Goal: Information Seeking & Learning: Learn about a topic

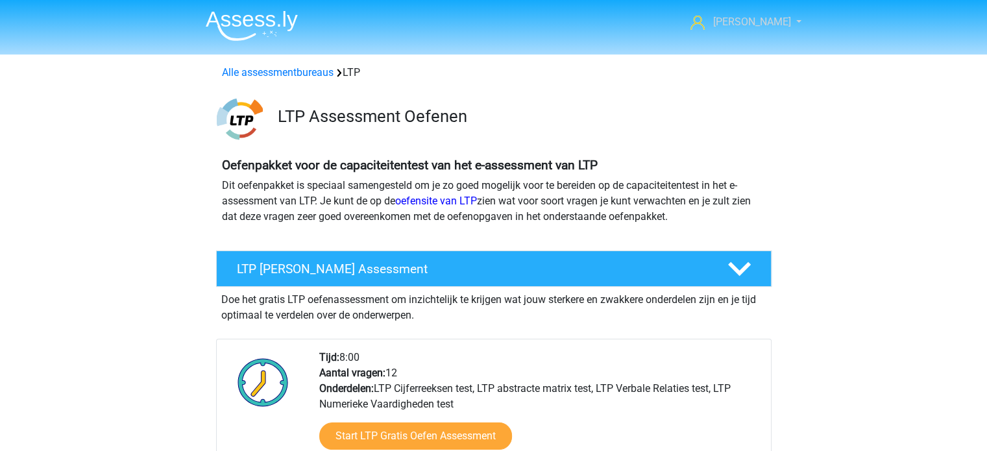
click at [782, 19] on link "[PERSON_NAME]" at bounding box center [738, 22] width 106 height 16
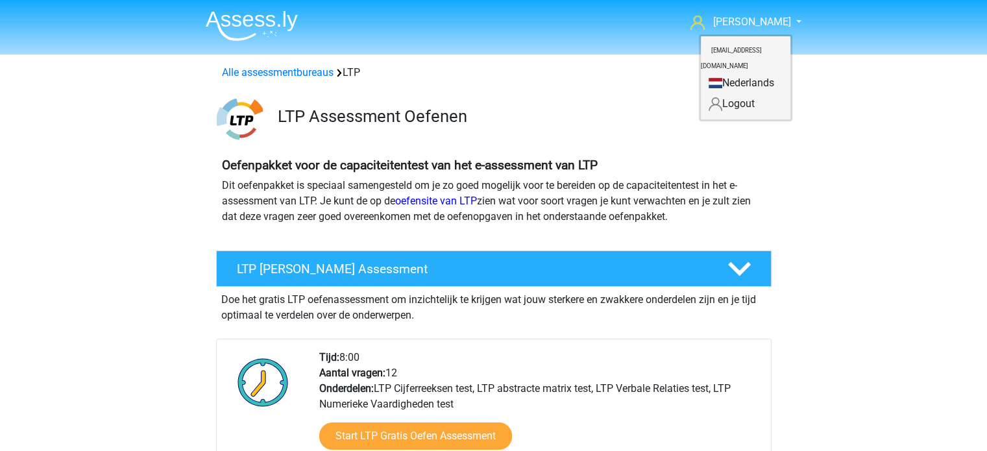
click at [228, 18] on img at bounding box center [252, 25] width 92 height 31
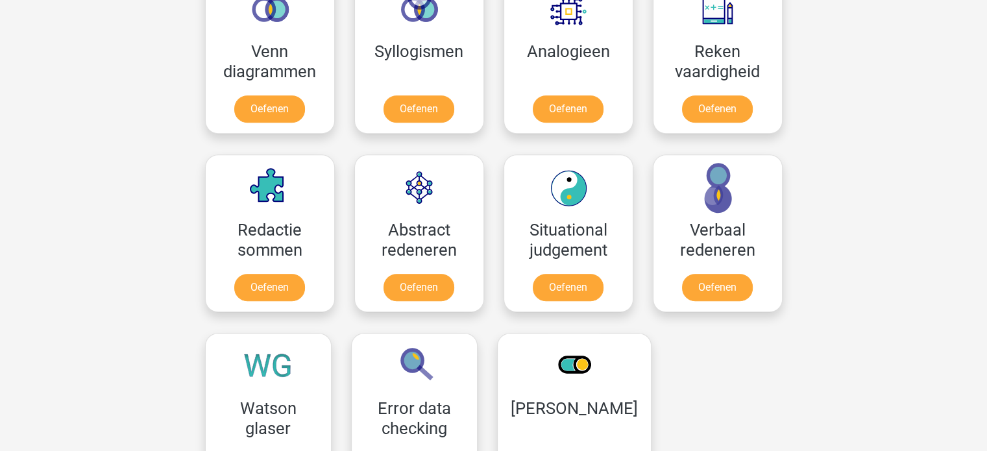
scroll to position [913, 0]
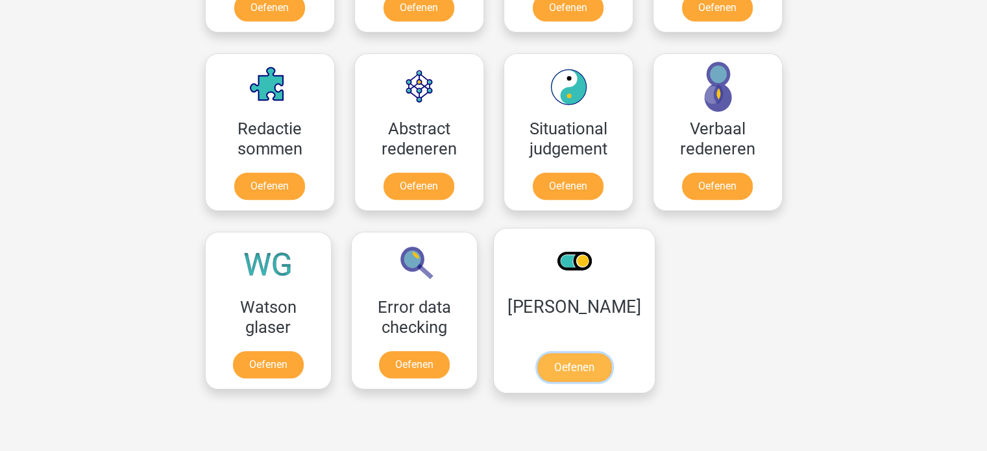
click at [552, 353] on link "Oefenen" at bounding box center [574, 367] width 74 height 29
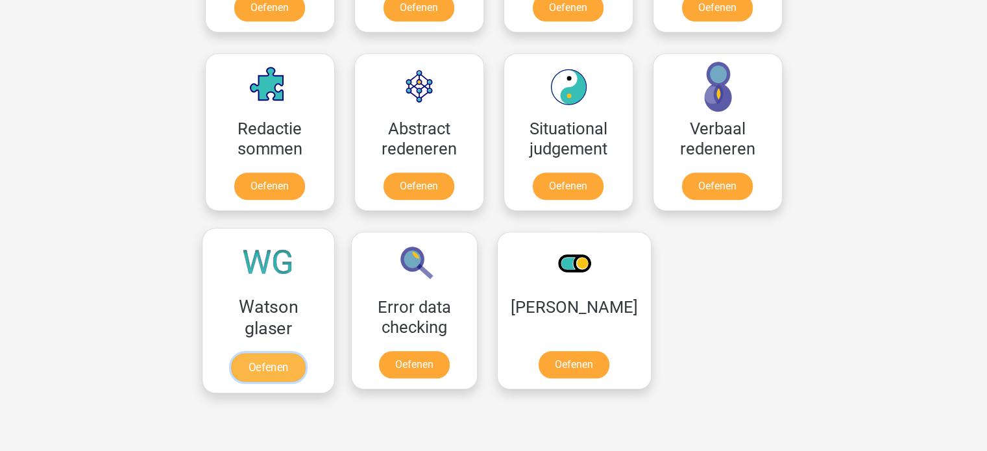
click at [283, 353] on link "Oefenen" at bounding box center [268, 367] width 74 height 29
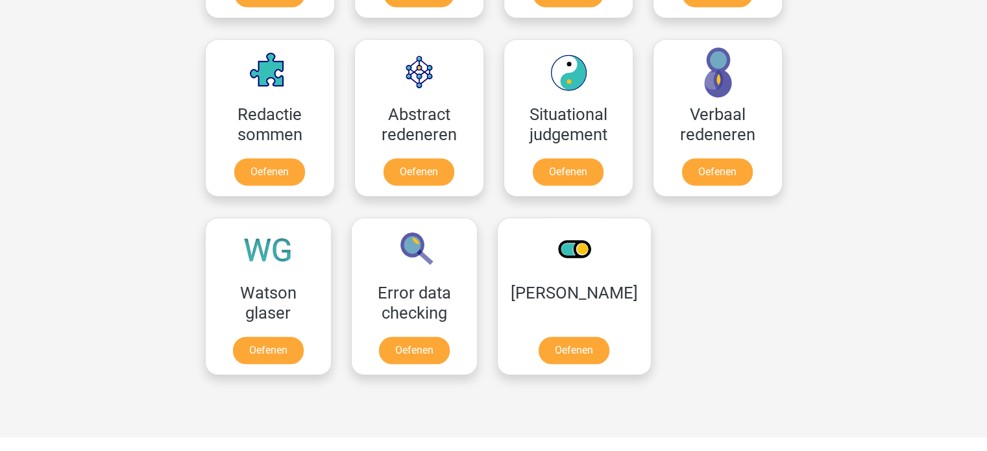
scroll to position [927, 0]
click at [419, 339] on link "Oefenen" at bounding box center [414, 353] width 74 height 29
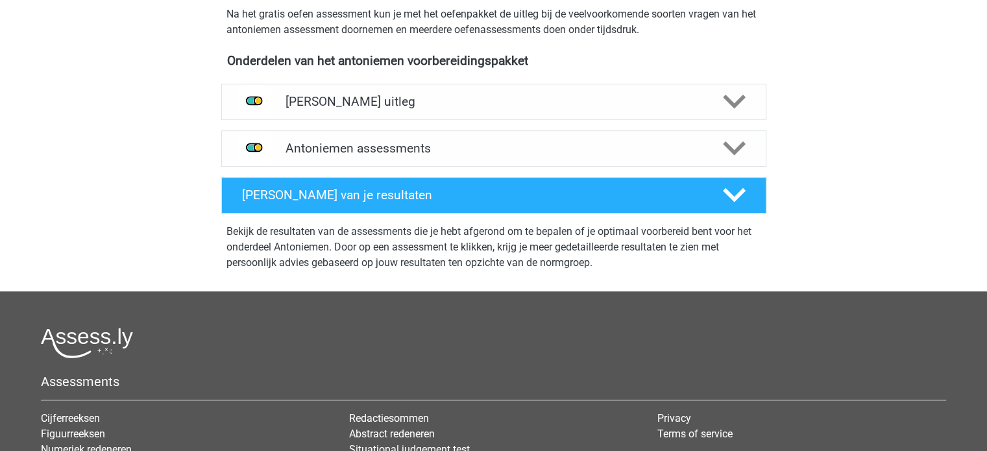
scroll to position [427, 0]
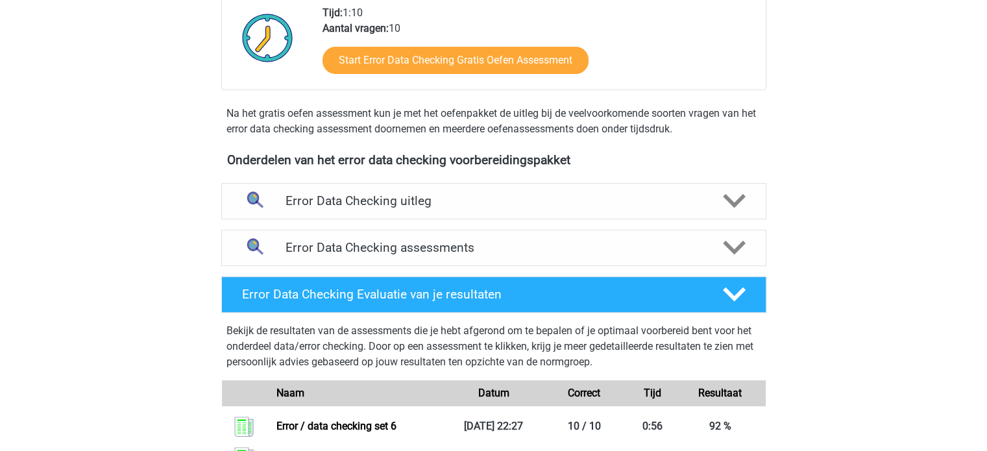
scroll to position [322, 0]
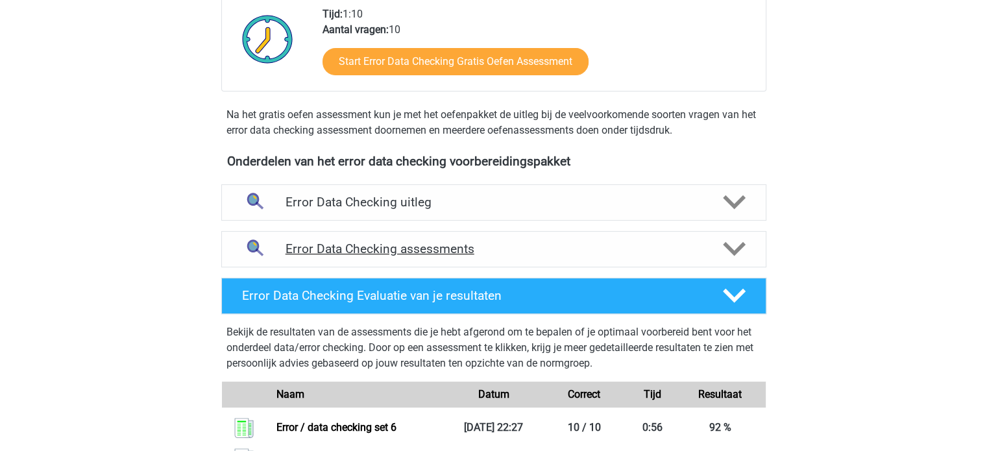
click at [517, 246] on h4 "Error Data Checking assessments" at bounding box center [494, 248] width 417 height 15
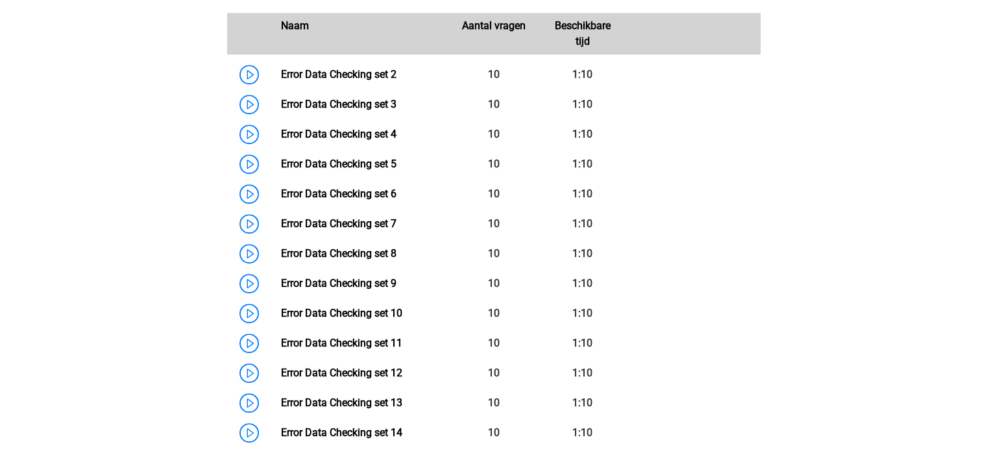
scroll to position [641, 0]
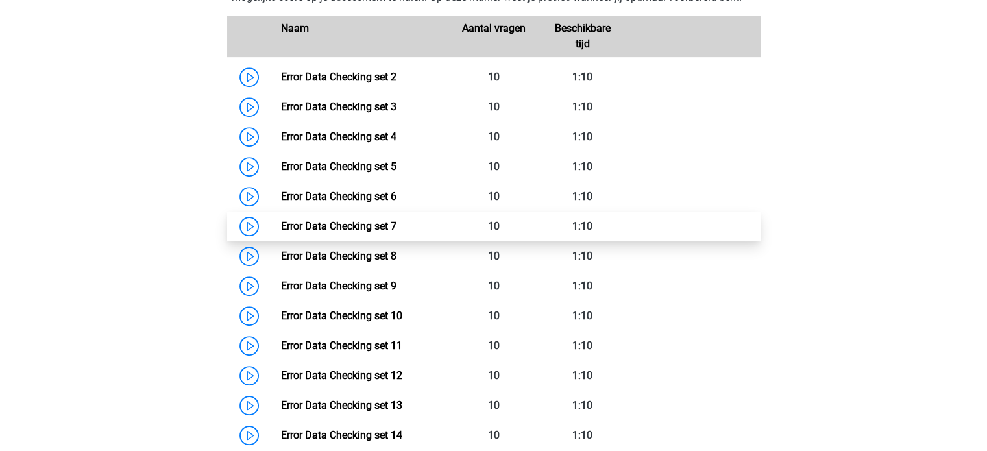
click at [281, 221] on link "Error Data Checking set 7" at bounding box center [339, 226] width 116 height 12
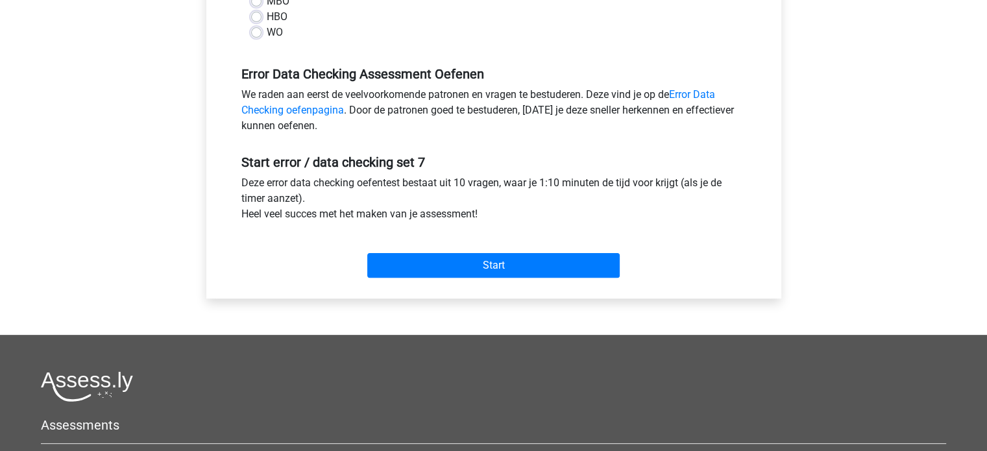
scroll to position [358, 0]
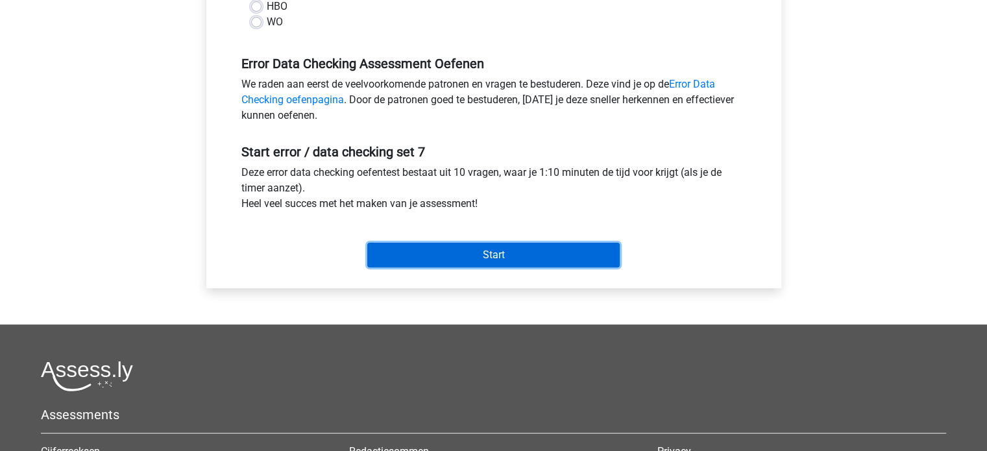
click at [485, 260] on input "Start" at bounding box center [493, 255] width 253 height 25
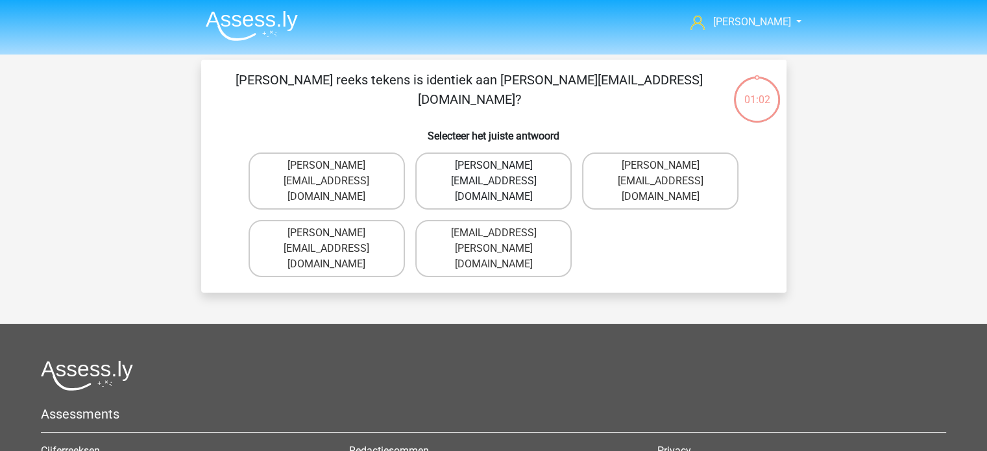
click at [462, 179] on label "[PERSON_NAME][EMAIL_ADDRESS][DOMAIN_NAME]" at bounding box center [493, 181] width 156 height 57
click at [493, 174] on input "[PERSON_NAME][EMAIL_ADDRESS][DOMAIN_NAME]" at bounding box center [497, 170] width 8 height 8
radio input "true"
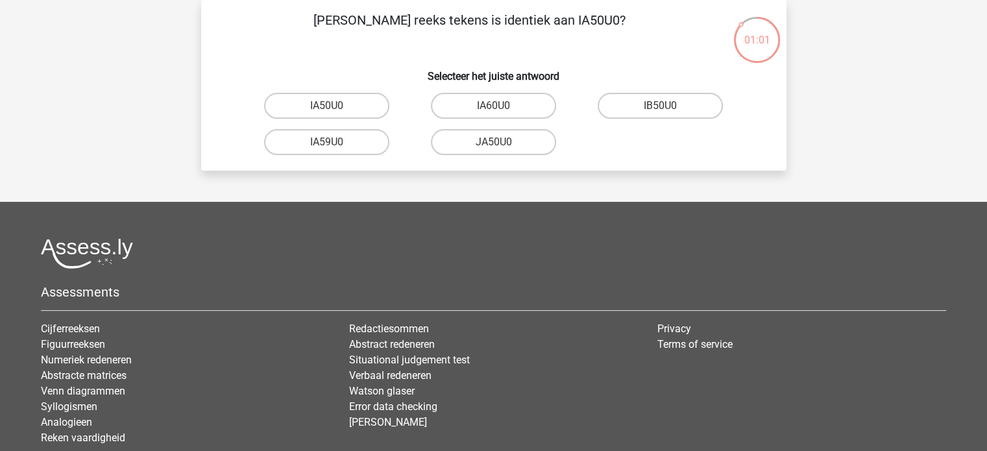
scroll to position [54, 0]
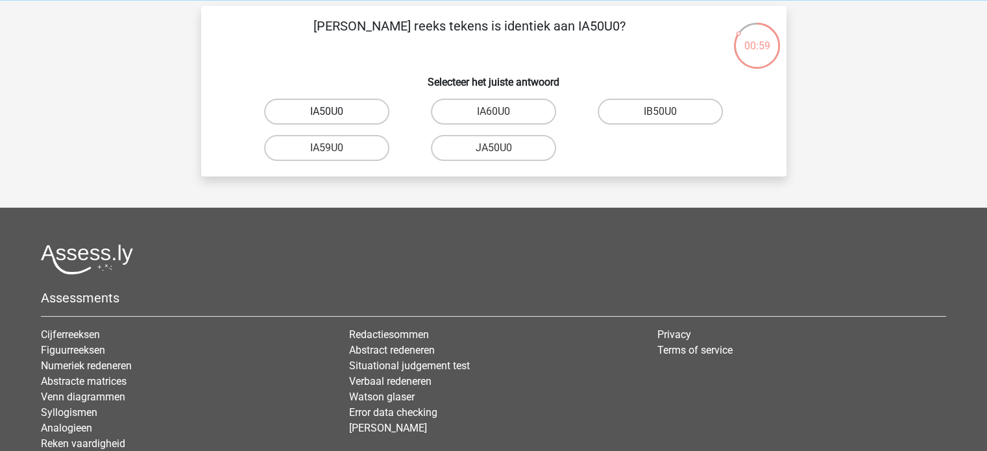
click at [334, 101] on label "IA50U0" at bounding box center [326, 112] width 125 height 26
click at [334, 112] on input "IA50U0" at bounding box center [331, 116] width 8 height 8
radio input "true"
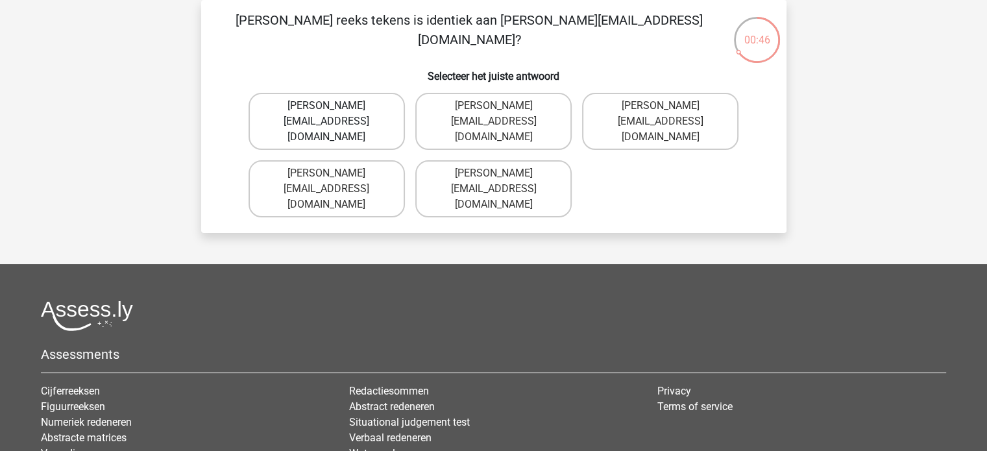
click at [309, 116] on label "[PERSON_NAME][EMAIL_ADDRESS][DOMAIN_NAME]" at bounding box center [327, 121] width 156 height 57
click at [327, 114] on input "[PERSON_NAME][EMAIL_ADDRESS][DOMAIN_NAME]" at bounding box center [331, 110] width 8 height 8
radio input "true"
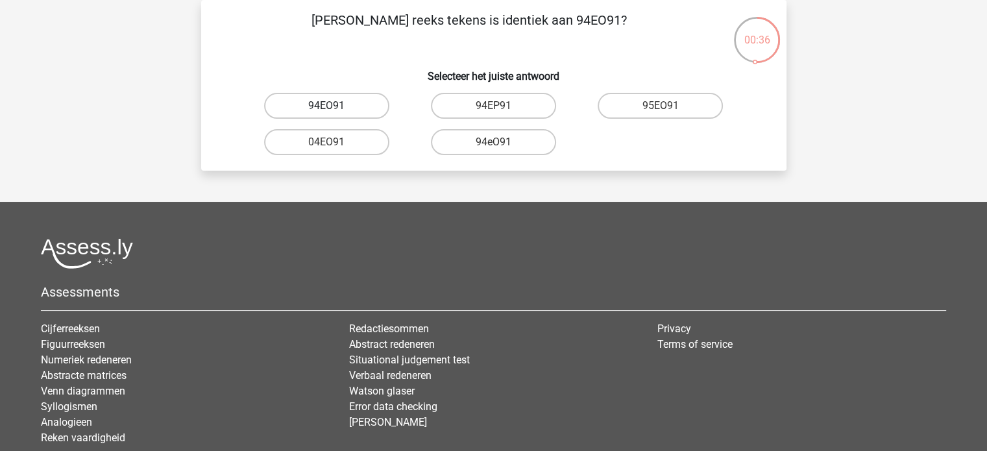
click at [339, 104] on label "94EO91" at bounding box center [326, 106] width 125 height 26
click at [335, 106] on input "94EO91" at bounding box center [331, 110] width 8 height 8
radio input "true"
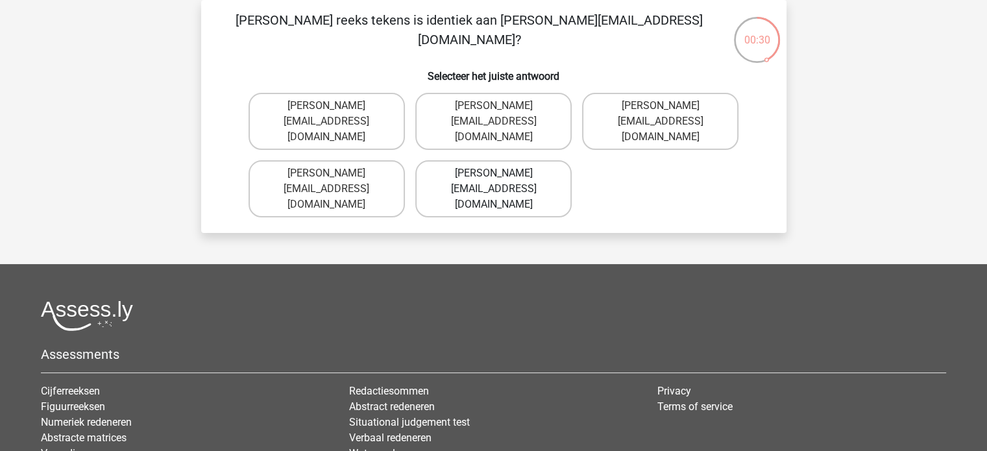
click at [458, 162] on label "[PERSON_NAME][EMAIL_ADDRESS][DOMAIN_NAME]" at bounding box center [493, 188] width 156 height 57
click at [493, 173] on input "[PERSON_NAME][EMAIL_ADDRESS][DOMAIN_NAME]" at bounding box center [497, 177] width 8 height 8
radio input "true"
click at [491, 108] on label "[PERSON_NAME][EMAIL_ADDRESS][DOMAIN_NAME]" at bounding box center [493, 121] width 156 height 57
click at [493, 108] on input "[PERSON_NAME][EMAIL_ADDRESS][DOMAIN_NAME]" at bounding box center [497, 110] width 8 height 8
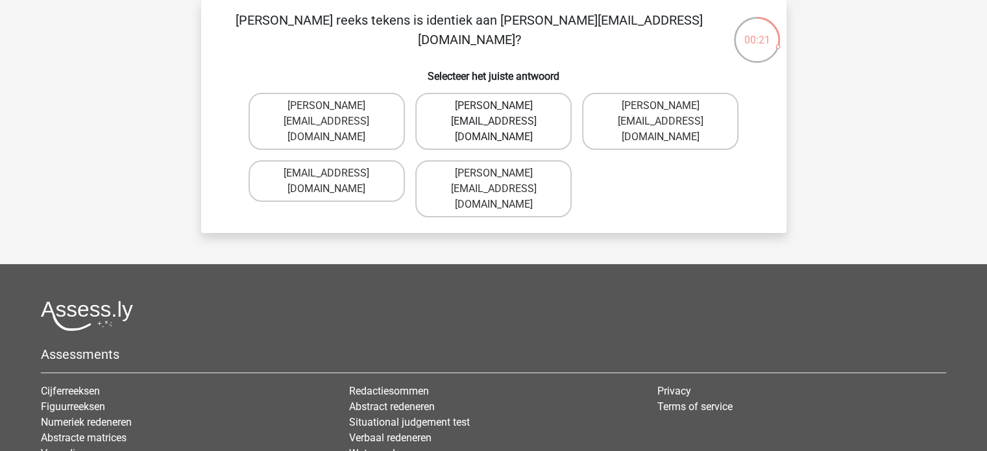
radio input "true"
click at [491, 108] on label "[PERSON_NAME][EMAIL_ADDRESS][DOMAIN_NAME]" at bounding box center [493, 121] width 156 height 57
click at [493, 108] on input "[PERSON_NAME][EMAIL_ADDRESS][DOMAIN_NAME]" at bounding box center [497, 110] width 8 height 8
radio input "true"
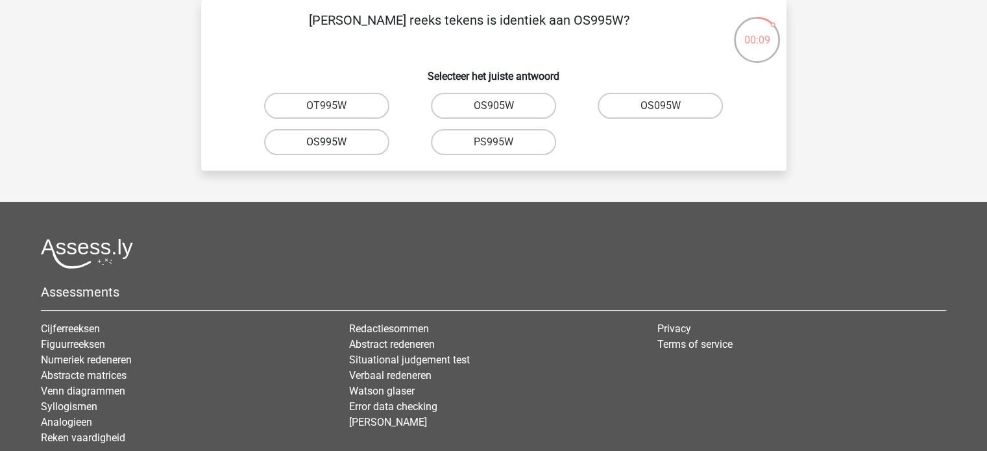
click at [325, 138] on label "OS995W" at bounding box center [326, 142] width 125 height 26
click at [327, 142] on input "OS995W" at bounding box center [331, 146] width 8 height 8
radio input "true"
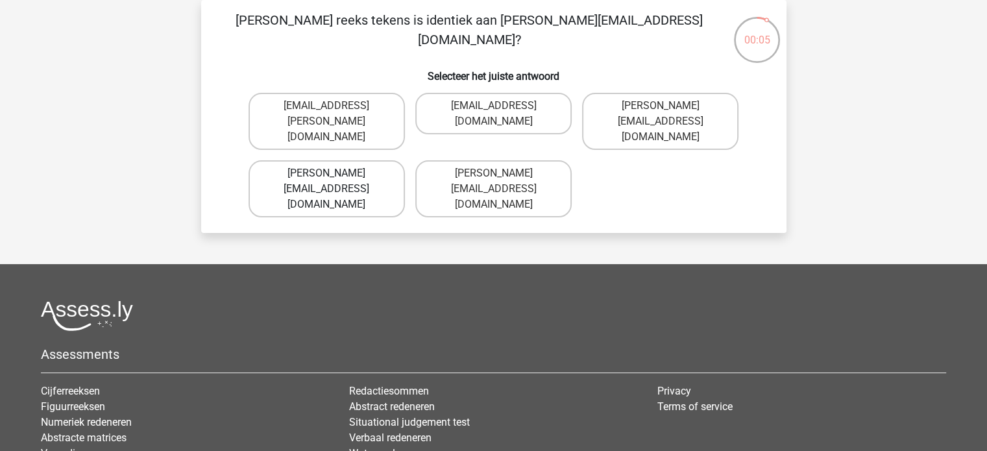
click at [327, 160] on label "Freya.Wilson@hot-mail.com.co" at bounding box center [327, 188] width 156 height 57
click at [327, 173] on input "Freya.Wilson@hot-mail.com.co" at bounding box center [331, 177] width 8 height 8
radio input "true"
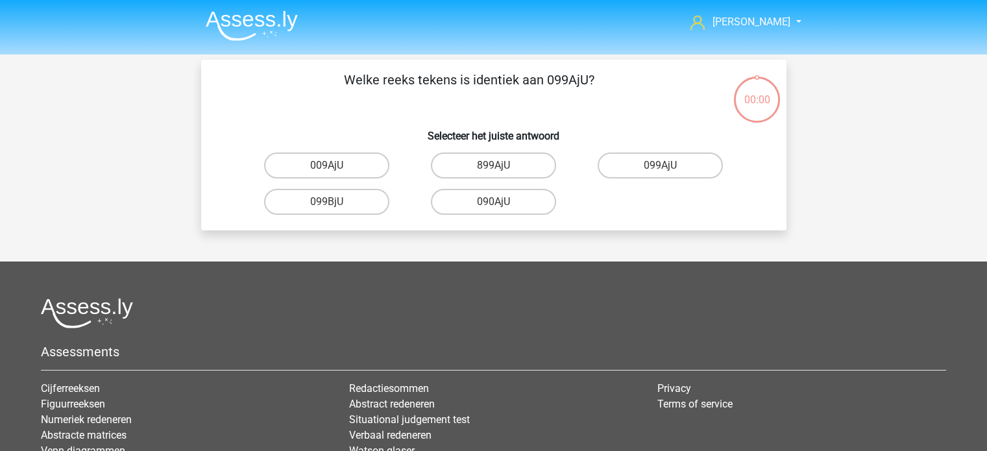
scroll to position [60, 0]
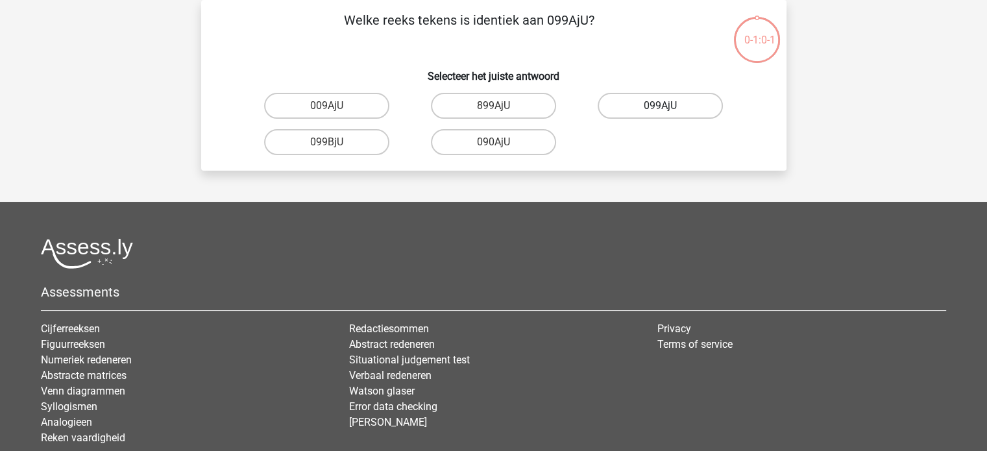
click at [648, 101] on label "099AjU" at bounding box center [660, 106] width 125 height 26
click at [661, 106] on input "099AjU" at bounding box center [665, 110] width 8 height 8
radio input "true"
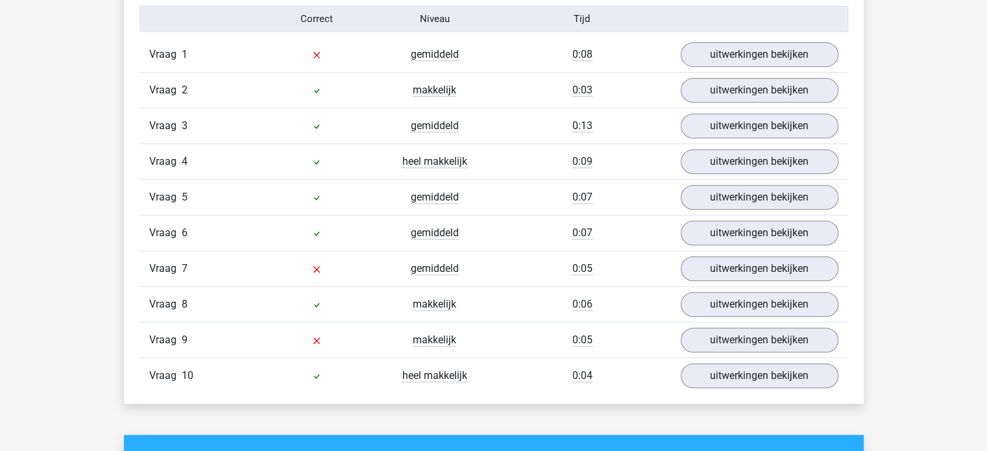
scroll to position [859, 0]
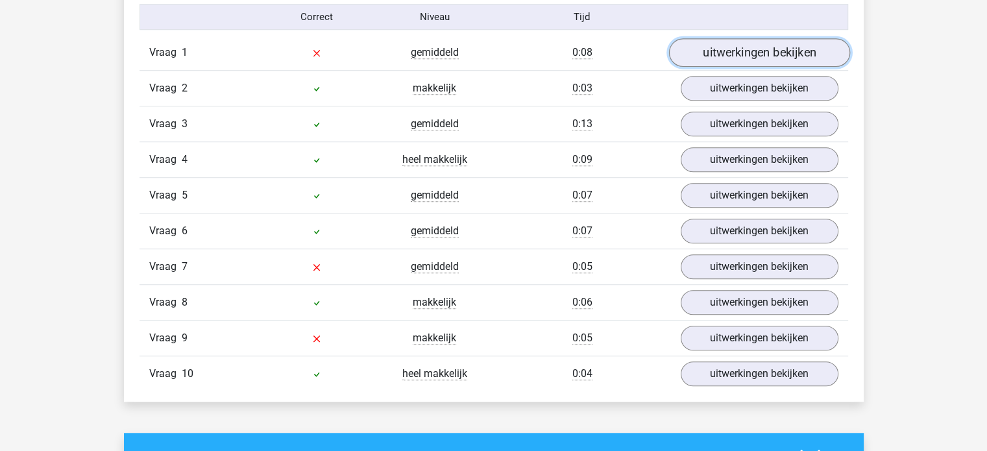
click at [756, 57] on link "uitwerkingen bekijken" at bounding box center [759, 53] width 181 height 29
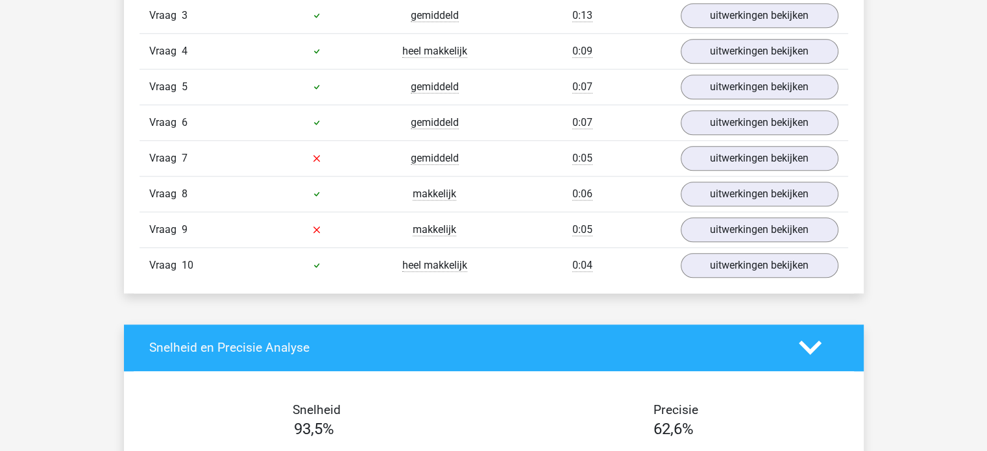
scroll to position [1192, 0]
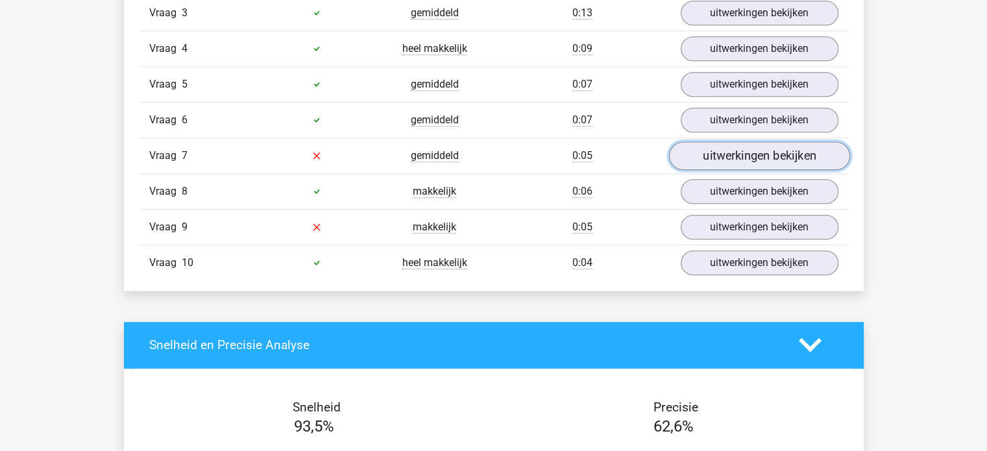
click at [763, 160] on link "uitwerkingen bekijken" at bounding box center [759, 156] width 181 height 29
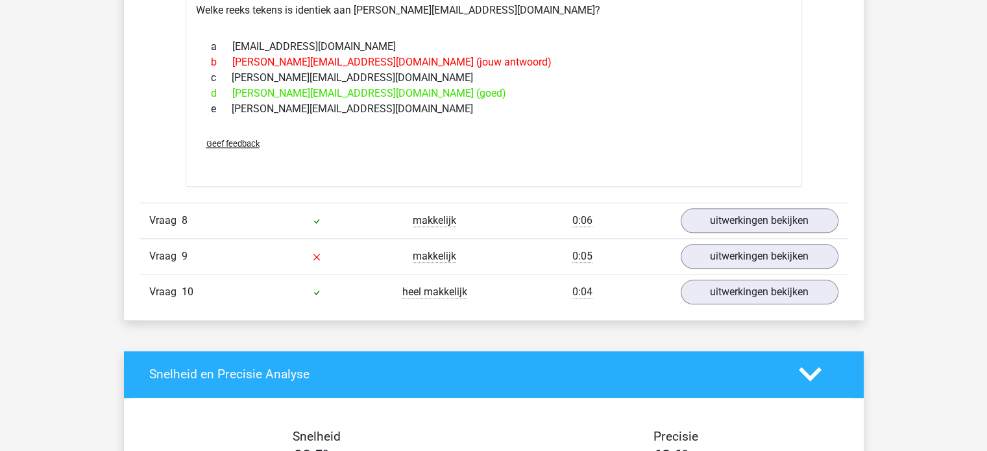
scroll to position [1414, 0]
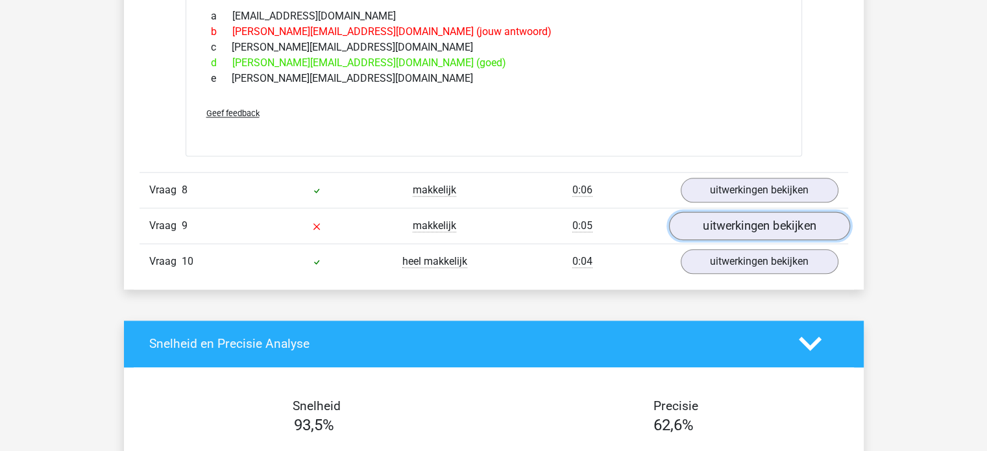
click at [739, 222] on link "uitwerkingen bekijken" at bounding box center [759, 226] width 181 height 29
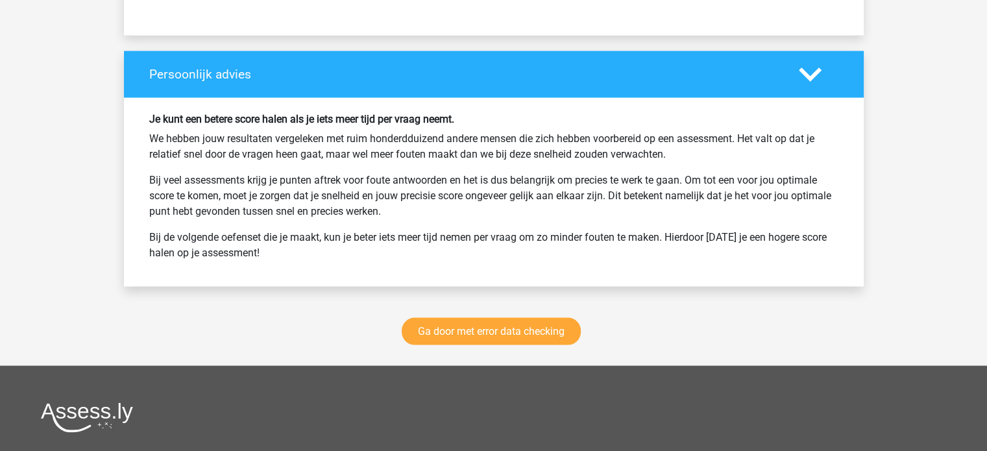
scroll to position [2343, 0]
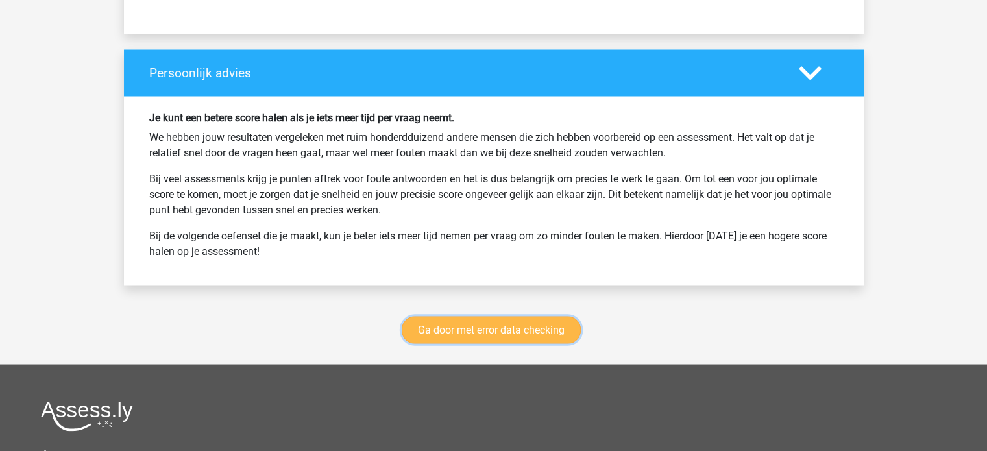
click at [484, 328] on link "Ga door met error data checking" at bounding box center [491, 329] width 179 height 27
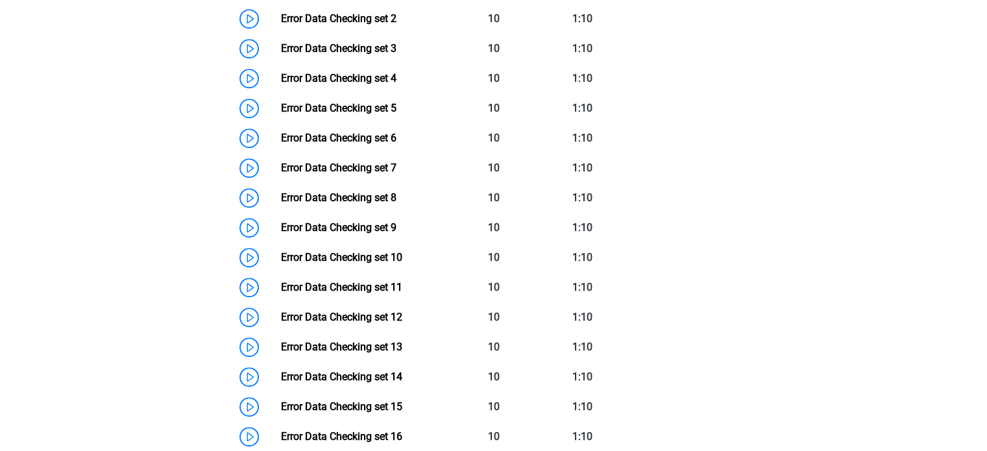
scroll to position [699, 0]
click at [281, 199] on link "Error Data Checking set 8" at bounding box center [339, 198] width 116 height 12
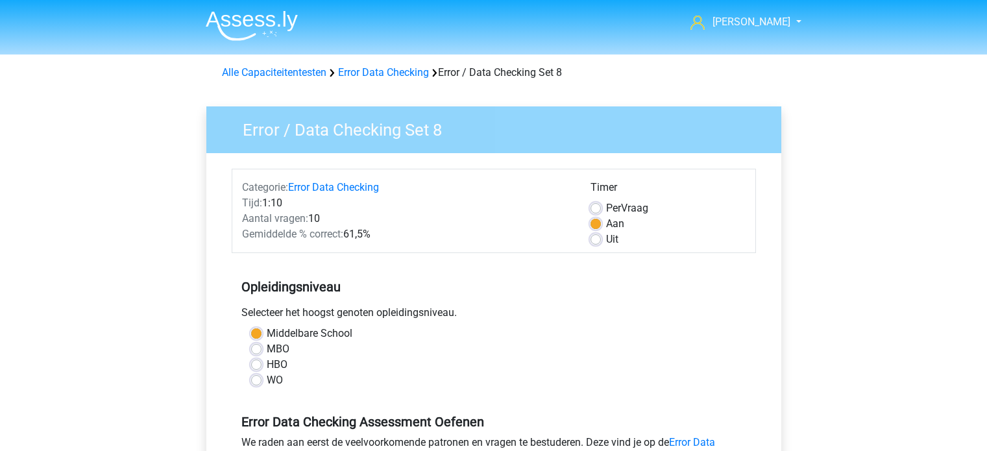
scroll to position [374, 0]
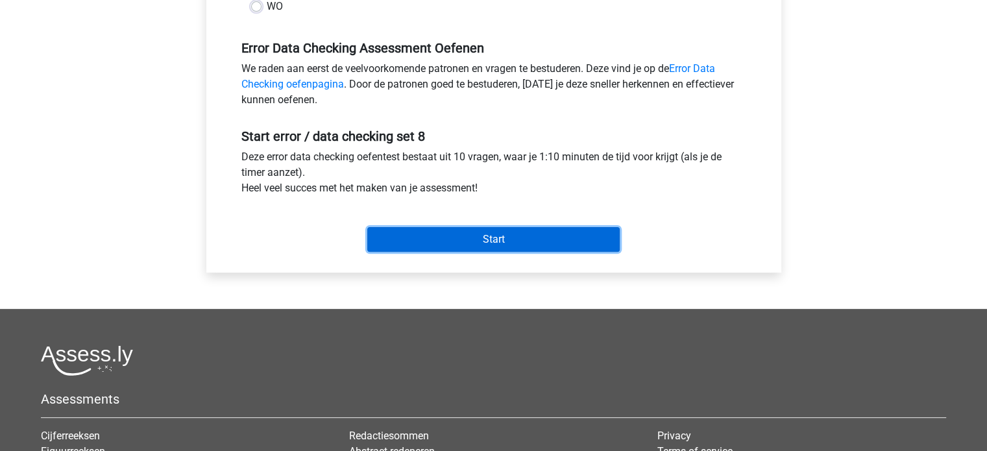
click at [516, 233] on input "Start" at bounding box center [493, 239] width 253 height 25
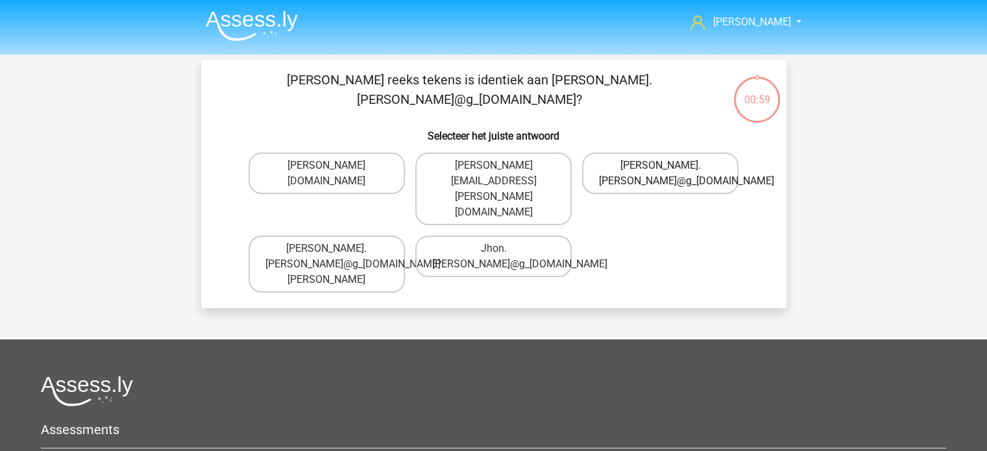
click at [618, 171] on label "[PERSON_NAME].[PERSON_NAME]@g_[DOMAIN_NAME]" at bounding box center [660, 174] width 156 height 42
click at [661, 171] on input "John.Aylward@g_mail.gr" at bounding box center [665, 170] width 8 height 8
radio input "true"
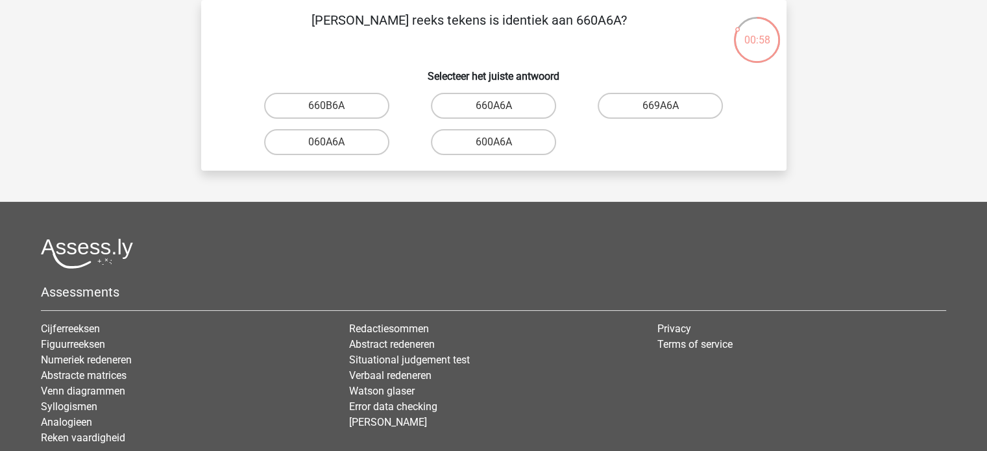
scroll to position [44, 0]
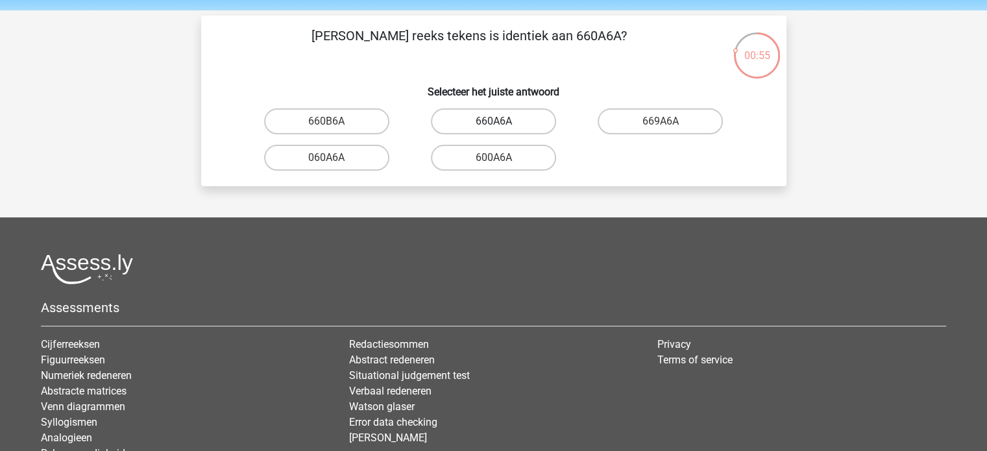
click at [487, 119] on label "660A6A" at bounding box center [493, 121] width 125 height 26
click at [493, 121] on input "660A6A" at bounding box center [497, 125] width 8 height 8
radio input "true"
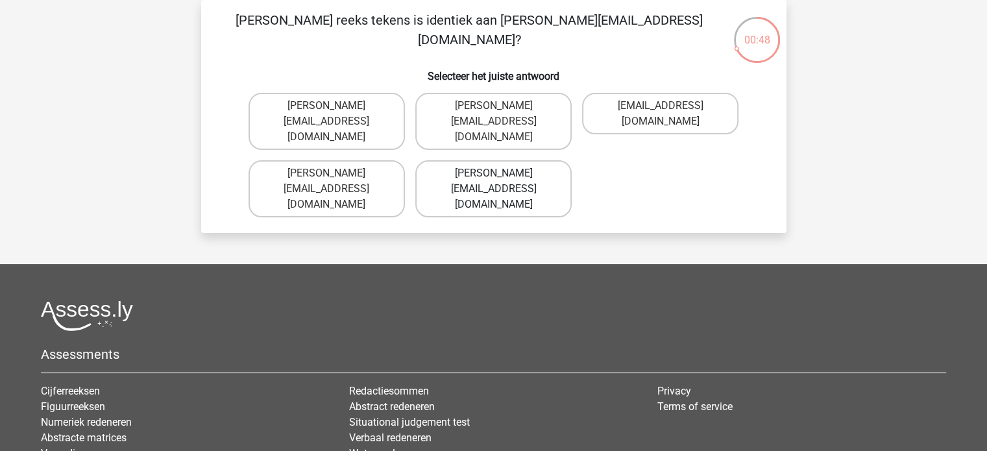
click at [452, 160] on label "Noa-Dern@Gmail.co.uk" at bounding box center [493, 188] width 156 height 57
click at [493, 173] on input "Noa-Dern@Gmail.co.uk" at bounding box center [497, 177] width 8 height 8
radio input "true"
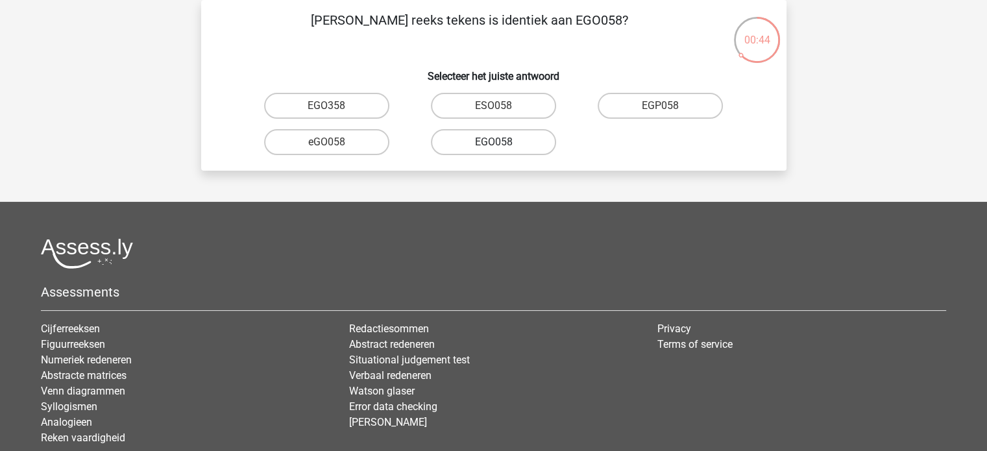
click at [483, 141] on label "EGO058" at bounding box center [493, 142] width 125 height 26
click at [493, 142] on input "EGO058" at bounding box center [497, 146] width 8 height 8
radio input "true"
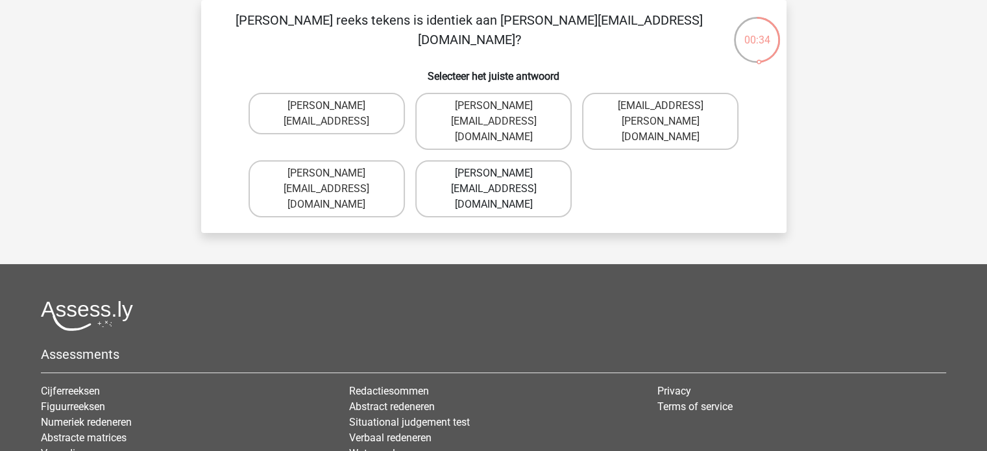
click at [462, 171] on label "Freya.Chanberlain@e-mail.com" at bounding box center [493, 188] width 156 height 57
click at [493, 173] on input "Freya.Chanberlain@e-mail.com" at bounding box center [497, 177] width 8 height 8
radio input "true"
click at [334, 166] on label "Elsie-Land@joinedmail.co.com" at bounding box center [327, 188] width 156 height 57
click at [334, 173] on input "Elsie-Land@joinedmail.co.com" at bounding box center [331, 177] width 8 height 8
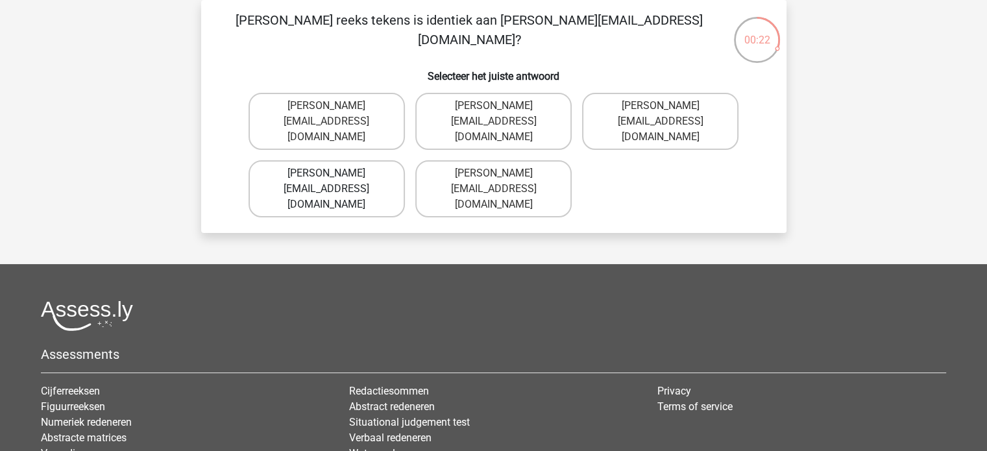
radio input "true"
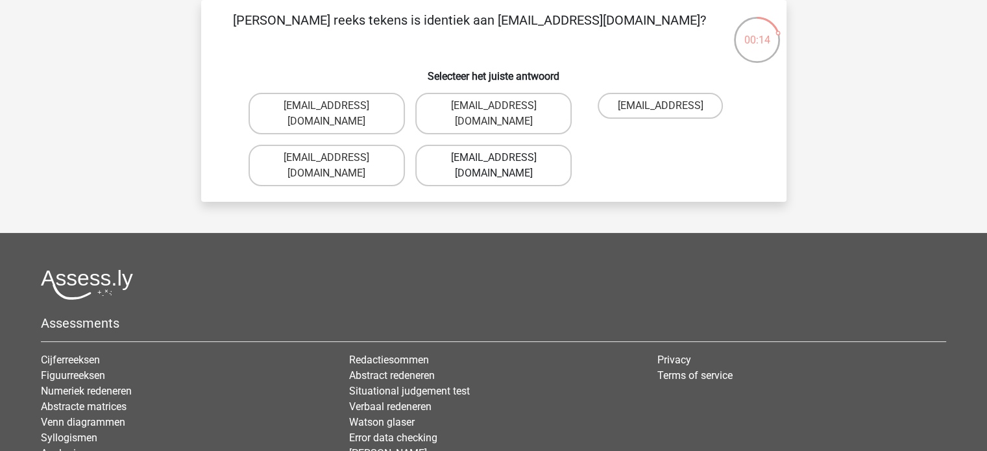
click at [476, 147] on label "Oscar.King@hotmail.com" at bounding box center [493, 166] width 156 height 42
click at [493, 158] on input "Oscar.King@hotmail.com" at bounding box center [497, 162] width 8 height 8
radio input "true"
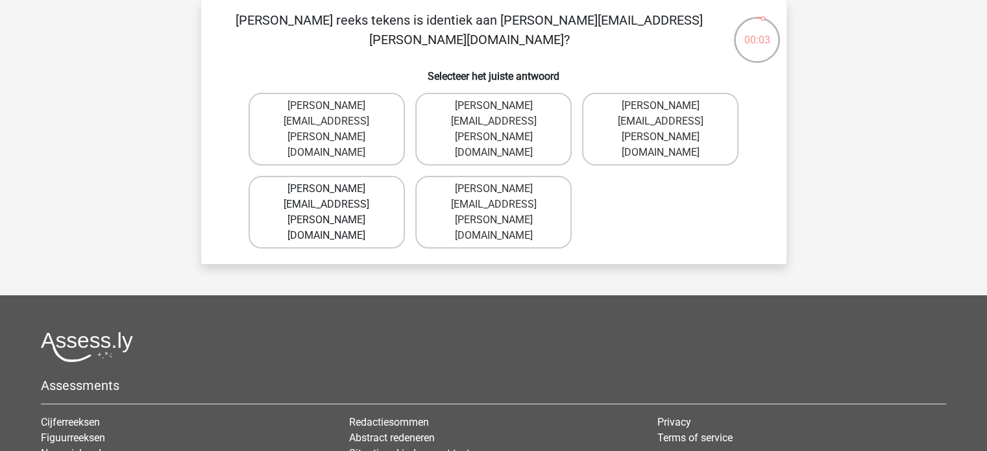
click at [306, 176] on label "Jake.Jackson@hotmail.uk.com" at bounding box center [327, 212] width 156 height 73
click at [327, 189] on input "Jake.Jackson@hotmail.uk.com" at bounding box center [331, 193] width 8 height 8
radio input "true"
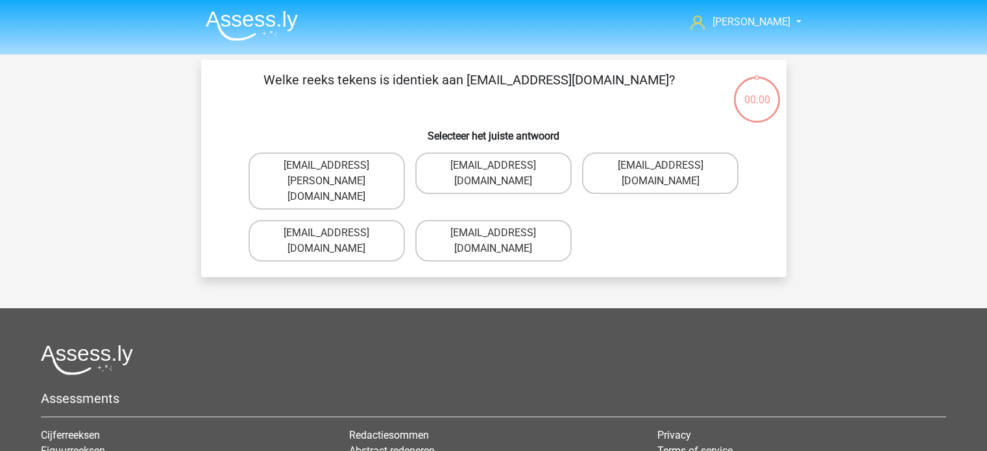
scroll to position [60, 0]
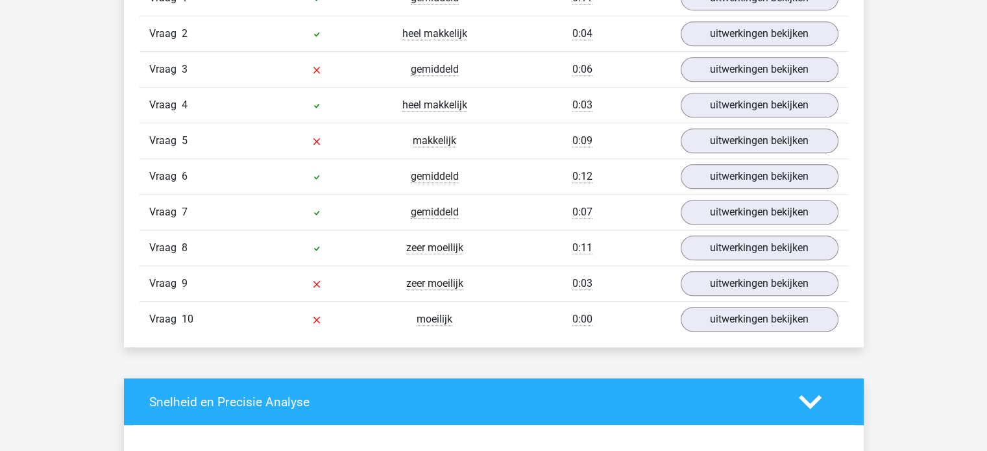
scroll to position [914, 0]
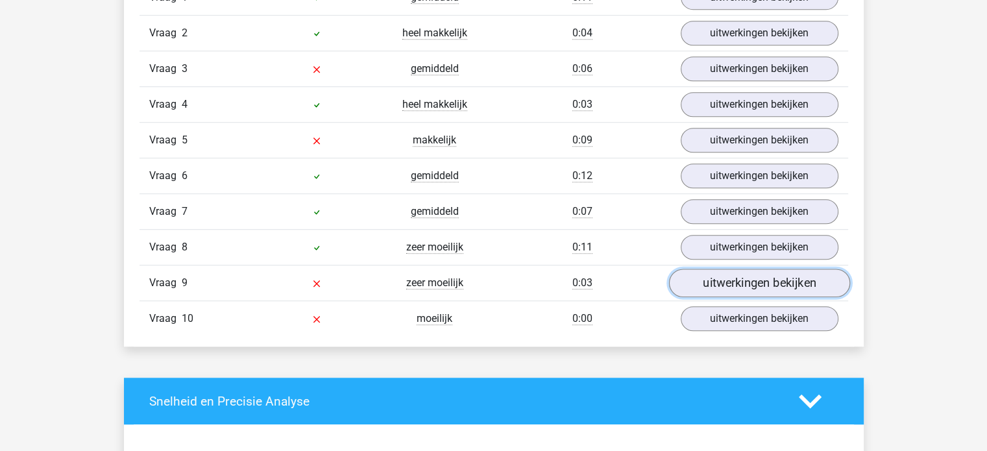
click at [761, 282] on link "uitwerkingen bekijken" at bounding box center [759, 283] width 181 height 29
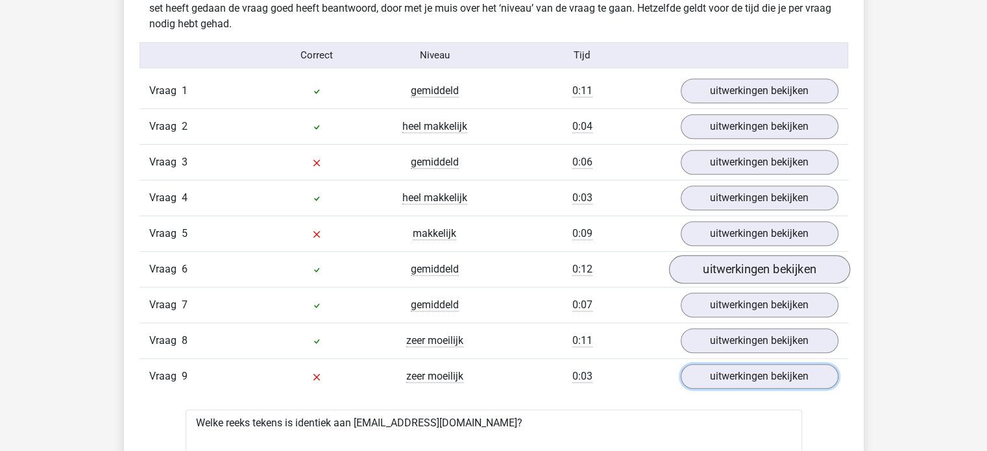
scroll to position [820, 0]
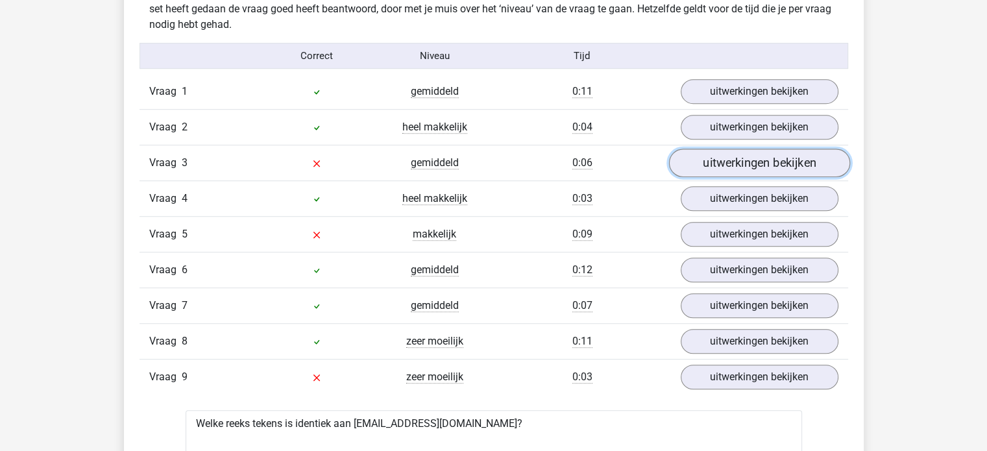
click at [754, 149] on link "uitwerkingen bekijken" at bounding box center [759, 163] width 181 height 29
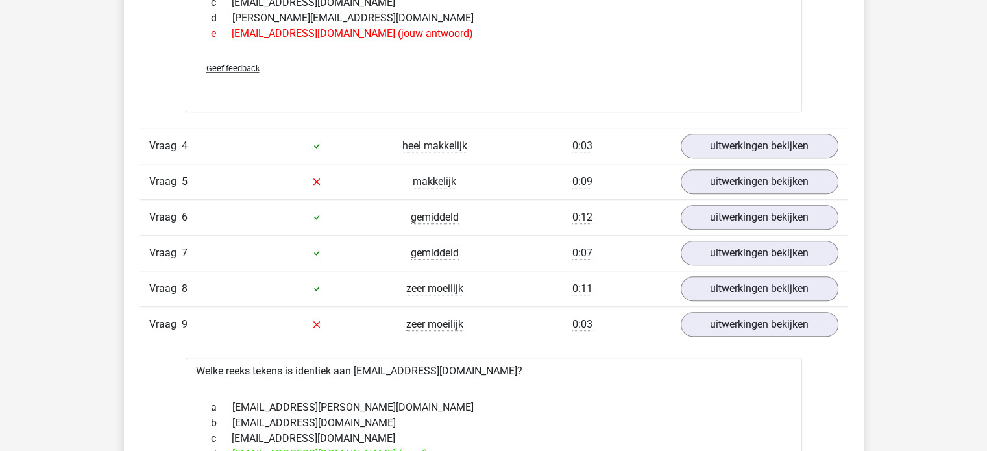
scroll to position [1098, 0]
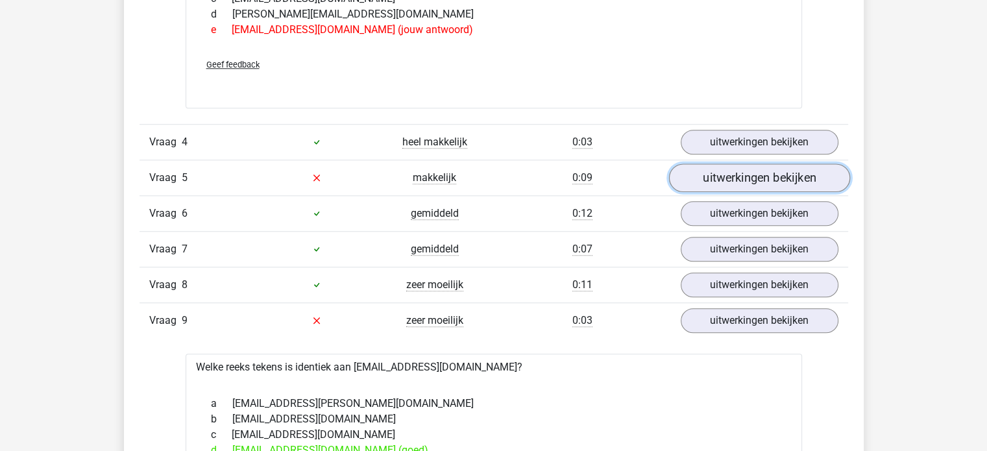
click at [750, 171] on link "uitwerkingen bekijken" at bounding box center [759, 178] width 181 height 29
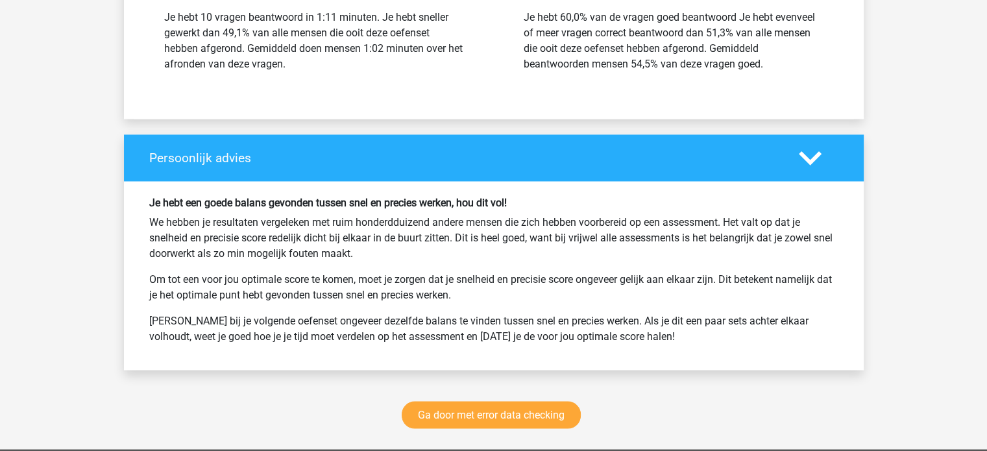
scroll to position [2261, 0]
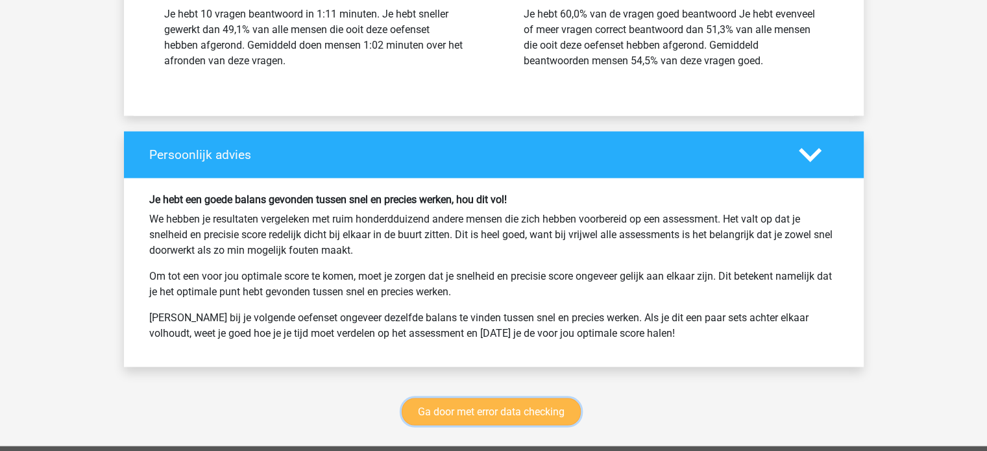
click at [500, 412] on link "Ga door met error data checking" at bounding box center [491, 411] width 179 height 27
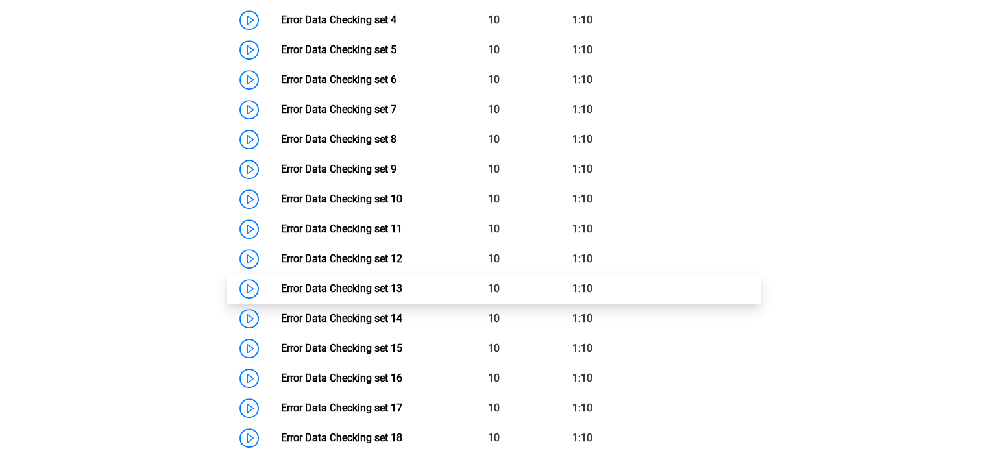
scroll to position [758, 0]
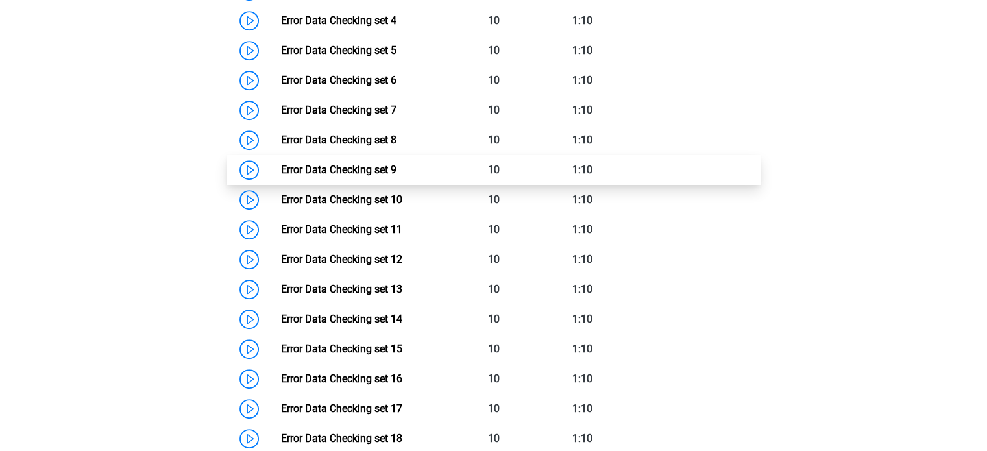
click at [281, 167] on link "Error Data Checking set 9" at bounding box center [339, 170] width 116 height 12
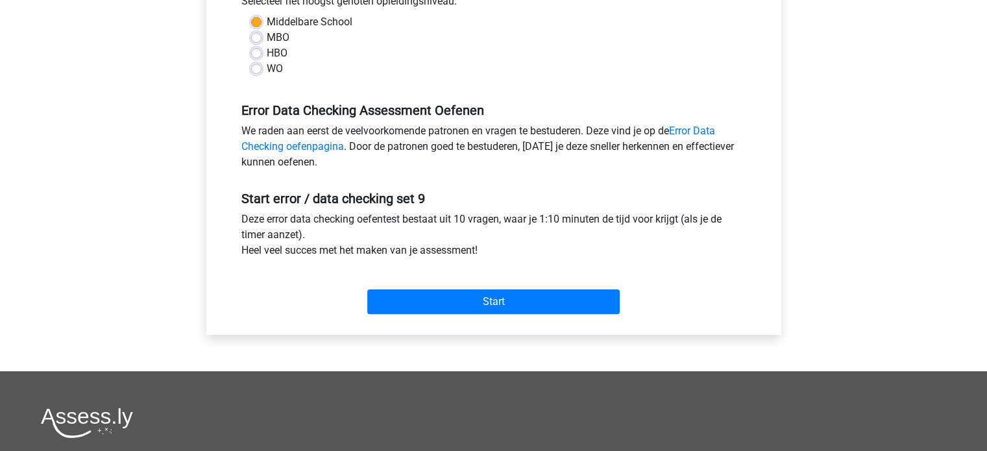
scroll to position [314, 0]
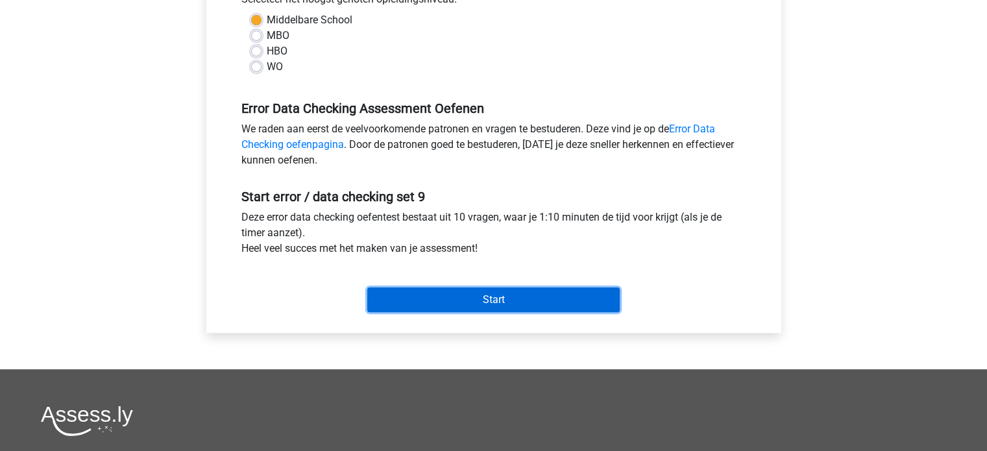
click at [491, 301] on input "Start" at bounding box center [493, 300] width 253 height 25
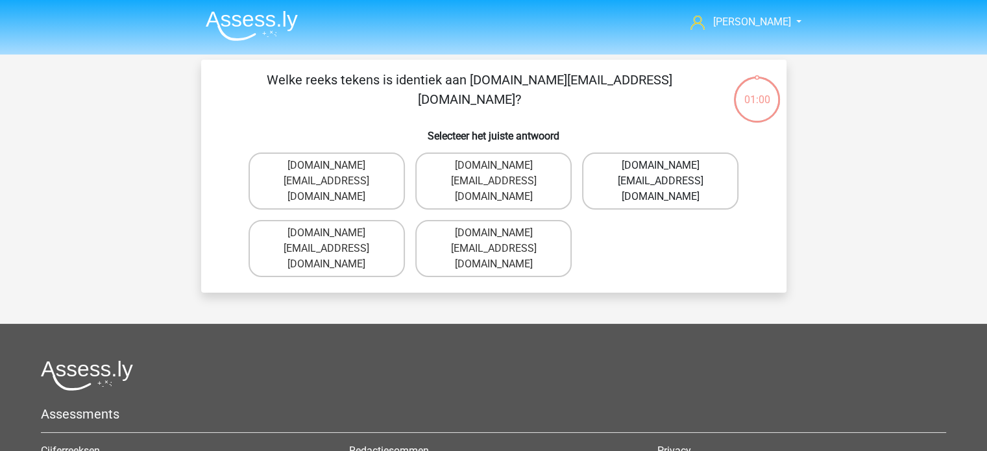
click at [633, 176] on label "Charlie.Bond@e-mail.co.com" at bounding box center [660, 181] width 156 height 57
click at [661, 174] on input "Charlie.Bond@e-mail.co.com" at bounding box center [665, 170] width 8 height 8
radio input "true"
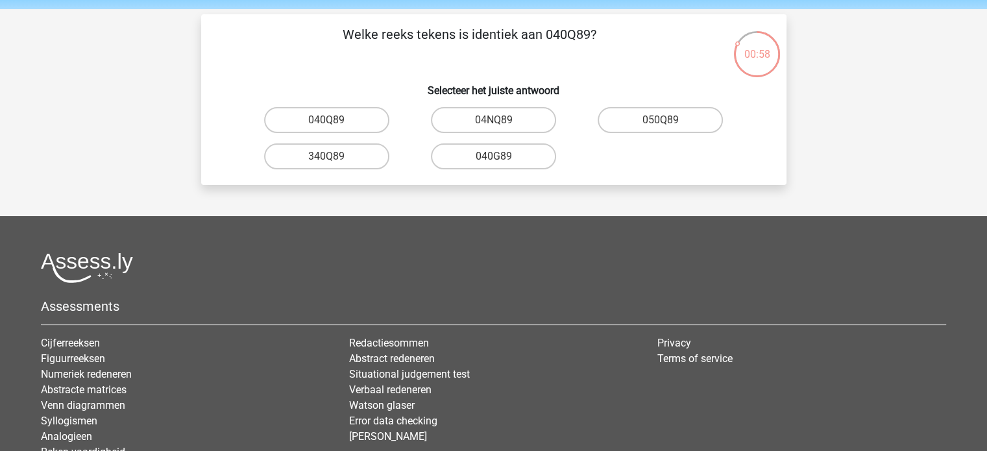
scroll to position [45, 0]
click at [347, 121] on label "040Q89" at bounding box center [326, 121] width 125 height 26
click at [335, 121] on input "040Q89" at bounding box center [331, 125] width 8 height 8
radio input "true"
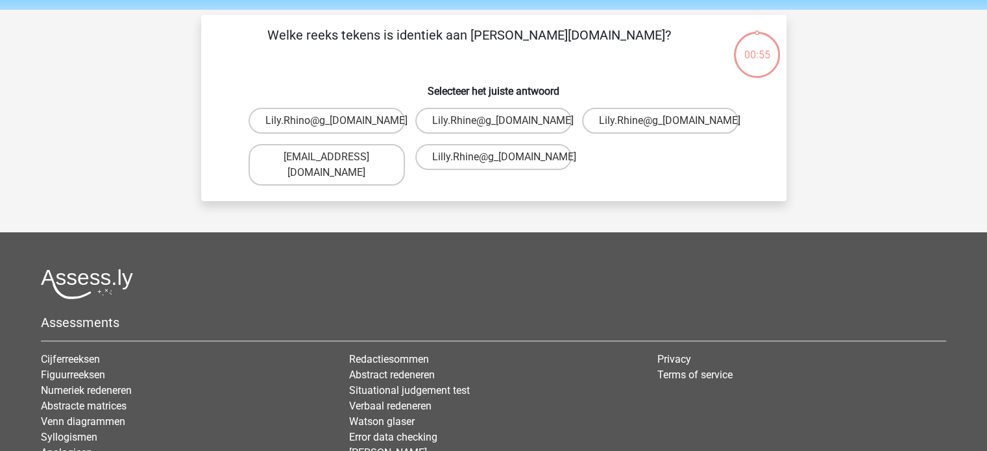
scroll to position [60, 0]
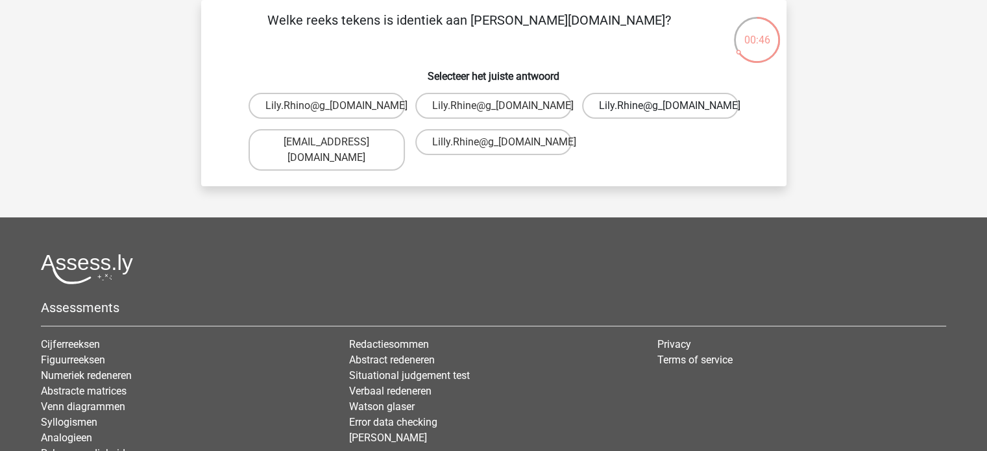
click at [619, 110] on label "Lily.Rhine@g_mail.br" at bounding box center [660, 106] width 156 height 26
click at [661, 110] on input "Lily.Rhine@g_mail.br" at bounding box center [665, 110] width 8 height 8
radio input "true"
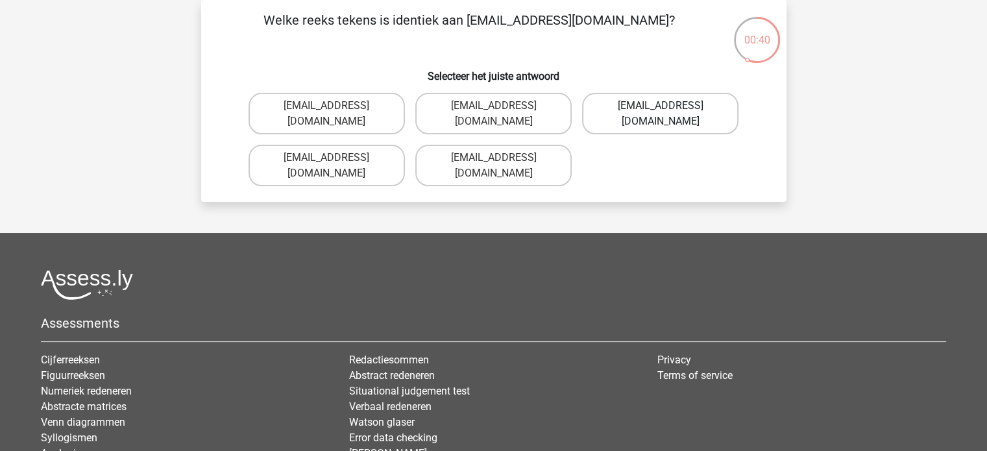
click at [639, 121] on label "Freya-Meade@jointmail.co.com" at bounding box center [660, 114] width 156 height 42
click at [661, 114] on input "Freya-Meade@jointmail.co.com" at bounding box center [665, 110] width 8 height 8
radio input "true"
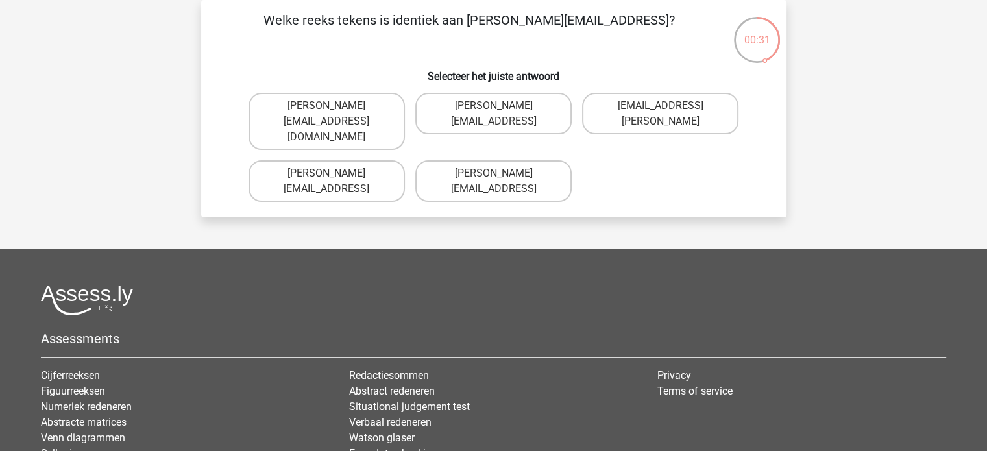
click at [496, 173] on input "Isaac+Right@mailme.coo" at bounding box center [497, 177] width 8 height 8
radio input "true"
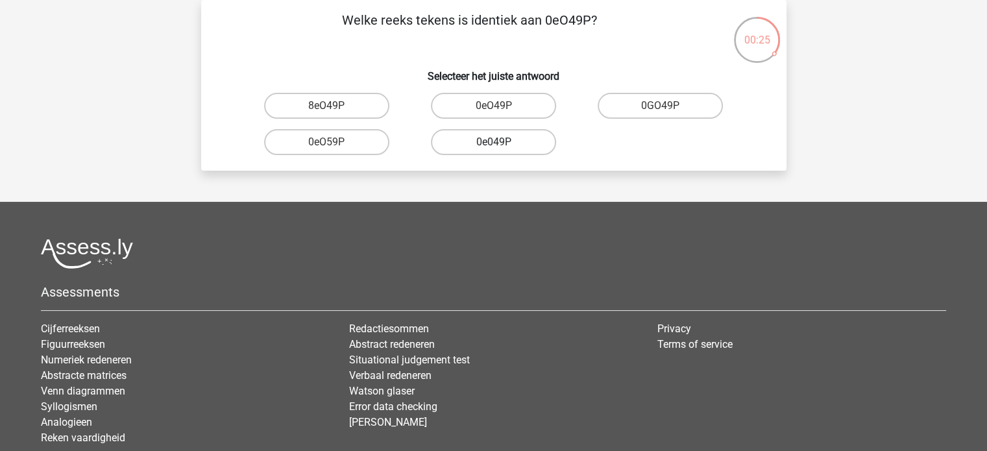
click at [489, 139] on label "0e049P" at bounding box center [493, 142] width 125 height 26
click at [493, 142] on input "0e049P" at bounding box center [497, 146] width 8 height 8
radio input "true"
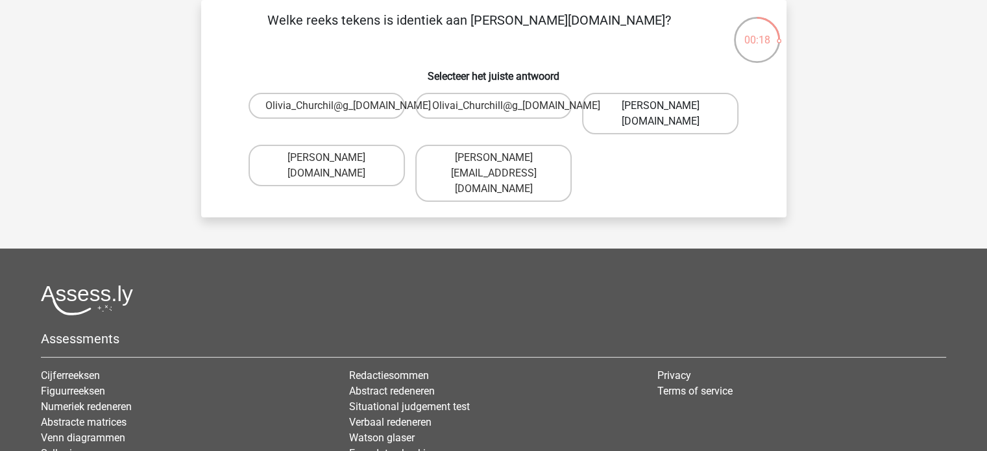
click at [608, 111] on label "Olivia_Churchill@g_mail.uk.co" at bounding box center [660, 114] width 156 height 42
click at [661, 111] on input "Olivia_Churchill@g_mail.uk.co" at bounding box center [665, 110] width 8 height 8
radio input "true"
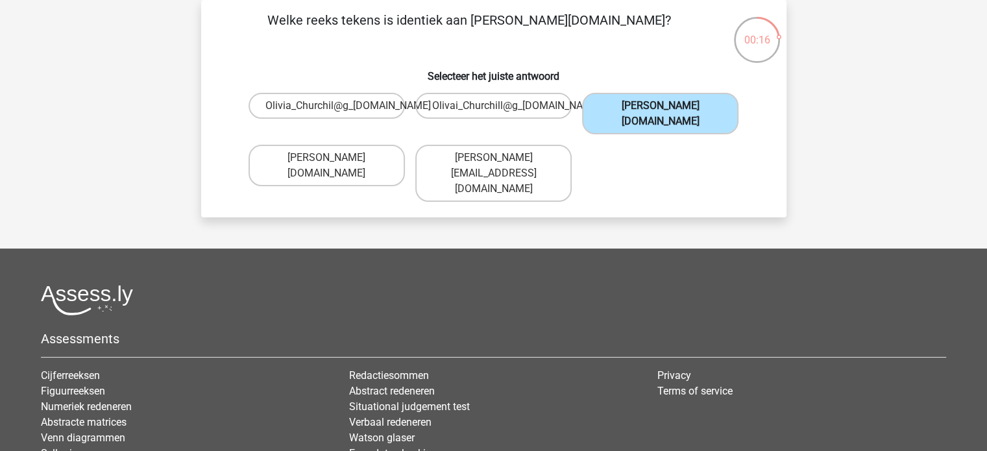
click at [633, 108] on label "Olivia_Churchill@g_mail.uk.co" at bounding box center [660, 114] width 156 height 42
click at [661, 108] on input "Olivia_Churchill@g_mail.uk.co" at bounding box center [665, 110] width 8 height 8
click at [647, 108] on label "Olivia_Churchill@g_mail.uk.co" at bounding box center [660, 114] width 156 height 42
click at [661, 108] on input "Olivia_Churchill@g_mail.uk.co" at bounding box center [665, 110] width 8 height 8
click at [635, 110] on label "Olivia_Churchill@g_mail.uk.co" at bounding box center [660, 114] width 156 height 42
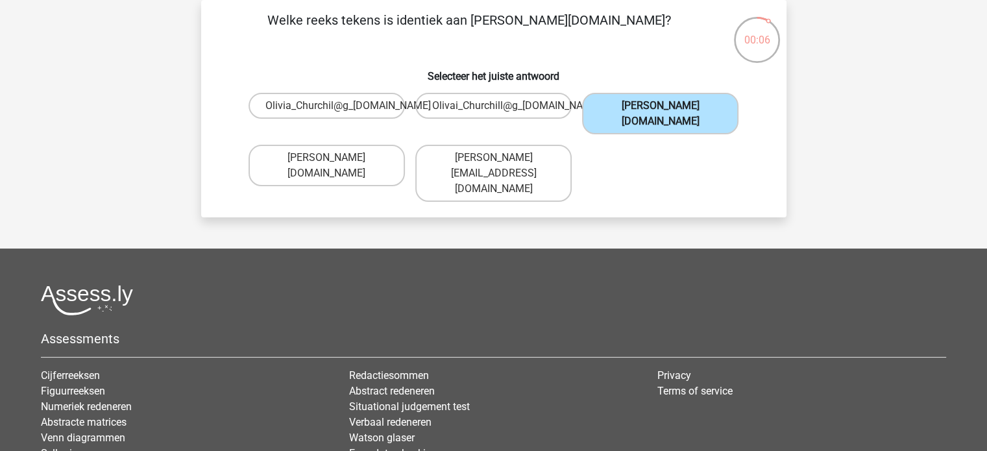
click at [661, 110] on input "Olivia_Churchill@g_mail.uk.co" at bounding box center [665, 110] width 8 height 8
click at [635, 110] on label "Olivia_Churchill@g_mail.uk.co" at bounding box center [660, 114] width 156 height 42
click at [661, 110] on input "Olivia_Churchill@g_mail.uk.co" at bounding box center [665, 110] width 8 height 8
click at [635, 110] on label "Olivia_Churchill@g_mail.uk.co" at bounding box center [660, 114] width 156 height 42
click at [661, 110] on input "Olivia_Churchill@g_mail.uk.co" at bounding box center [665, 110] width 8 height 8
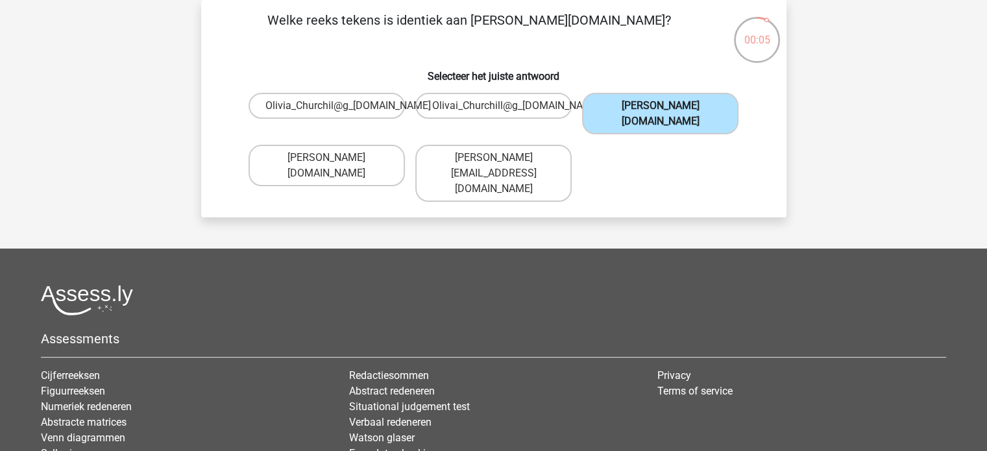
click at [635, 110] on label "Olivia_Churchill@g_mail.uk.co" at bounding box center [660, 114] width 156 height 42
click at [661, 110] on input "Olivia_Churchill@g_mail.uk.co" at bounding box center [665, 110] width 8 height 8
click at [639, 105] on label "Olivia_Churchill@g_mail.uk.co" at bounding box center [660, 114] width 156 height 42
click at [661, 106] on input "Olivia_Churchill@g_mail.uk.co" at bounding box center [665, 110] width 8 height 8
click at [639, 105] on label "Olivia_Churchill@g_mail.uk.co" at bounding box center [660, 114] width 156 height 42
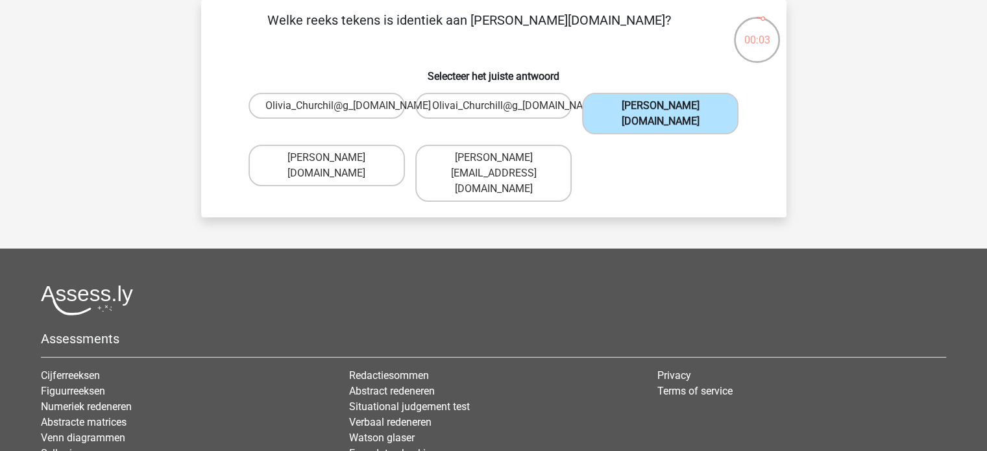
click at [661, 106] on input "Olivia_Churchill@g_mail.uk.co" at bounding box center [665, 110] width 8 height 8
click at [639, 105] on label "Olivia_Churchill@g_mail.uk.co" at bounding box center [660, 114] width 156 height 42
click at [661, 106] on input "Olivia_Churchill@g_mail.uk.co" at bounding box center [665, 110] width 8 height 8
click at [639, 105] on label "Olivia_Churchill@g_mail.uk.co" at bounding box center [660, 114] width 156 height 42
click at [661, 106] on input "Olivia_Churchill@g_mail.uk.co" at bounding box center [665, 110] width 8 height 8
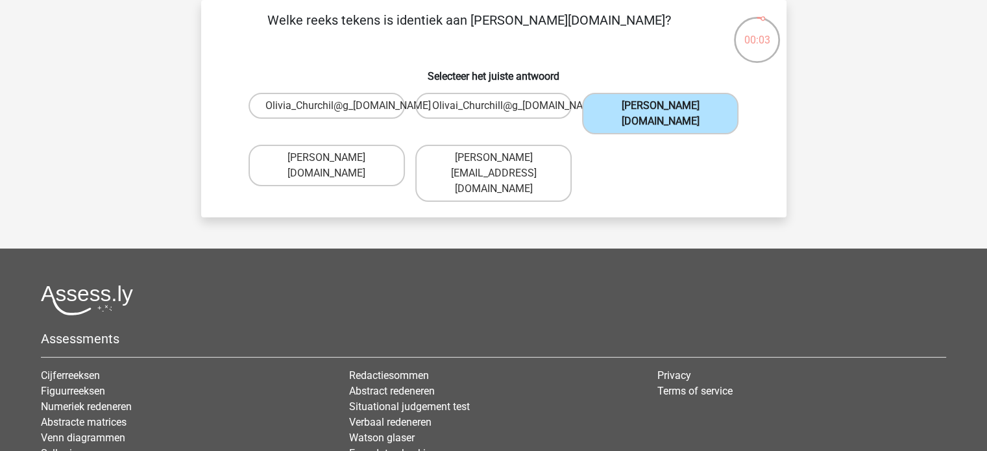
click at [639, 105] on label "Olivia_Churchill@g_mail.uk.co" at bounding box center [660, 114] width 156 height 42
click at [661, 106] on input "Olivia_Churchill@g_mail.uk.co" at bounding box center [665, 110] width 8 height 8
click at [639, 105] on label "Olivia_Churchill@g_mail.uk.co" at bounding box center [660, 114] width 156 height 42
click at [661, 106] on input "Olivia_Churchill@g_mail.uk.co" at bounding box center [665, 110] width 8 height 8
click at [639, 105] on label "Olivia_Churchill@g_mail.uk.co" at bounding box center [660, 114] width 156 height 42
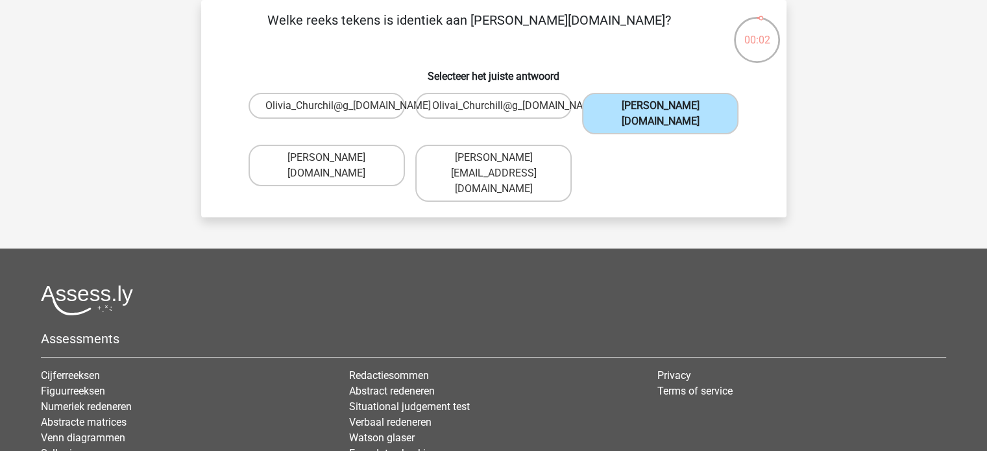
click at [661, 106] on input "Olivia_Churchill@g_mail.uk.co" at bounding box center [665, 110] width 8 height 8
click at [639, 105] on label "Olivia_Churchill@g_mail.uk.co" at bounding box center [660, 114] width 156 height 42
click at [661, 106] on input "Olivia_Churchill@g_mail.uk.co" at bounding box center [665, 110] width 8 height 8
click at [639, 105] on label "Olivia_Churchill@g_mail.uk.co" at bounding box center [660, 114] width 156 height 42
click at [661, 106] on input "Olivia_Churchill@g_mail.uk.co" at bounding box center [665, 110] width 8 height 8
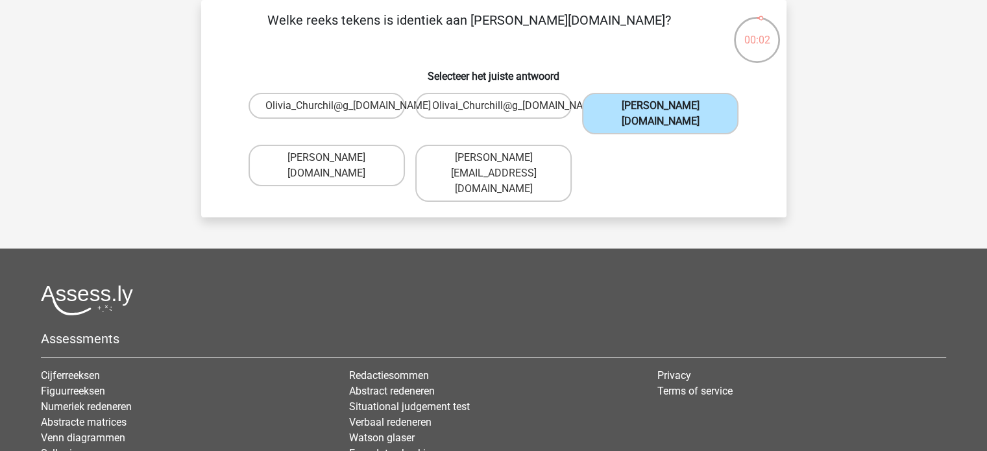
click at [639, 105] on label "Olivia_Churchill@g_mail.uk.co" at bounding box center [660, 114] width 156 height 42
click at [661, 106] on input "Olivia_Churchill@g_mail.uk.co" at bounding box center [665, 110] width 8 height 8
click at [639, 105] on label "Olivia_Churchill@g_mail.uk.co" at bounding box center [660, 114] width 156 height 42
click at [661, 106] on input "Olivia_Churchill@g_mail.uk.co" at bounding box center [665, 110] width 8 height 8
click at [639, 105] on label "Olivia_Churchill@g_mail.uk.co" at bounding box center [660, 114] width 156 height 42
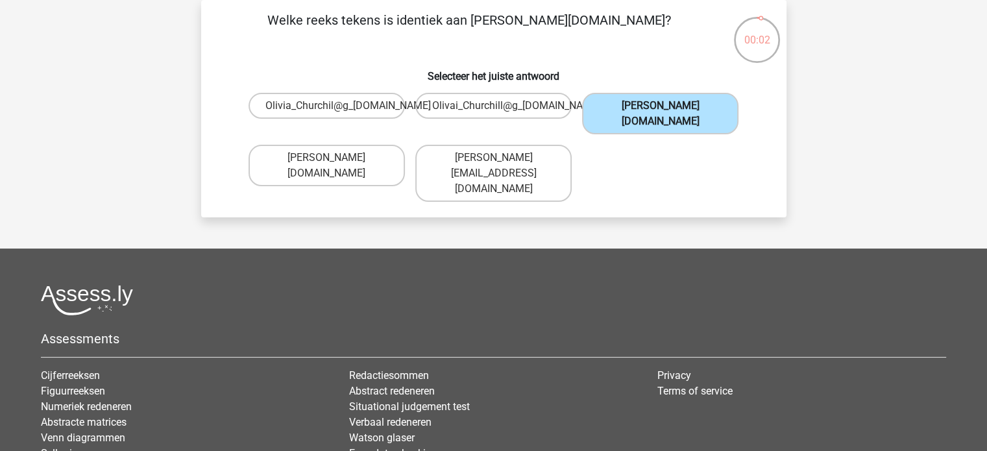
click at [661, 106] on input "Olivia_Churchill@g_mail.uk.co" at bounding box center [665, 110] width 8 height 8
click at [639, 105] on label "Olivia_Churchill@g_mail.uk.co" at bounding box center [660, 114] width 156 height 42
click at [661, 106] on input "Olivia_Churchill@g_mail.uk.co" at bounding box center [665, 110] width 8 height 8
click at [639, 105] on label "Olivia_Churchill@g_mail.uk.co" at bounding box center [660, 114] width 156 height 42
click at [661, 106] on input "Olivia_Churchill@g_mail.uk.co" at bounding box center [665, 110] width 8 height 8
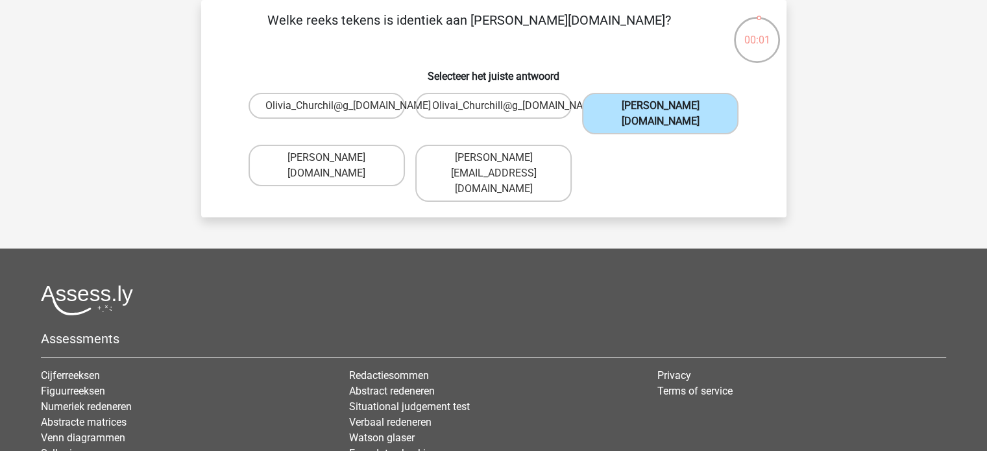
click at [639, 105] on label "Olivia_Churchill@g_mail.uk.co" at bounding box center [660, 114] width 156 height 42
click at [661, 106] on input "Olivia_Churchill@g_mail.uk.co" at bounding box center [665, 110] width 8 height 8
click at [639, 105] on label "Olivia_Churchill@g_mail.uk.co" at bounding box center [660, 114] width 156 height 42
click at [661, 106] on input "Olivia_Churchill@g_mail.uk.co" at bounding box center [665, 110] width 8 height 8
click at [639, 105] on label "Olivia_Churchill@g_mail.uk.co" at bounding box center [660, 114] width 156 height 42
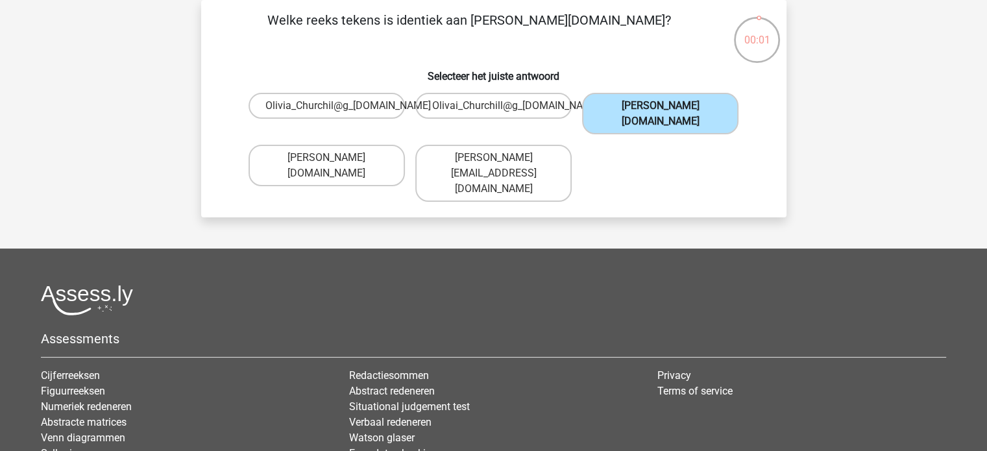
click at [661, 106] on input "Olivia_Churchill@g_mail.uk.co" at bounding box center [665, 110] width 8 height 8
click at [639, 105] on label "Olivia_Churchill@g_mail.uk.co" at bounding box center [660, 114] width 156 height 42
click at [661, 106] on input "Olivia_Churchill@g_mail.uk.co" at bounding box center [665, 110] width 8 height 8
click at [639, 105] on label "Olivia_Churchill@g_mail.uk.co" at bounding box center [660, 114] width 156 height 42
click at [661, 106] on input "Olivia_Churchill@g_mail.uk.co" at bounding box center [665, 110] width 8 height 8
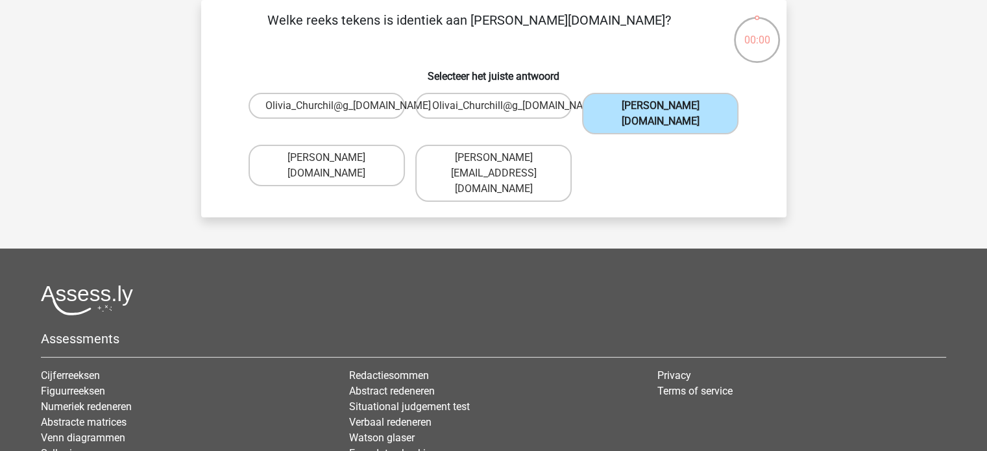
click at [639, 105] on label "Olivia_Churchill@g_mail.uk.co" at bounding box center [660, 114] width 156 height 42
click at [661, 106] on input "Olivia_Churchill@g_mail.uk.co" at bounding box center [665, 110] width 8 height 8
click at [639, 105] on label "Olivia_Churchill@g_mail.uk.co" at bounding box center [660, 114] width 156 height 42
click at [661, 106] on input "Olivia_Churchill@g_mail.uk.co" at bounding box center [665, 110] width 8 height 8
click at [639, 105] on label "Olivia_Churchill@g_mail.uk.co" at bounding box center [660, 114] width 156 height 42
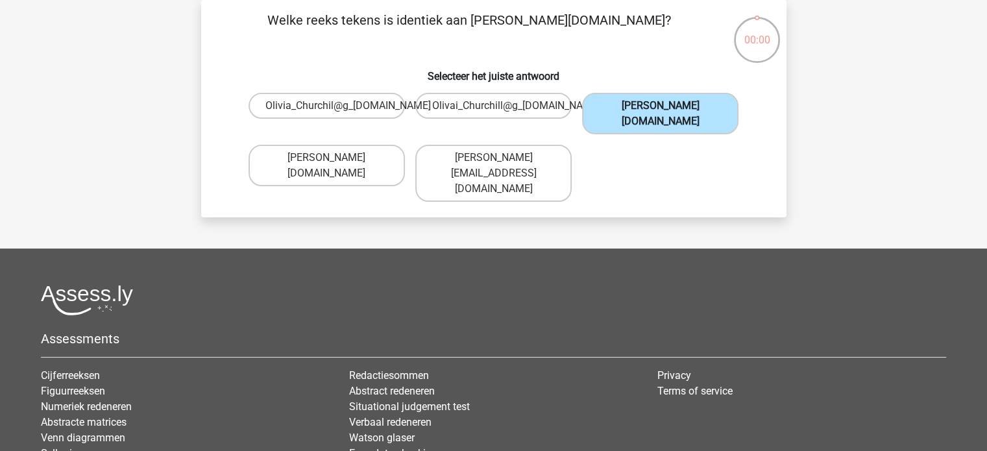
click at [661, 106] on input "Olivia_Churchill@g_mail.uk.co" at bounding box center [665, 110] width 8 height 8
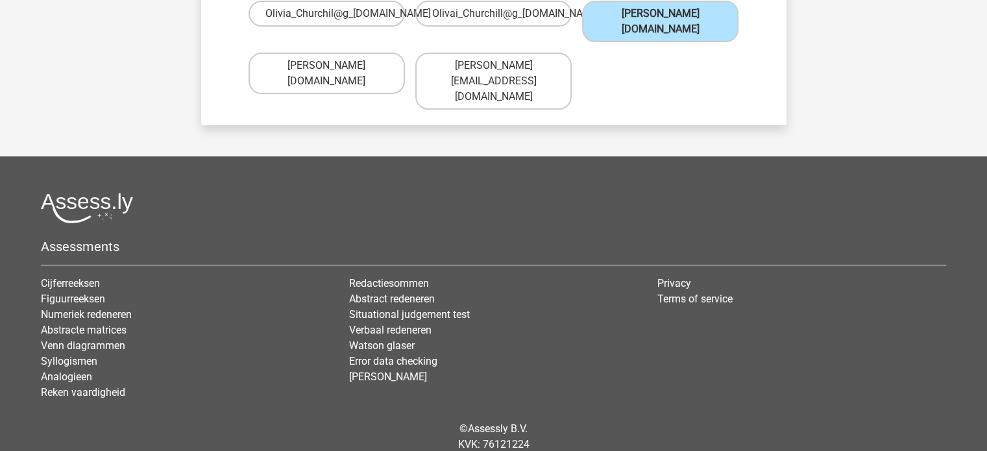
scroll to position [0, 0]
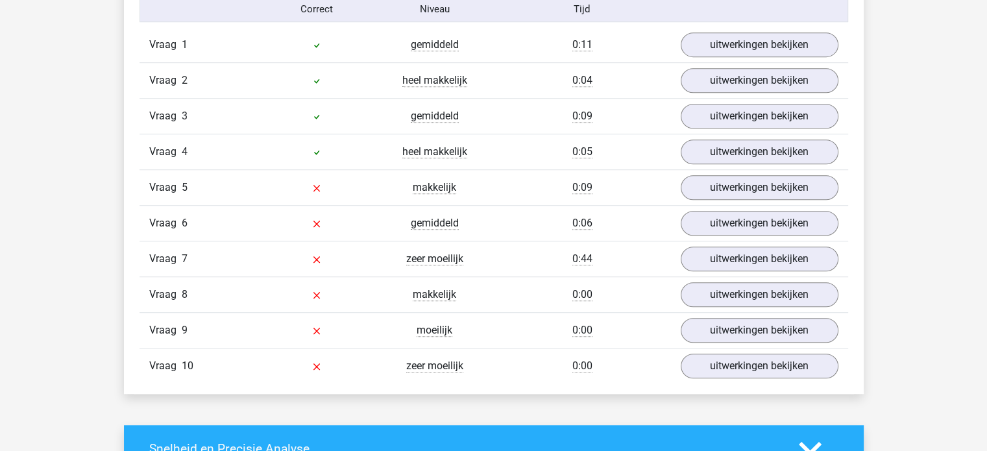
scroll to position [867, 0]
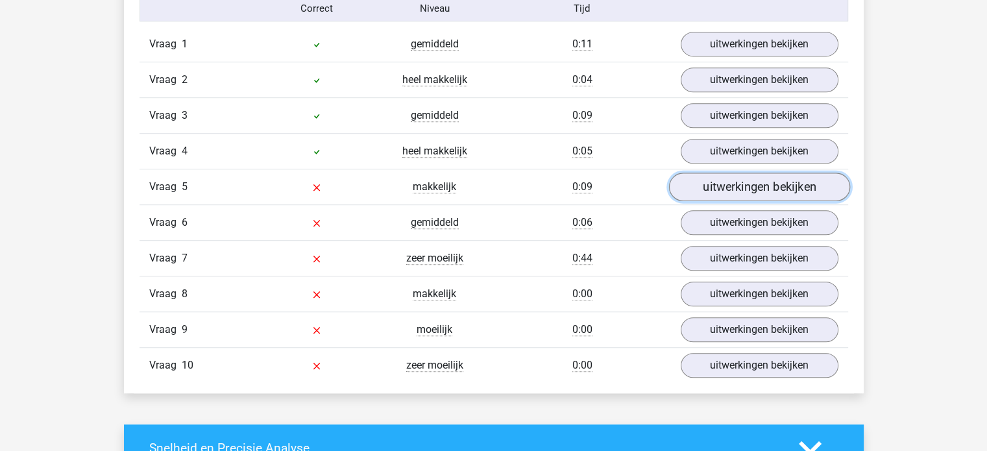
click at [755, 186] on link "uitwerkingen bekijken" at bounding box center [759, 187] width 181 height 29
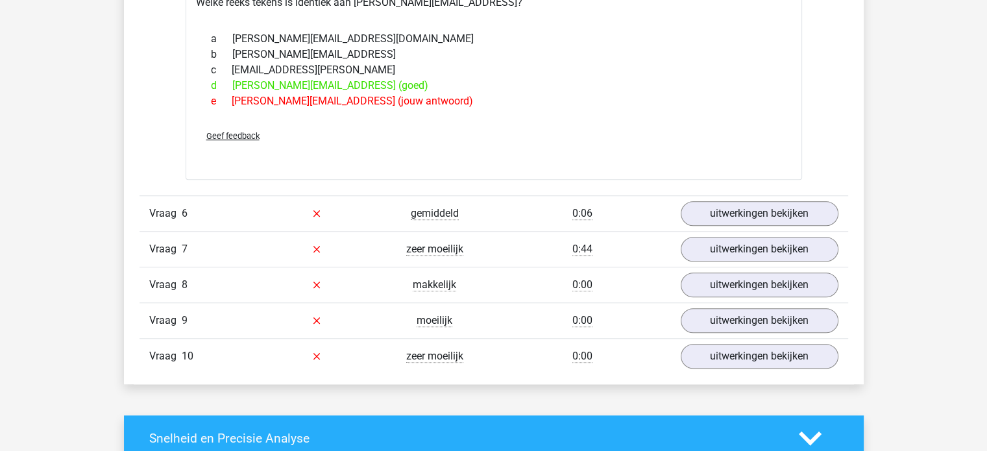
scroll to position [1098, 0]
click at [756, 206] on link "uitwerkingen bekijken" at bounding box center [759, 213] width 181 height 29
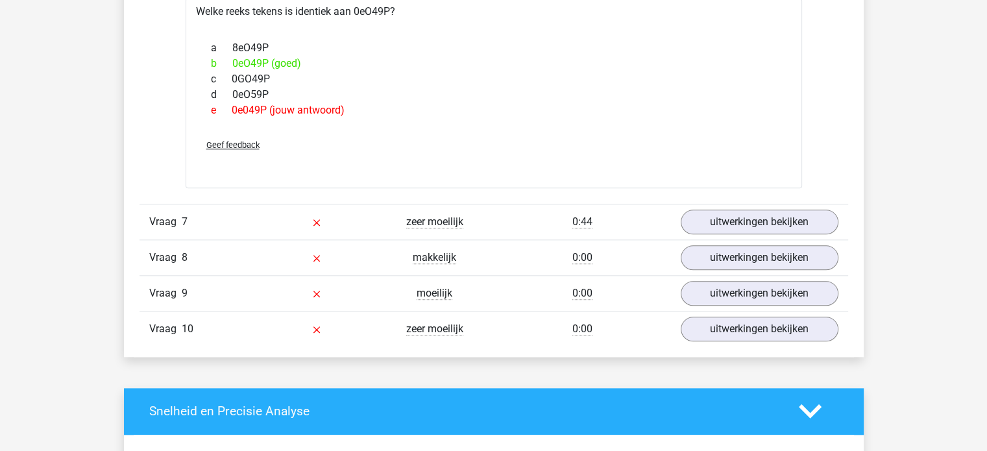
scroll to position [1350, 0]
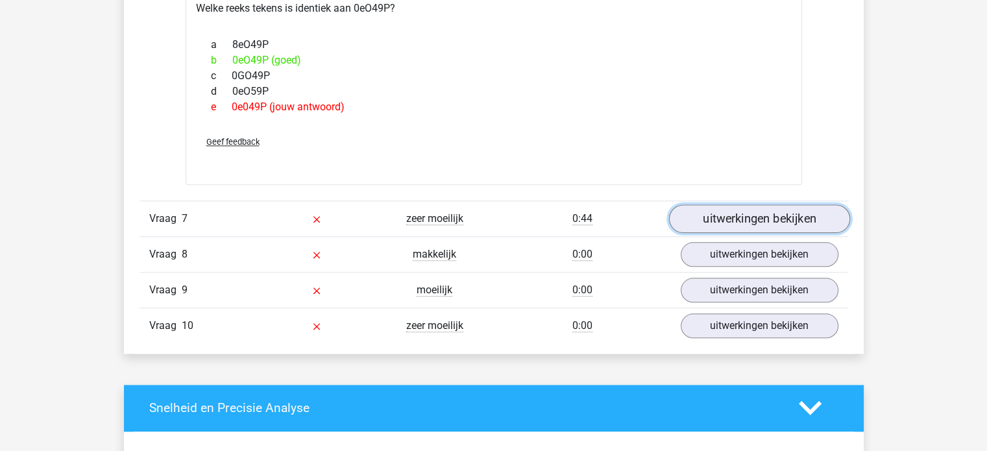
click at [765, 212] on link "uitwerkingen bekijken" at bounding box center [759, 218] width 181 height 29
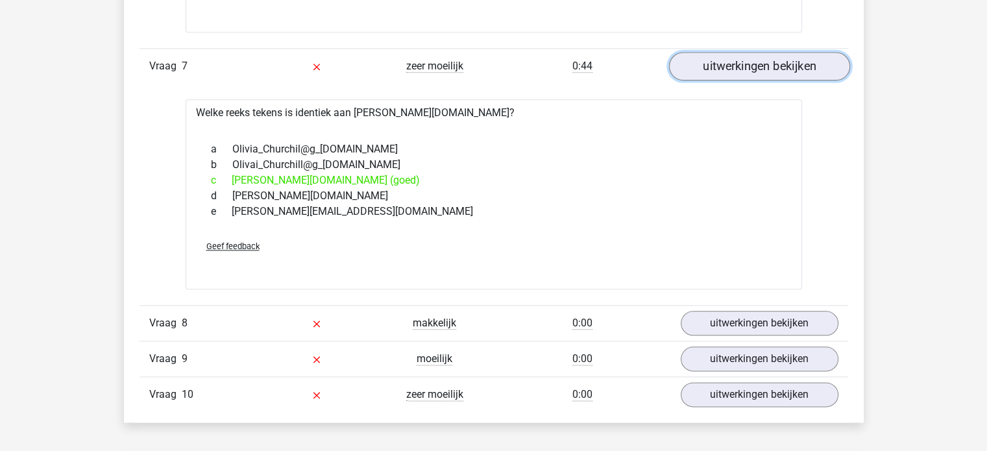
scroll to position [1503, 0]
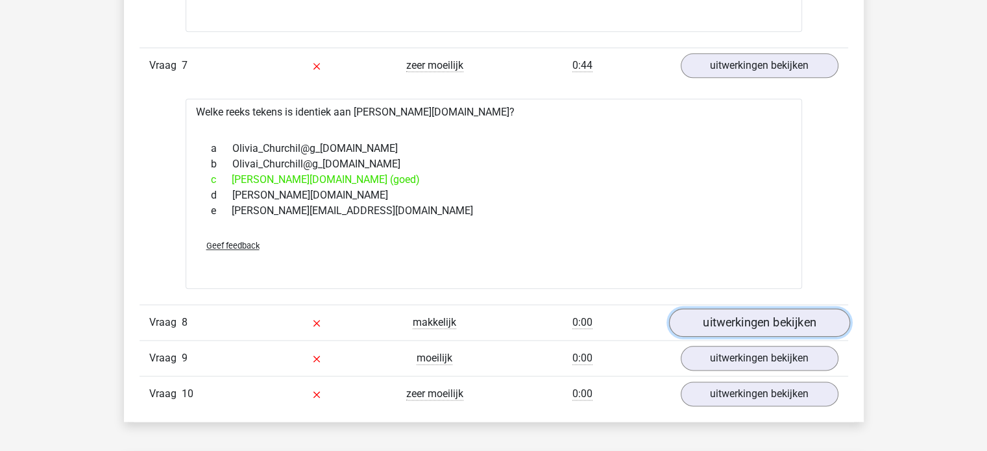
click at [747, 324] on link "uitwerkingen bekijken" at bounding box center [759, 322] width 181 height 29
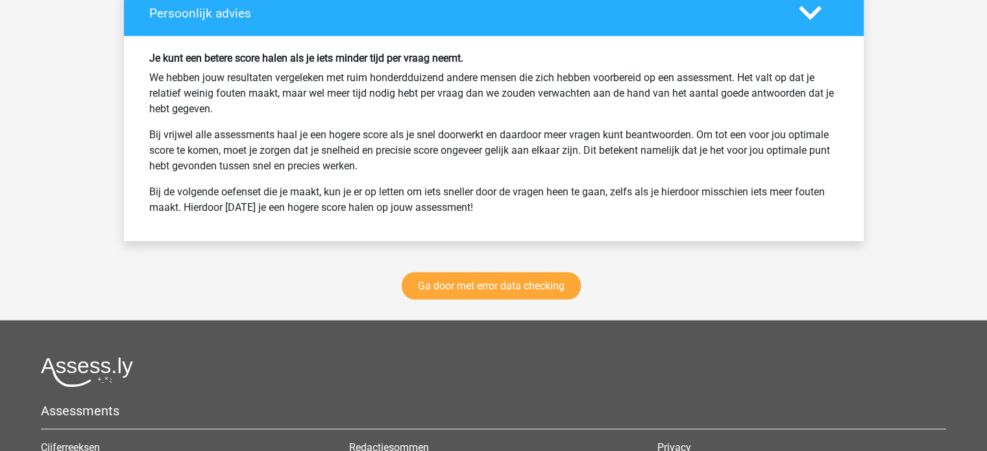
scroll to position [2625, 0]
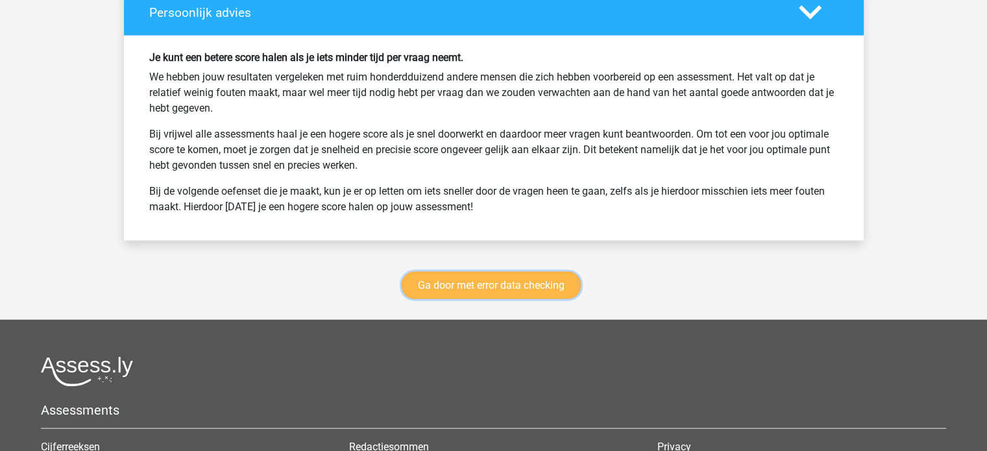
click at [495, 284] on link "Ga door met error data checking" at bounding box center [491, 285] width 179 height 27
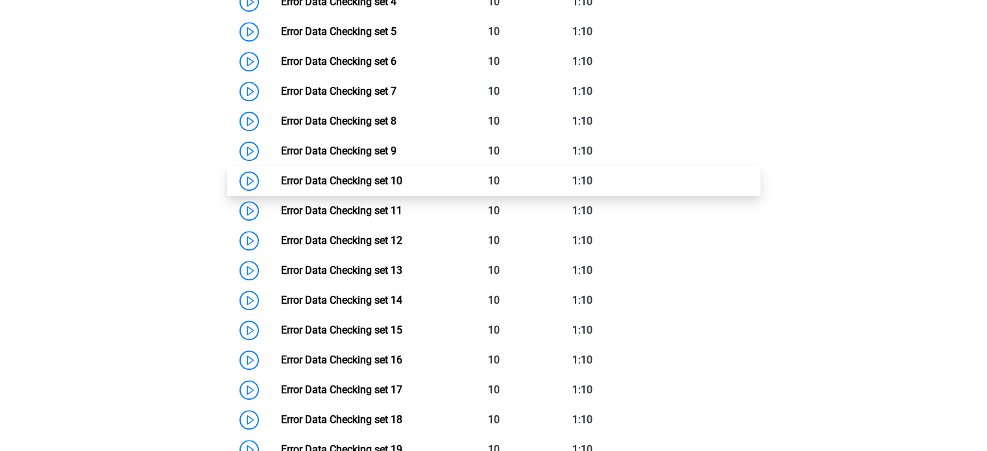
scroll to position [776, 0]
click at [281, 179] on link "Error Data Checking set 10" at bounding box center [341, 181] width 121 height 12
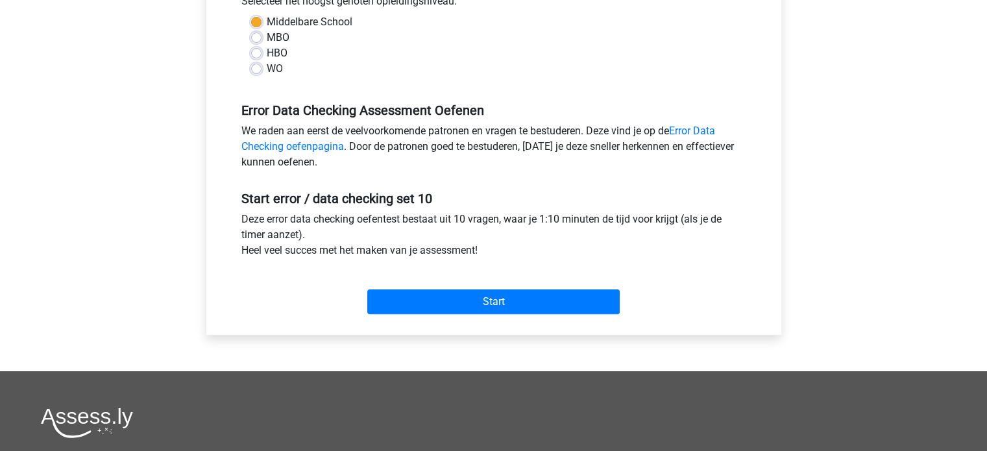
scroll to position [332, 0]
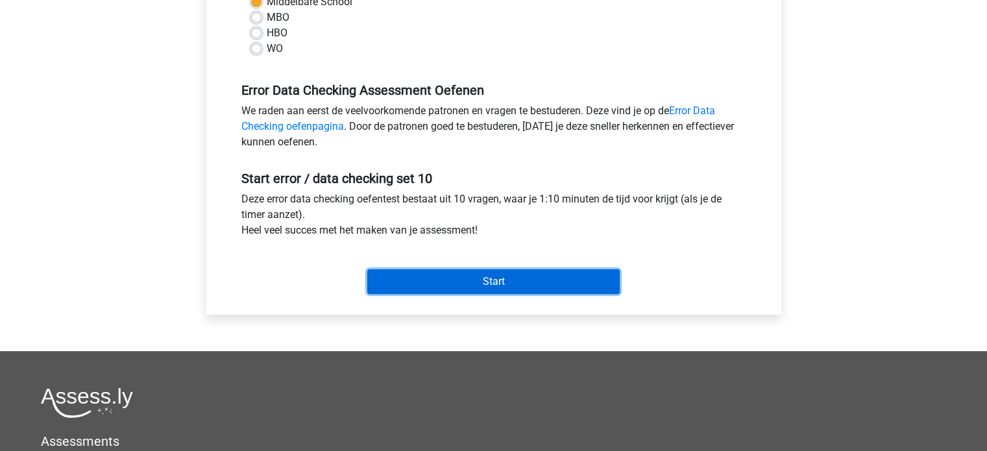
click at [486, 272] on input "Start" at bounding box center [493, 281] width 253 height 25
click at [476, 281] on input "Start" at bounding box center [493, 281] width 253 height 25
click at [486, 271] on input "Start" at bounding box center [493, 281] width 253 height 25
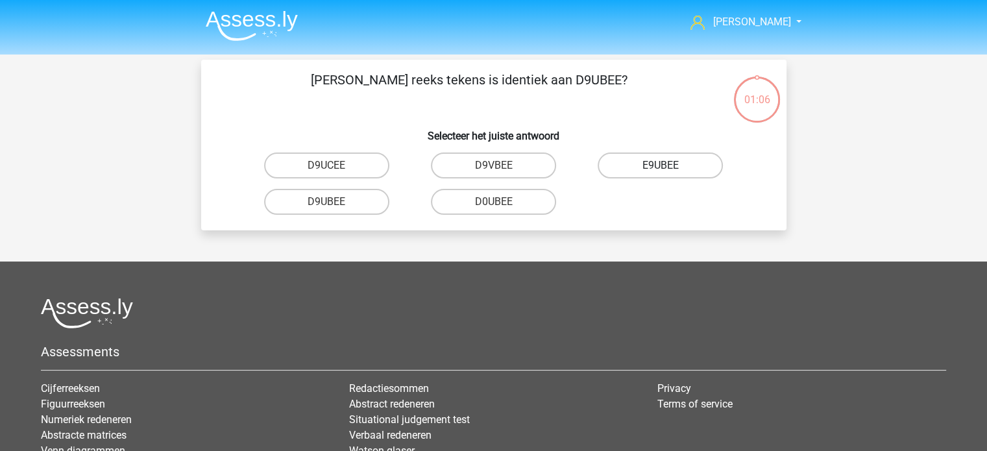
click at [658, 163] on label "E9UBEE" at bounding box center [660, 166] width 125 height 26
click at [661, 166] on input "E9UBEE" at bounding box center [665, 170] width 8 height 8
radio input "true"
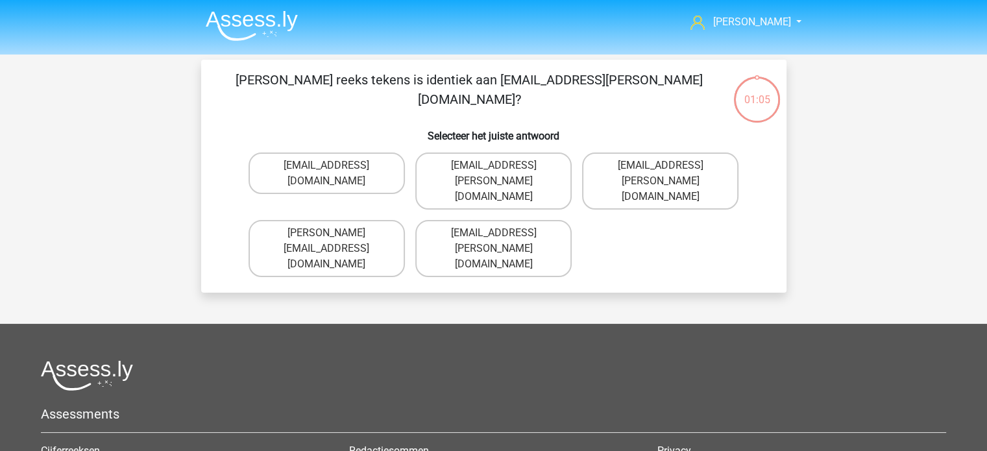
scroll to position [60, 0]
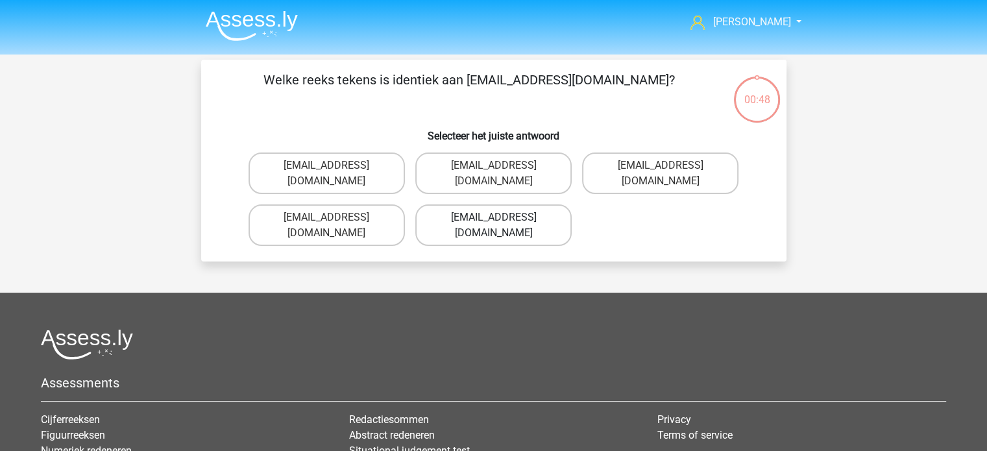
click at [511, 234] on label "Mia-Thompson@joinmail.co.uk" at bounding box center [493, 225] width 156 height 42
click at [502, 226] on input "Mia-Thompson@joinmail.co.uk" at bounding box center [497, 221] width 8 height 8
radio input "true"
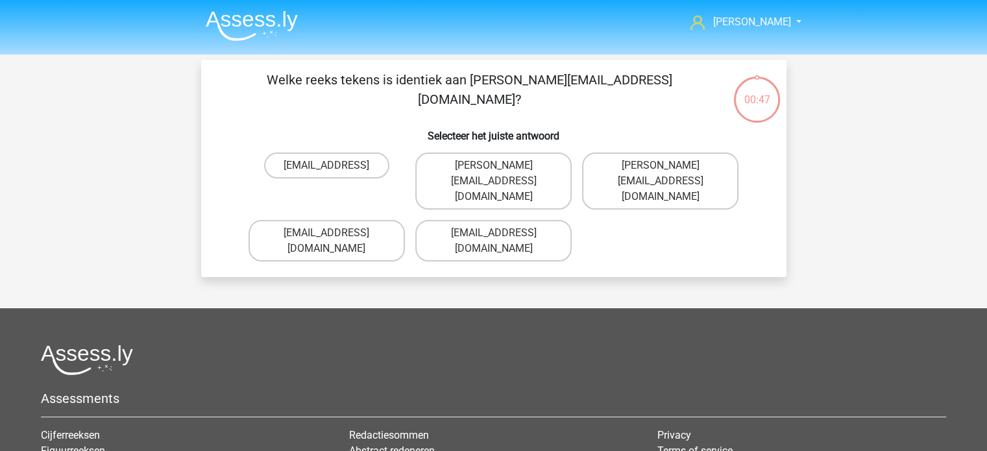
scroll to position [60, 0]
click at [444, 174] on label "[PERSON_NAME][EMAIL_ADDRESS][DOMAIN_NAME]" at bounding box center [493, 181] width 156 height 57
click at [493, 174] on input "[PERSON_NAME][EMAIL_ADDRESS][DOMAIN_NAME]" at bounding box center [497, 170] width 8 height 8
radio input "true"
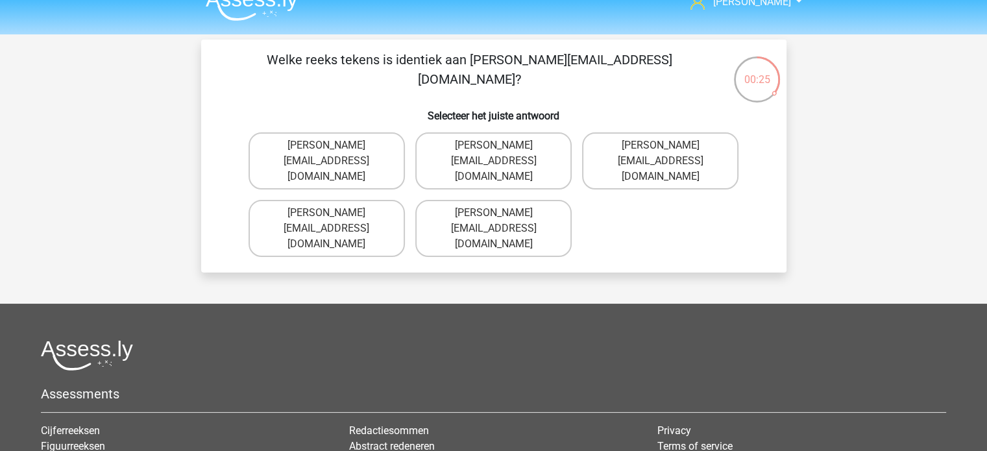
scroll to position [17, 0]
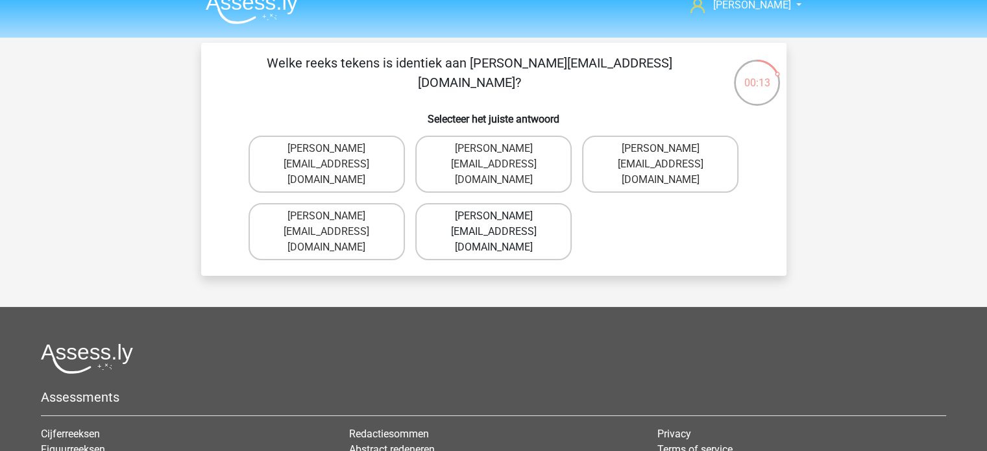
click at [476, 208] on label "[PERSON_NAME][EMAIL_ADDRESS][DOMAIN_NAME]" at bounding box center [493, 231] width 156 height 57
click at [493, 216] on input "[PERSON_NAME][EMAIL_ADDRESS][DOMAIN_NAME]" at bounding box center [497, 220] width 8 height 8
radio input "true"
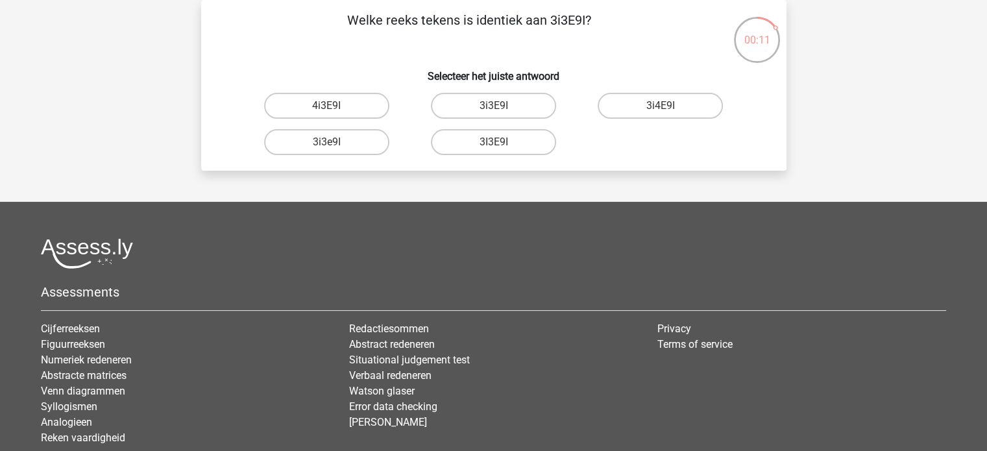
scroll to position [25, 0]
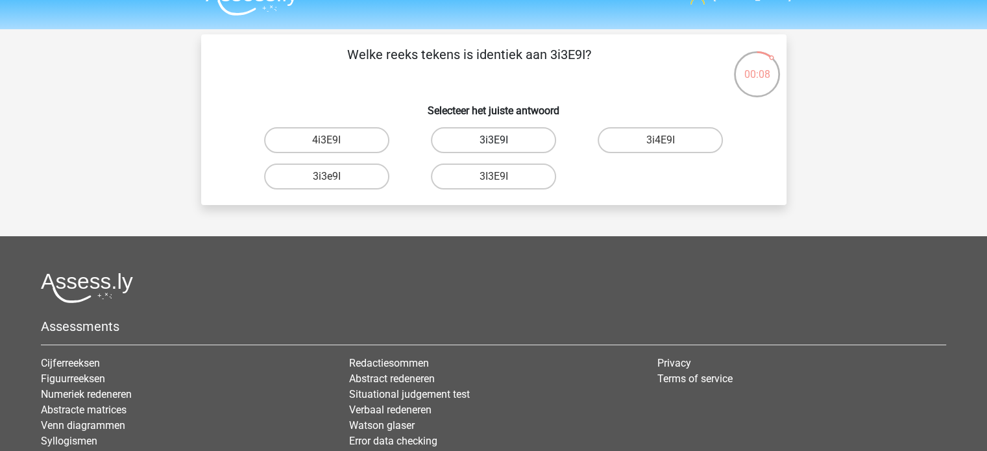
click at [477, 140] on label "3i3E9I" at bounding box center [493, 140] width 125 height 26
click at [493, 140] on input "3i3E9I" at bounding box center [497, 144] width 8 height 8
radio input "true"
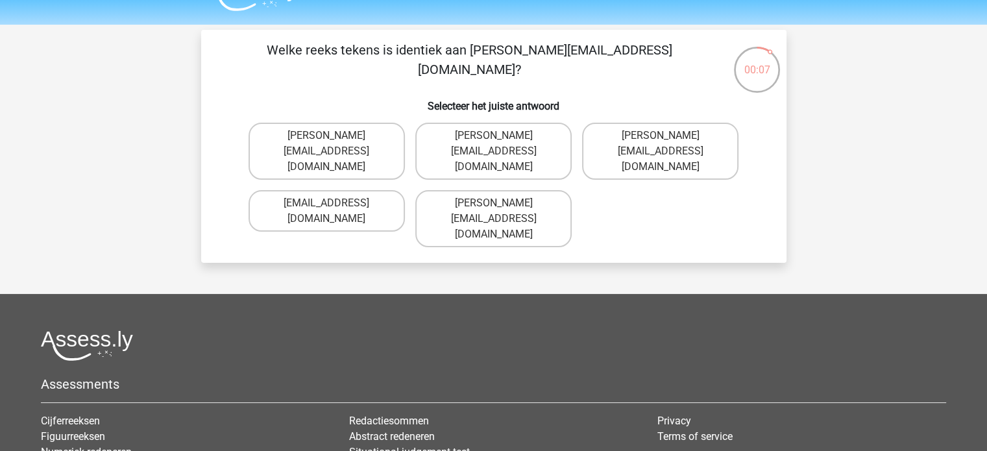
scroll to position [29, 0]
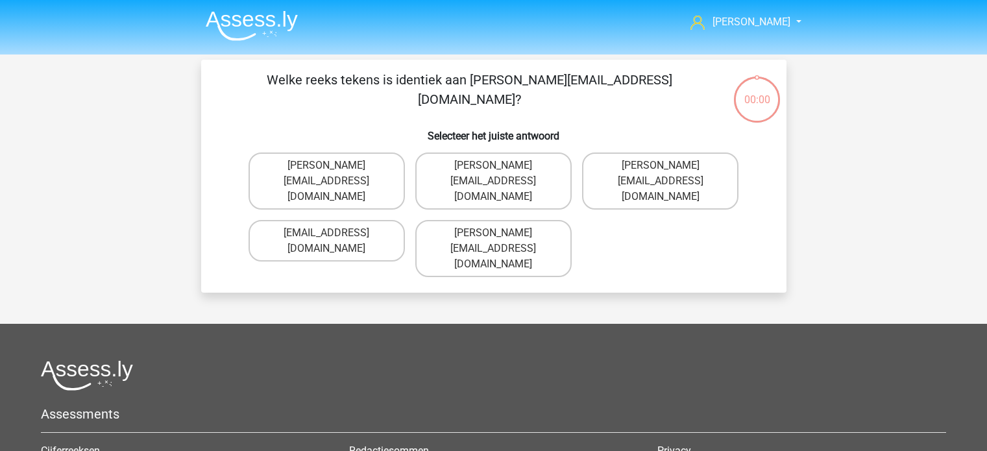
scroll to position [29, 0]
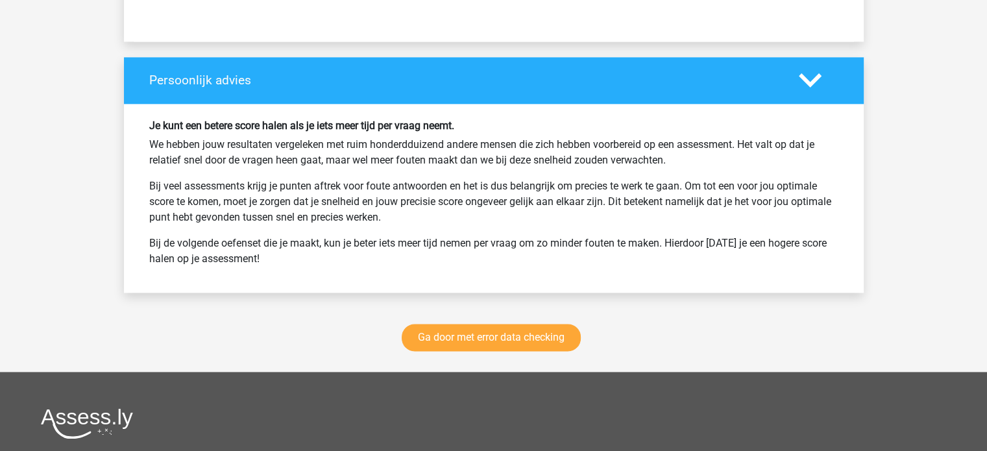
scroll to position [1672, 0]
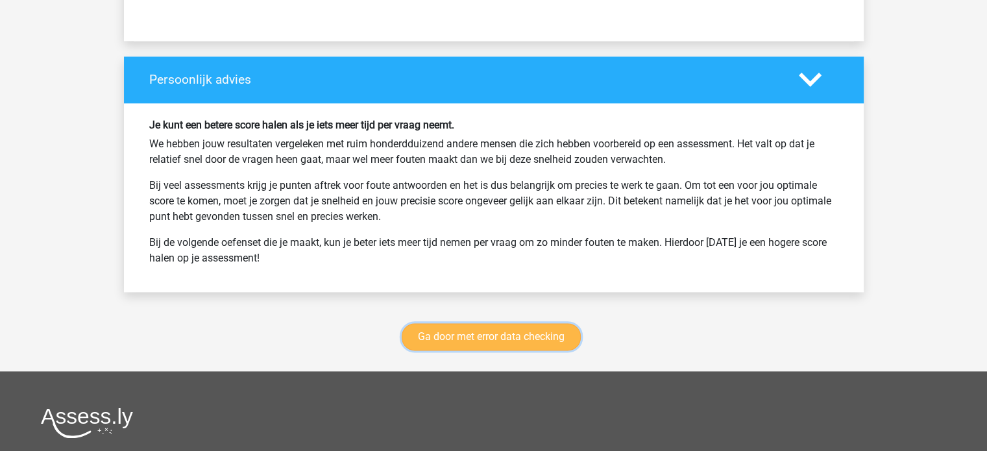
click at [489, 332] on link "Ga door met error data checking" at bounding box center [491, 336] width 179 height 27
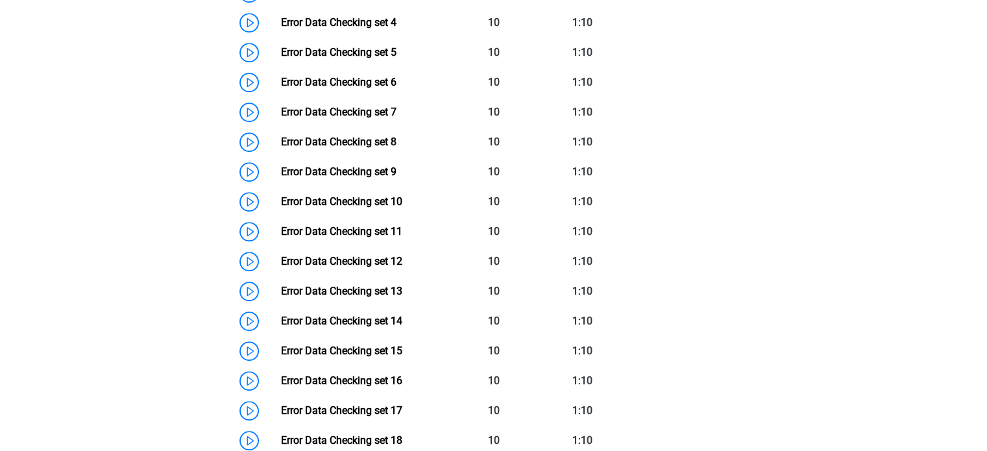
scroll to position [756, 0]
click at [281, 199] on link "Error Data Checking set 10" at bounding box center [341, 201] width 121 height 12
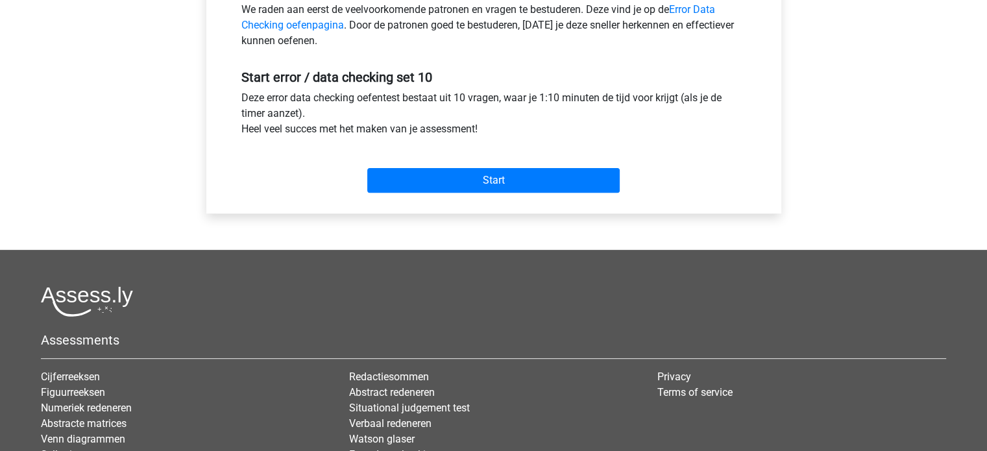
scroll to position [434, 0]
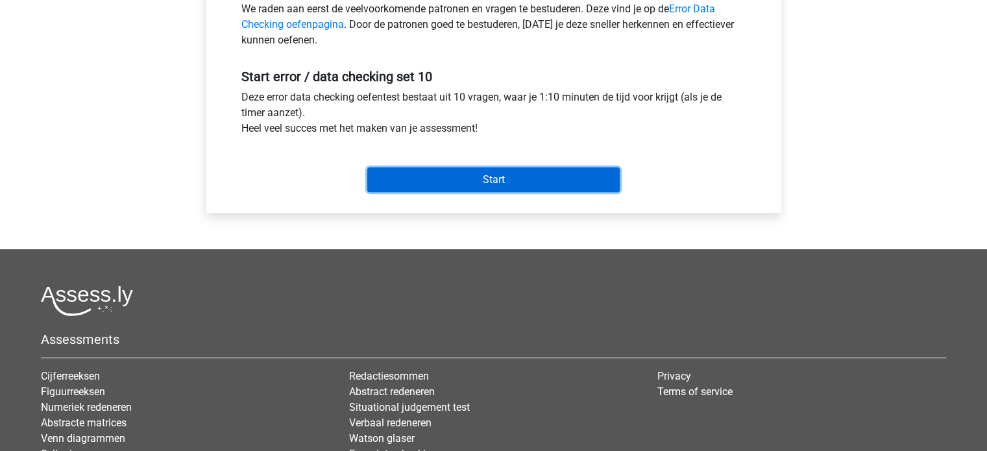
click at [486, 181] on input "Start" at bounding box center [493, 179] width 253 height 25
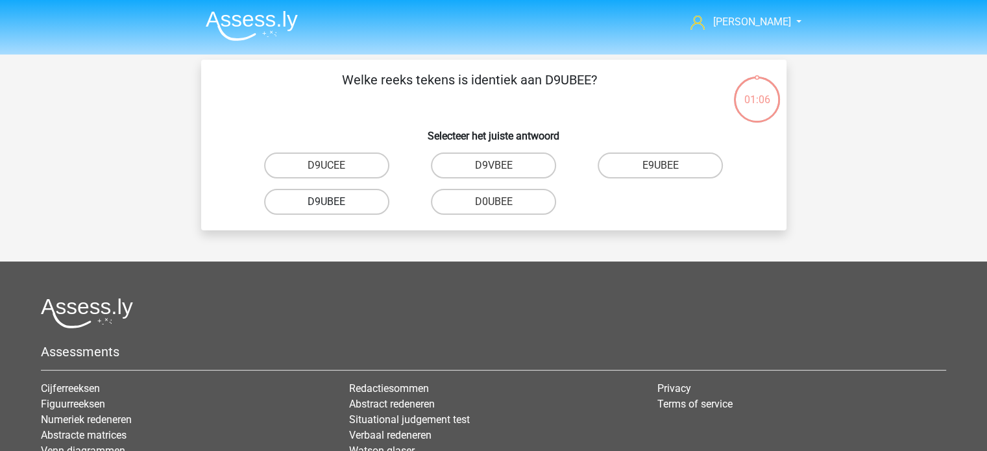
click at [329, 200] on label "D9UBEE" at bounding box center [326, 202] width 125 height 26
click at [329, 202] on input "D9UBEE" at bounding box center [331, 206] width 8 height 8
radio input "true"
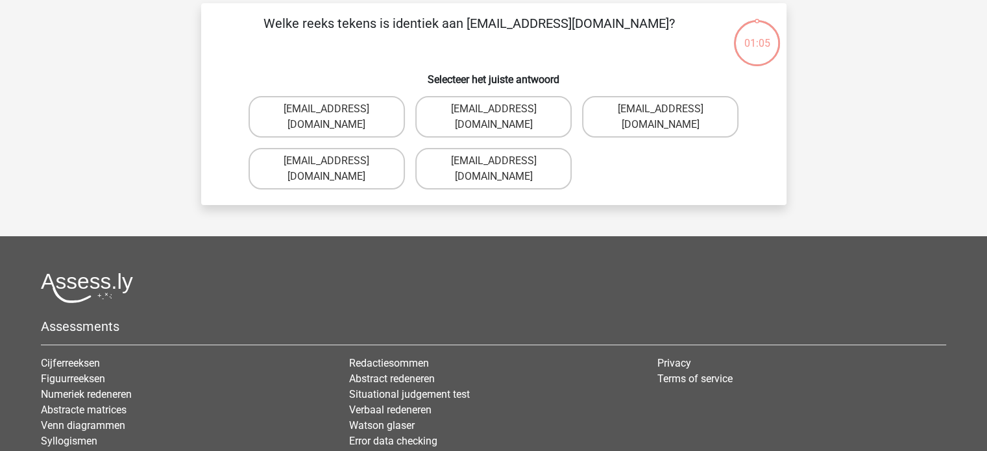
scroll to position [60, 0]
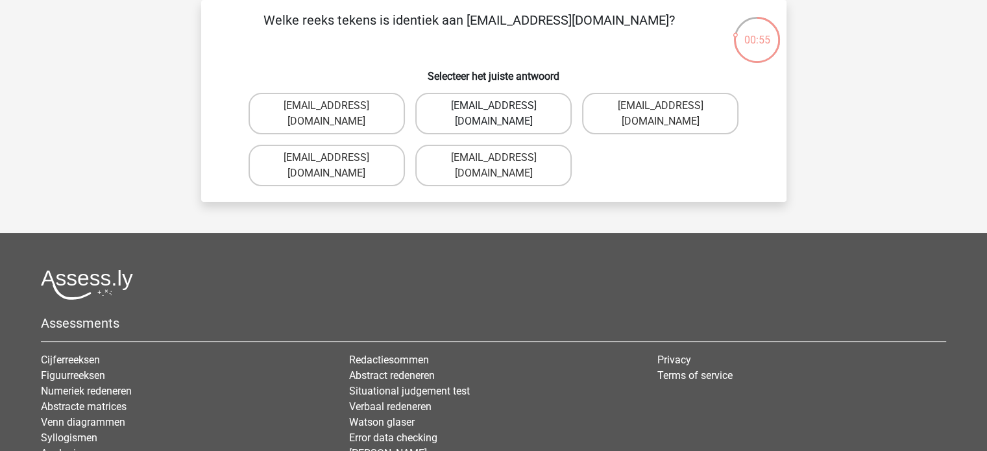
click at [461, 117] on label "[EMAIL_ADDRESS][DOMAIN_NAME]" at bounding box center [493, 114] width 156 height 42
click at [493, 114] on input "Mia-Thompson@joinmail.com.uk" at bounding box center [497, 110] width 8 height 8
radio input "true"
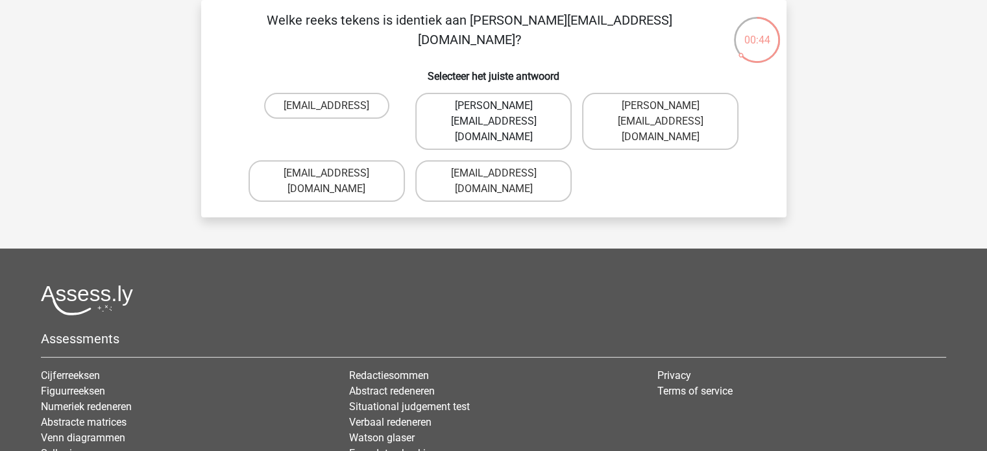
click at [460, 127] on label "Sienna.Sadler@hot-mail.com" at bounding box center [493, 121] width 156 height 57
click at [493, 114] on input "Sienna.Sadler@hot-mail.com" at bounding box center [497, 110] width 8 height 8
radio input "true"
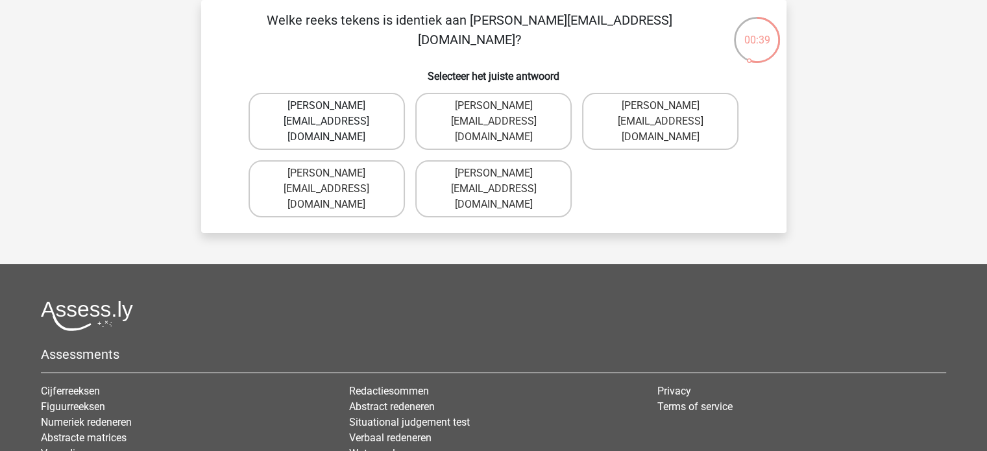
click at [293, 109] on label "Freddy-Conley@joinedmail.co.uk" at bounding box center [327, 121] width 156 height 57
click at [327, 109] on input "Freddy-Conley@joinedmail.co.uk" at bounding box center [331, 110] width 8 height 8
radio input "true"
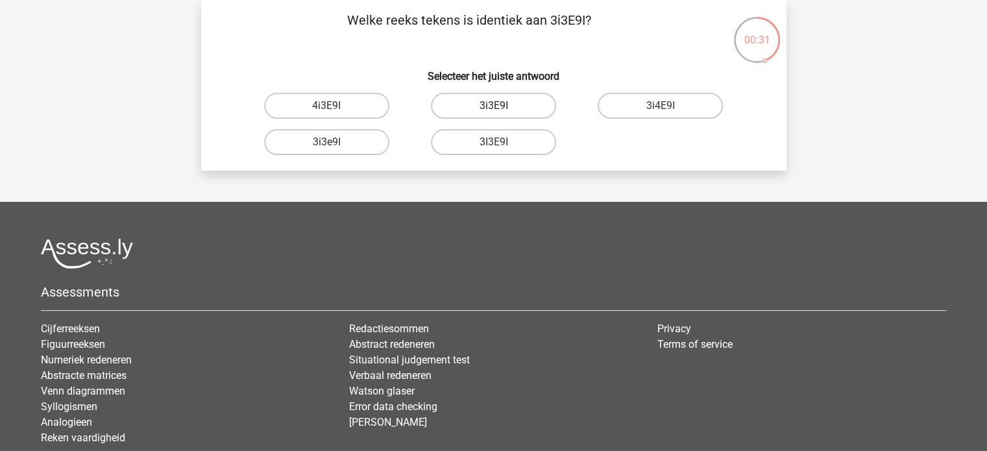
click at [473, 103] on label "3i3E9I" at bounding box center [493, 106] width 125 height 26
click at [493, 106] on input "3i3E9I" at bounding box center [497, 110] width 8 height 8
radio input "true"
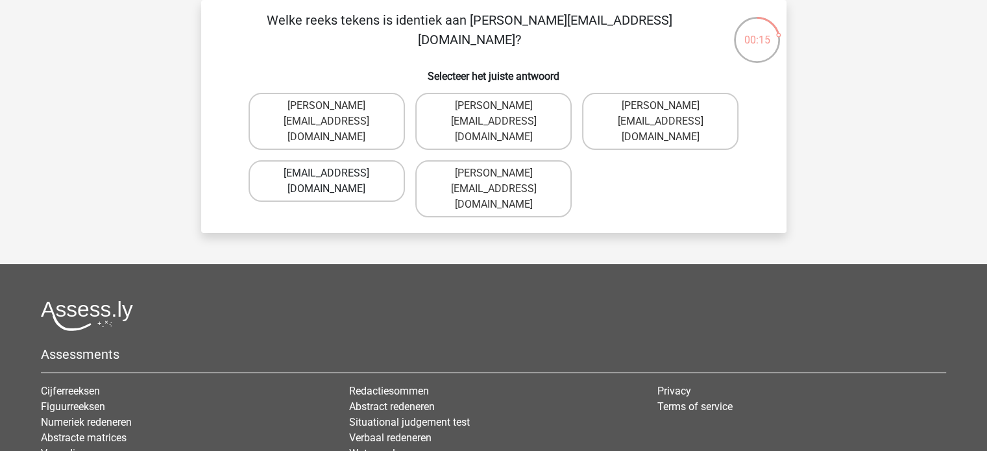
click at [315, 168] on label "Charly.Carpenter@hot-mail.br" at bounding box center [327, 181] width 156 height 42
click at [327, 173] on input "Charly.Carpenter@hot-mail.br" at bounding box center [331, 177] width 8 height 8
radio input "true"
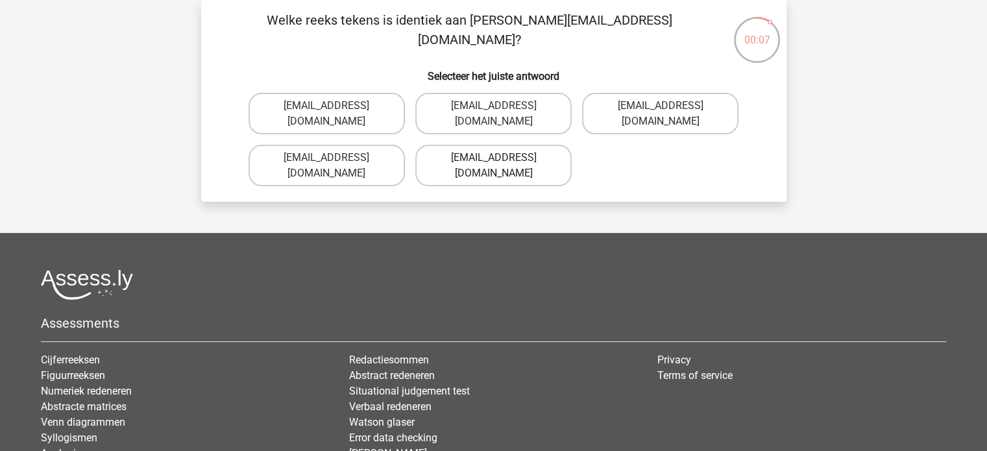
click at [480, 145] on label "Alice_Knight@Gmail.gr" at bounding box center [493, 166] width 156 height 42
click at [493, 158] on input "Alice_Knight@Gmail.gr" at bounding box center [497, 162] width 8 height 8
radio input "true"
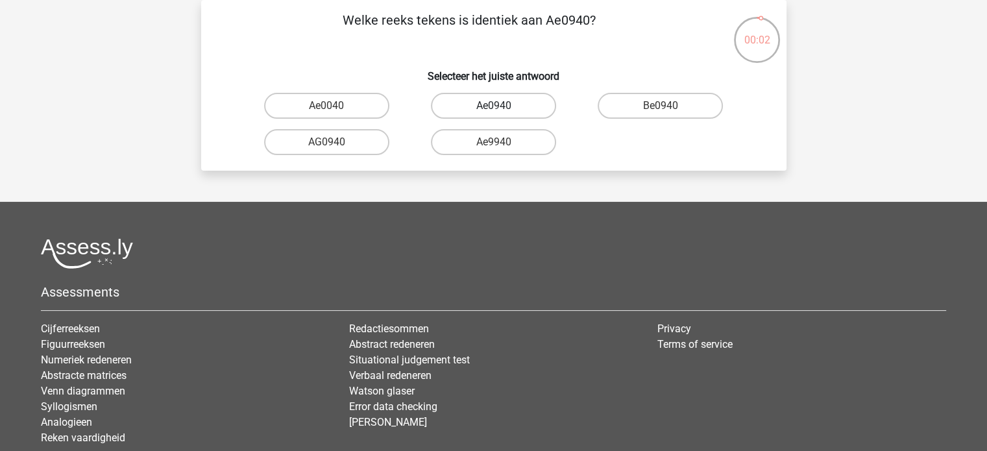
click at [480, 108] on label "Ae0940" at bounding box center [493, 106] width 125 height 26
click at [493, 108] on input "Ae0940" at bounding box center [497, 110] width 8 height 8
radio input "true"
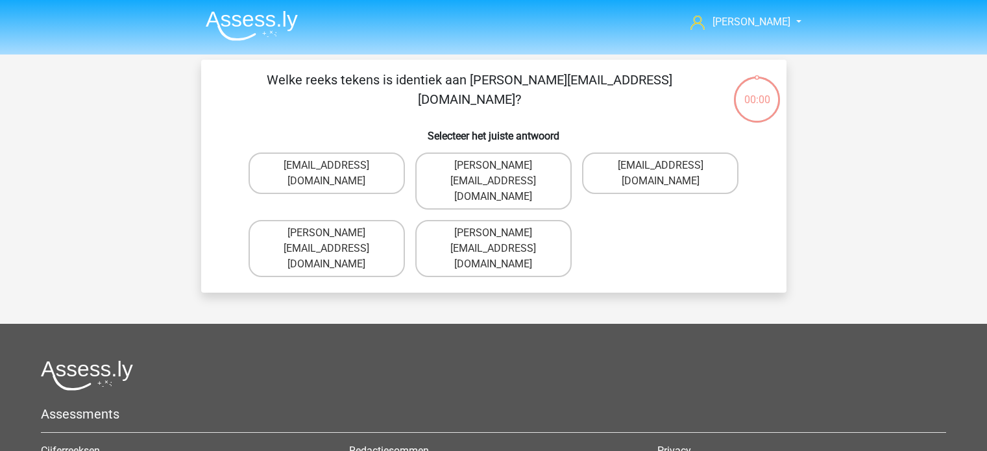
scroll to position [60, 0]
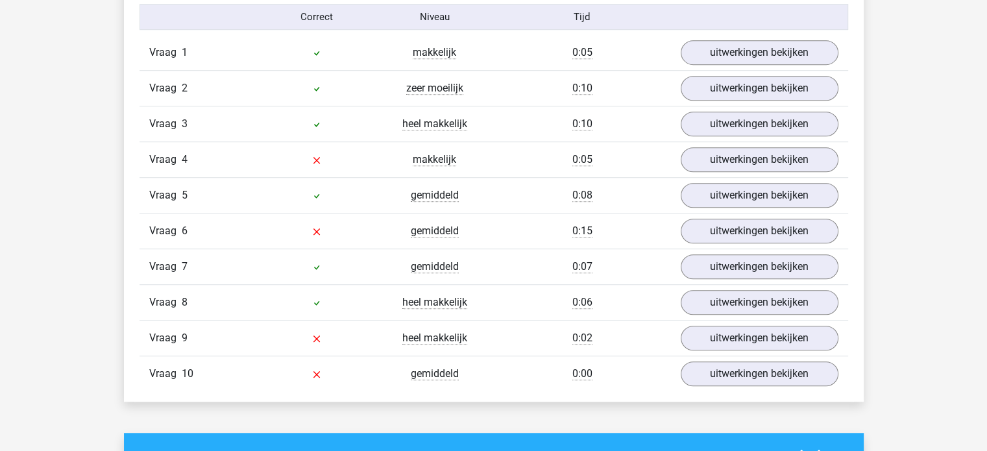
scroll to position [859, 0]
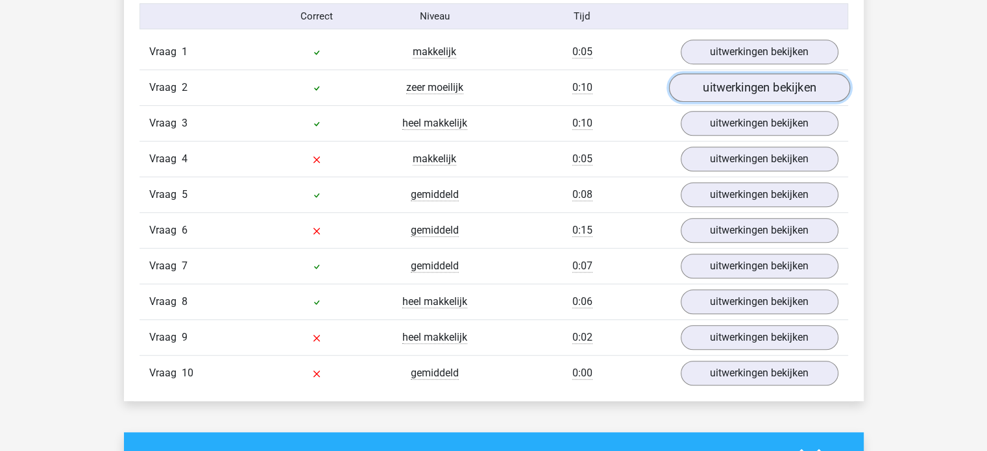
click at [755, 89] on link "uitwerkingen bekijken" at bounding box center [759, 88] width 181 height 29
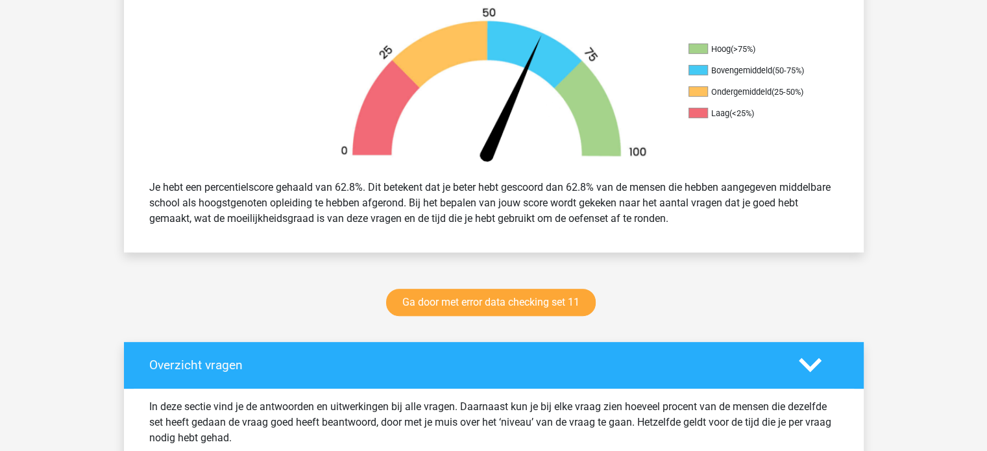
scroll to position [410, 0]
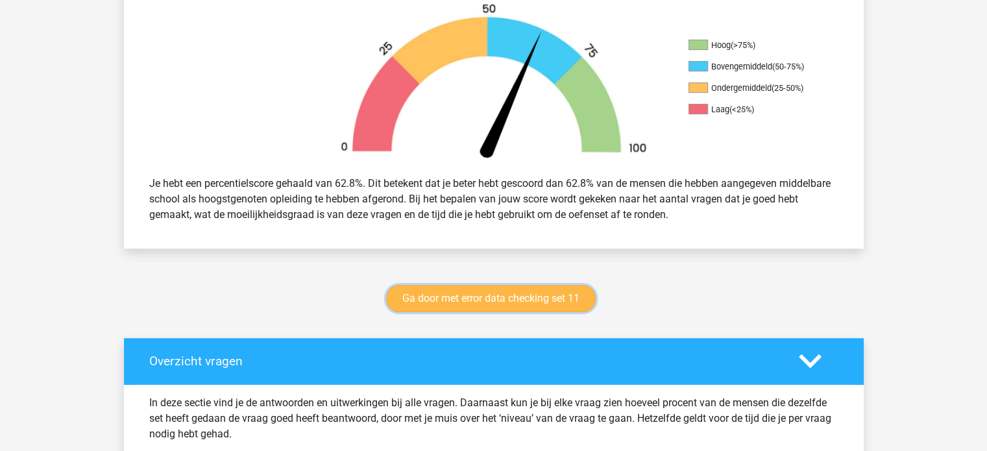
click at [482, 298] on link "Ga door met error data checking set 11" at bounding box center [491, 298] width 210 height 27
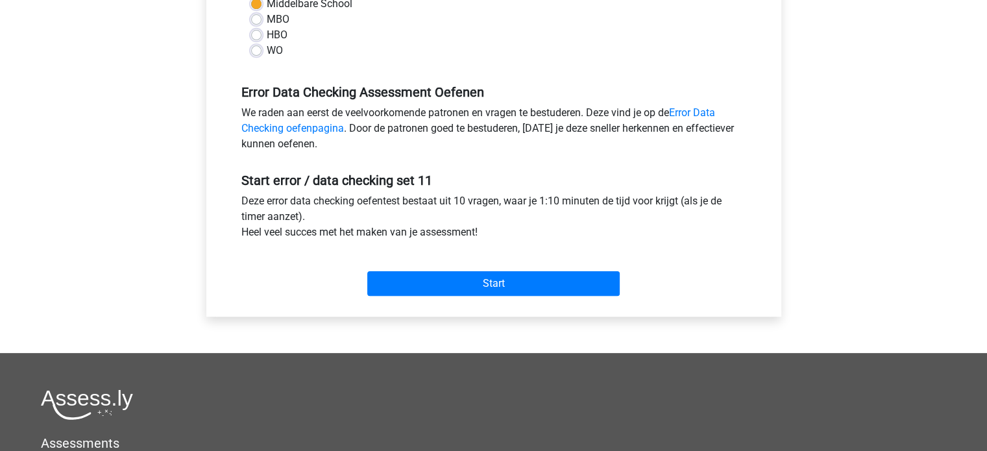
scroll to position [332, 0]
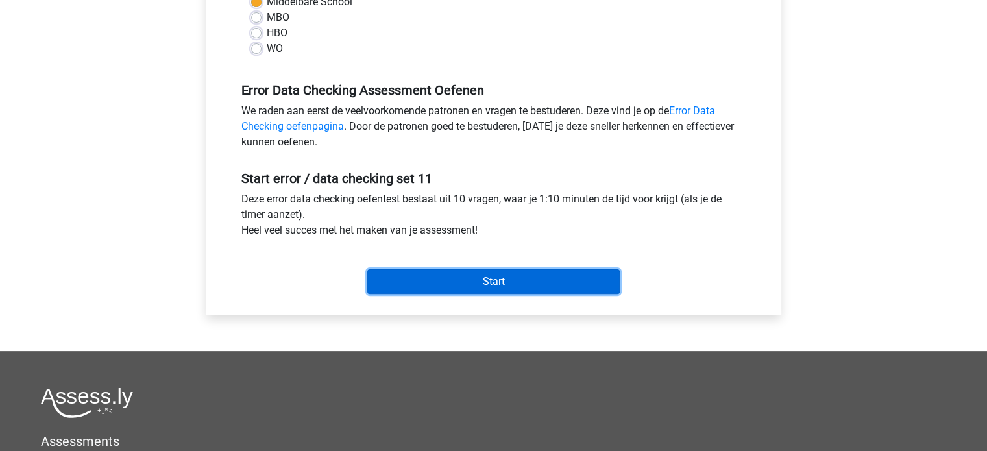
click at [491, 282] on input "Start" at bounding box center [493, 281] width 253 height 25
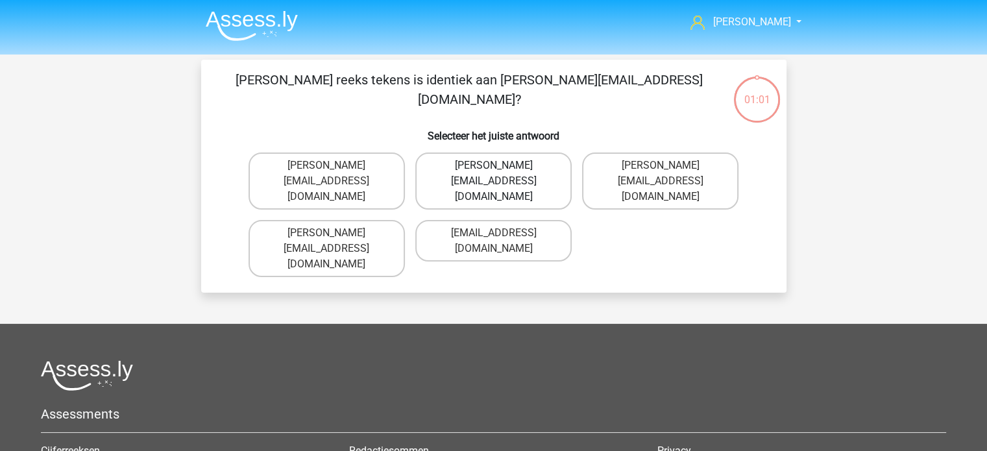
click at [530, 180] on label "[PERSON_NAME][EMAIL_ADDRESS][DOMAIN_NAME]" at bounding box center [493, 181] width 156 height 57
click at [502, 174] on input "[PERSON_NAME][EMAIL_ADDRESS][DOMAIN_NAME]" at bounding box center [497, 170] width 8 height 8
radio input "true"
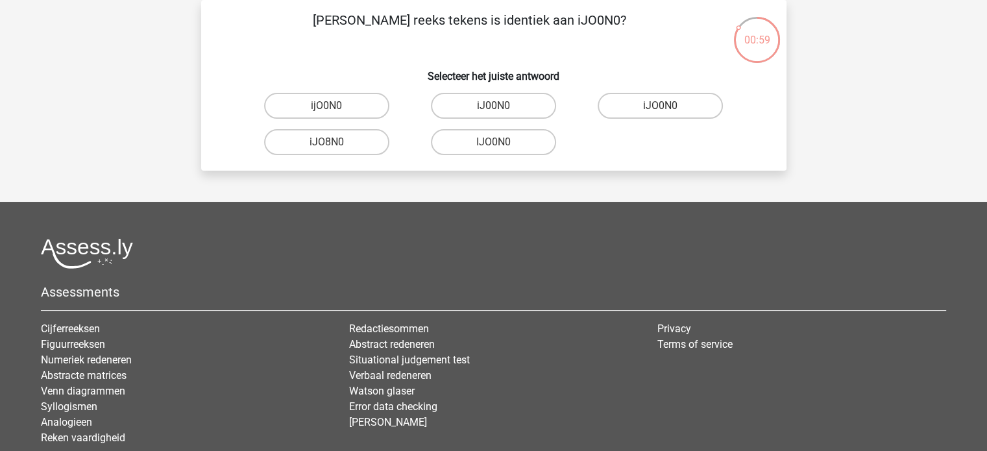
scroll to position [50, 0]
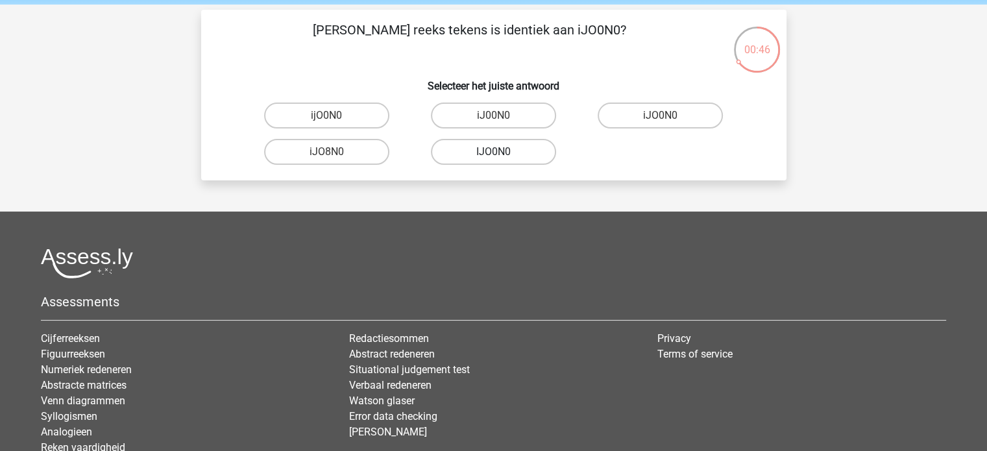
click at [490, 155] on label "IJO0N0" at bounding box center [493, 152] width 125 height 26
click at [493, 155] on input "IJO0N0" at bounding box center [497, 156] width 8 height 8
radio input "true"
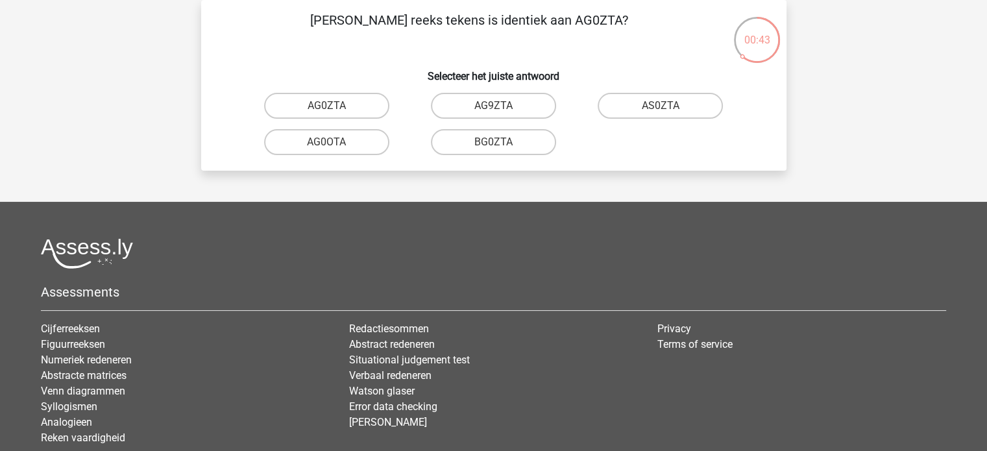
click at [328, 106] on input "AG0ZTA" at bounding box center [331, 110] width 8 height 8
radio input "true"
click at [491, 110] on label "B0DJA9" at bounding box center [493, 106] width 125 height 26
click at [493, 110] on input "B0DJA9" at bounding box center [497, 110] width 8 height 8
radio input "true"
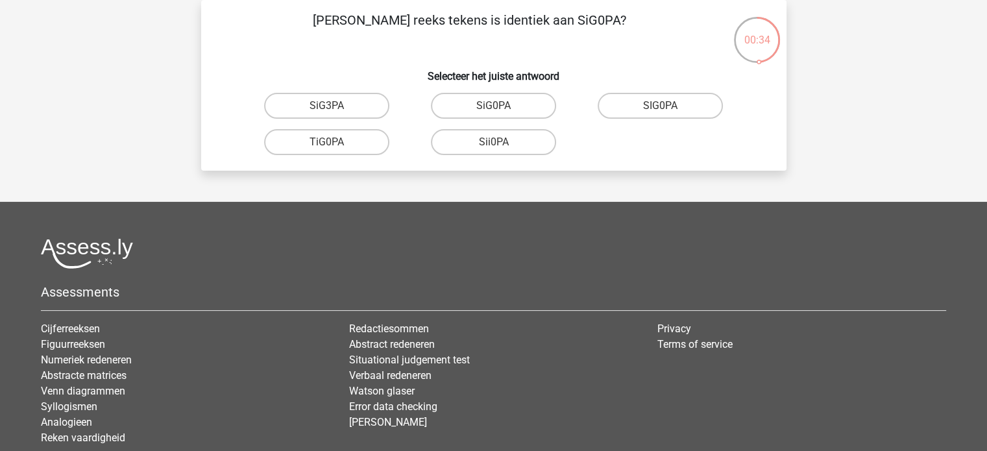
click at [491, 110] on label "SiG0PA" at bounding box center [493, 106] width 125 height 26
click at [493, 110] on input "SiG0PA" at bounding box center [497, 110] width 8 height 8
radio input "true"
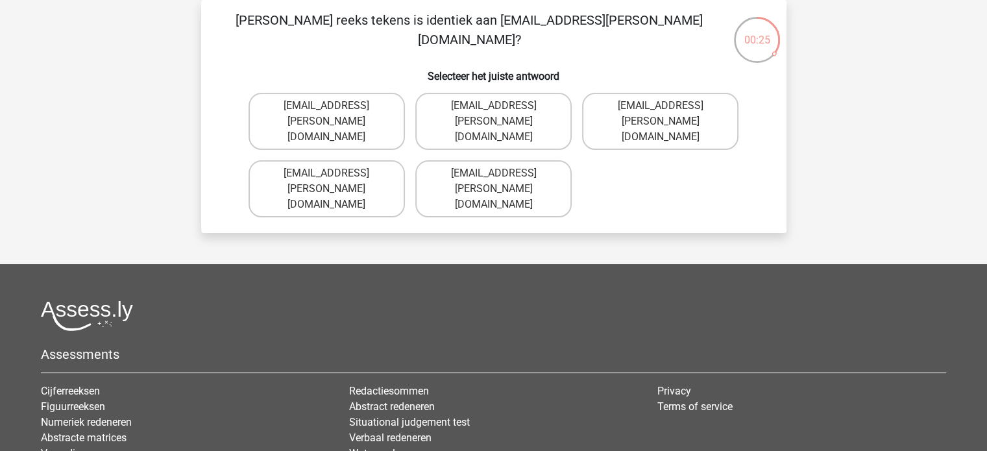
click at [499, 173] on input "[EMAIL_ADDRESS][PERSON_NAME][DOMAIN_NAME]" at bounding box center [497, 177] width 8 height 8
radio input "true"
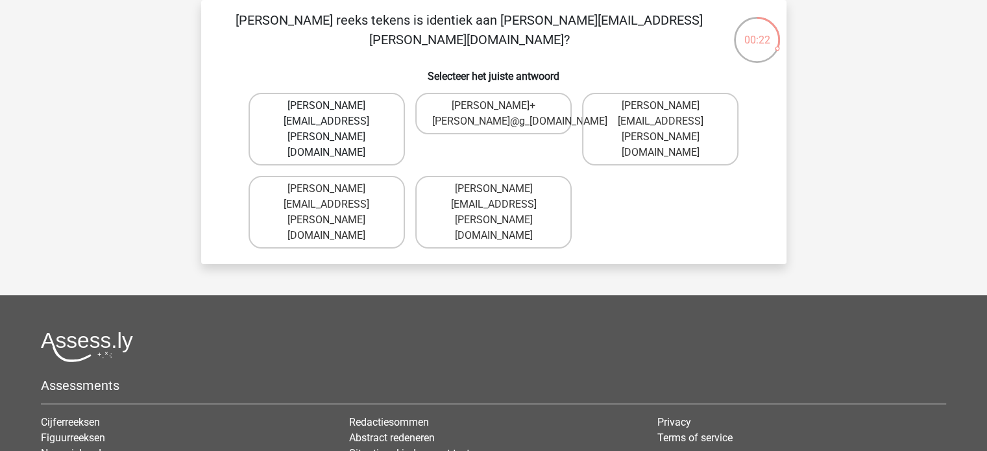
click at [319, 116] on label "[PERSON_NAME][EMAIL_ADDRESS][PERSON_NAME][DOMAIN_NAME]" at bounding box center [327, 129] width 156 height 73
click at [327, 114] on input "[PERSON_NAME][EMAIL_ADDRESS][PERSON_NAME][DOMAIN_NAME]" at bounding box center [331, 110] width 8 height 8
radio input "true"
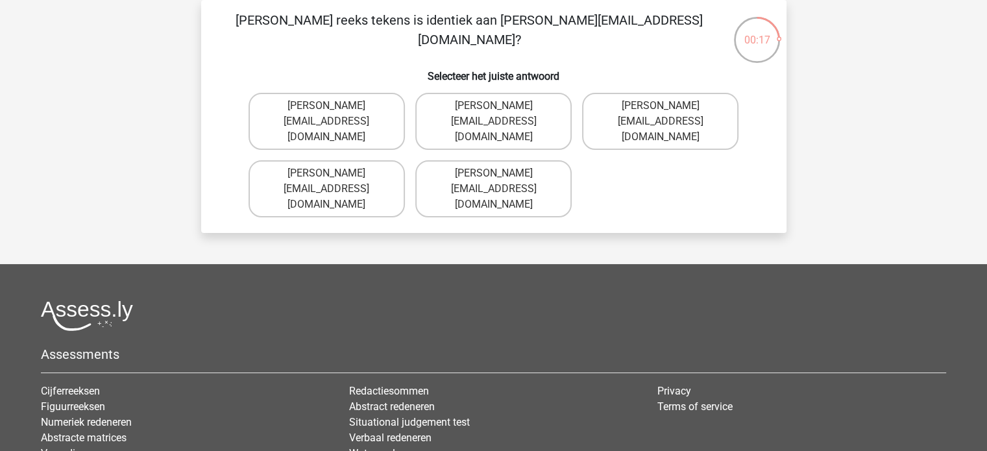
click at [331, 113] on input "[PERSON_NAME][EMAIL_ADDRESS][DOMAIN_NAME]" at bounding box center [331, 110] width 8 height 8
radio input "true"
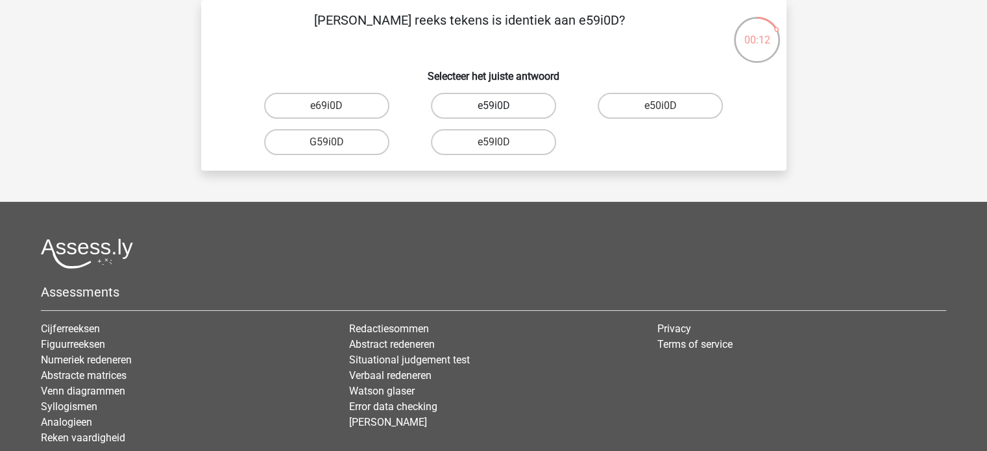
click at [502, 111] on label "e59i0D" at bounding box center [493, 106] width 125 height 26
click at [502, 111] on input "e59i0D" at bounding box center [497, 110] width 8 height 8
radio input "true"
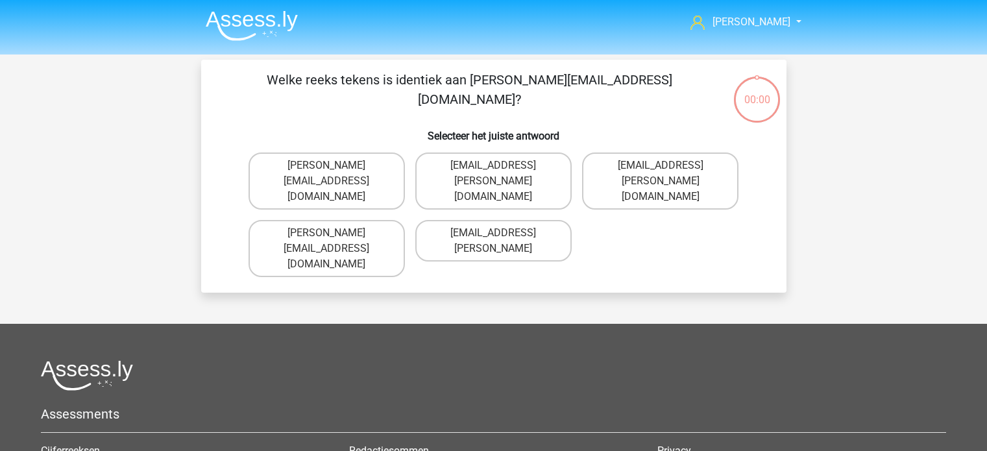
scroll to position [60, 0]
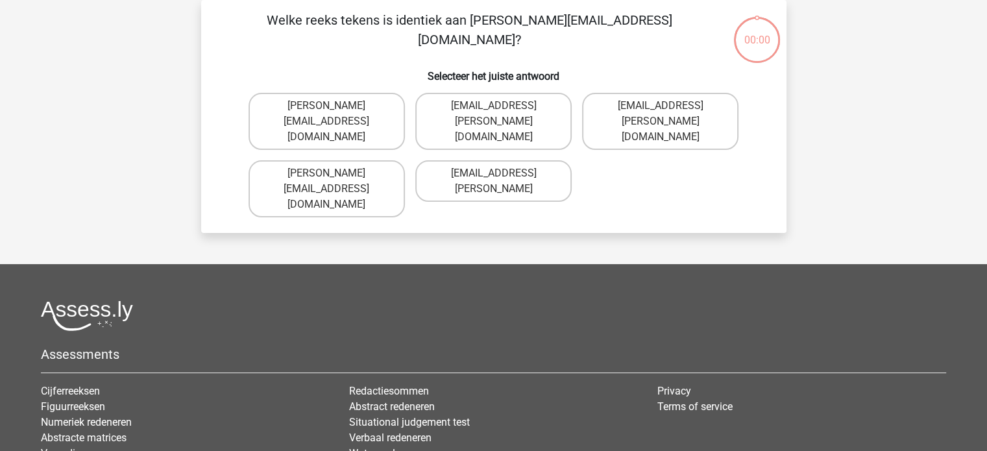
click at [336, 106] on label "[PERSON_NAME][EMAIL_ADDRESS][DOMAIN_NAME]" at bounding box center [327, 121] width 156 height 57
click at [335, 106] on input "[PERSON_NAME][EMAIL_ADDRESS][DOMAIN_NAME]" at bounding box center [331, 110] width 8 height 8
radio input "true"
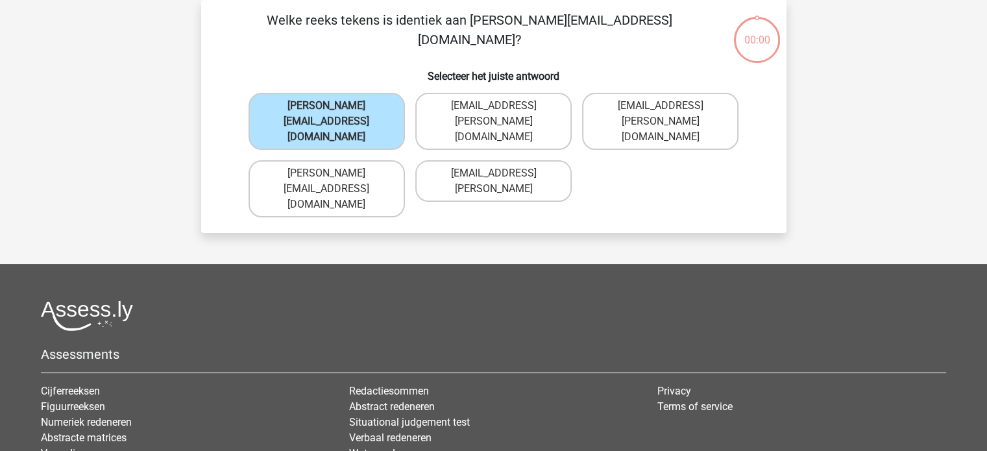
click at [336, 106] on label "[PERSON_NAME][EMAIL_ADDRESS][DOMAIN_NAME]" at bounding box center [327, 121] width 156 height 57
click at [335, 106] on input "[PERSON_NAME][EMAIL_ADDRESS][DOMAIN_NAME]" at bounding box center [331, 110] width 8 height 8
drag, startPoint x: 0, startPoint y: 0, endPoint x: 336, endPoint y: 106, distance: 352.1
click at [336, 106] on label "[PERSON_NAME][EMAIL_ADDRESS][DOMAIN_NAME]" at bounding box center [327, 121] width 156 height 57
click at [335, 106] on input "Florence.Conley@joinmail.com" at bounding box center [331, 110] width 8 height 8
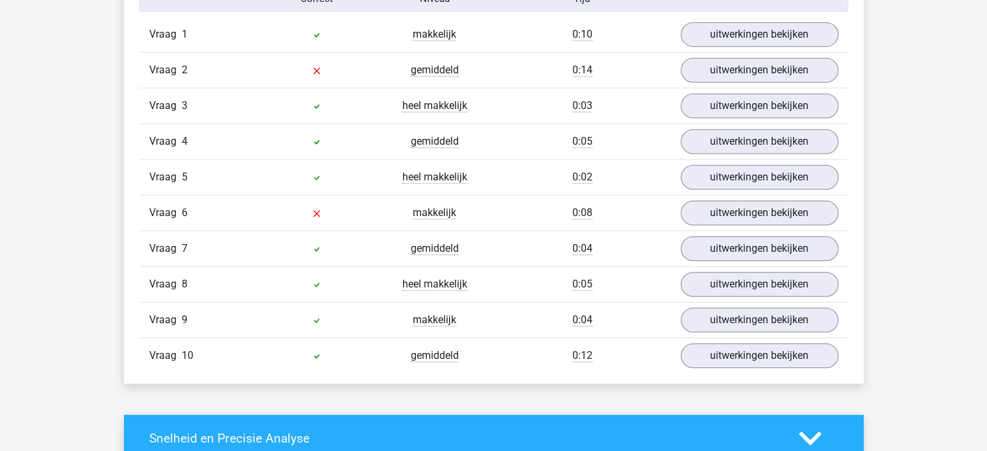
scroll to position [882, 0]
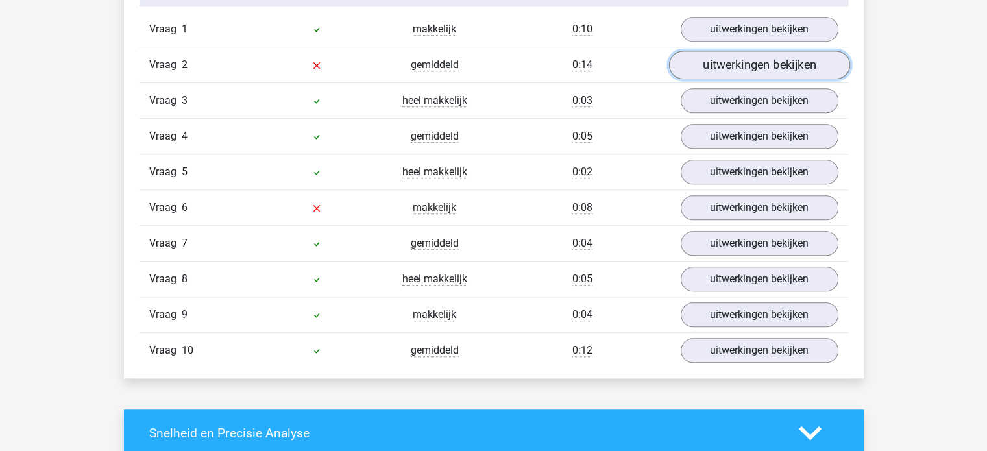
click at [738, 68] on link "uitwerkingen bekijken" at bounding box center [759, 65] width 181 height 29
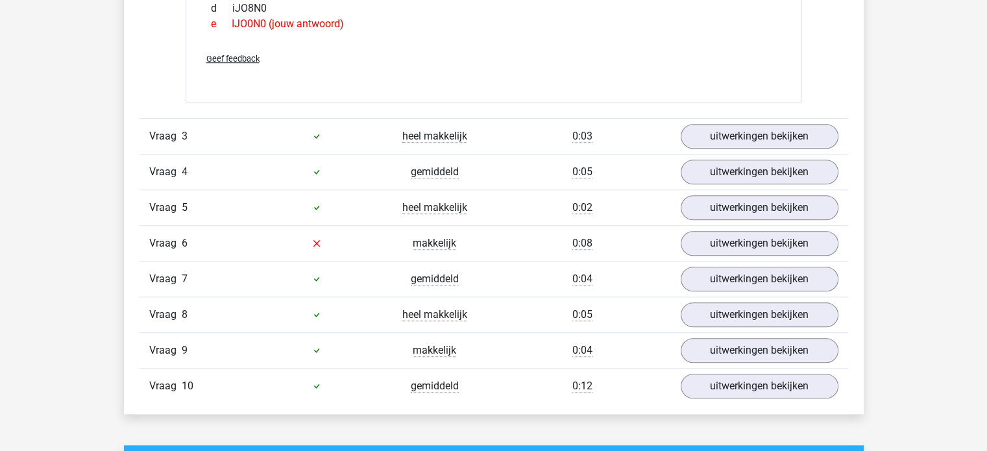
scroll to position [1070, 0]
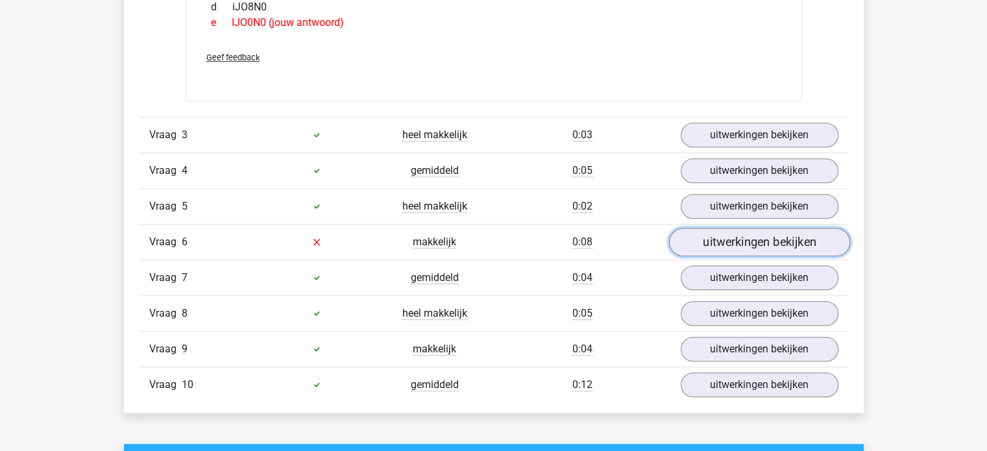
click at [763, 245] on link "uitwerkingen bekijken" at bounding box center [759, 242] width 181 height 29
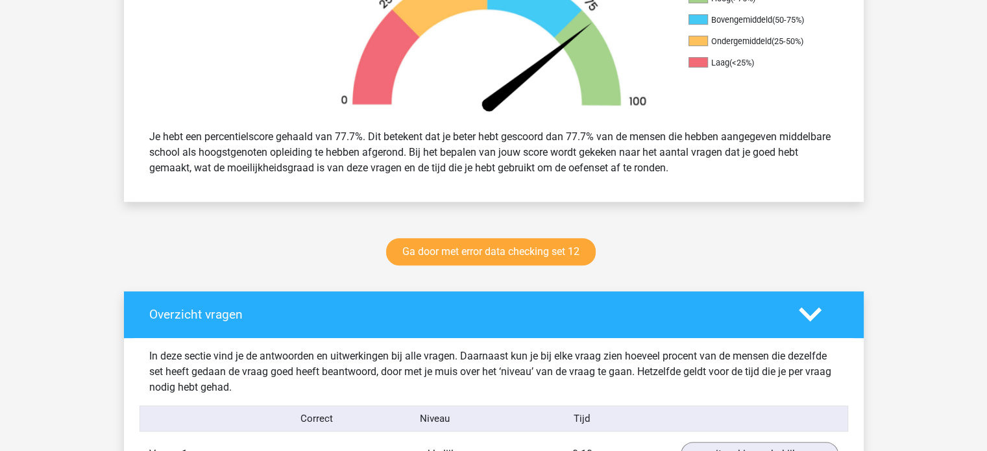
scroll to position [456, 0]
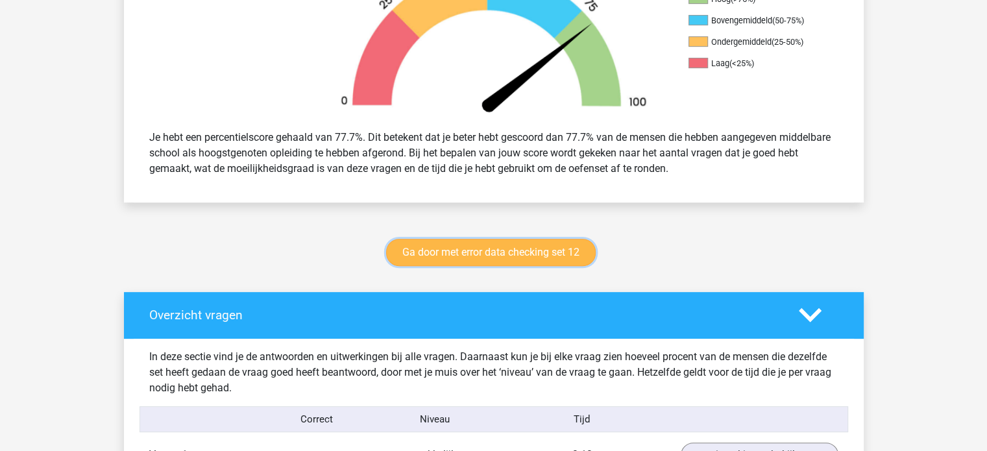
click at [495, 253] on link "Ga door met error data checking set 12" at bounding box center [491, 252] width 210 height 27
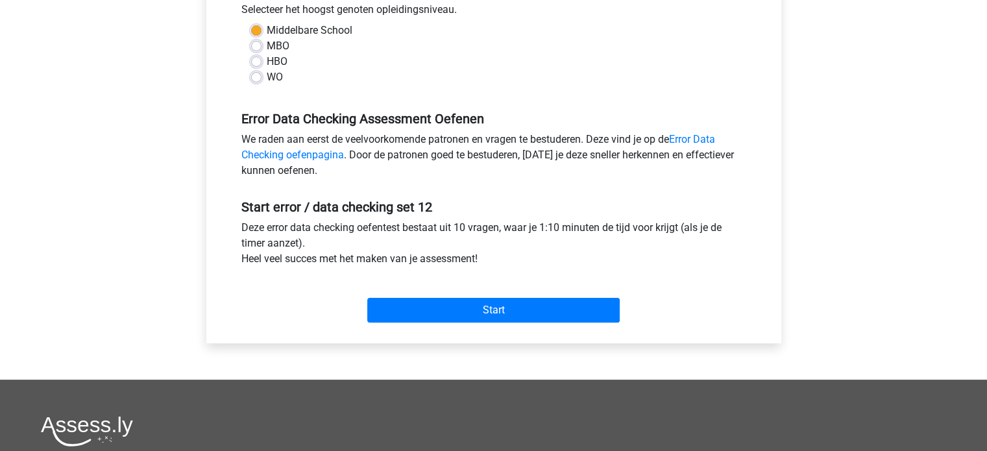
scroll to position [304, 0]
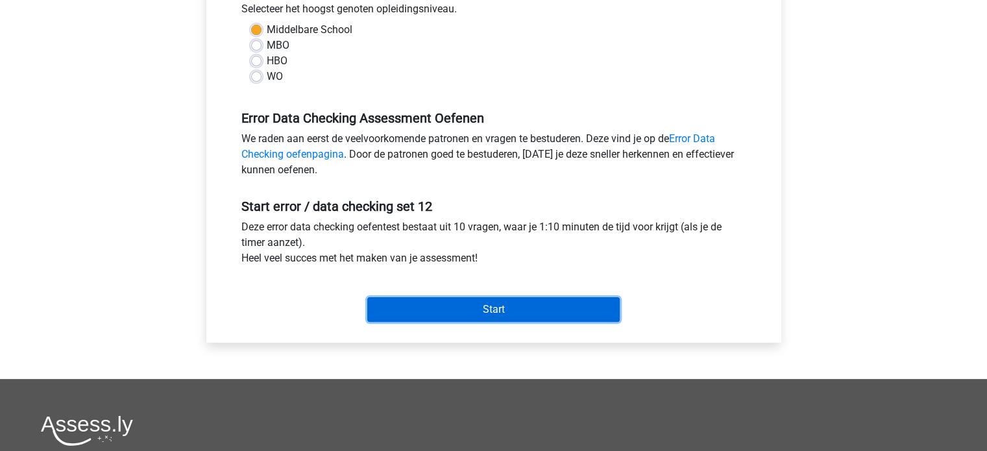
click at [489, 306] on input "Start" at bounding box center [493, 309] width 253 height 25
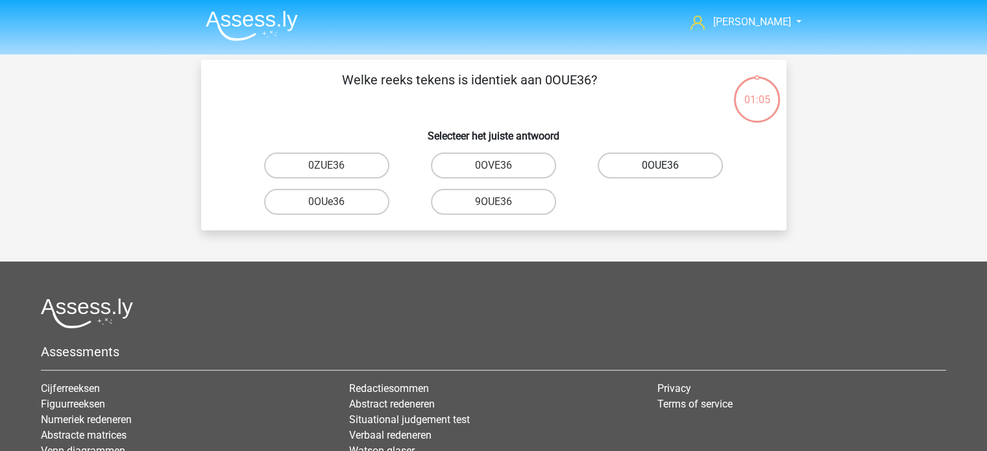
click at [649, 166] on label "0OUE36" at bounding box center [660, 166] width 125 height 26
click at [661, 166] on input "0OUE36" at bounding box center [665, 170] width 8 height 8
radio input "true"
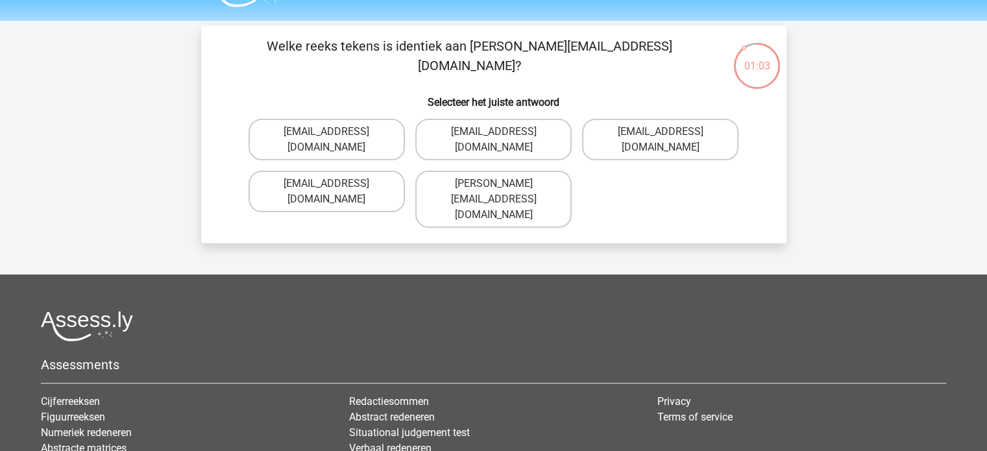
scroll to position [32, 0]
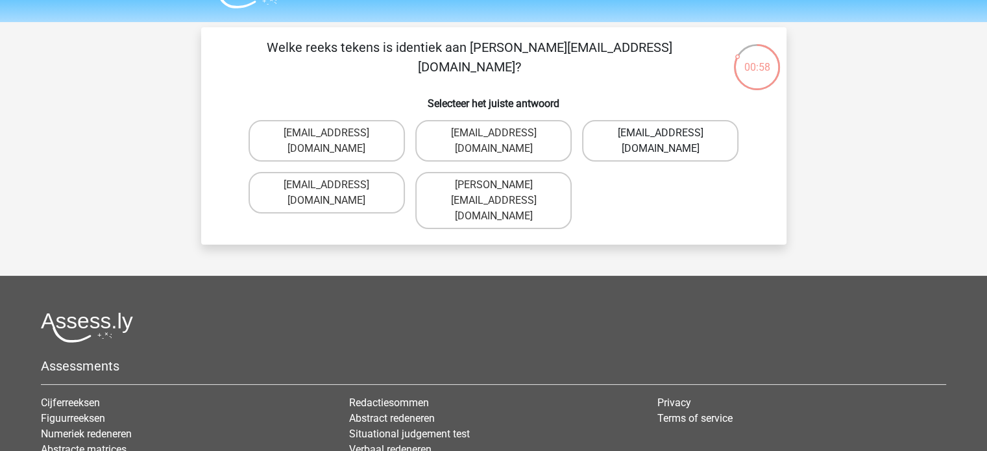
click at [621, 142] on label "Willow+Sinclair@e-mail.com.uk" at bounding box center [660, 141] width 156 height 42
click at [661, 142] on input "Willow+Sinclair@e-mail.com.uk" at bounding box center [665, 137] width 8 height 8
radio input "true"
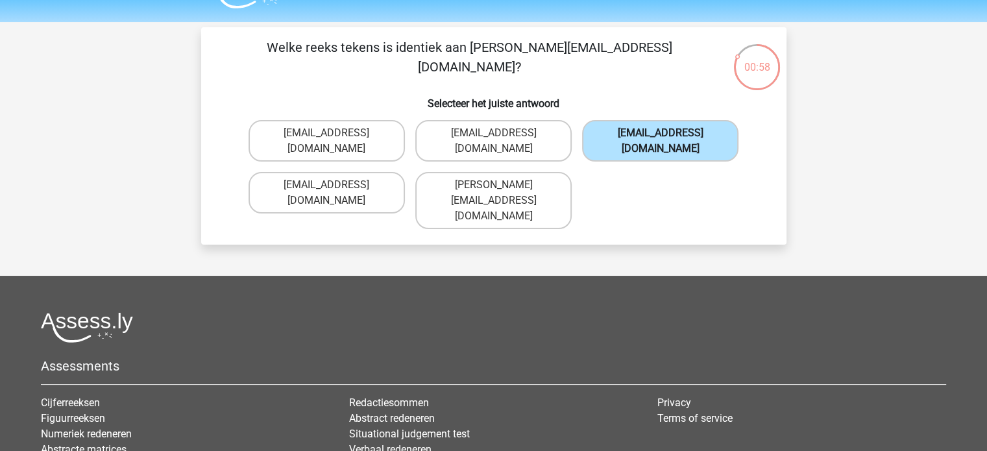
scroll to position [60, 0]
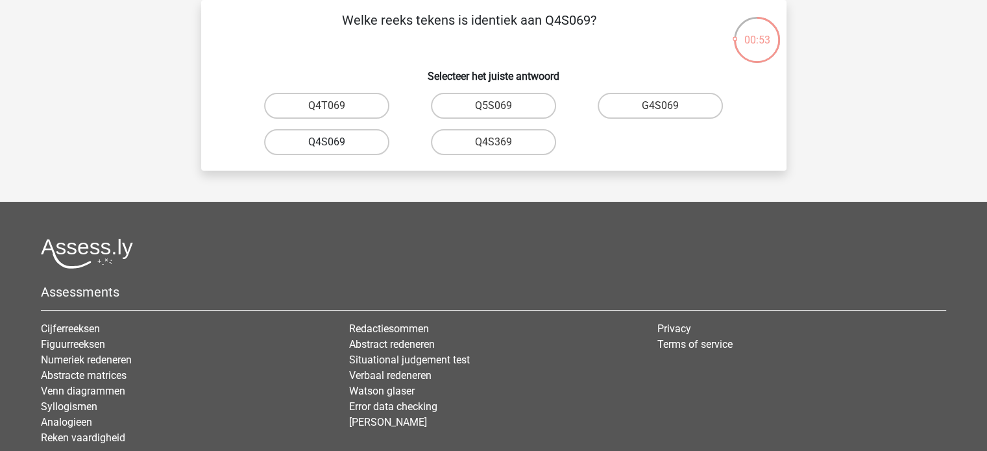
click at [343, 144] on label "Q4S069" at bounding box center [326, 142] width 125 height 26
click at [335, 144] on input "Q4S069" at bounding box center [331, 146] width 8 height 8
radio input "true"
click at [659, 111] on label "C8O99W" at bounding box center [660, 106] width 125 height 26
click at [661, 111] on input "C8O99W" at bounding box center [665, 110] width 8 height 8
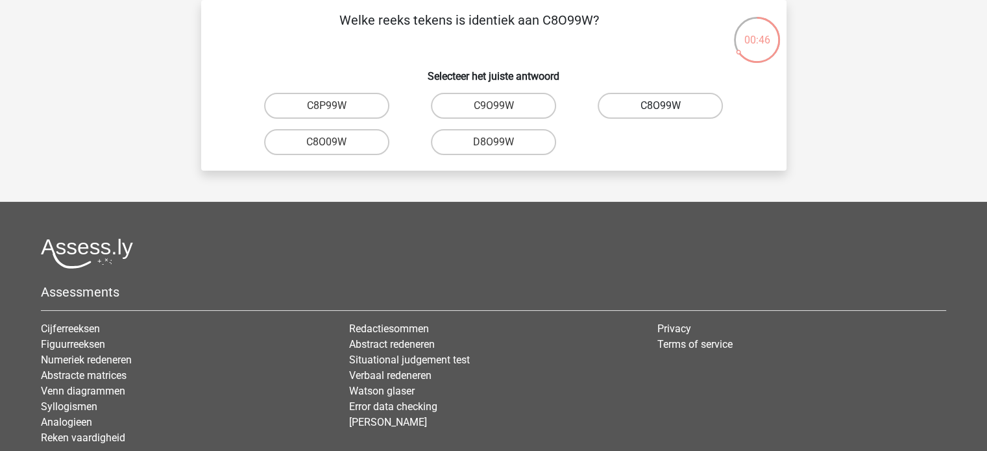
radio input "true"
click at [327, 110] on input "UNSj99" at bounding box center [331, 110] width 8 height 8
radio input "true"
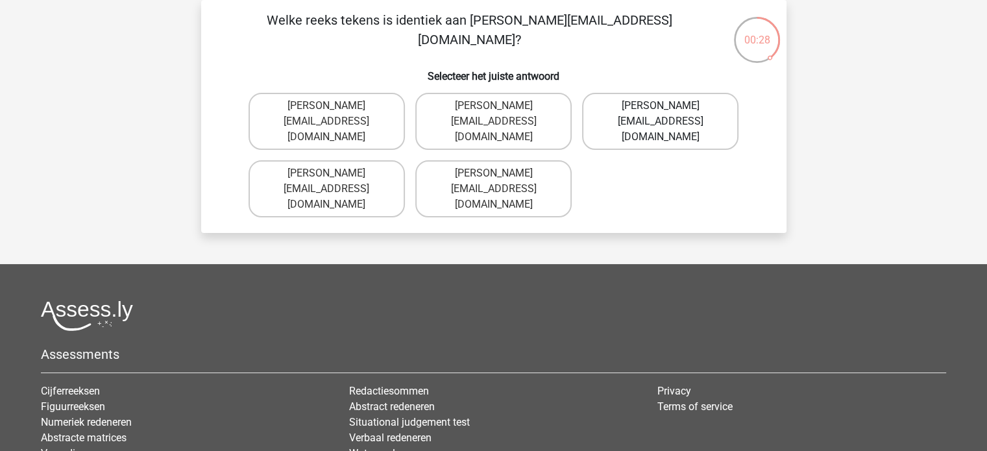
click at [641, 122] on label "Freddie-Williams@Gmail.gr" at bounding box center [660, 121] width 156 height 57
click at [661, 114] on input "Freddie-Williams@Gmail.gr" at bounding box center [665, 110] width 8 height 8
radio input "true"
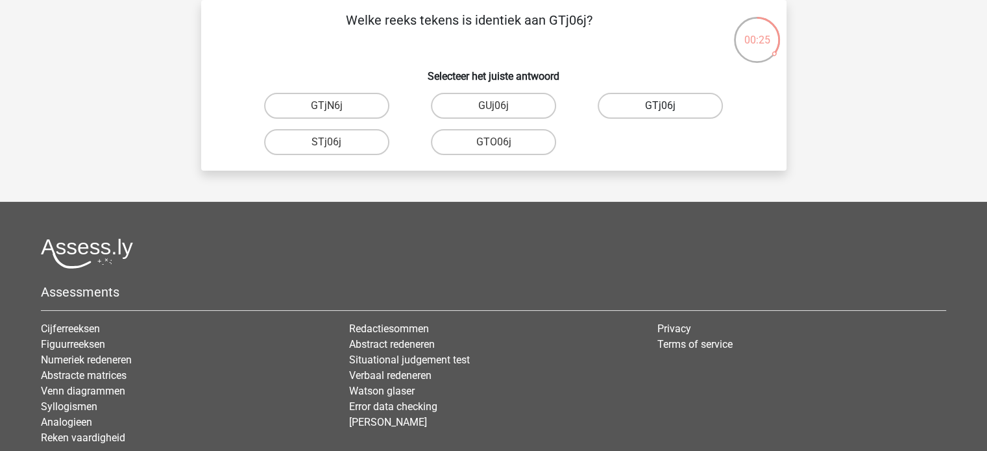
click at [639, 106] on label "GTj06j" at bounding box center [660, 106] width 125 height 26
click at [661, 106] on input "GTj06j" at bounding box center [665, 110] width 8 height 8
radio input "true"
click at [331, 105] on label "5W88B0" at bounding box center [326, 106] width 125 height 26
click at [331, 106] on input "5W88B0" at bounding box center [331, 110] width 8 height 8
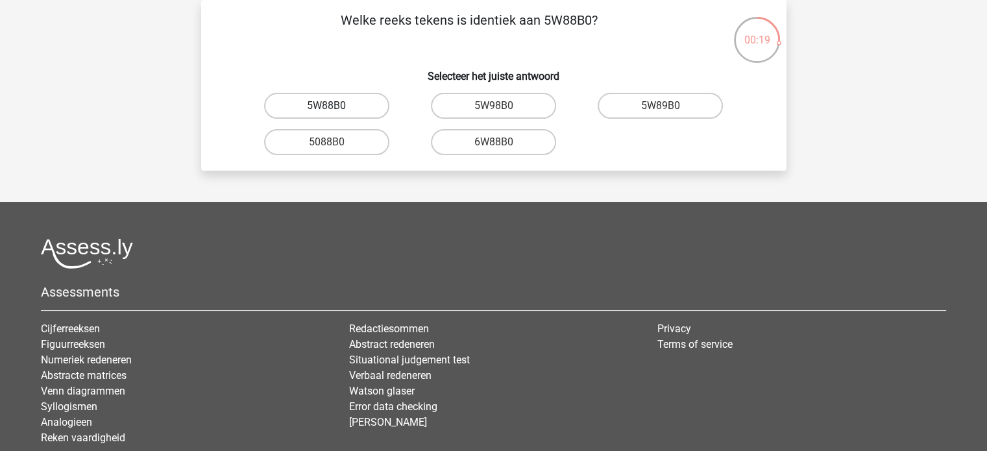
radio input "true"
click at [345, 99] on label "460iO6" at bounding box center [326, 106] width 125 height 26
click at [335, 106] on input "460iO6" at bounding box center [331, 110] width 8 height 8
radio input "true"
click at [339, 139] on label "W1O190" at bounding box center [326, 142] width 125 height 26
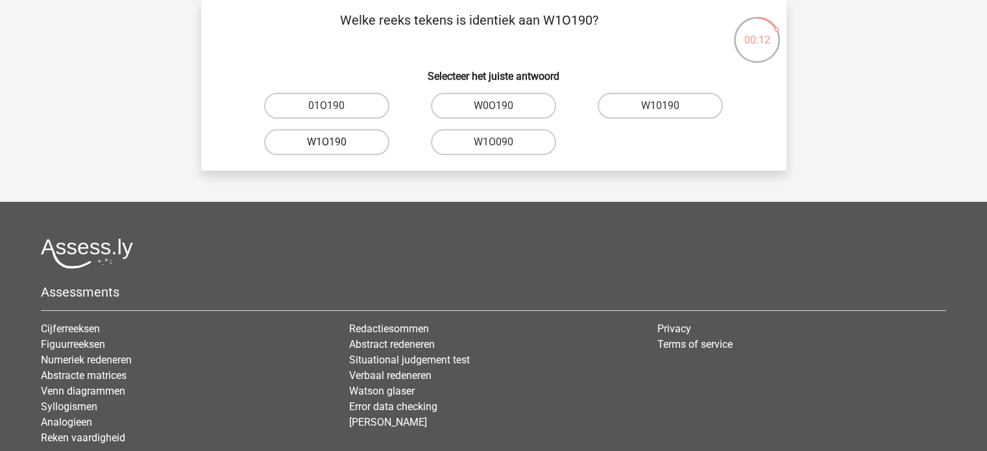
click at [335, 142] on input "W1O190" at bounding box center [331, 146] width 8 height 8
radio input "true"
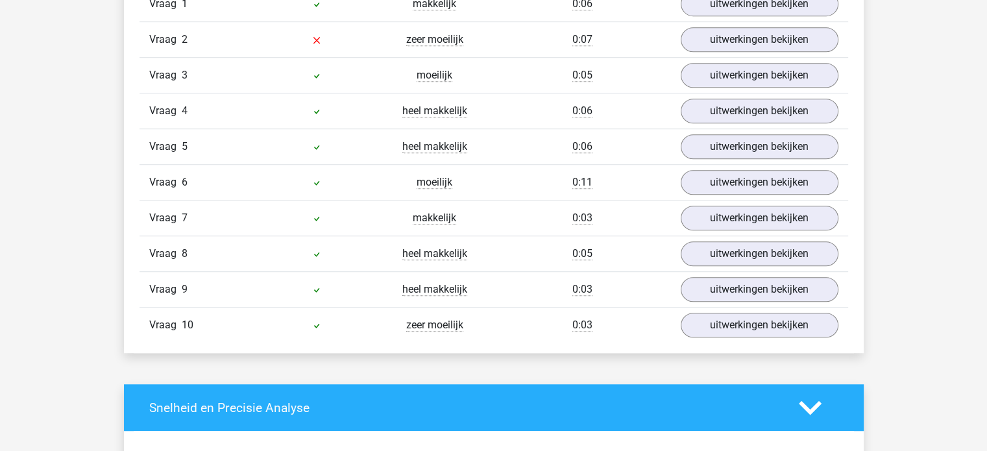
scroll to position [908, 0]
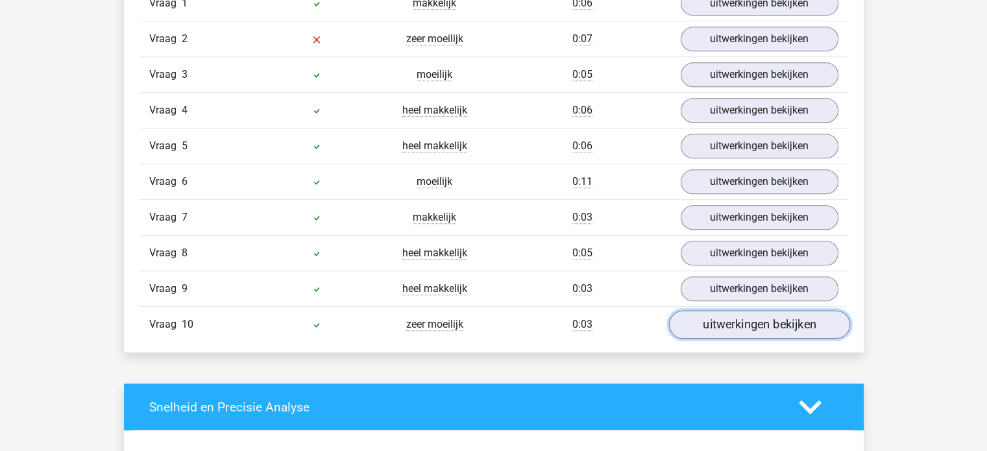
click at [720, 321] on link "uitwerkingen bekijken" at bounding box center [759, 325] width 181 height 29
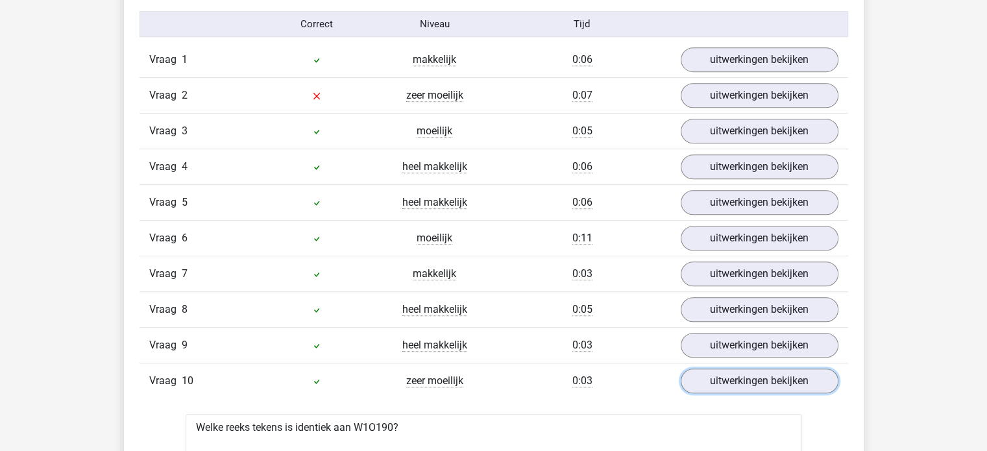
scroll to position [848, 0]
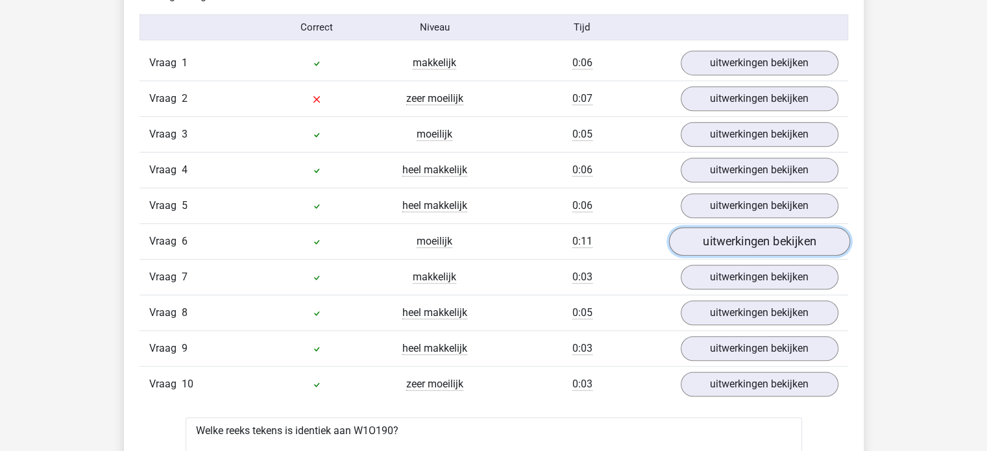
click at [698, 238] on link "uitwerkingen bekijken" at bounding box center [759, 242] width 181 height 29
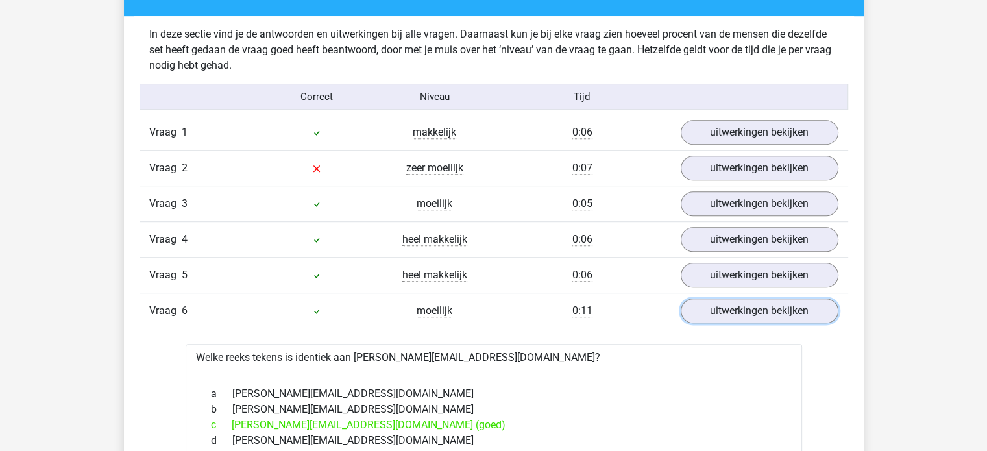
scroll to position [778, 0]
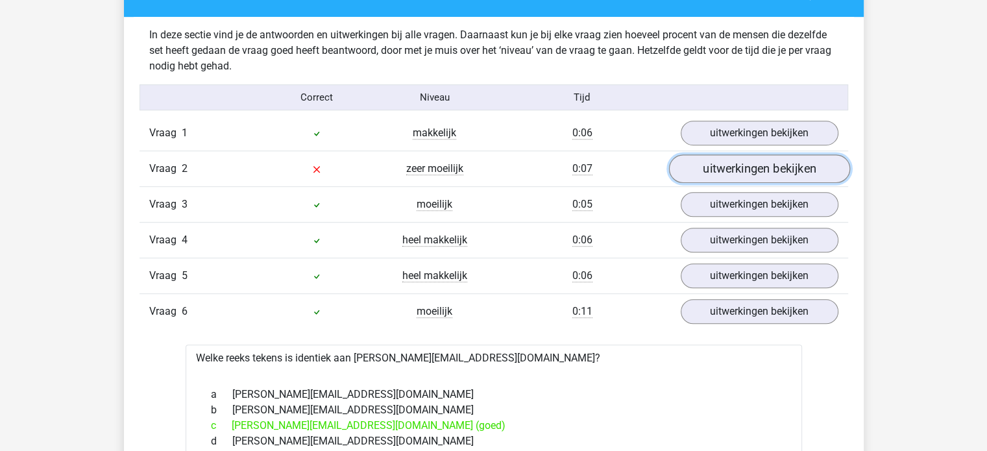
click at [712, 178] on link "uitwerkingen bekijken" at bounding box center [759, 169] width 181 height 29
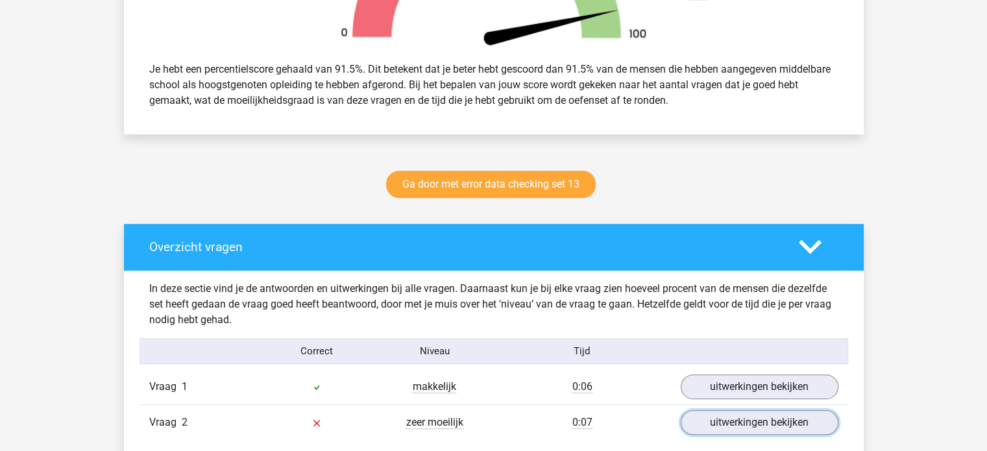
scroll to position [524, 0]
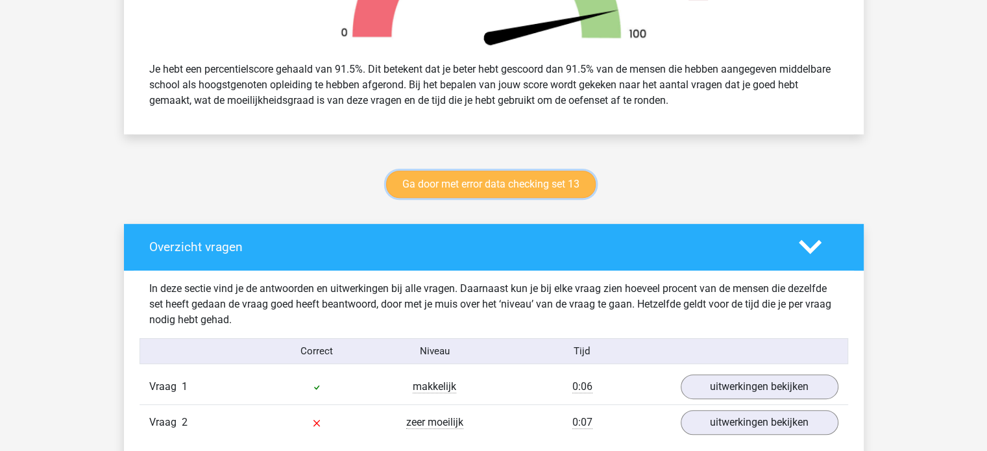
click at [516, 188] on link "Ga door met error data checking set 13" at bounding box center [491, 184] width 210 height 27
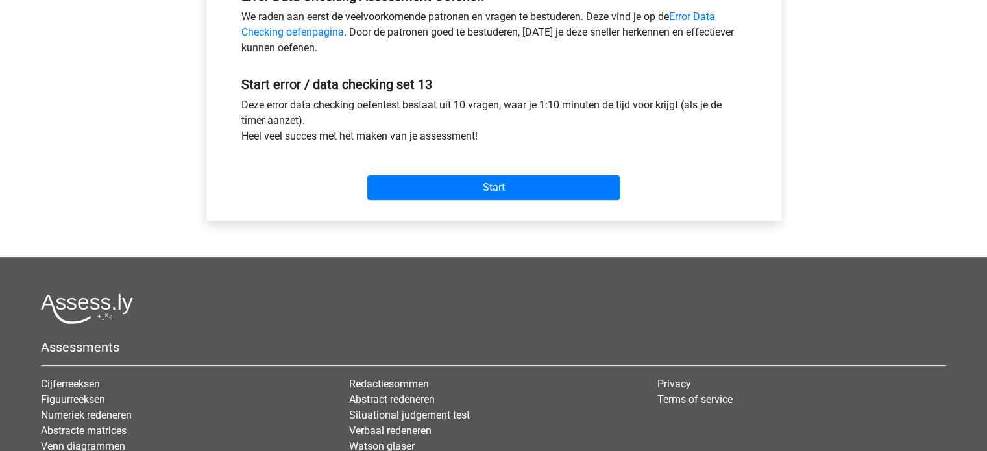
scroll to position [443, 0]
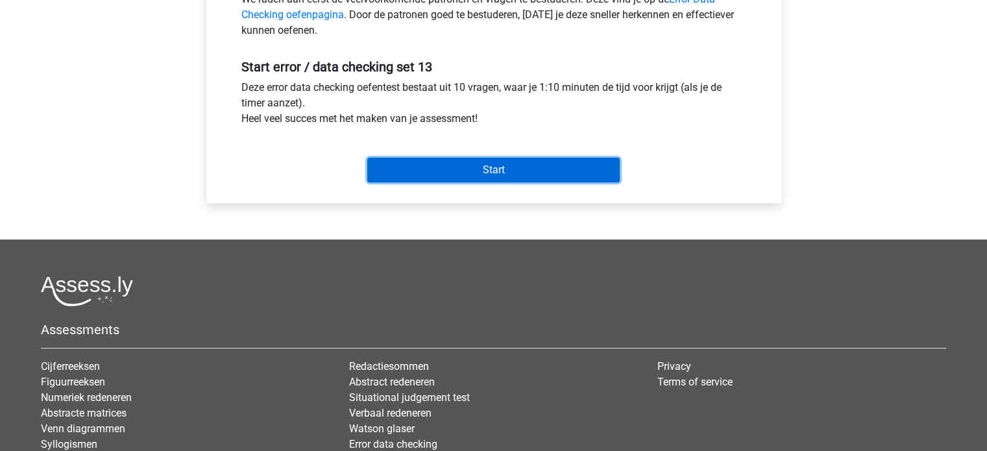
click at [488, 169] on input "Start" at bounding box center [493, 170] width 253 height 25
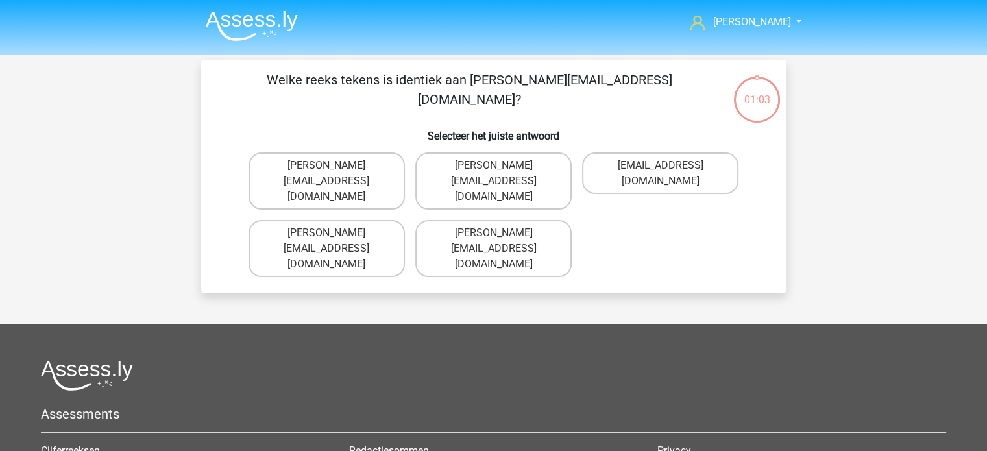
click at [328, 233] on input "[PERSON_NAME][EMAIL_ADDRESS][DOMAIN_NAME]" at bounding box center [331, 237] width 8 height 8
radio input "true"
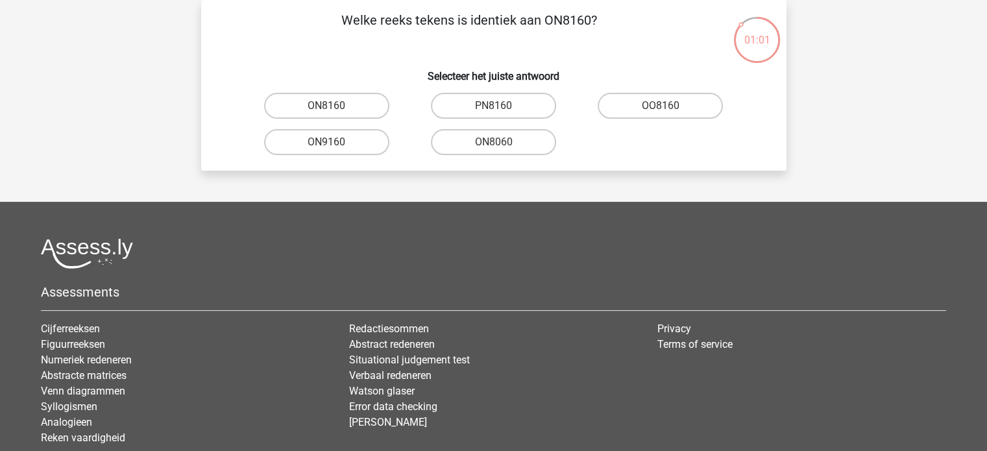
scroll to position [54, 0]
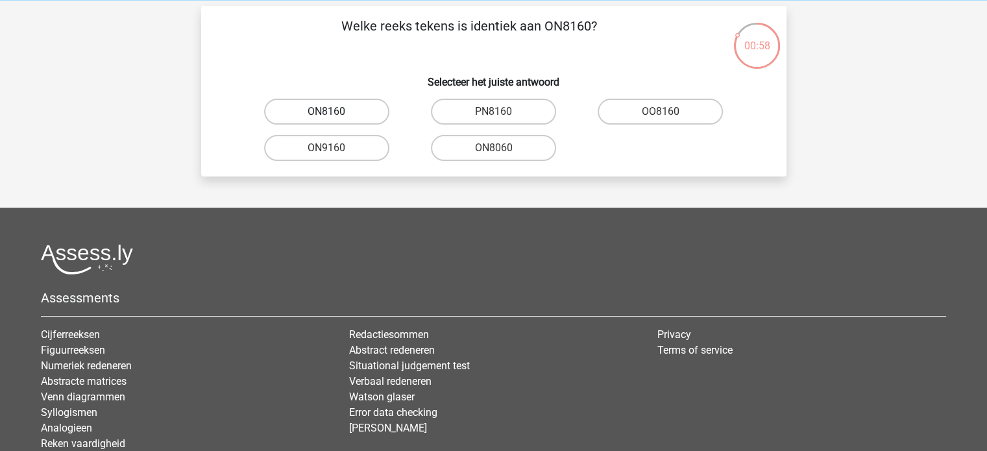
click at [326, 109] on label "ON8160" at bounding box center [326, 112] width 125 height 26
click at [327, 112] on input "ON8160" at bounding box center [331, 116] width 8 height 8
radio input "true"
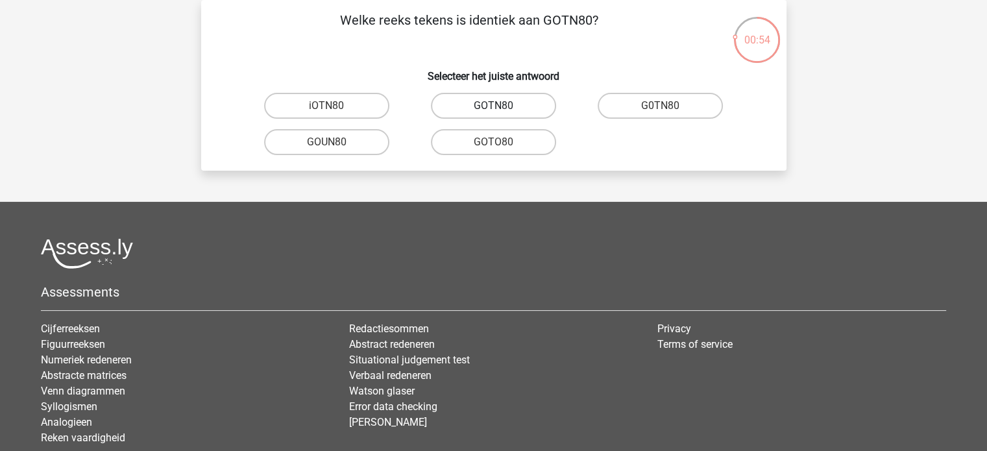
click at [481, 116] on label "GOTN80" at bounding box center [493, 106] width 125 height 26
click at [493, 114] on input "GOTN80" at bounding box center [497, 110] width 8 height 8
radio input "true"
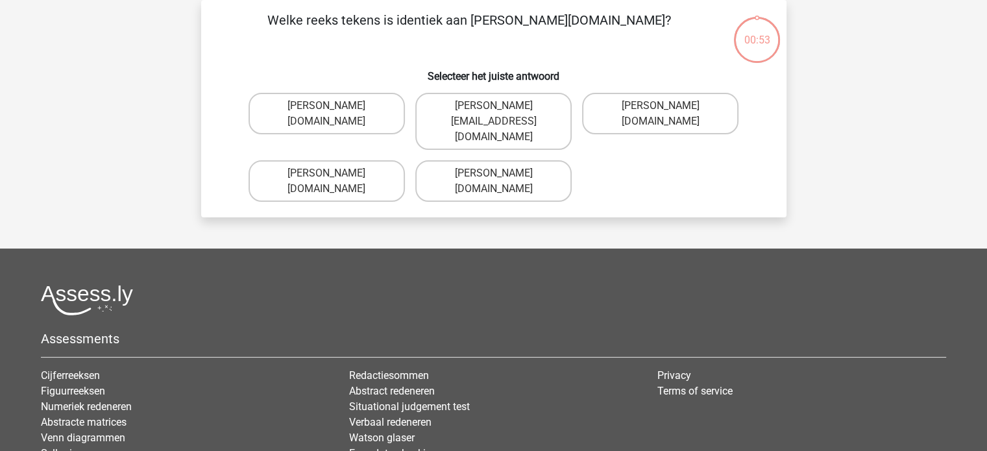
click at [481, 116] on label "[PERSON_NAME][EMAIL_ADDRESS][DOMAIN_NAME]" at bounding box center [493, 121] width 156 height 57
click at [493, 114] on input "[PERSON_NAME][EMAIL_ADDRESS][DOMAIN_NAME]" at bounding box center [497, 110] width 8 height 8
radio input "true"
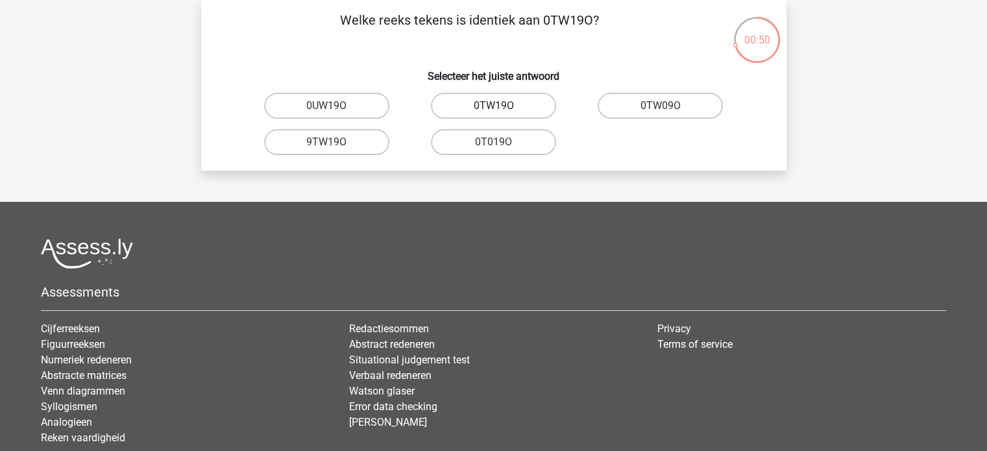
click at [488, 99] on label "0TW19O" at bounding box center [493, 106] width 125 height 26
click at [493, 106] on input "0TW19O" at bounding box center [497, 110] width 8 height 8
radio input "true"
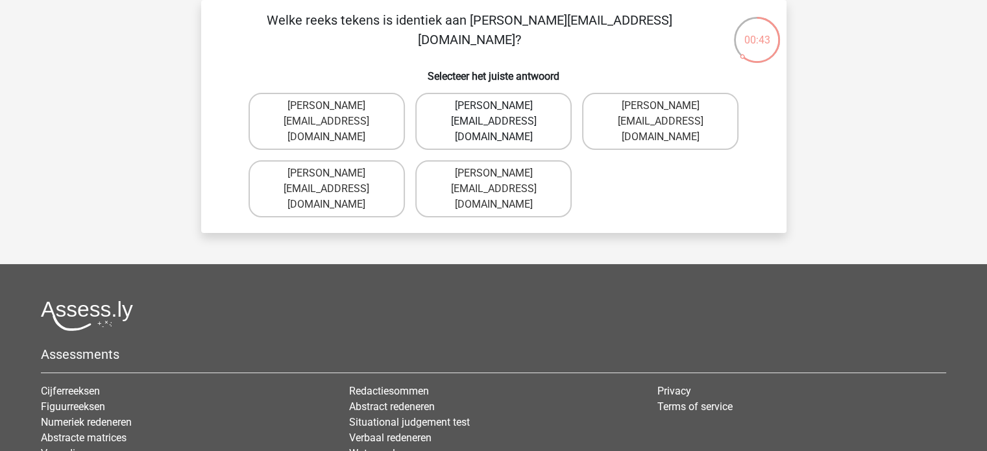
click at [482, 108] on label "[PERSON_NAME][EMAIL_ADDRESS][DOMAIN_NAME]" at bounding box center [493, 121] width 156 height 57
click at [493, 108] on input "Amelia+Harrison@hotmail.uk.com" at bounding box center [497, 110] width 8 height 8
radio input "true"
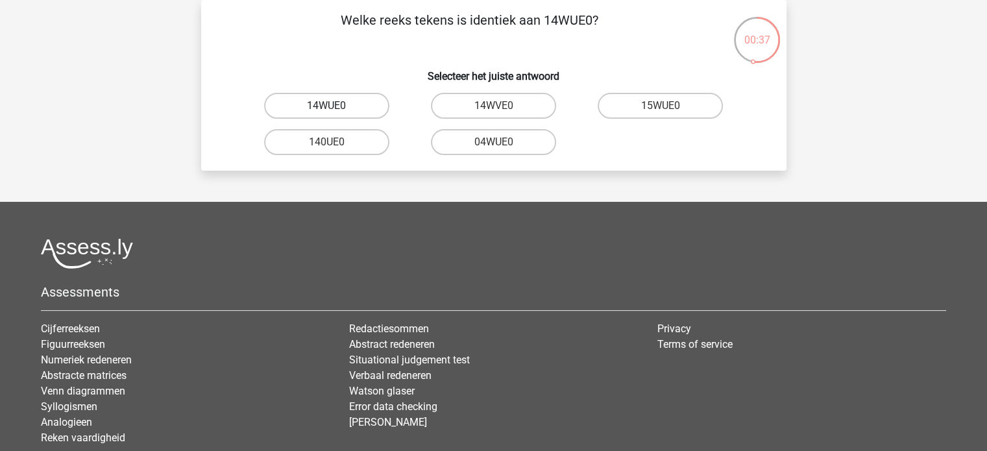
click at [321, 104] on label "14WUE0" at bounding box center [326, 106] width 125 height 26
click at [327, 106] on input "14WUE0" at bounding box center [331, 110] width 8 height 8
radio input "true"
click at [507, 105] on label "UGWIOD" at bounding box center [493, 106] width 125 height 26
click at [502, 106] on input "UGWIOD" at bounding box center [497, 110] width 8 height 8
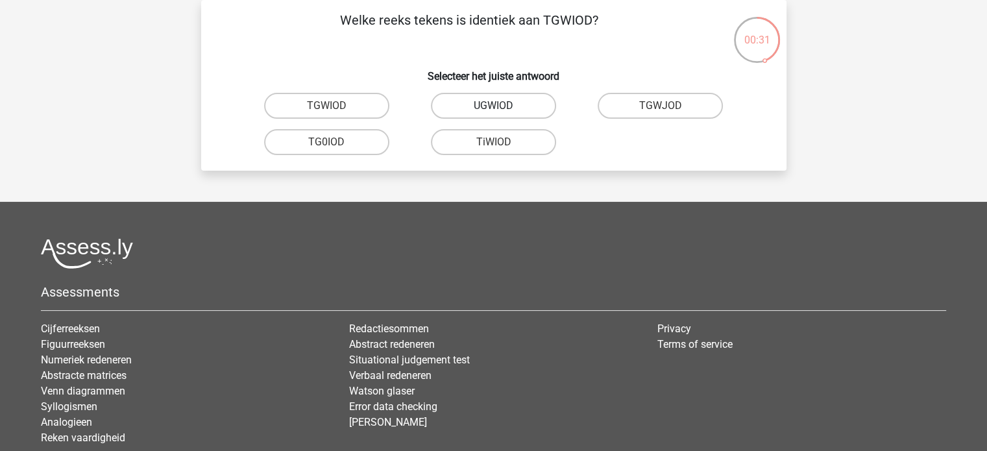
radio input "true"
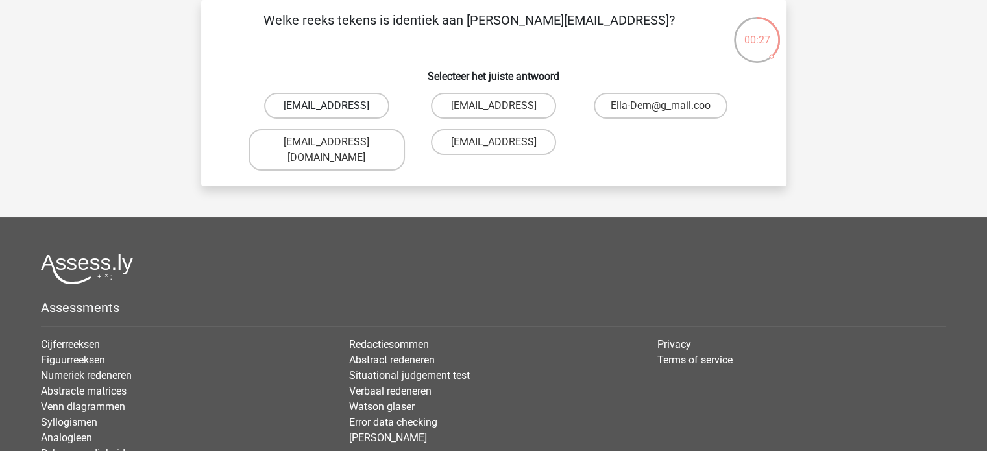
click at [312, 108] on label "Ella-Dern@g-mail.coo" at bounding box center [326, 106] width 125 height 26
click at [327, 108] on input "Ella-Dern@g-mail.coo" at bounding box center [331, 110] width 8 height 8
radio input "true"
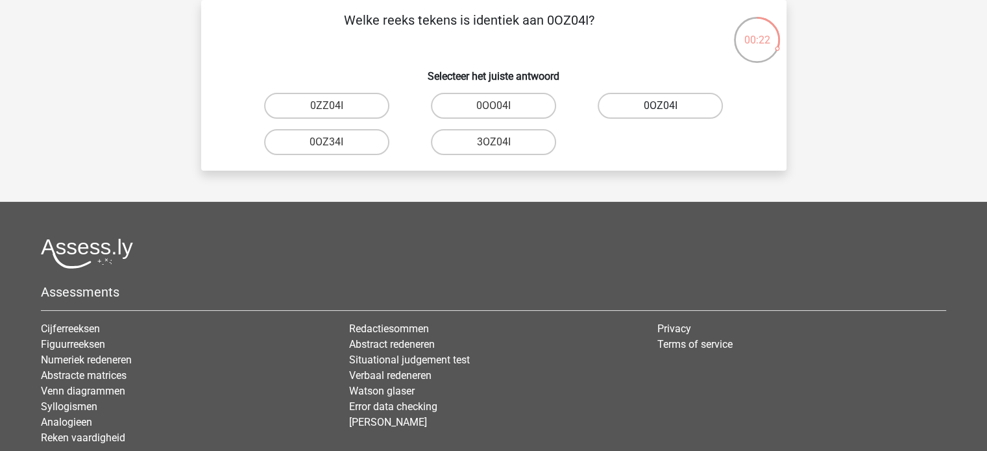
click at [642, 112] on label "0OZ04I" at bounding box center [660, 106] width 125 height 26
click at [661, 112] on input "0OZ04I" at bounding box center [665, 110] width 8 height 8
radio input "true"
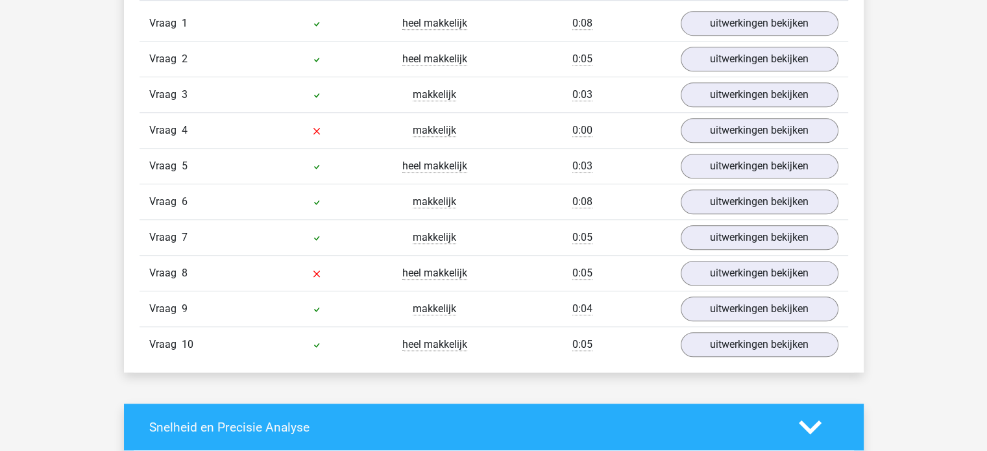
scroll to position [889, 0]
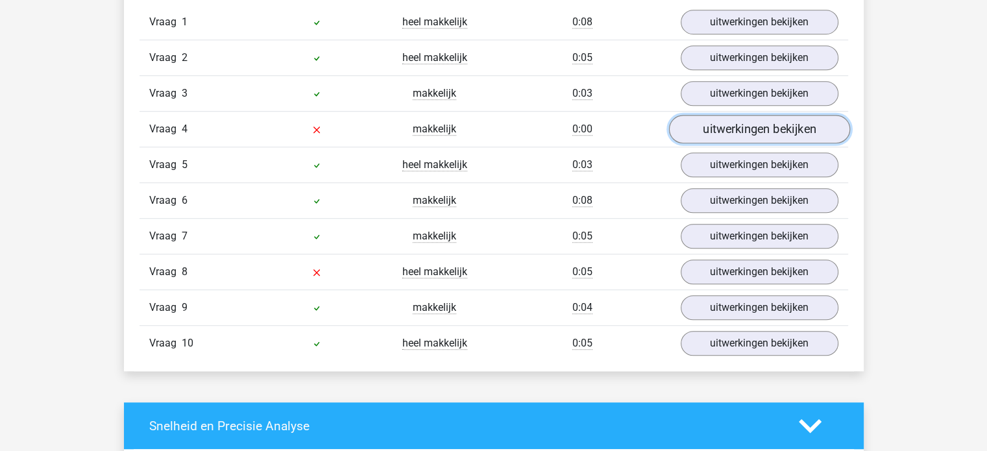
click at [756, 124] on link "uitwerkingen bekijken" at bounding box center [759, 130] width 181 height 29
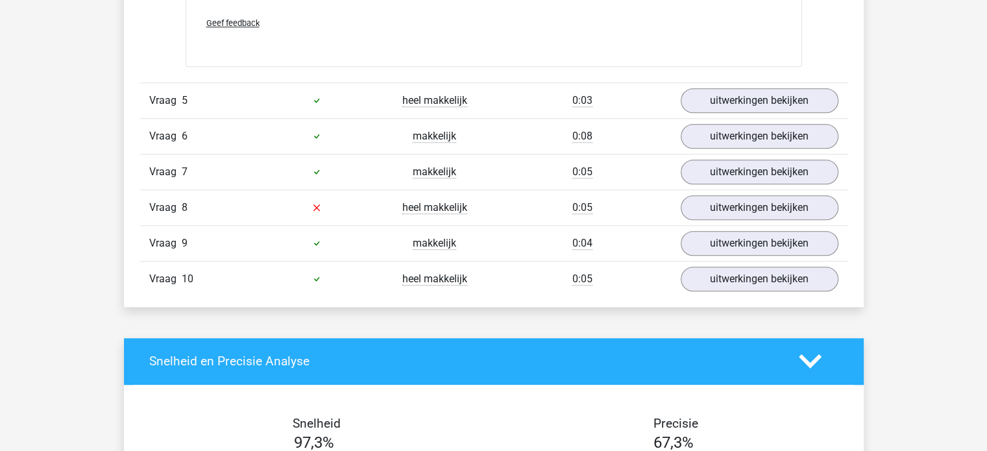
scroll to position [1177, 0]
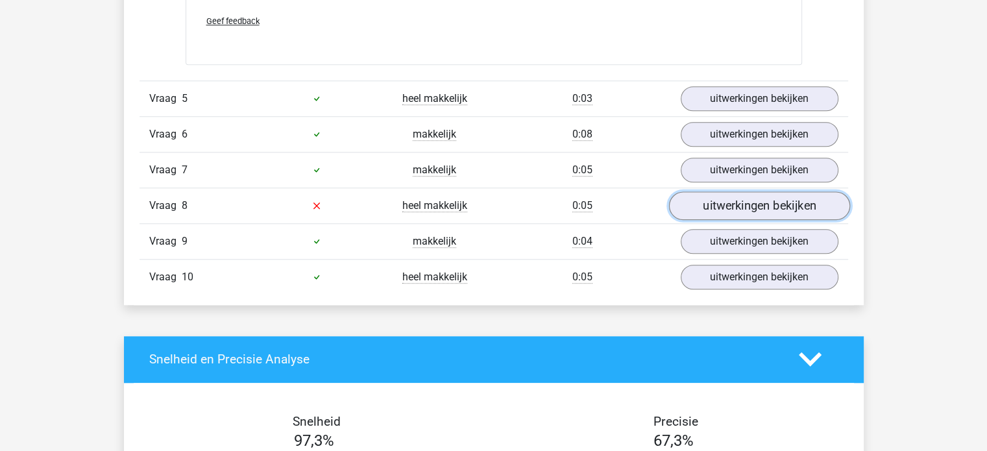
click at [746, 205] on link "uitwerkingen bekijken" at bounding box center [759, 205] width 181 height 29
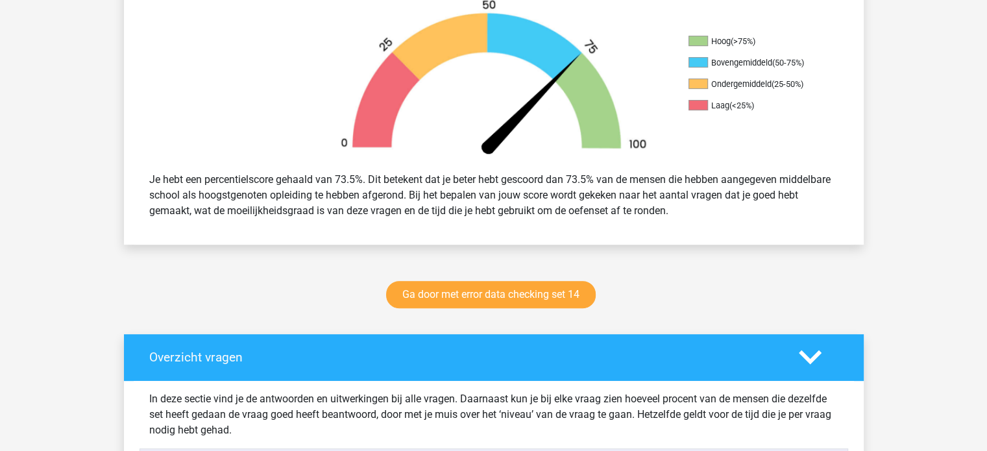
scroll to position [415, 0]
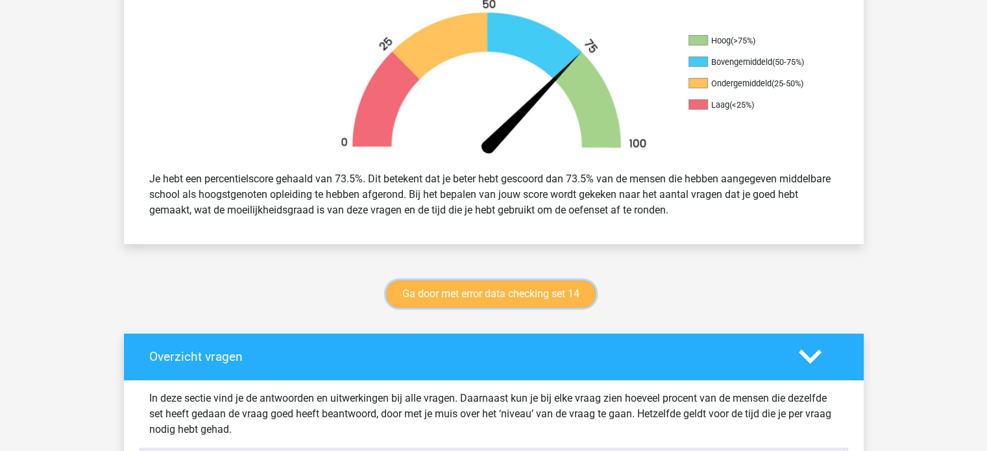
click at [505, 299] on link "Ga door met error data checking set 14" at bounding box center [491, 293] width 210 height 27
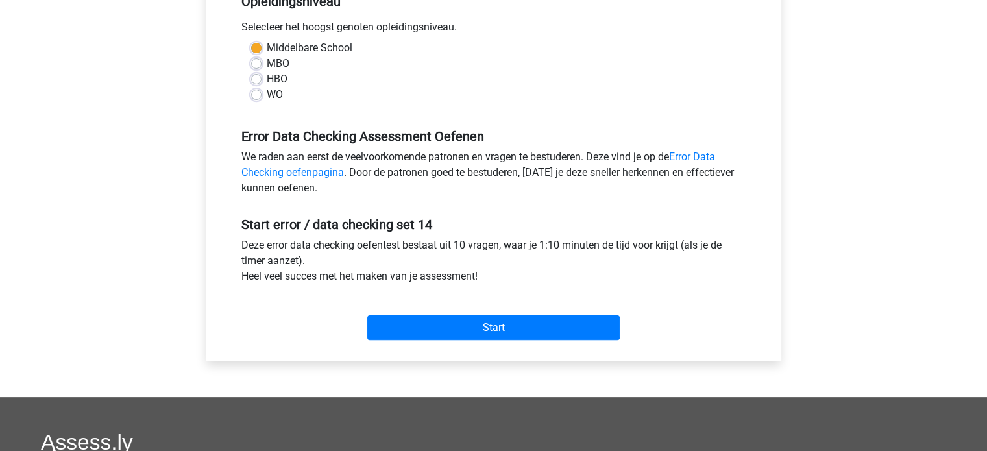
scroll to position [291, 0]
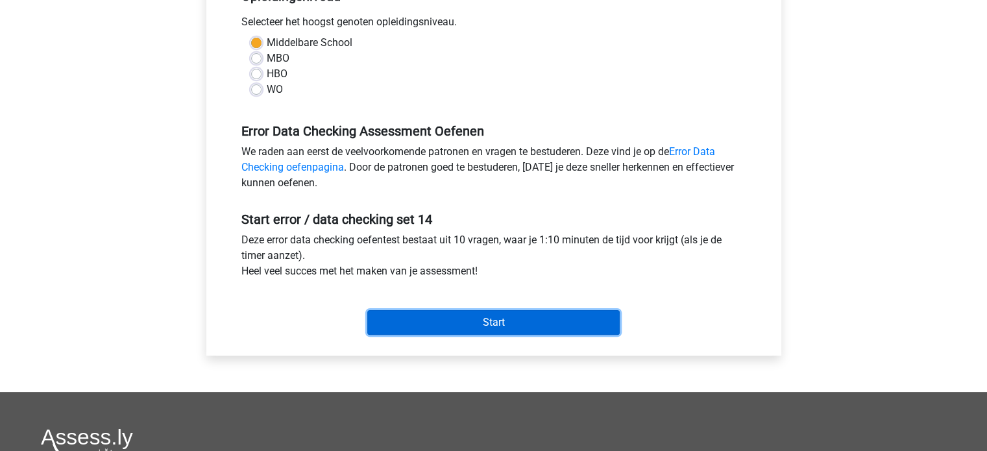
click at [487, 324] on input "Start" at bounding box center [493, 322] width 253 height 25
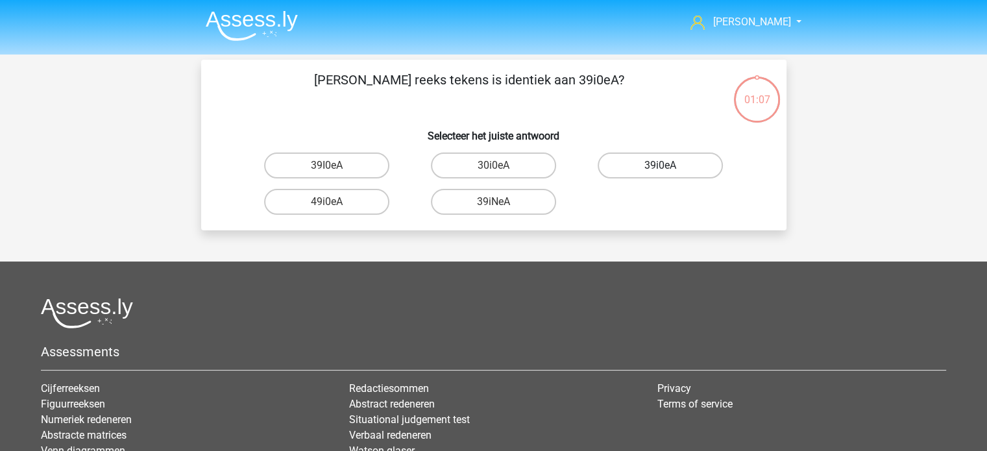
click at [676, 172] on label "39i0eA" at bounding box center [660, 166] width 125 height 26
click at [669, 172] on input "39i0eA" at bounding box center [665, 170] width 8 height 8
radio input "true"
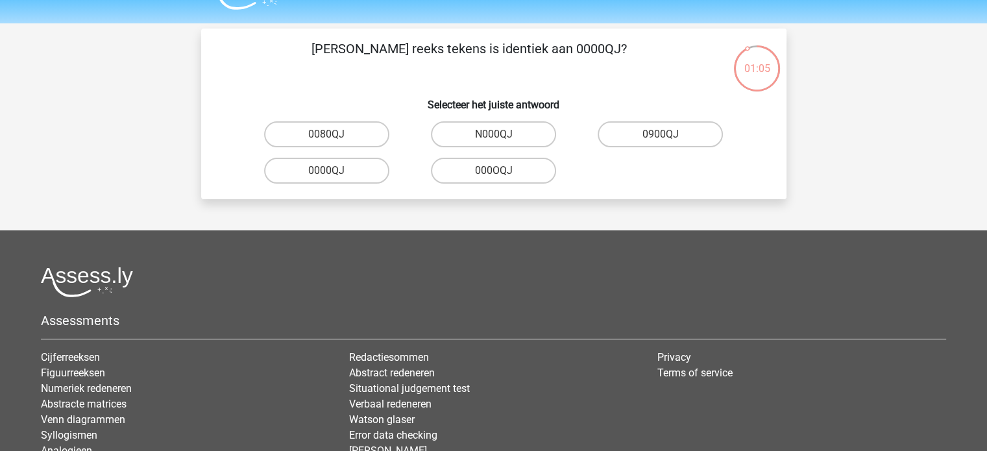
scroll to position [29, 0]
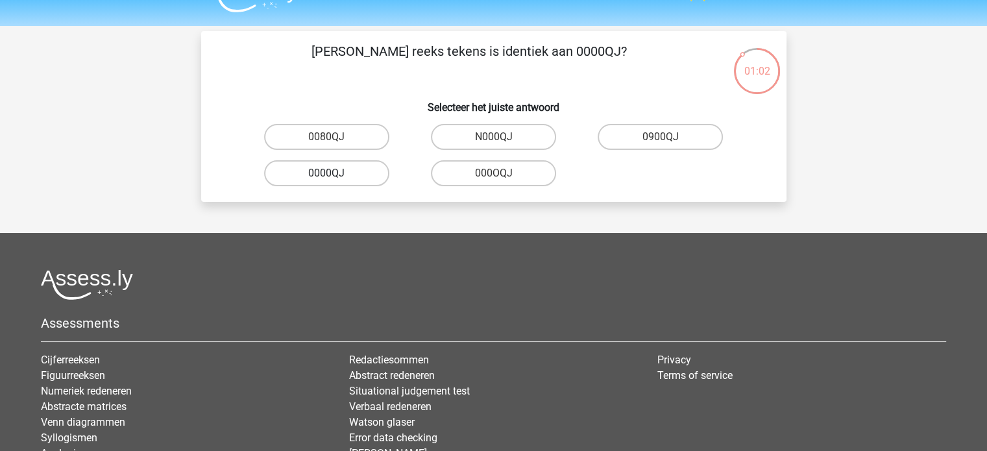
click at [339, 171] on label "0000QJ" at bounding box center [326, 173] width 125 height 26
click at [335, 173] on input "0000QJ" at bounding box center [331, 177] width 8 height 8
radio input "true"
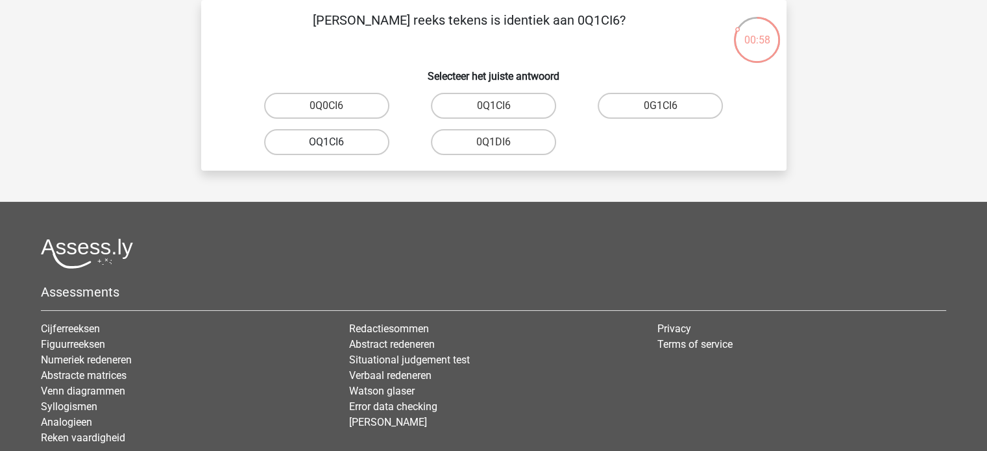
click at [327, 140] on label "OQ1CI6" at bounding box center [326, 142] width 125 height 26
click at [327, 142] on input "OQ1CI6" at bounding box center [331, 146] width 8 height 8
radio input "true"
click at [650, 111] on label "00O008" at bounding box center [660, 106] width 125 height 26
click at [661, 111] on input "00O008" at bounding box center [665, 110] width 8 height 8
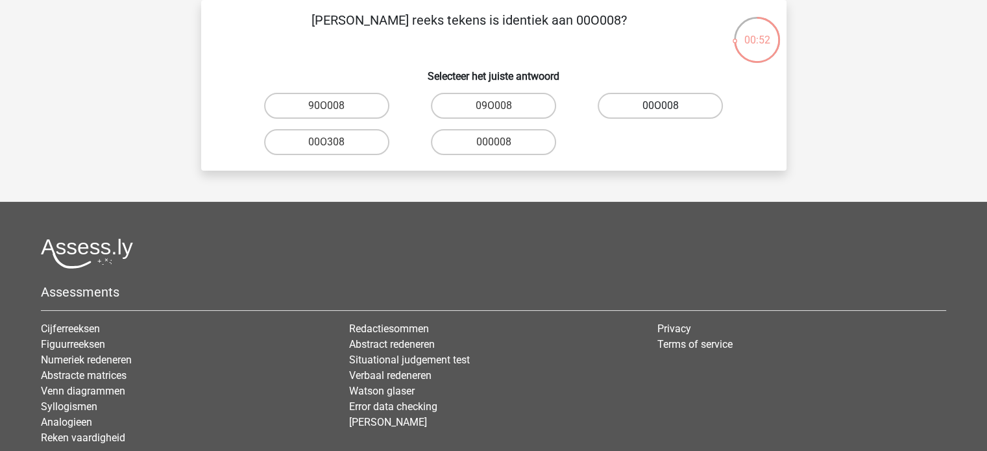
radio input "true"
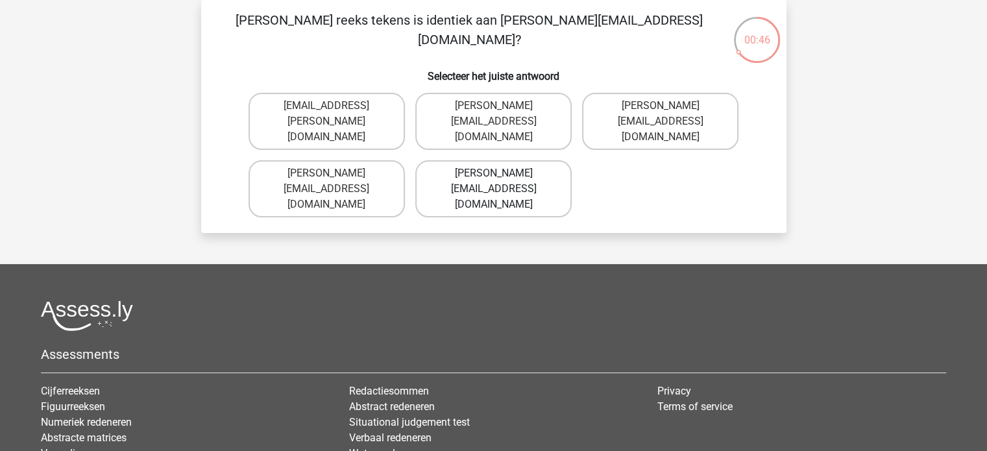
click at [474, 160] on label "[PERSON_NAME][EMAIL_ADDRESS][DOMAIN_NAME]" at bounding box center [493, 188] width 156 height 57
click at [493, 173] on input "[PERSON_NAME][EMAIL_ADDRESS][DOMAIN_NAME]" at bounding box center [497, 177] width 8 height 8
radio input "true"
click at [351, 110] on label "[PERSON_NAME][EMAIL_ADDRESS][DOMAIN_NAME]" at bounding box center [327, 121] width 156 height 57
click at [335, 110] on input "[PERSON_NAME][EMAIL_ADDRESS][DOMAIN_NAME]" at bounding box center [331, 110] width 8 height 8
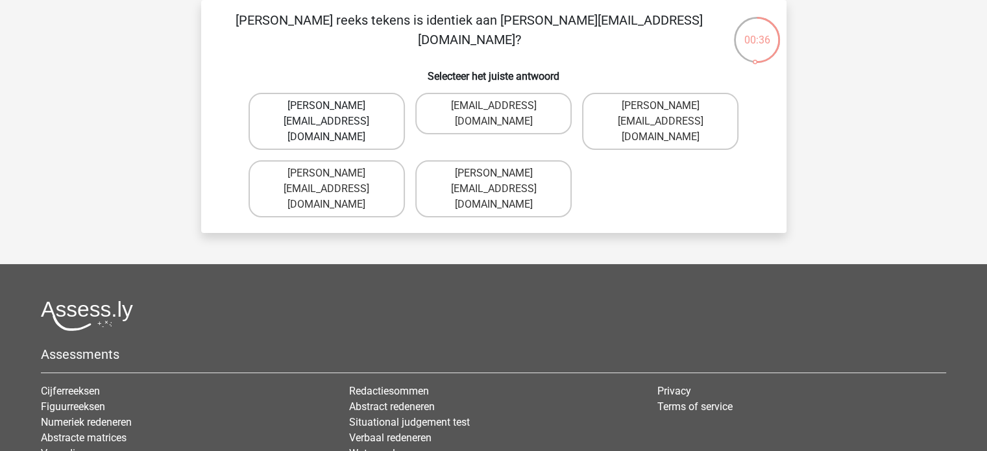
radio input "true"
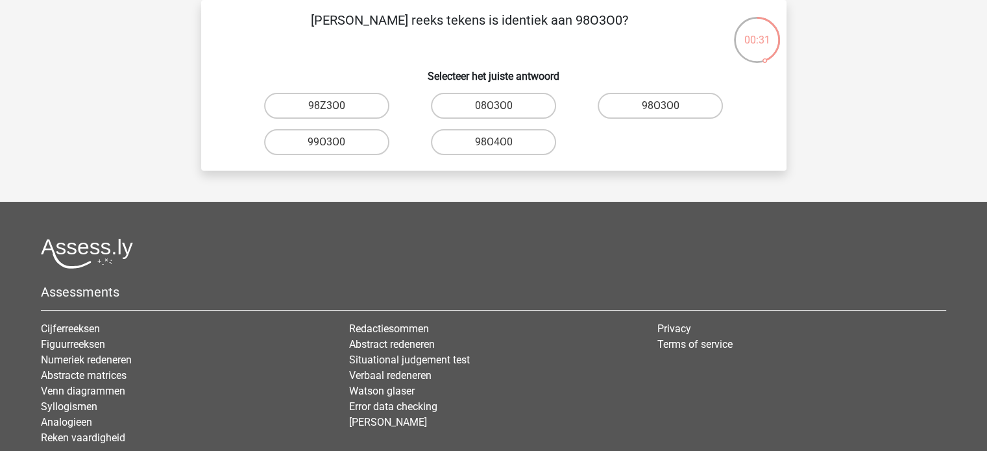
click at [661, 108] on input "98O3O0" at bounding box center [665, 110] width 8 height 8
radio input "true"
click at [345, 112] on label "300V46" at bounding box center [326, 106] width 125 height 26
click at [335, 112] on input "300V46" at bounding box center [331, 110] width 8 height 8
radio input "true"
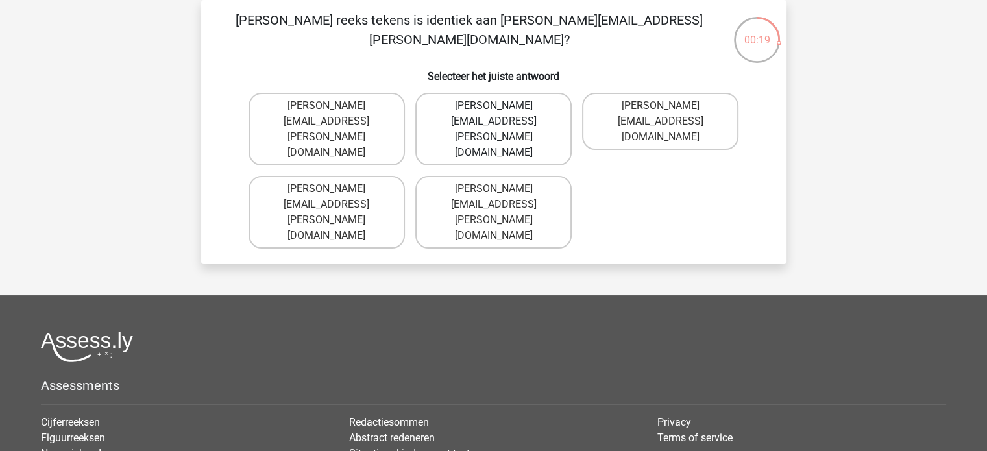
click at [488, 106] on label "[PERSON_NAME][EMAIL_ADDRESS][PERSON_NAME][DOMAIN_NAME]" at bounding box center [493, 129] width 156 height 73
click at [493, 106] on input "[PERSON_NAME][EMAIL_ADDRESS][PERSON_NAME][DOMAIN_NAME]" at bounding box center [497, 110] width 8 height 8
radio input "true"
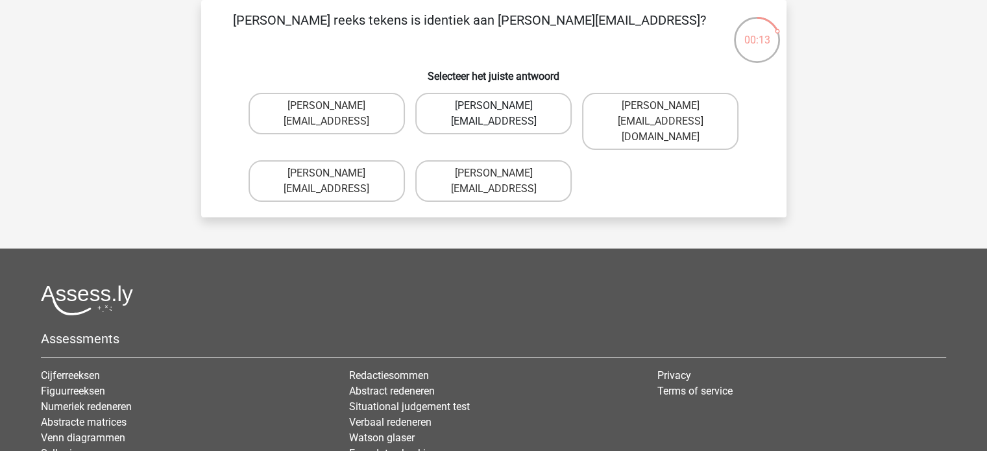
click at [482, 107] on label "[PERSON_NAME][EMAIL_ADDRESS]" at bounding box center [493, 114] width 156 height 42
click at [493, 107] on input "[PERSON_NAME][EMAIL_ADDRESS]" at bounding box center [497, 110] width 8 height 8
radio input "true"
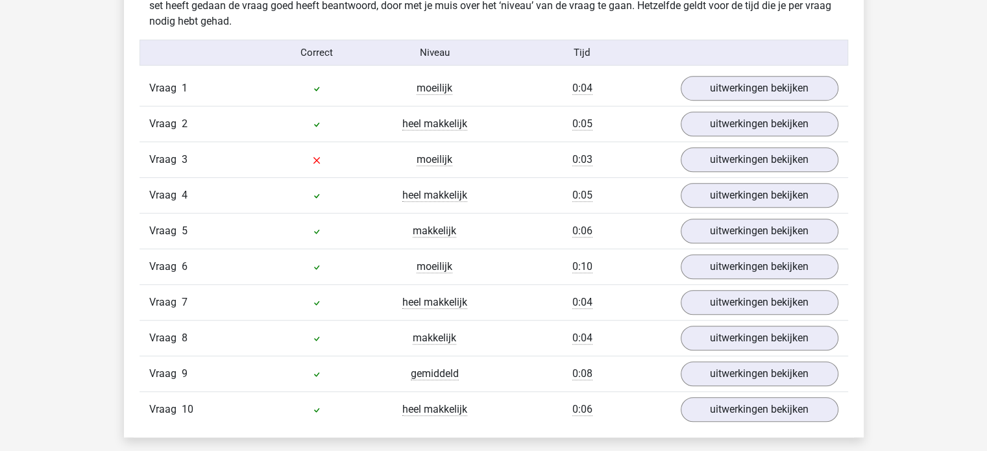
scroll to position [826, 0]
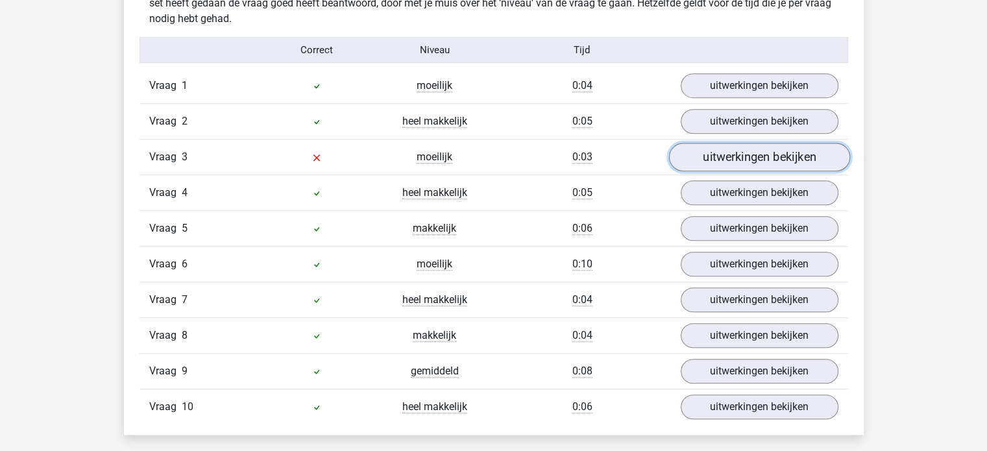
click at [757, 154] on link "uitwerkingen bekijken" at bounding box center [759, 157] width 181 height 29
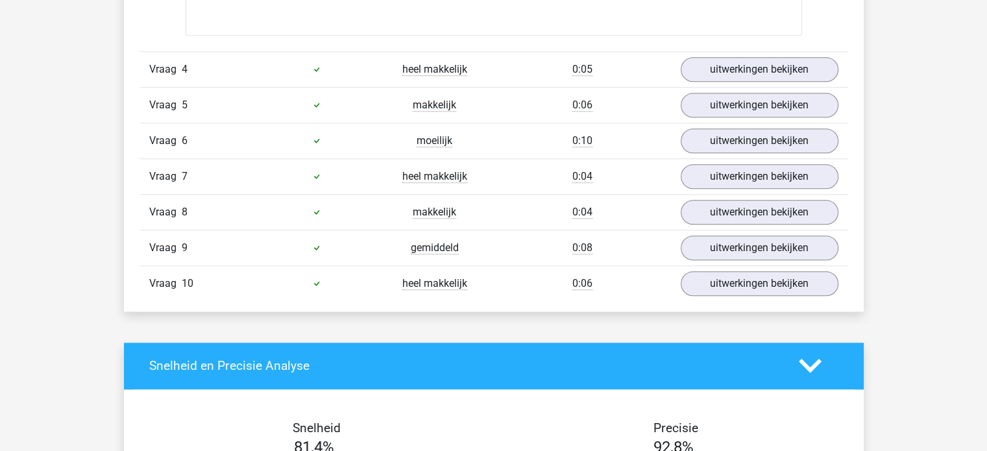
scroll to position [1174, 0]
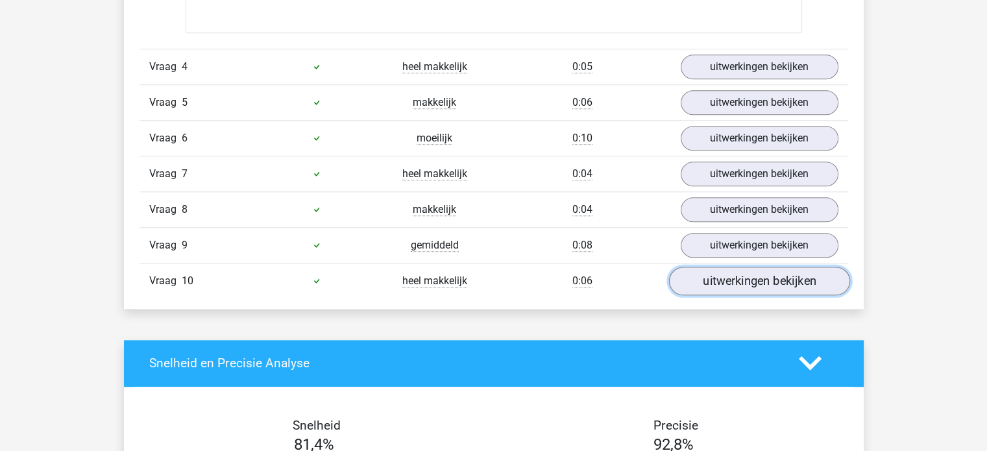
click at [741, 282] on link "uitwerkingen bekijken" at bounding box center [759, 281] width 181 height 29
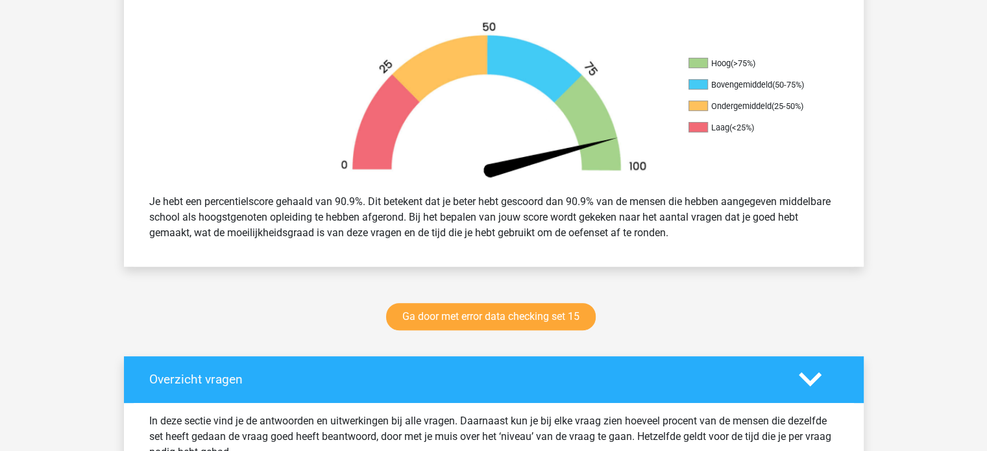
scroll to position [381, 0]
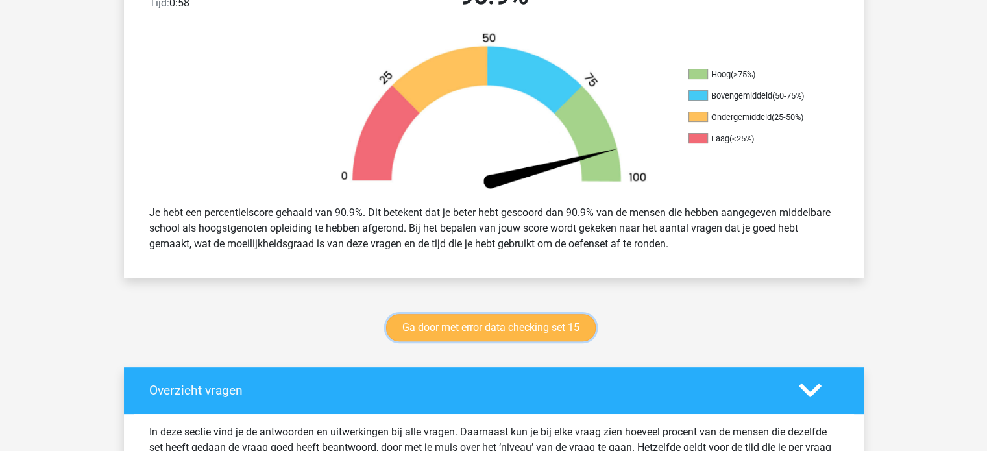
click at [467, 324] on link "Ga door met error data checking set 15" at bounding box center [491, 327] width 210 height 27
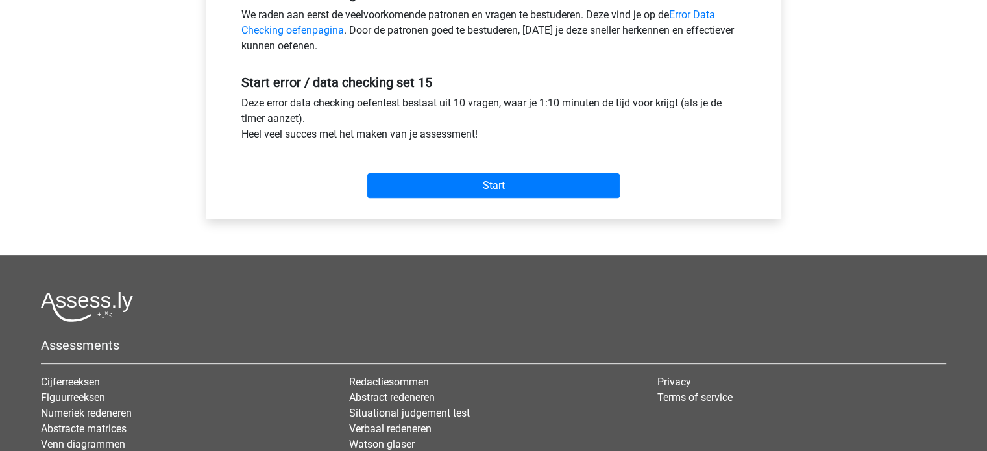
scroll to position [431, 0]
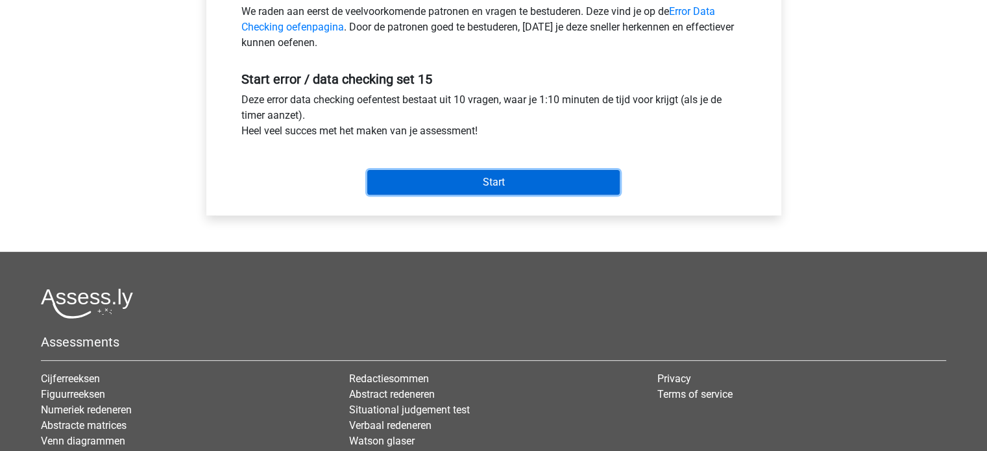
click at [495, 188] on input "Start" at bounding box center [493, 182] width 253 height 25
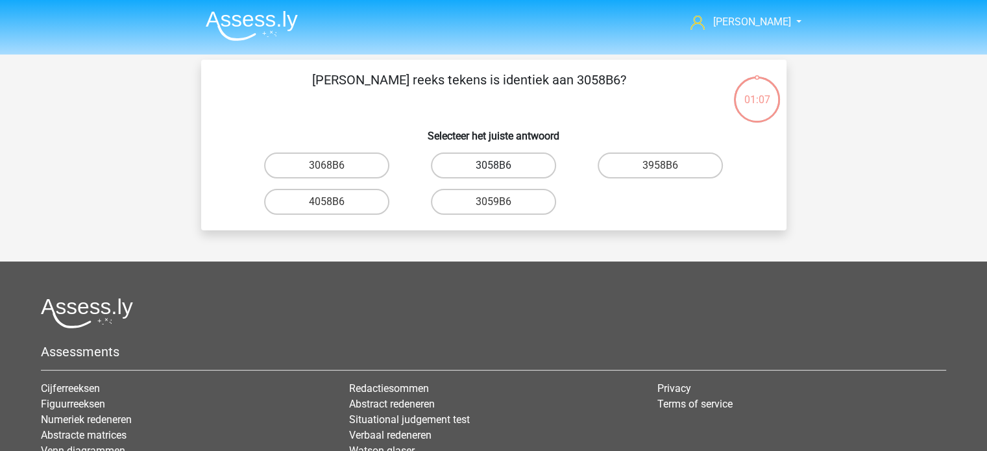
click at [473, 165] on label "3058B6" at bounding box center [493, 166] width 125 height 26
click at [493, 166] on input "3058B6" at bounding box center [497, 170] width 8 height 8
radio input "true"
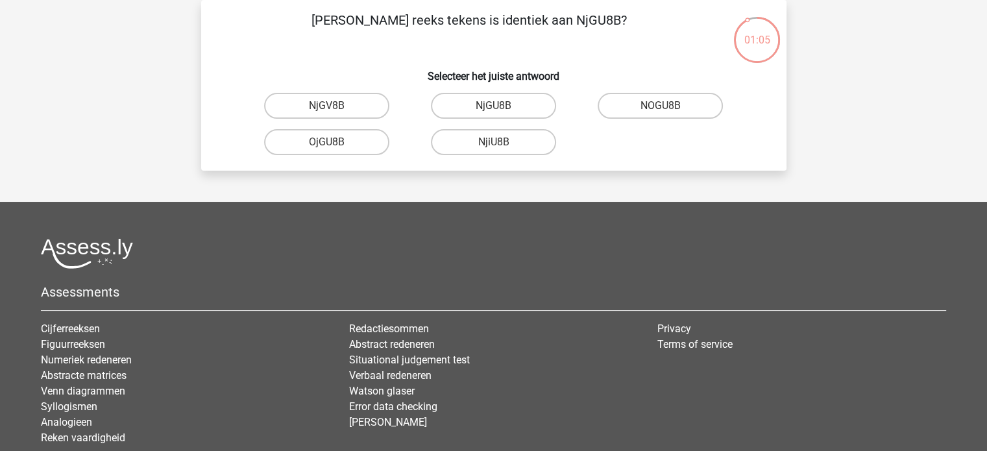
scroll to position [51, 0]
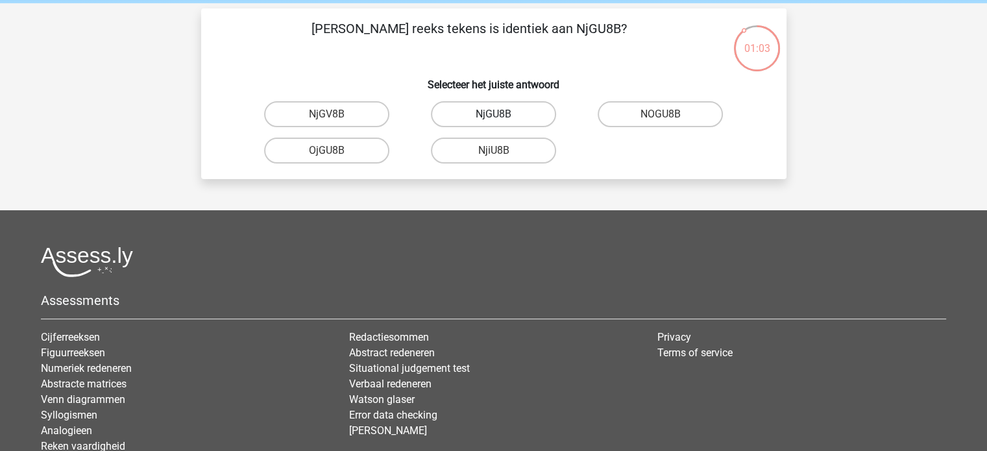
click at [486, 106] on label "NjGU8B" at bounding box center [493, 114] width 125 height 26
click at [493, 114] on input "NjGU8B" at bounding box center [497, 118] width 8 height 8
radio input "true"
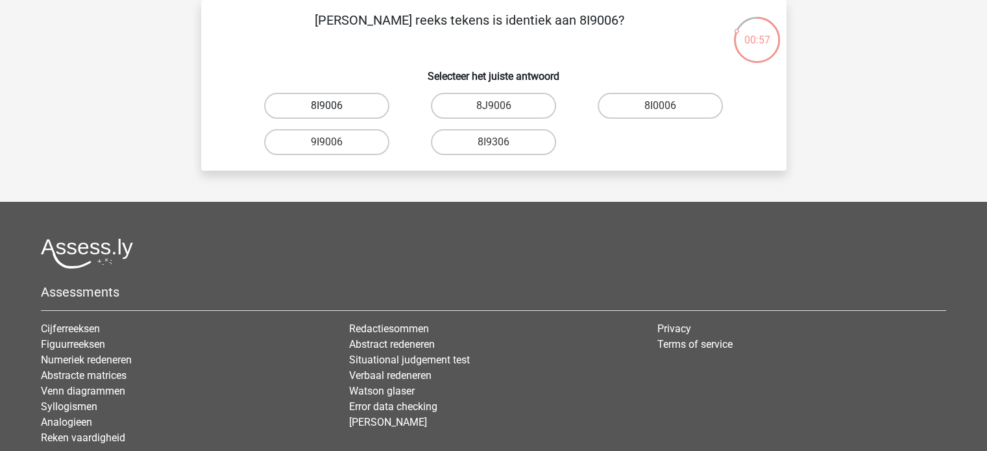
click at [328, 105] on label "8I9006" at bounding box center [326, 106] width 125 height 26
click at [328, 106] on input "8I9006" at bounding box center [331, 110] width 8 height 8
radio input "true"
click at [341, 145] on label "0AJ606" at bounding box center [326, 142] width 125 height 26
click at [335, 145] on input "0AJ606" at bounding box center [331, 146] width 8 height 8
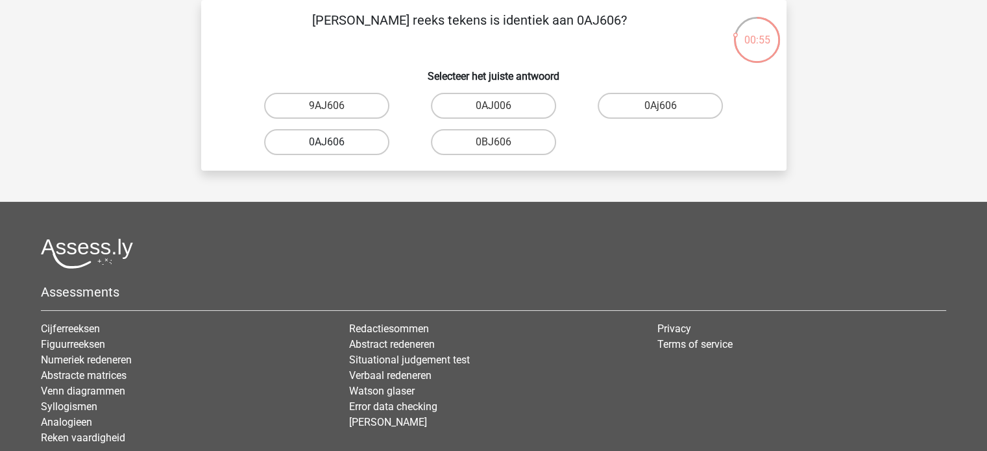
radio input "true"
click at [351, 103] on label "69DAVW" at bounding box center [326, 106] width 125 height 26
click at [335, 106] on input "69DAVW" at bounding box center [331, 110] width 8 height 8
radio input "true"
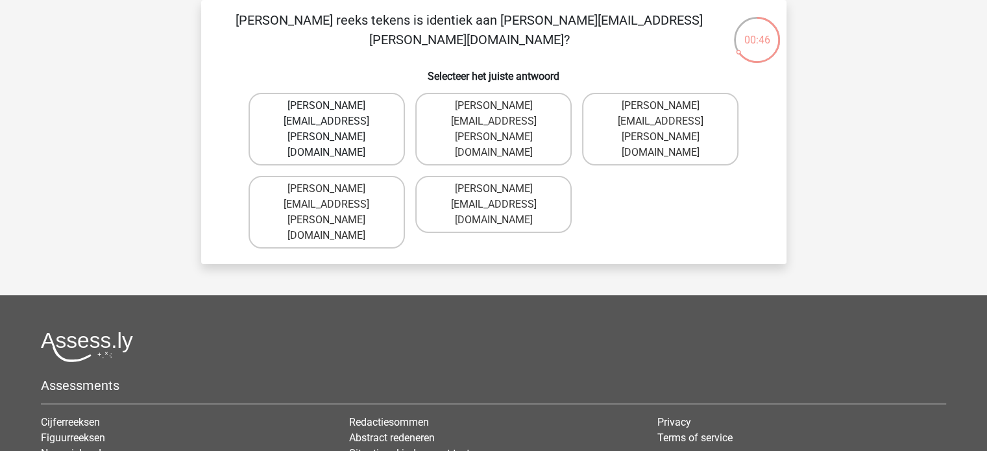
click at [312, 108] on label "[PERSON_NAME][EMAIL_ADDRESS][PERSON_NAME][DOMAIN_NAME]" at bounding box center [327, 129] width 156 height 73
click at [327, 108] on input "Theodore+Grant@Gmail.gr" at bounding box center [331, 110] width 8 height 8
radio input "true"
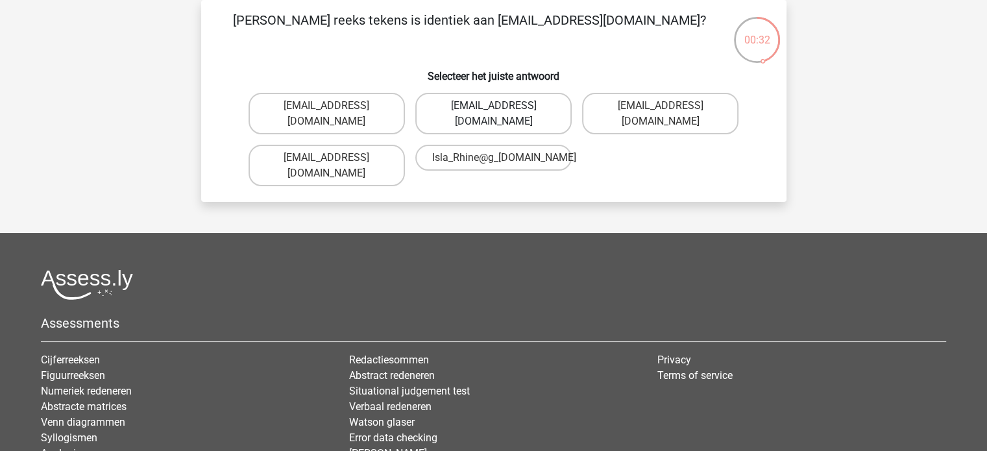
click at [465, 106] on label "Isla_Rhine@g-mail.com.co" at bounding box center [493, 114] width 156 height 42
click at [493, 106] on input "Isla_Rhine@g-mail.com.co" at bounding box center [497, 110] width 8 height 8
radio input "true"
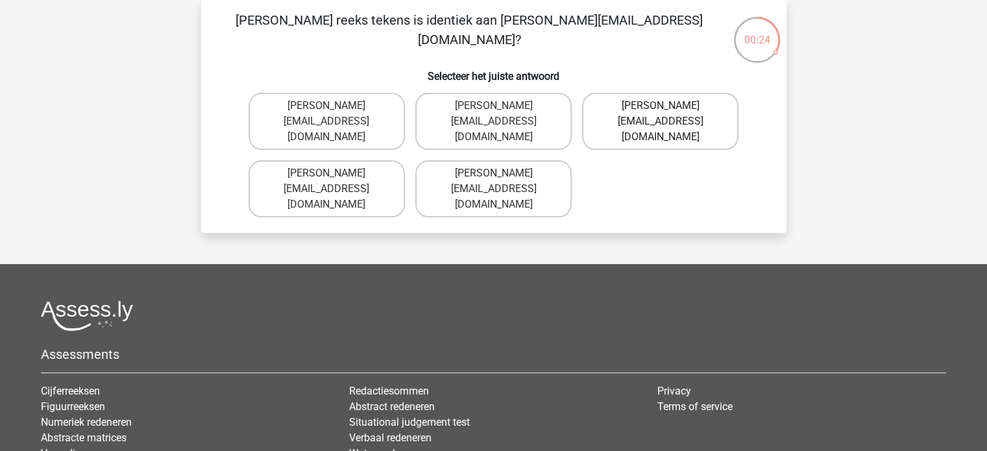
click at [638, 103] on label "Jake-Clay@joymail.gl" at bounding box center [660, 121] width 156 height 57
click at [661, 106] on input "Jake-Clay@joymail.gl" at bounding box center [665, 110] width 8 height 8
radio input "true"
click at [474, 106] on label "Theo.Clarke@hotmale.coo" at bounding box center [493, 121] width 156 height 57
click at [493, 106] on input "Theo.Clarke@hotmale.coo" at bounding box center [497, 110] width 8 height 8
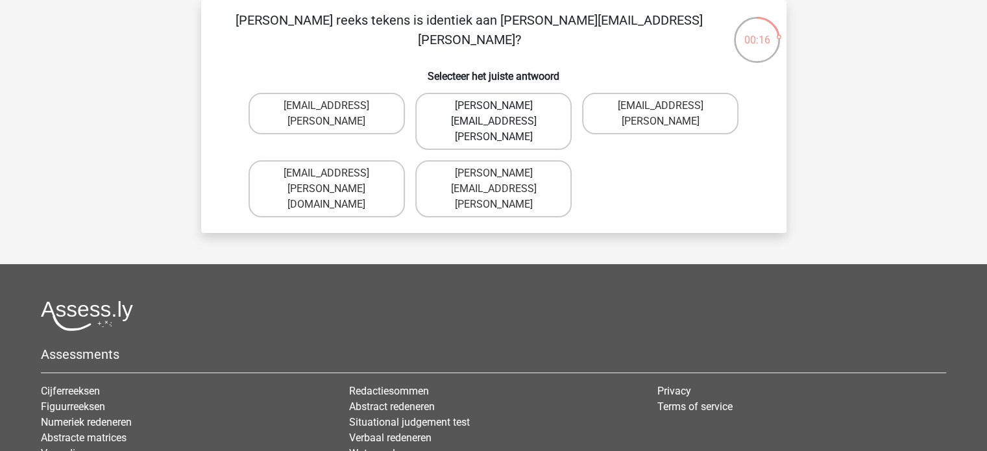
radio input "true"
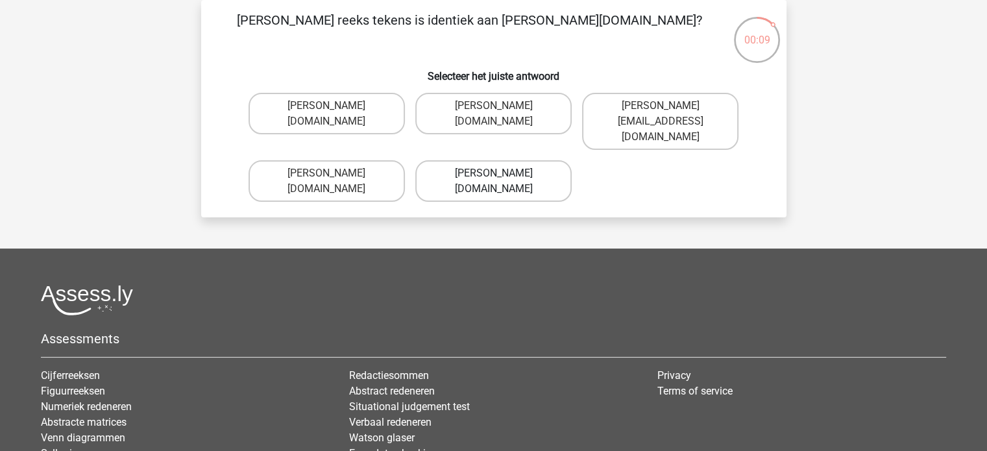
click at [451, 160] on label "David-Chamberlain@g_mail.uk.co" at bounding box center [493, 181] width 156 height 42
click at [493, 173] on input "David-Chamberlain@g_mail.uk.co" at bounding box center [497, 177] width 8 height 8
radio input "true"
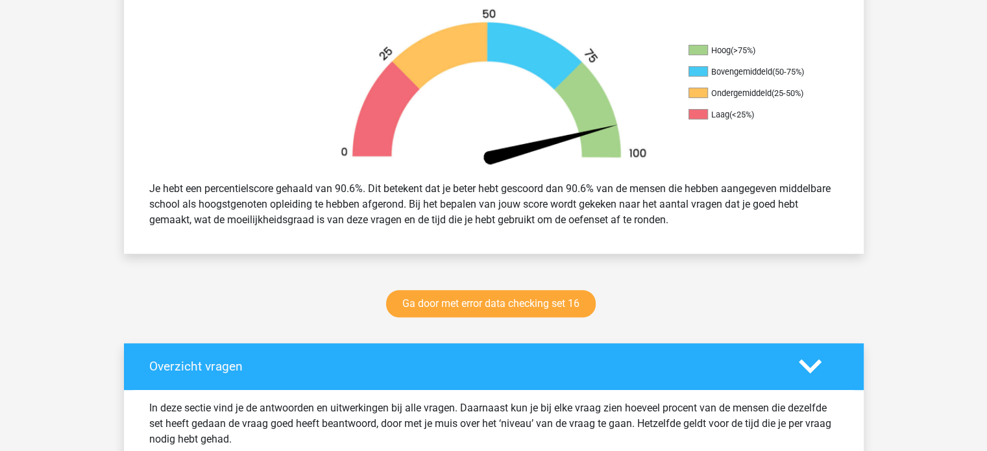
scroll to position [410, 0]
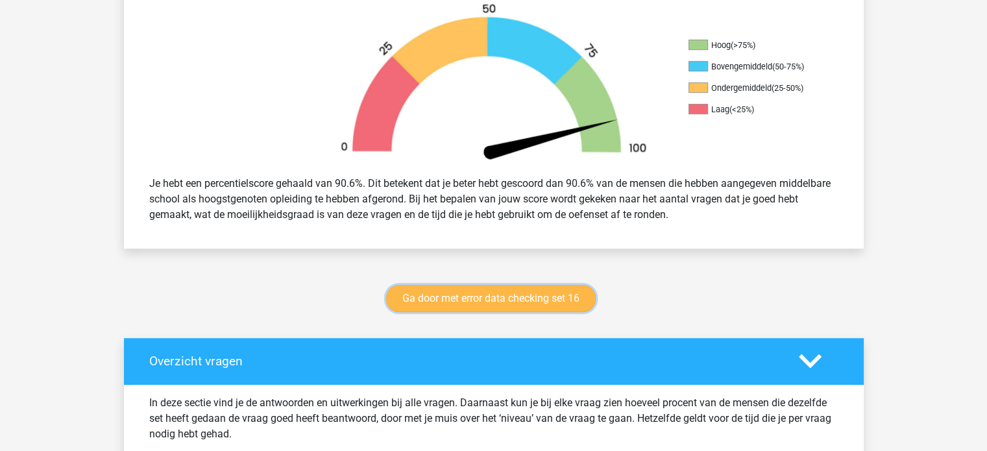
click at [485, 300] on link "Ga door met error data checking set 16" at bounding box center [491, 298] width 210 height 27
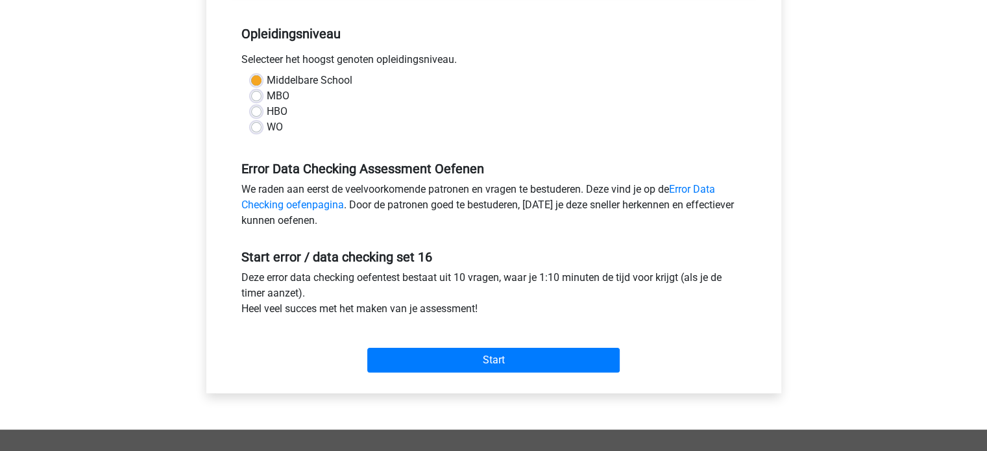
scroll to position [323, 0]
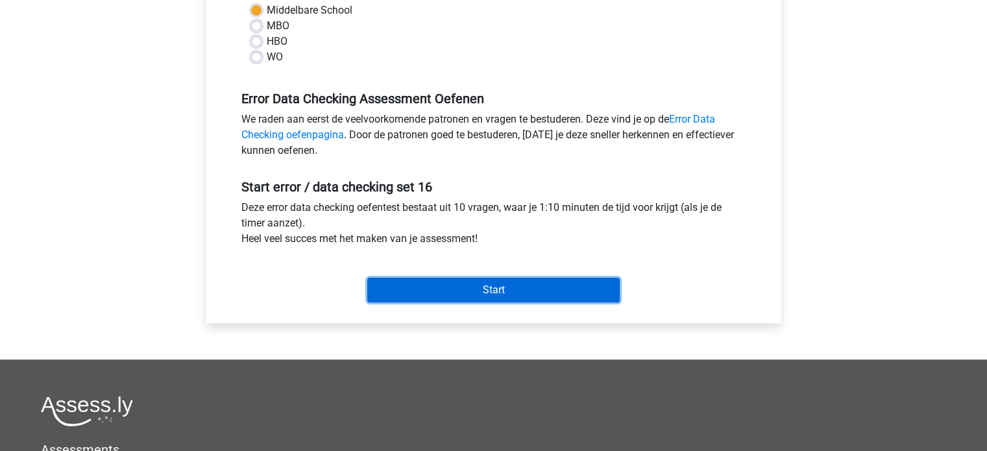
click at [491, 288] on input "Start" at bounding box center [493, 290] width 253 height 25
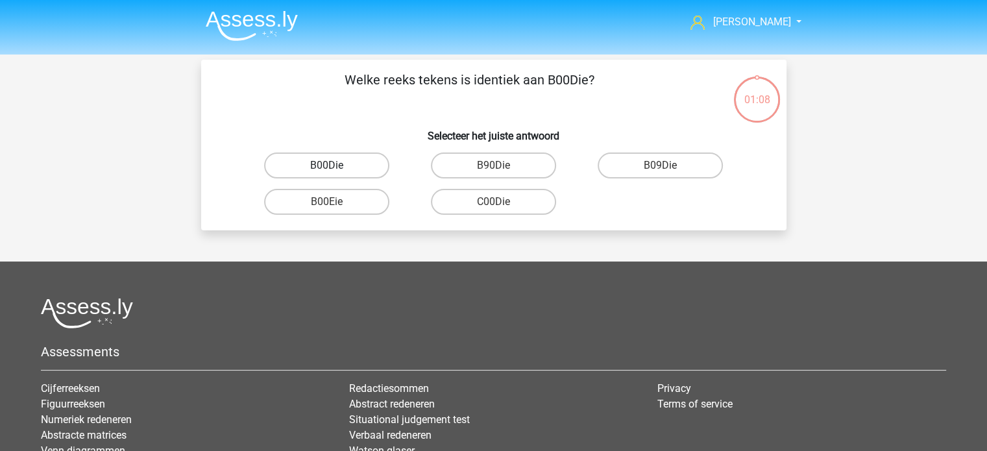
click at [330, 163] on label "B00Die" at bounding box center [326, 166] width 125 height 26
click at [330, 166] on input "B00Die" at bounding box center [331, 170] width 8 height 8
radio input "true"
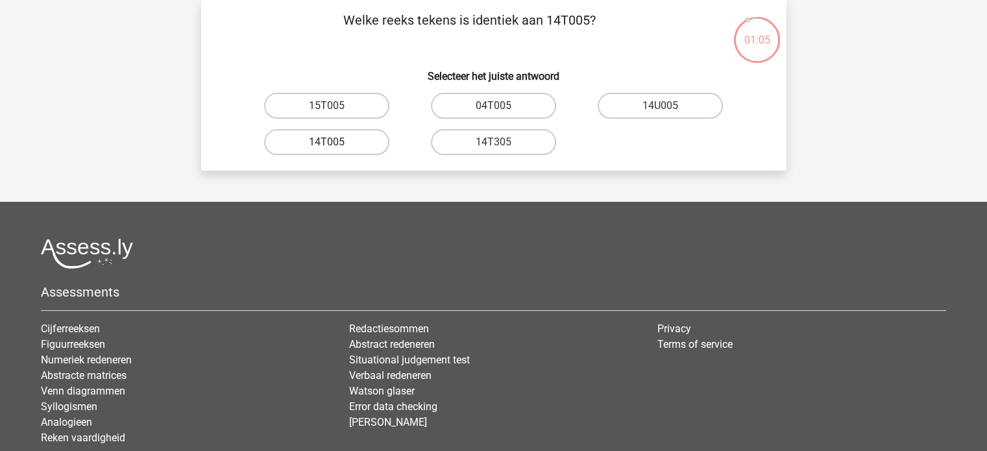
click at [345, 139] on label "14T005" at bounding box center [326, 142] width 125 height 26
click at [335, 142] on input "14T005" at bounding box center [331, 146] width 8 height 8
radio input "true"
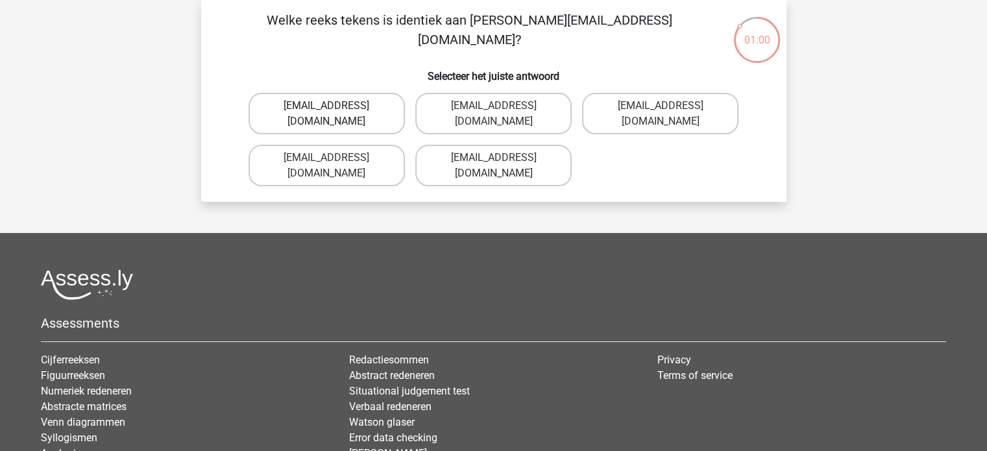
click at [325, 105] on label "Lea_Bellamy@jointmail.br" at bounding box center [327, 114] width 156 height 42
click at [327, 106] on input "Lea_Bellamy@jointmail.br" at bounding box center [331, 110] width 8 height 8
radio input "true"
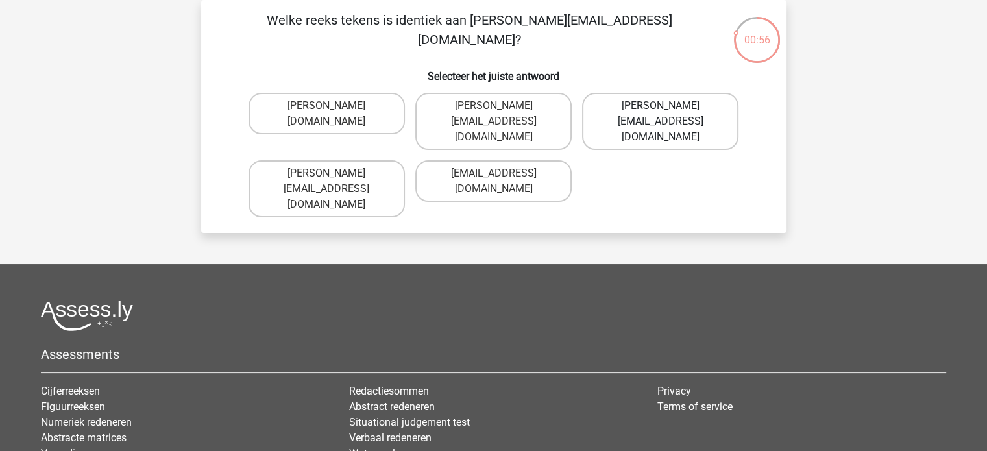
click at [645, 111] on label "Oliver-Smith@g-mail.gr" at bounding box center [660, 121] width 156 height 57
click at [661, 111] on input "Oliver-Smith@g-mail.gr" at bounding box center [665, 110] width 8 height 8
radio input "true"
click at [475, 160] on label "Richard_Taylor@joymail.com.co" at bounding box center [493, 188] width 156 height 57
click at [493, 173] on input "Richard_Taylor@joymail.com.co" at bounding box center [497, 177] width 8 height 8
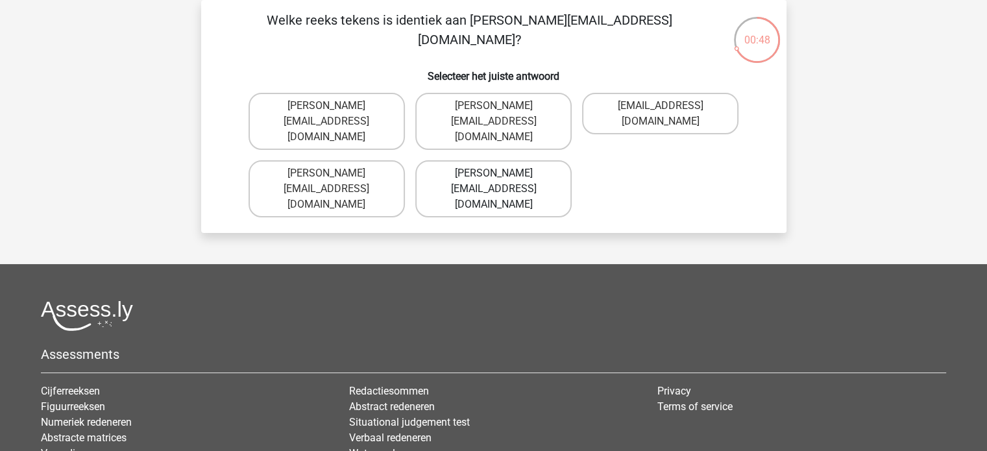
radio input "true"
click at [308, 110] on label "Rosie-Redknapp@g-mail.co.uk" at bounding box center [327, 121] width 156 height 57
click at [327, 110] on input "Rosie-Redknapp@g-mail.co.uk" at bounding box center [331, 110] width 8 height 8
radio input "true"
click at [316, 160] on label "Micheal_Rhine@joinmail.br" at bounding box center [327, 181] width 156 height 42
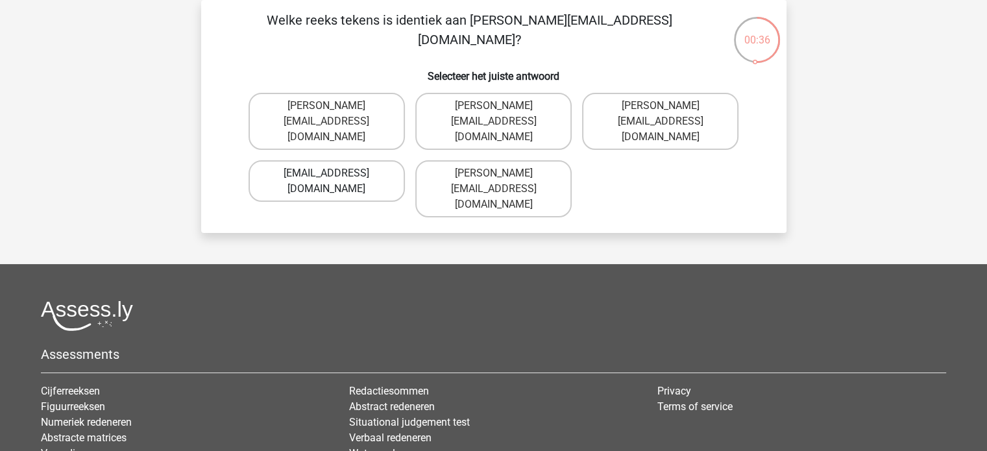
click at [327, 173] on input "Micheal_Rhine@joinmail.br" at bounding box center [331, 177] width 8 height 8
radio input "true"
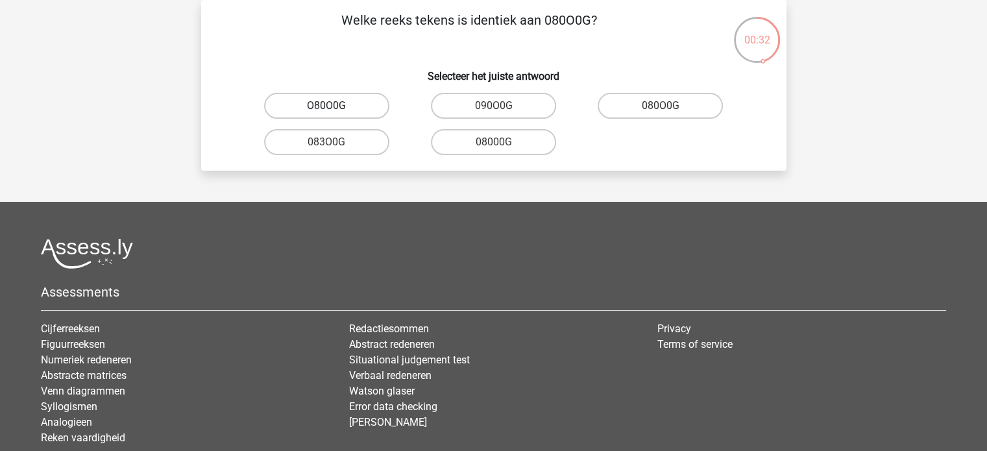
click at [321, 113] on label "O80O0G" at bounding box center [326, 106] width 125 height 26
click at [327, 113] on input "O80O0G" at bounding box center [331, 110] width 8 height 8
radio input "true"
click at [327, 142] on input "0O34A0" at bounding box center [331, 146] width 8 height 8
radio input "true"
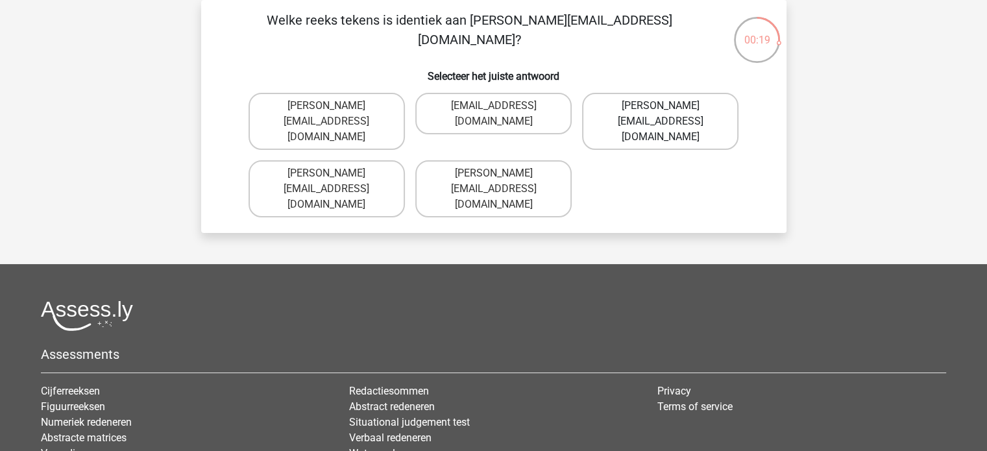
click at [635, 114] on label "Evelyn_Howard@hotmail.uk.co" at bounding box center [660, 121] width 156 height 57
click at [661, 114] on input "Evelyn_Howard@hotmail.uk.co" at bounding box center [665, 110] width 8 height 8
radio input "true"
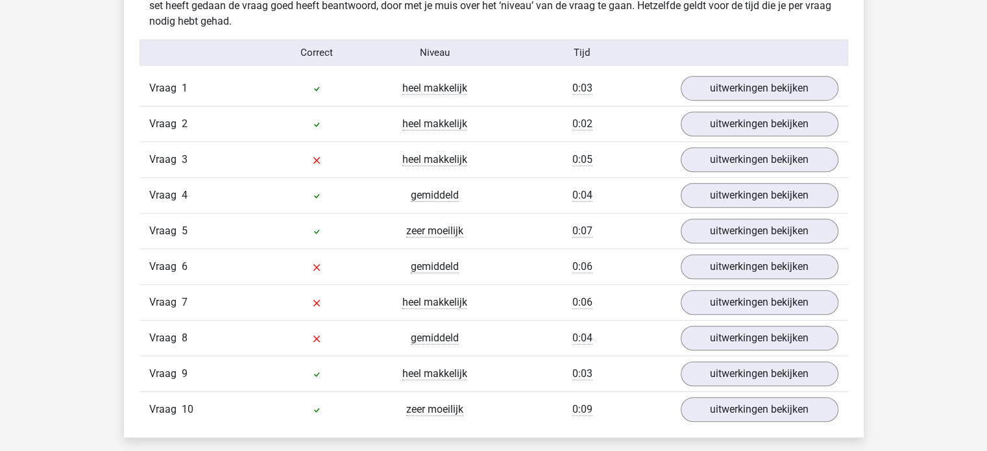
scroll to position [831, 0]
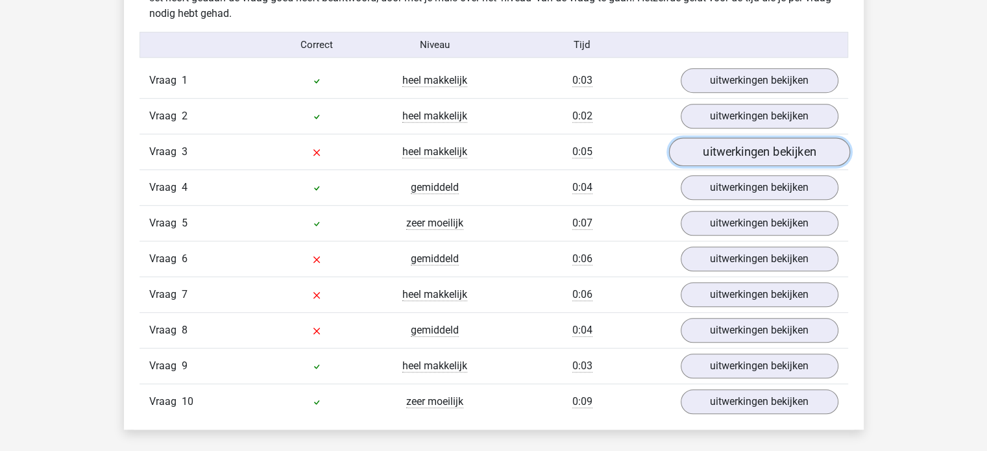
click at [763, 147] on link "uitwerkingen bekijken" at bounding box center [759, 152] width 181 height 29
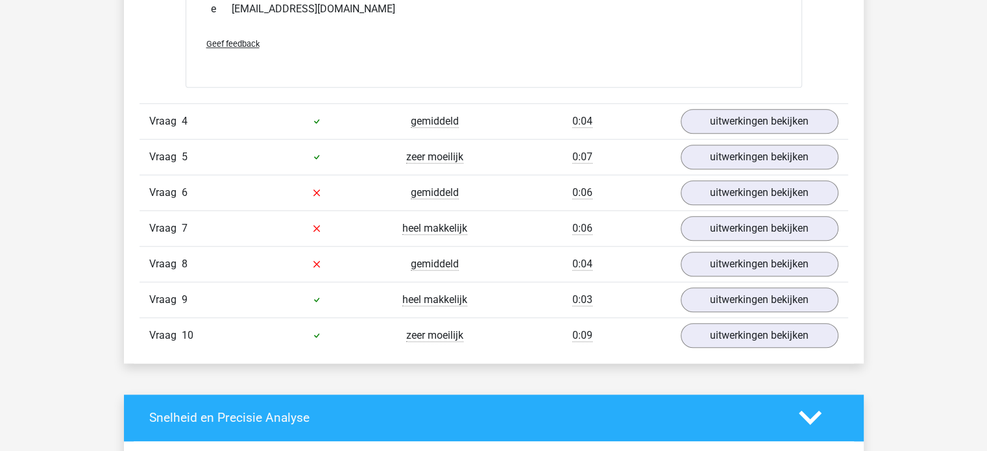
scroll to position [1124, 0]
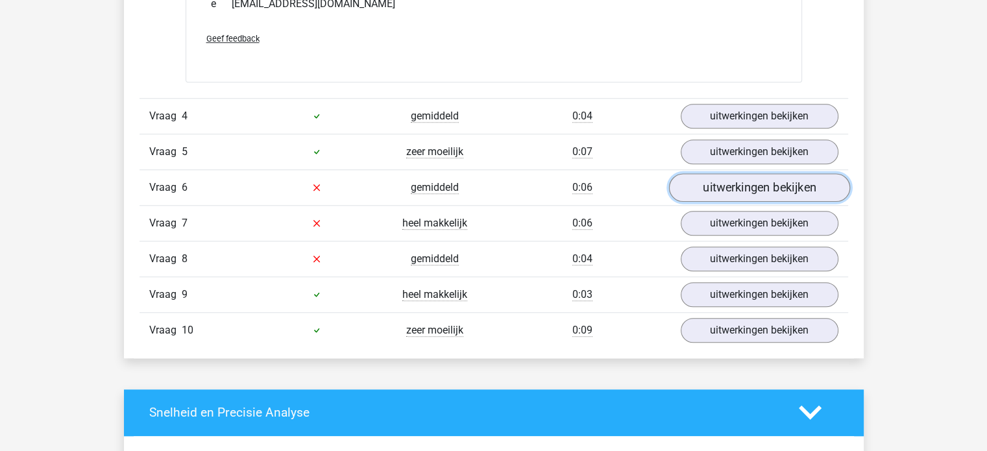
click at [783, 175] on link "uitwerkingen bekijken" at bounding box center [759, 187] width 181 height 29
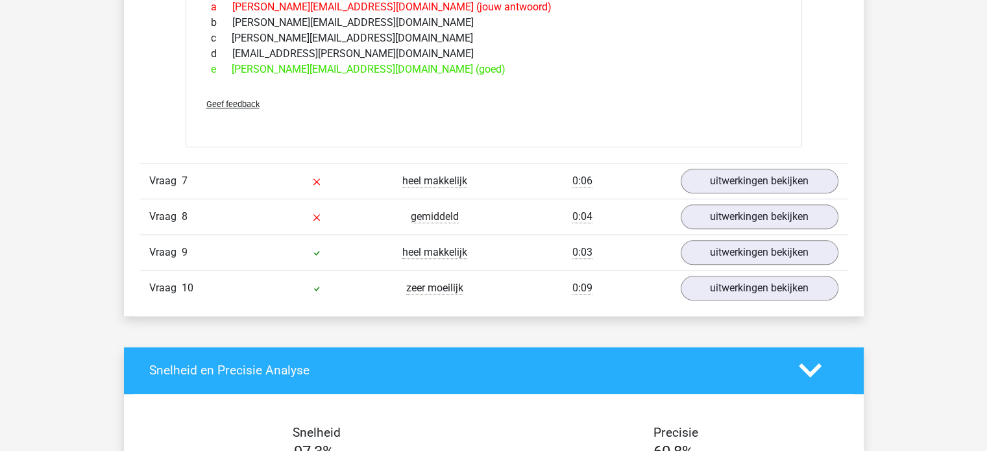
scroll to position [1389, 0]
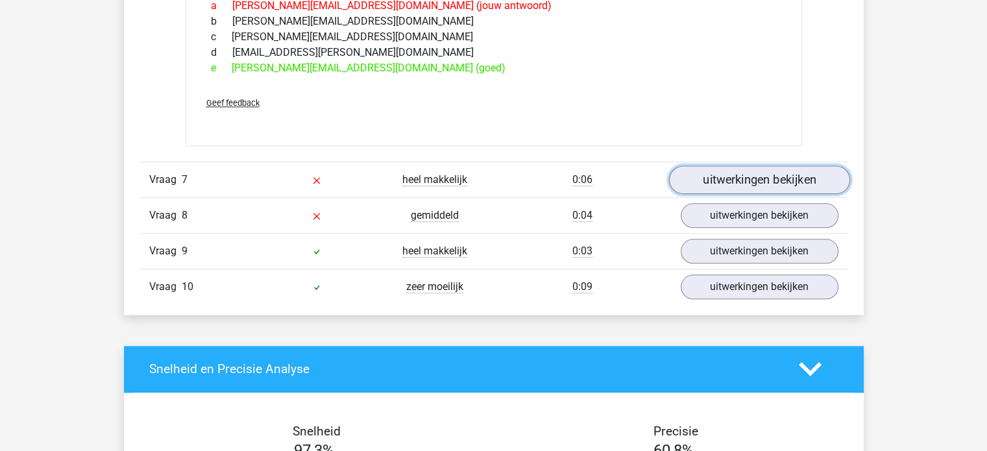
click at [769, 172] on link "uitwerkingen bekijken" at bounding box center [759, 180] width 181 height 29
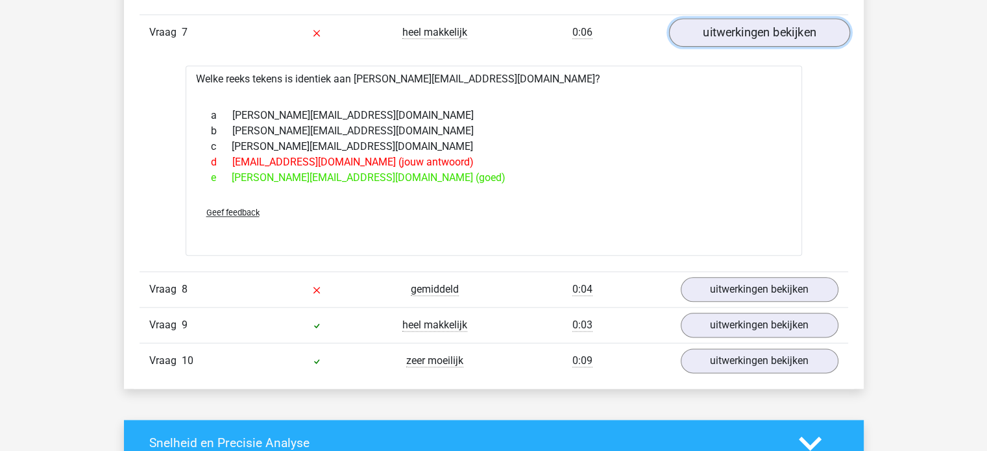
scroll to position [1537, 0]
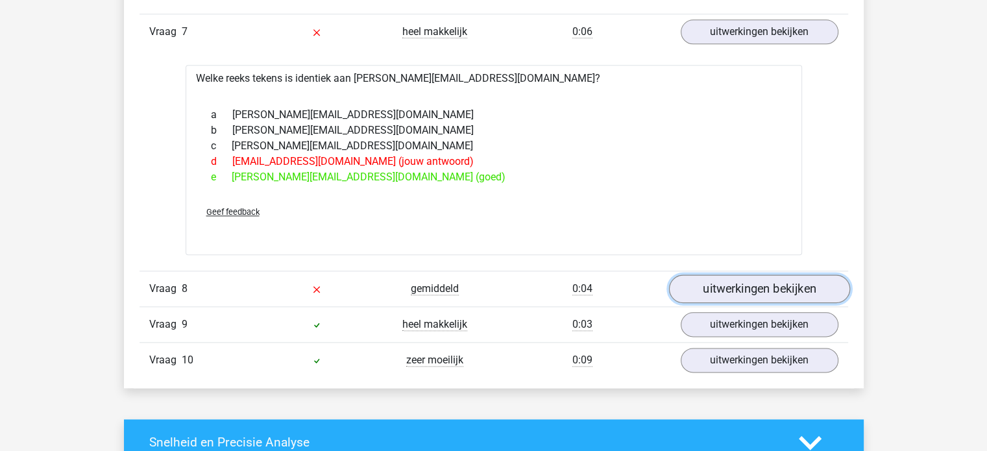
click at [766, 285] on link "uitwerkingen bekijken" at bounding box center [759, 289] width 181 height 29
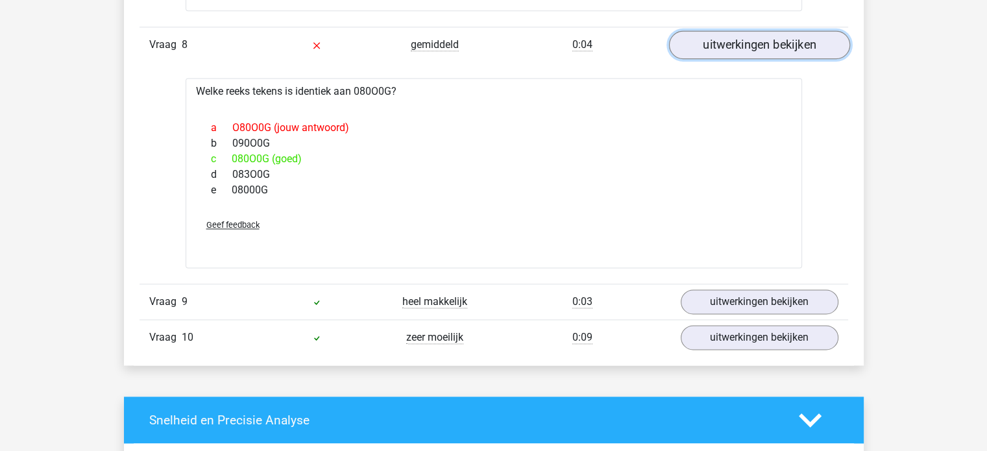
scroll to position [1783, 0]
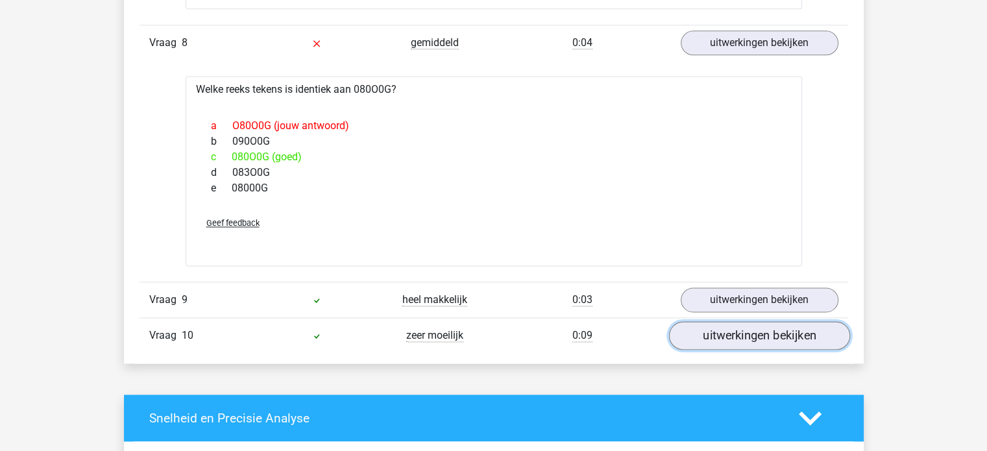
click at [756, 327] on link "uitwerkingen bekijken" at bounding box center [759, 335] width 181 height 29
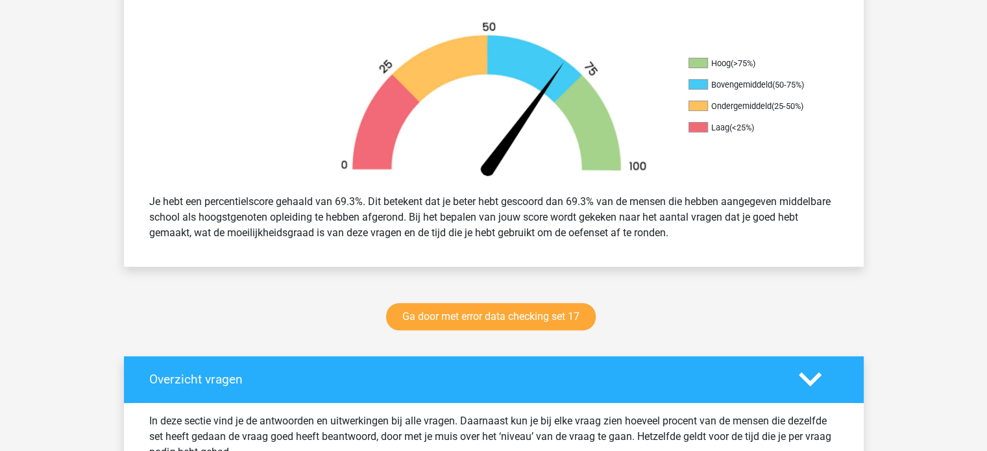
scroll to position [392, 0]
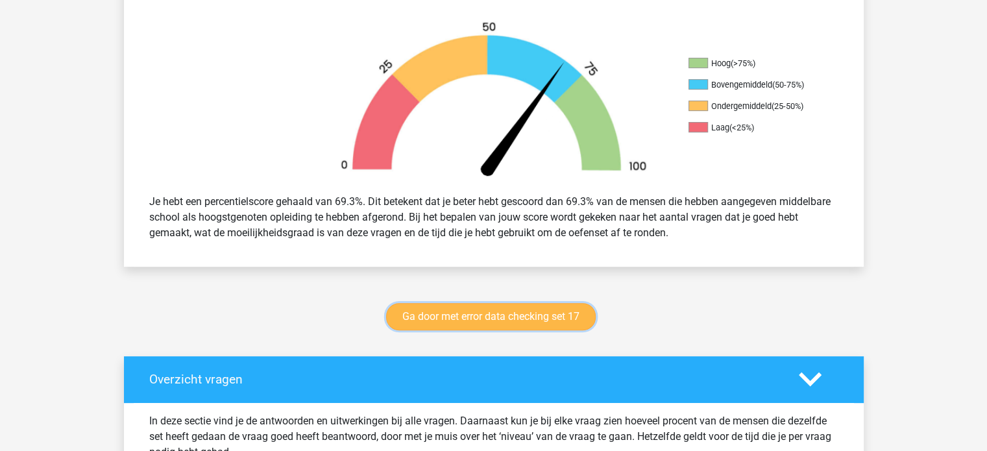
click at [514, 313] on link "Ga door met error data checking set 17" at bounding box center [491, 316] width 210 height 27
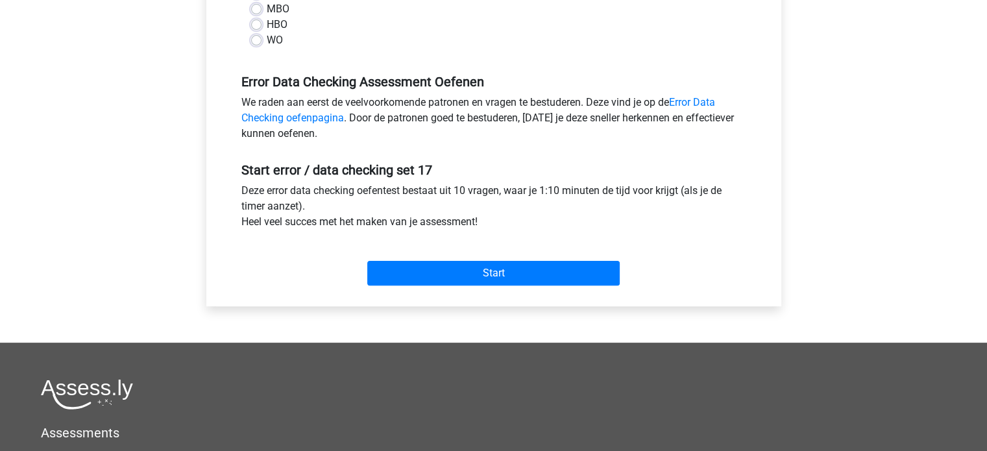
scroll to position [338, 0]
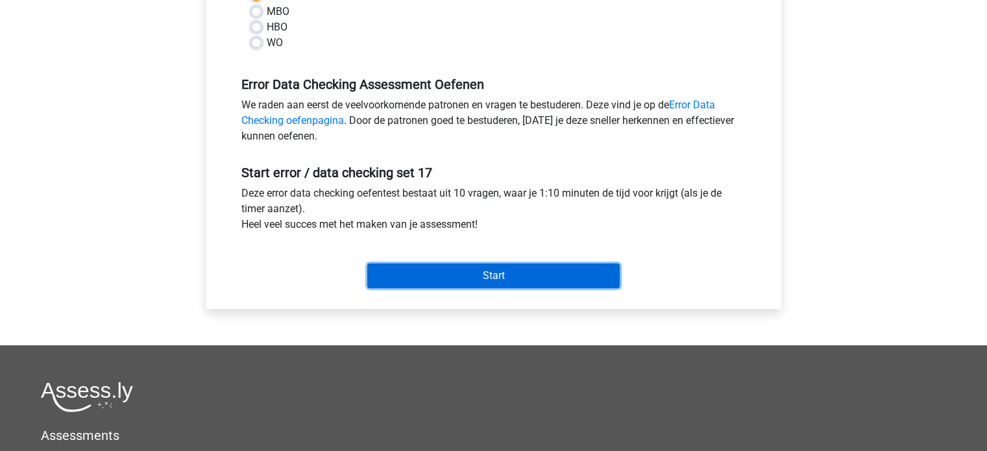
click at [481, 280] on input "Start" at bounding box center [493, 276] width 253 height 25
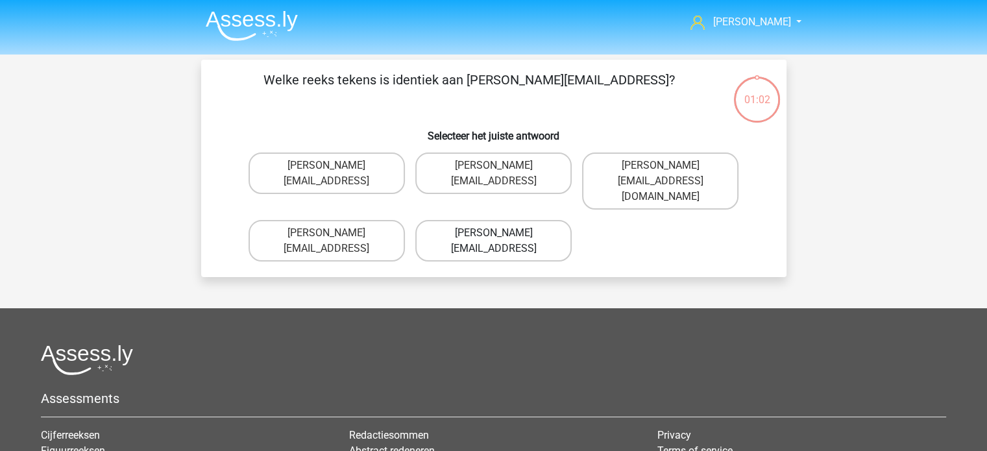
click at [485, 228] on label "[PERSON_NAME][EMAIL_ADDRESS]" at bounding box center [493, 241] width 156 height 42
click at [493, 233] on input "[PERSON_NAME][EMAIL_ADDRESS]" at bounding box center [497, 237] width 8 height 8
radio input "true"
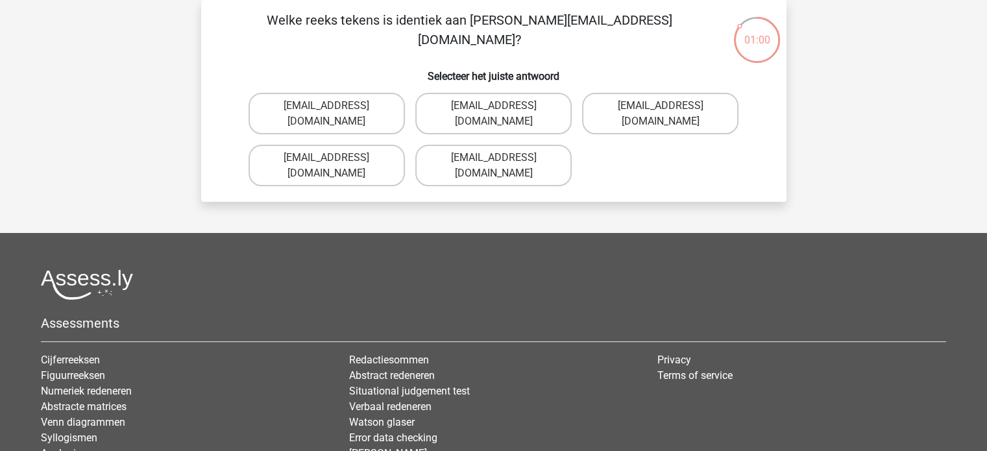
scroll to position [39, 0]
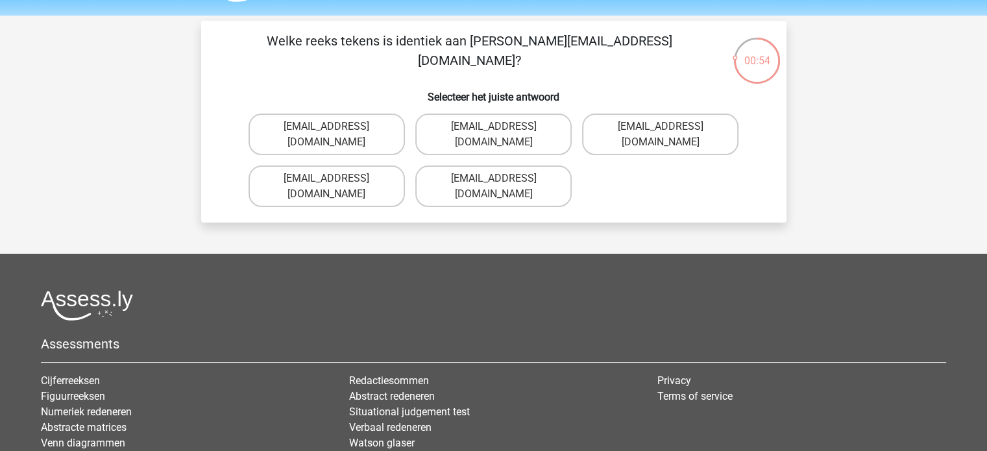
click at [328, 182] on input "Ivy-Purdy@hotmails.co.com" at bounding box center [331, 183] width 8 height 8
radio input "true"
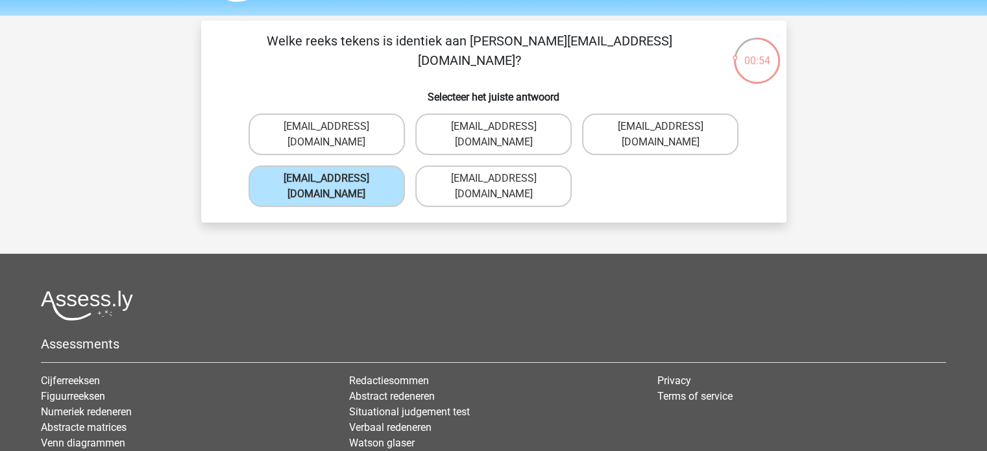
scroll to position [60, 0]
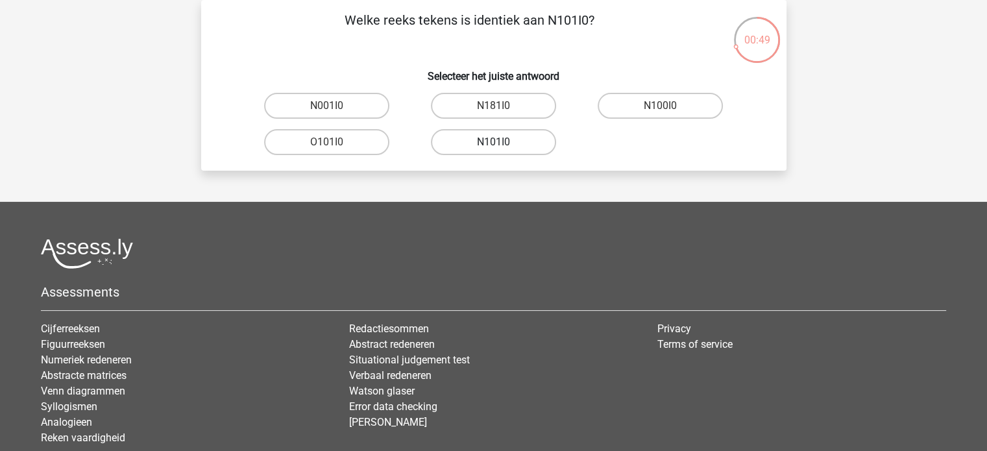
click at [484, 142] on label "N101I0" at bounding box center [493, 142] width 125 height 26
click at [493, 142] on input "N101I0" at bounding box center [497, 146] width 8 height 8
radio input "true"
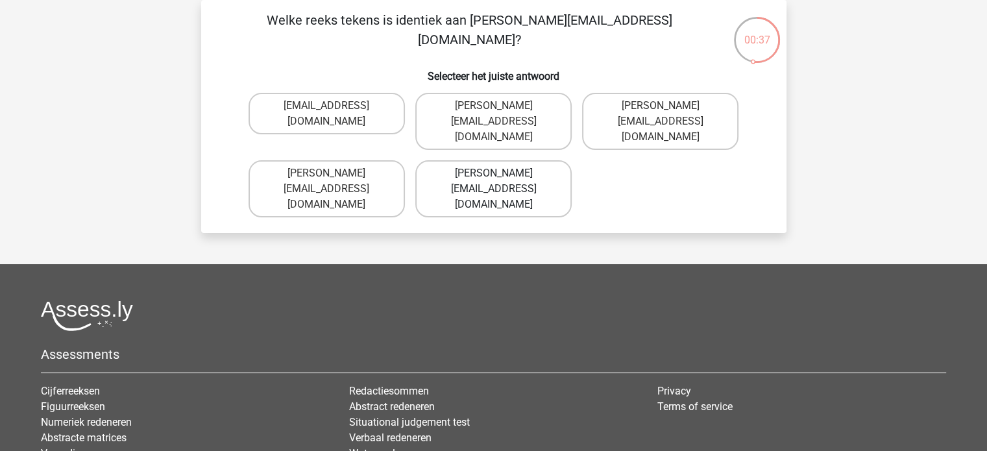
click at [450, 171] on label "John.Davidson@hot-mail.uk.com" at bounding box center [493, 188] width 156 height 57
click at [493, 173] on input "John.Davidson@hot-mail.uk.com" at bounding box center [497, 177] width 8 height 8
radio input "true"
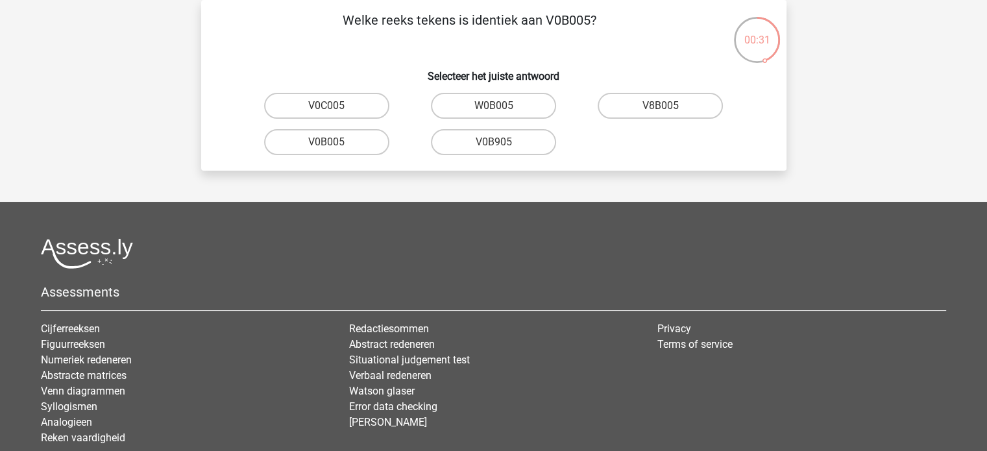
click at [329, 142] on input "V0B005" at bounding box center [331, 146] width 8 height 8
radio input "true"
click at [501, 109] on input "eQjD01" at bounding box center [497, 110] width 8 height 8
radio input "true"
click at [486, 144] on label "Z5O0G0" at bounding box center [493, 142] width 125 height 26
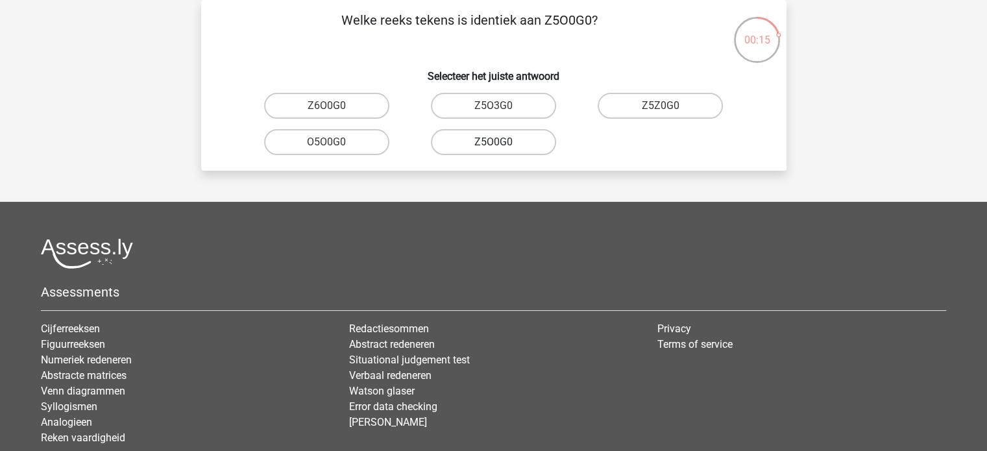
click at [493, 144] on input "Z5O0G0" at bounding box center [497, 146] width 8 height 8
radio input "true"
click at [496, 106] on input "I88G0O" at bounding box center [497, 110] width 8 height 8
radio input "true"
click at [321, 143] on label "56C8Q3" at bounding box center [326, 142] width 125 height 26
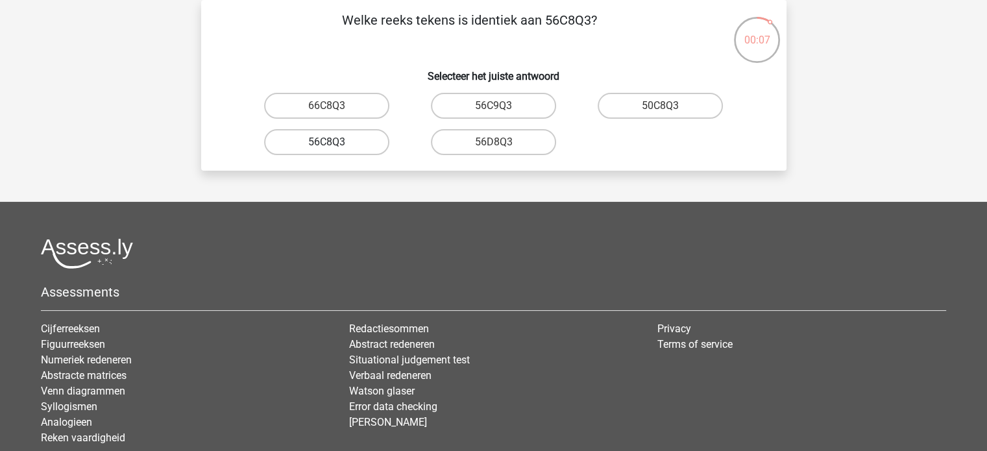
click at [327, 143] on input "56C8Q3" at bounding box center [331, 146] width 8 height 8
radio input "true"
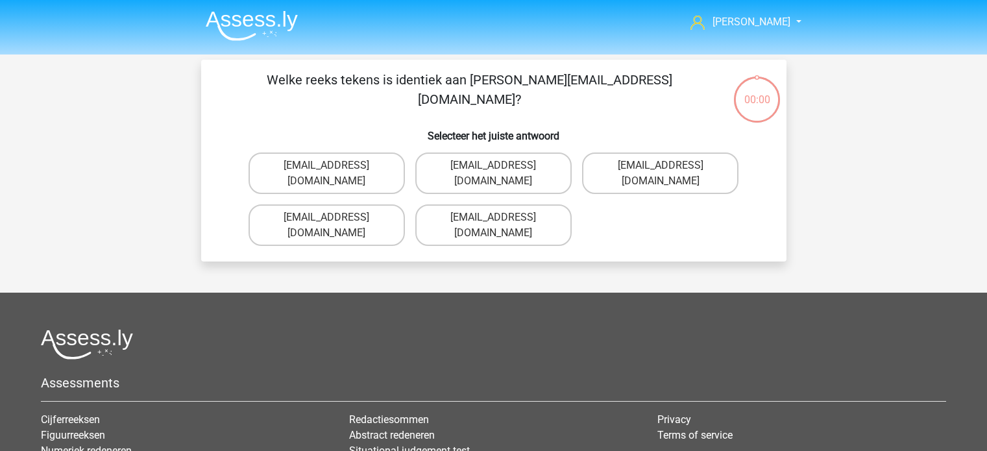
scroll to position [60, 0]
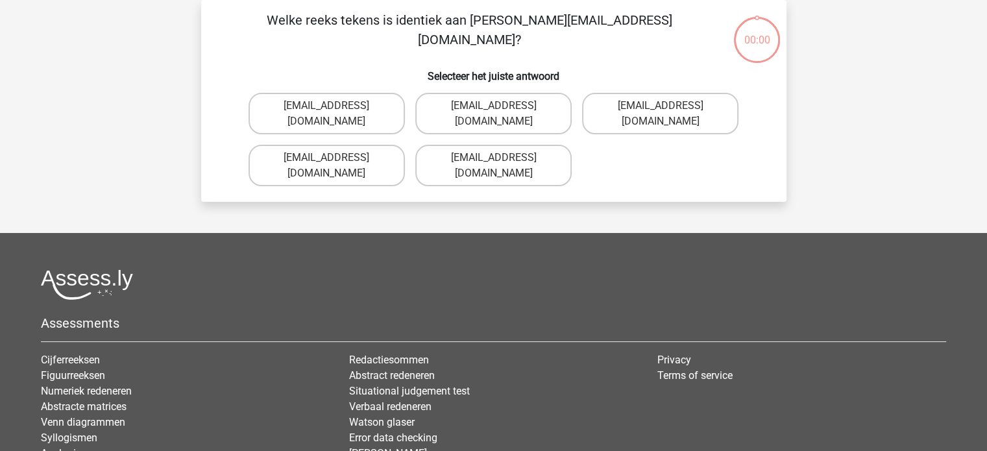
click at [501, 114] on input "[EMAIL_ADDRESS][DOMAIN_NAME]" at bounding box center [497, 110] width 8 height 8
radio input "true"
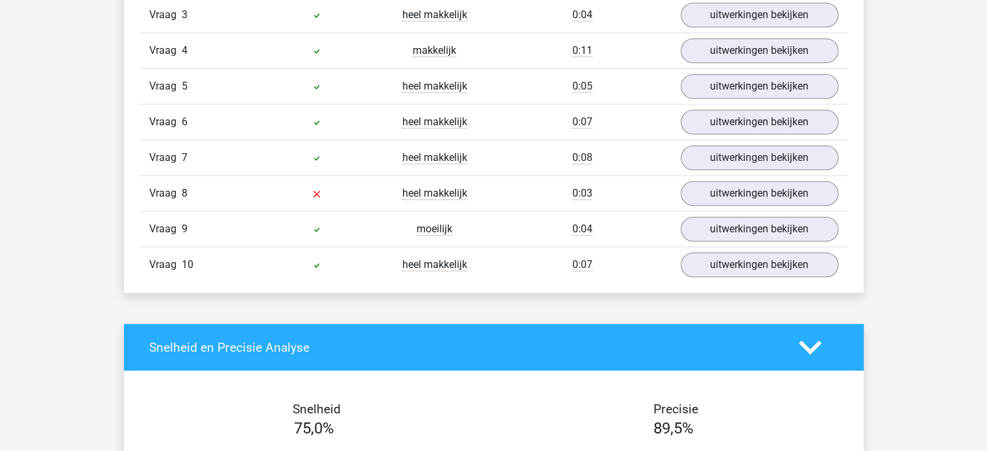
scroll to position [968, 0]
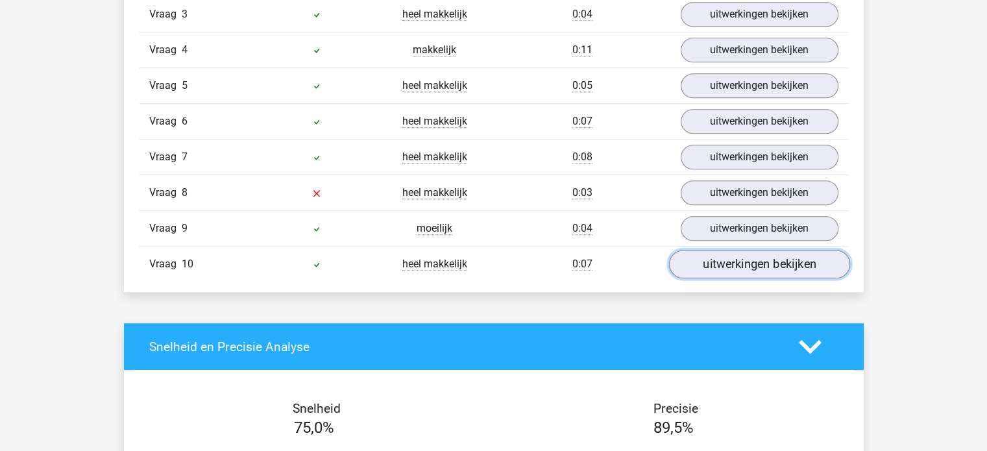
click at [724, 251] on link "uitwerkingen bekijken" at bounding box center [759, 265] width 181 height 29
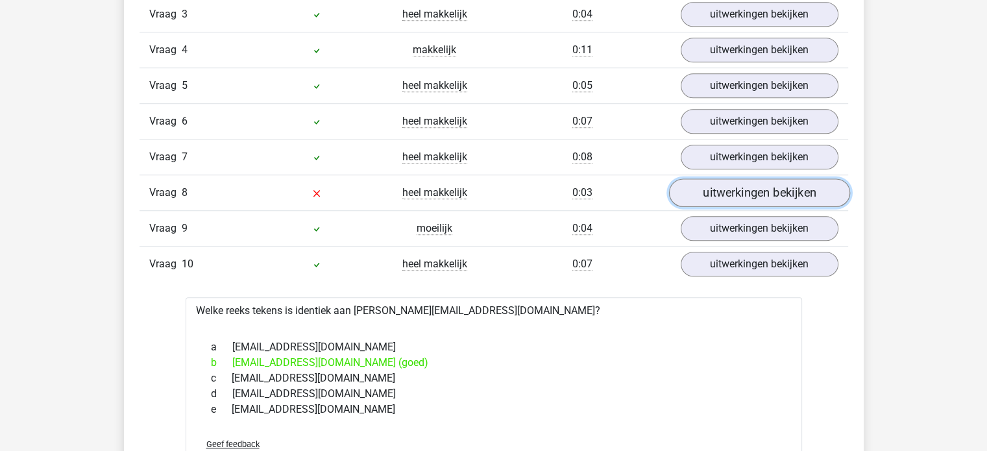
click at [758, 189] on link "uitwerkingen bekijken" at bounding box center [759, 193] width 181 height 29
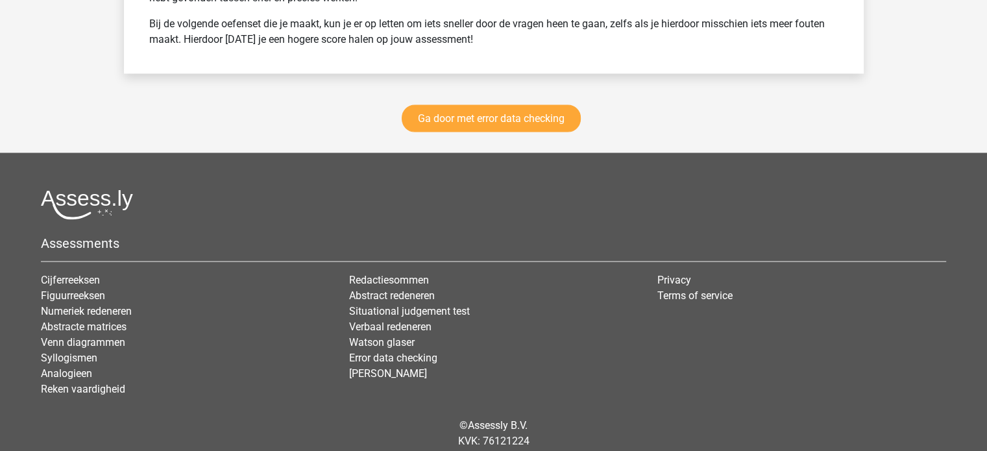
scroll to position [2388, 0]
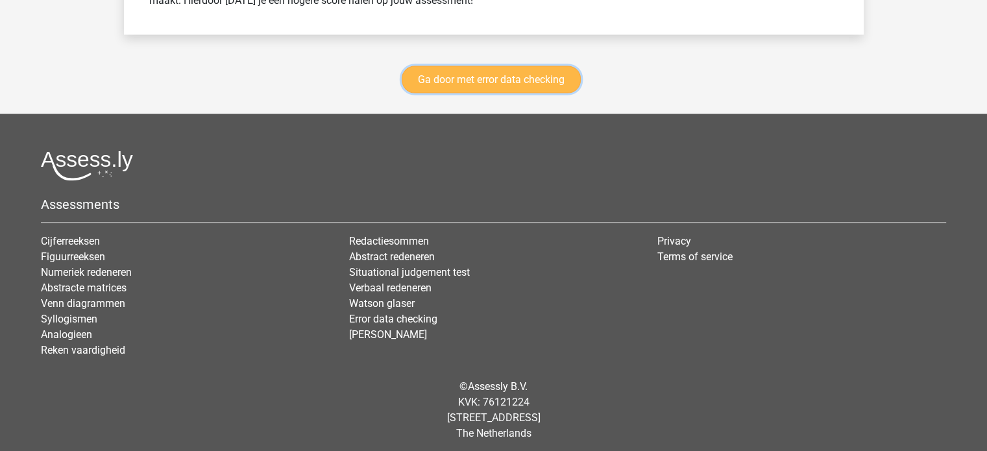
click at [519, 77] on link "Ga door met error data checking" at bounding box center [491, 79] width 179 height 27
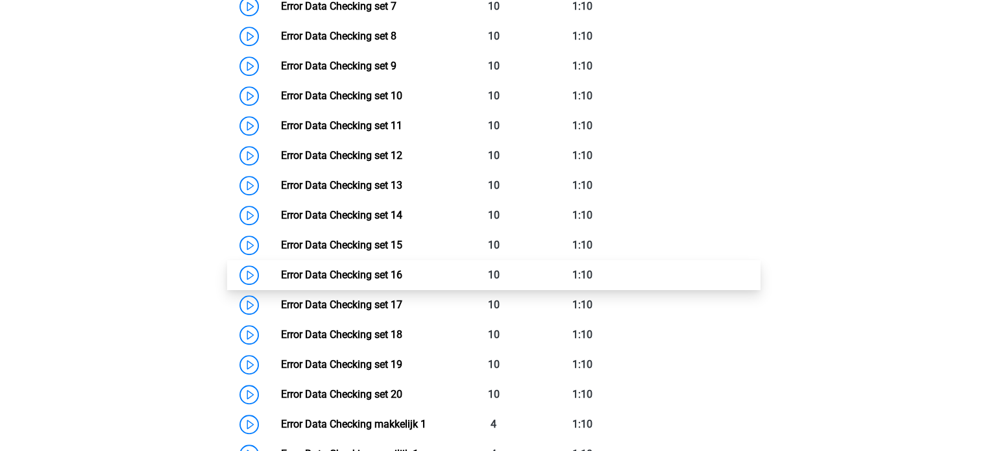
scroll to position [857, 0]
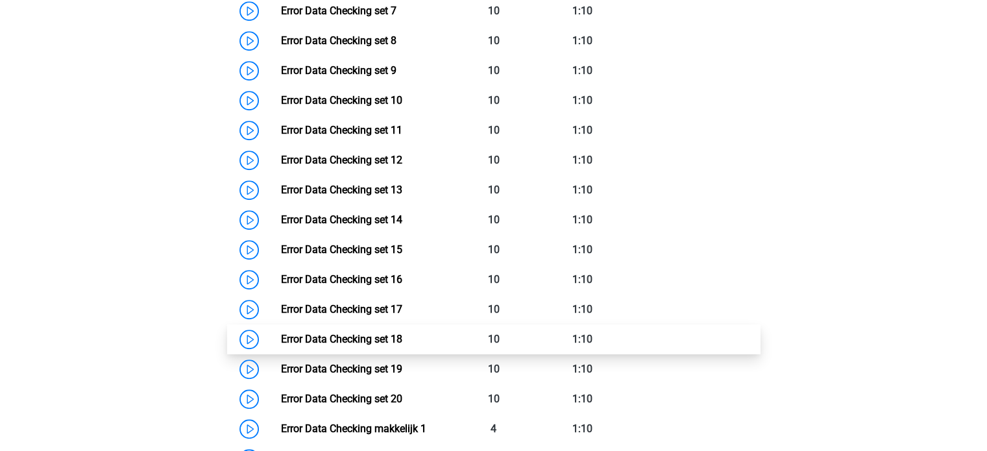
click at [281, 337] on link "Error Data Checking set 18" at bounding box center [341, 339] width 121 height 12
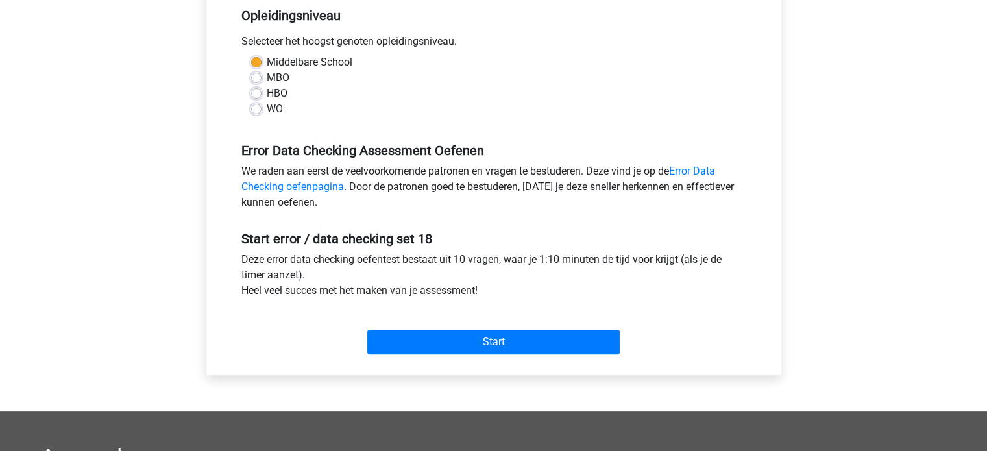
scroll to position [274, 0]
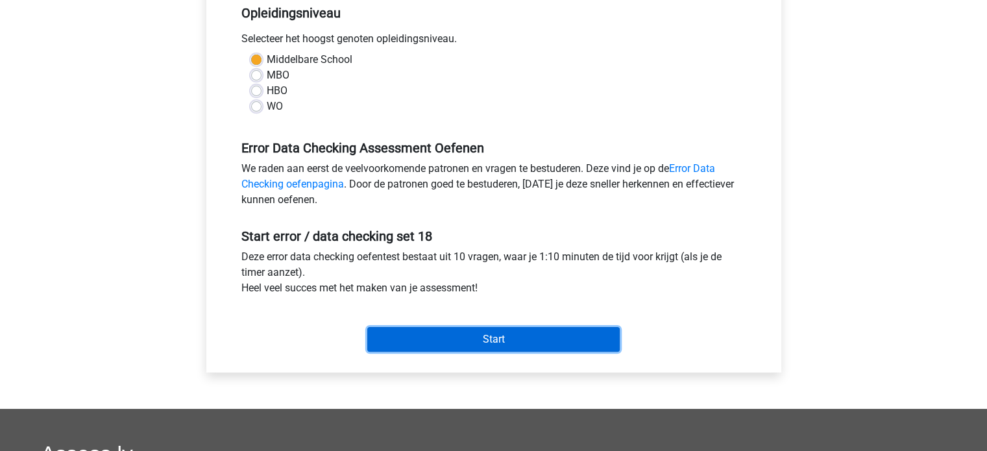
click at [480, 342] on input "Start" at bounding box center [493, 339] width 253 height 25
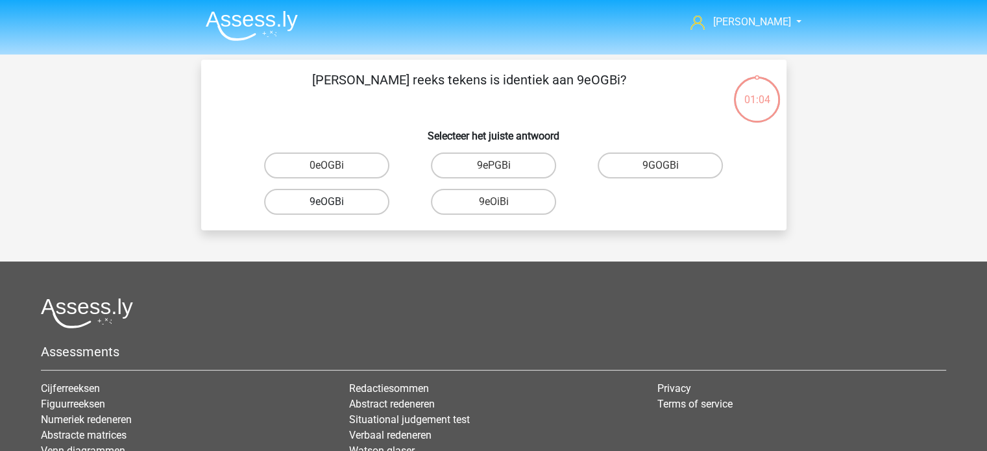
click at [338, 208] on label "9eOGBi" at bounding box center [326, 202] width 125 height 26
click at [335, 208] on input "9eOGBi" at bounding box center [331, 206] width 8 height 8
radio input "true"
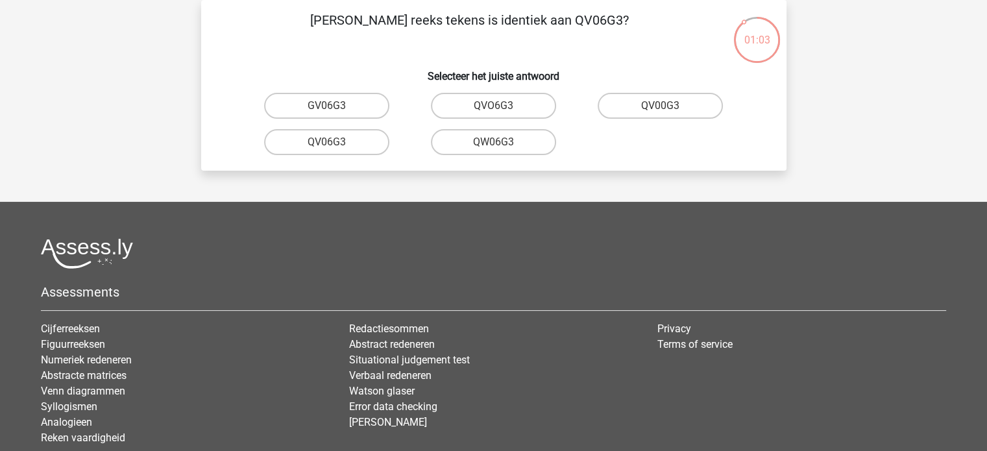
scroll to position [16, 0]
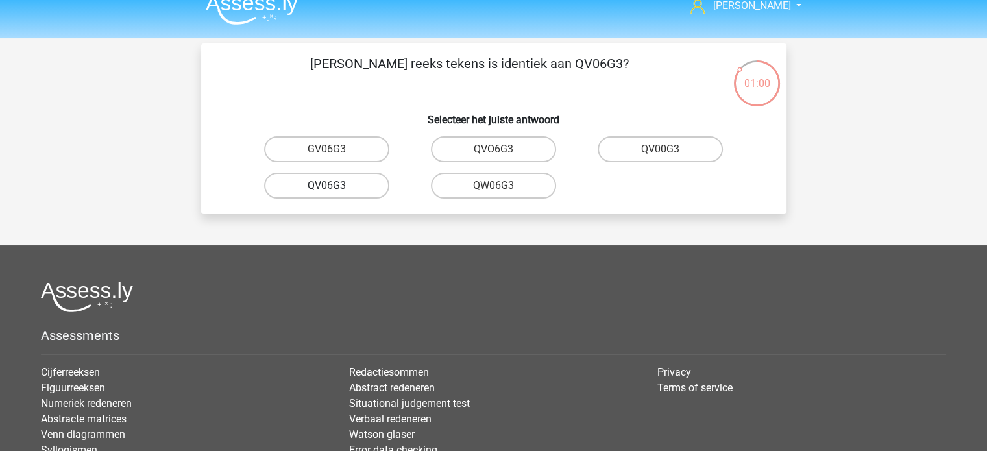
click at [335, 179] on label "QV06G3" at bounding box center [326, 186] width 125 height 26
click at [335, 186] on input "QV06G3" at bounding box center [331, 190] width 8 height 8
radio input "true"
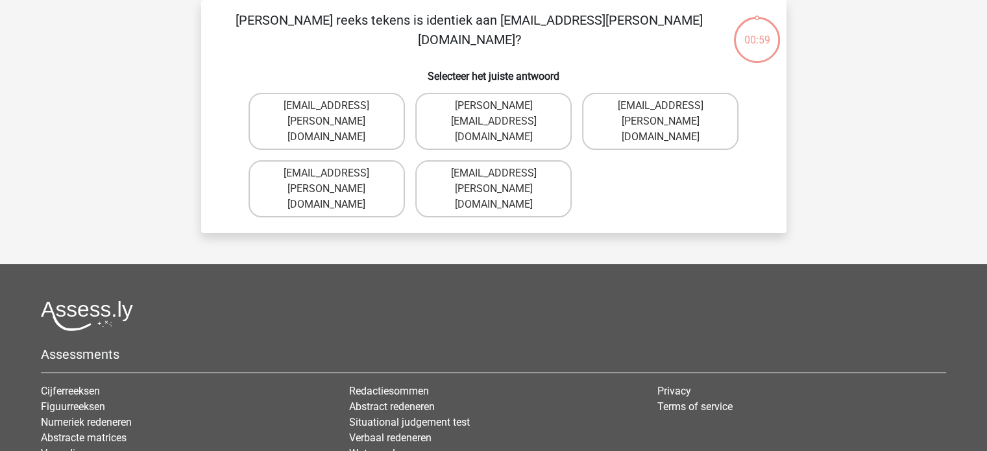
scroll to position [36, 0]
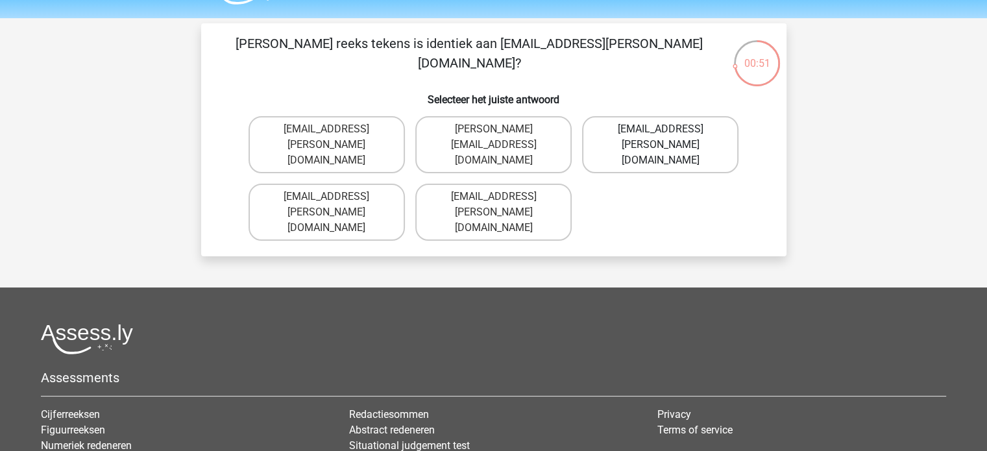
click at [611, 135] on label "Freya-Barker@gmail.com.uk" at bounding box center [660, 144] width 156 height 57
click at [661, 135] on input "Freya-Barker@gmail.com.uk" at bounding box center [665, 133] width 8 height 8
radio input "true"
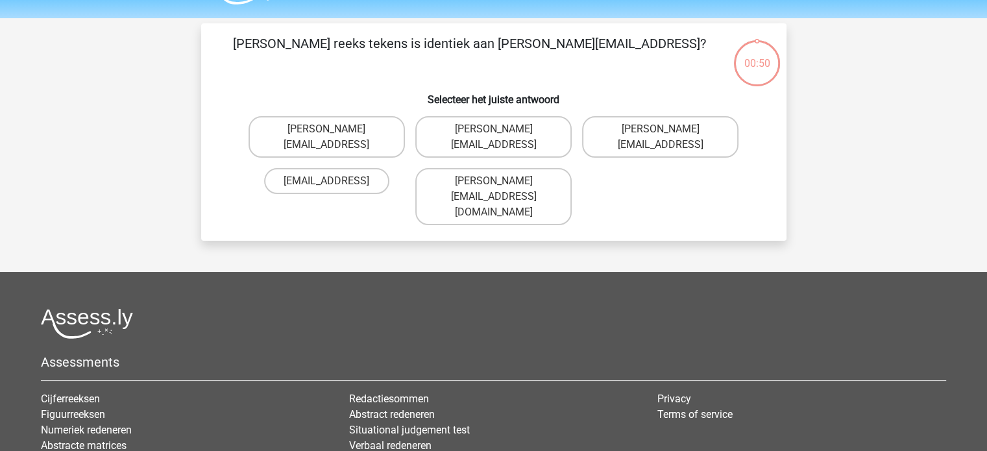
scroll to position [60, 0]
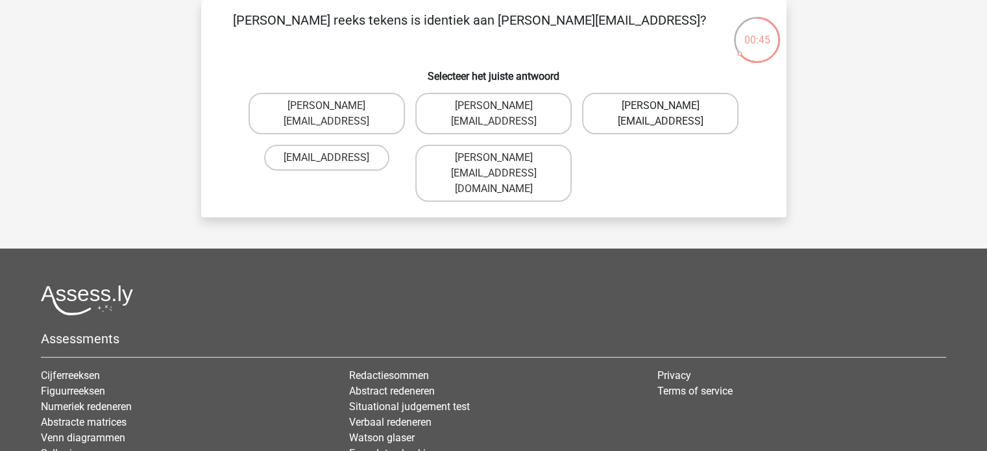
click at [623, 115] on label "William-Livingstone@joinedmail.coo" at bounding box center [660, 114] width 156 height 42
click at [661, 114] on input "William-Livingstone@joinedmail.coo" at bounding box center [665, 110] width 8 height 8
radio input "true"
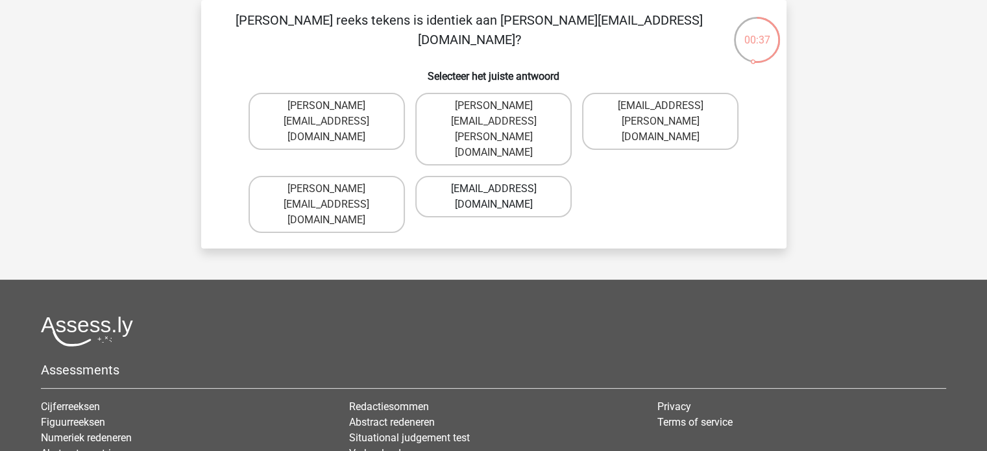
click at [506, 176] on label "Ivy.Right@joymail.uk.co" at bounding box center [493, 197] width 156 height 42
click at [502, 189] on input "Ivy.Right@joymail.uk.co" at bounding box center [497, 193] width 8 height 8
radio input "true"
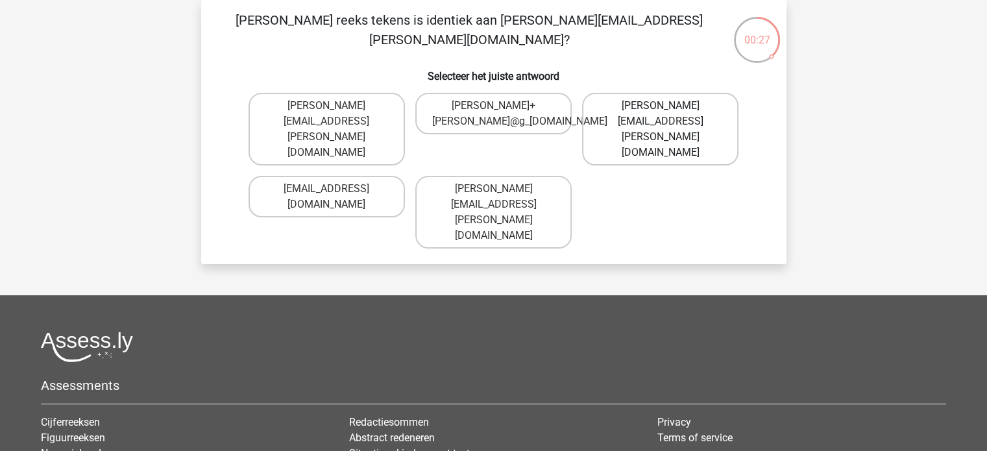
click at [637, 114] on label "Mason+Hall@g-mail.gl" at bounding box center [660, 129] width 156 height 73
click at [661, 114] on input "Mason+Hall@g-mail.gl" at bounding box center [665, 110] width 8 height 8
radio input "true"
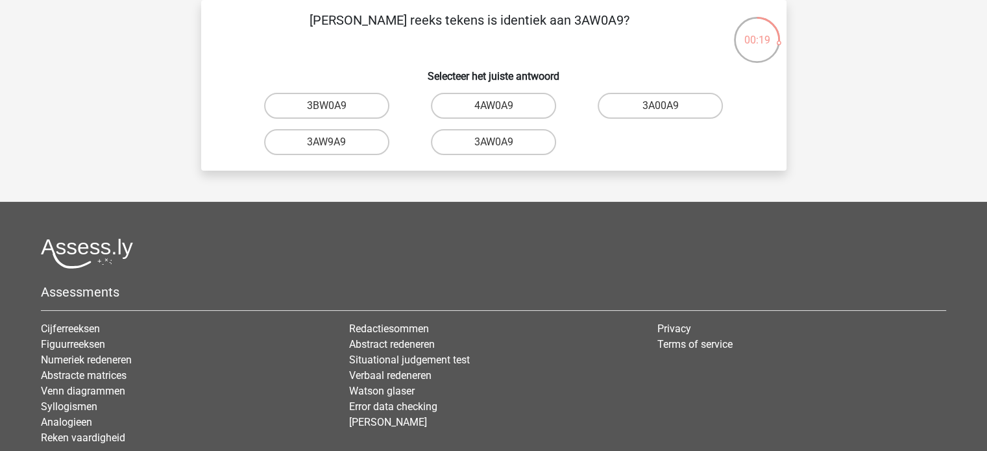
click at [499, 144] on input "3AW0A9" at bounding box center [497, 146] width 8 height 8
radio input "true"
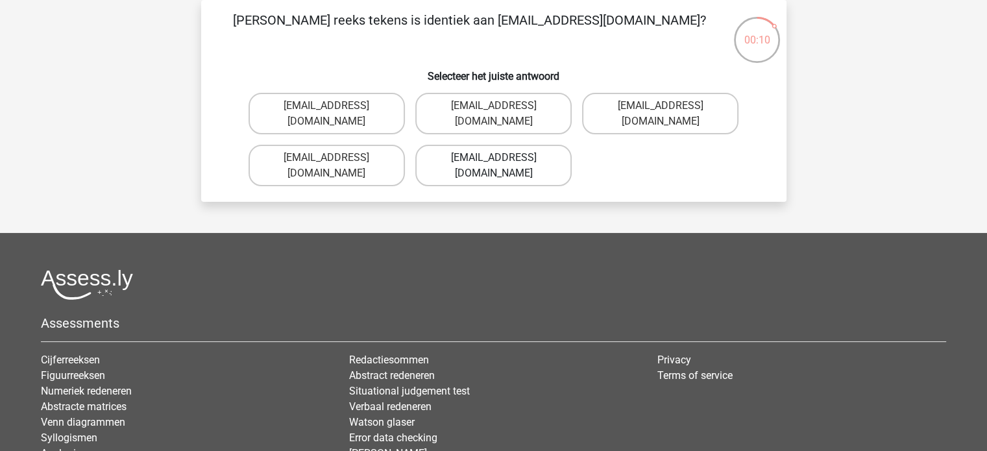
click at [486, 166] on label "Oscar-Vanderbilt@mailme.gr" at bounding box center [493, 166] width 156 height 42
click at [493, 166] on input "Oscar-Vanderbilt@mailme.gr" at bounding box center [497, 162] width 8 height 8
radio input "true"
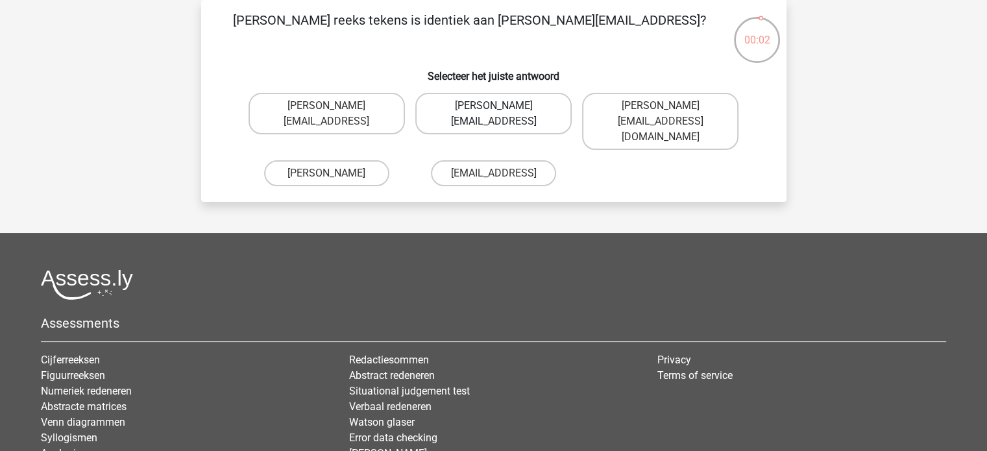
click at [477, 119] on label "Arthur_Vanderbilt@g-mail.coo" at bounding box center [493, 114] width 156 height 42
click at [493, 114] on input "Arthur_Vanderbilt@g-mail.coo" at bounding box center [497, 110] width 8 height 8
radio input "true"
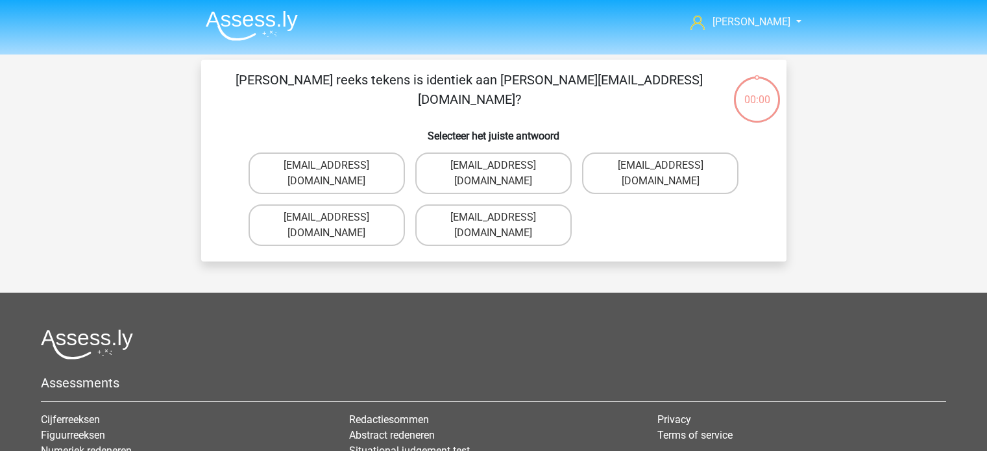
scroll to position [60, 0]
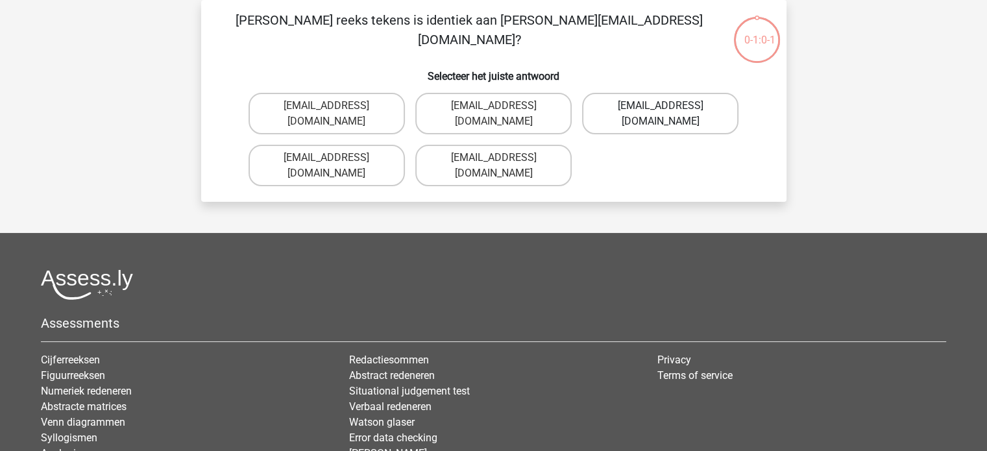
click at [610, 116] on label "[EMAIL_ADDRESS][DOMAIN_NAME]" at bounding box center [660, 114] width 156 height 42
click at [661, 114] on input "[EMAIL_ADDRESS][DOMAIN_NAME]" at bounding box center [665, 110] width 8 height 8
radio input "true"
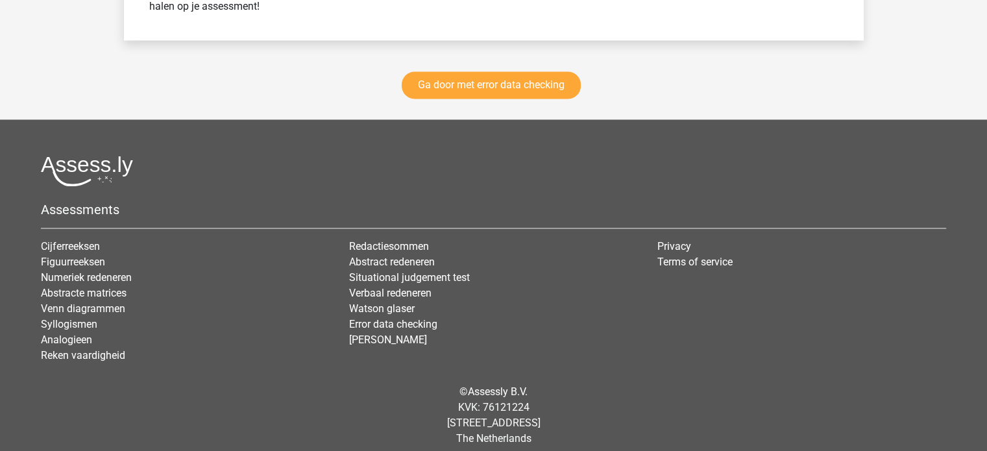
scroll to position [1930, 0]
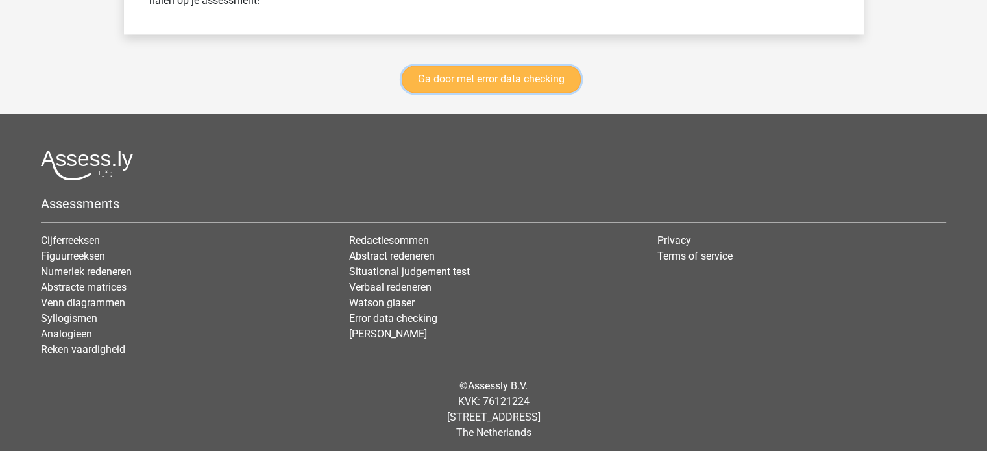
click at [517, 75] on link "Ga door met error data checking" at bounding box center [491, 79] width 179 height 27
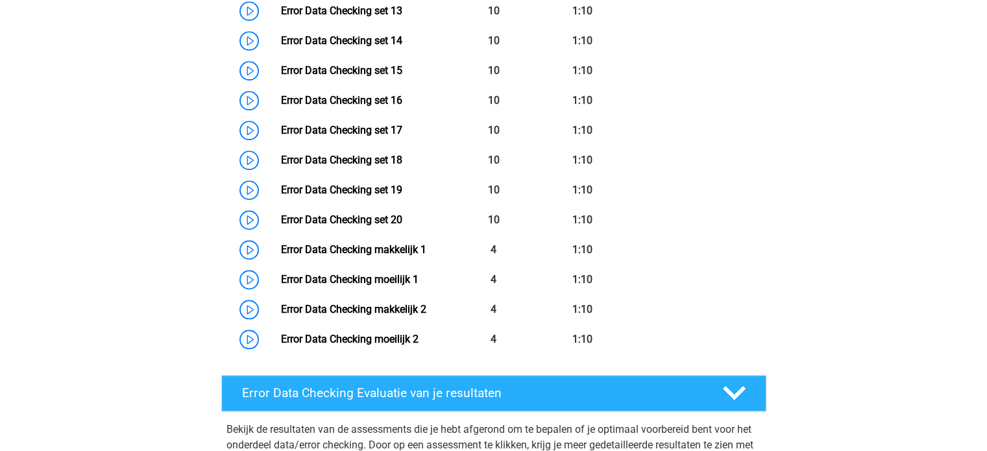
scroll to position [1035, 0]
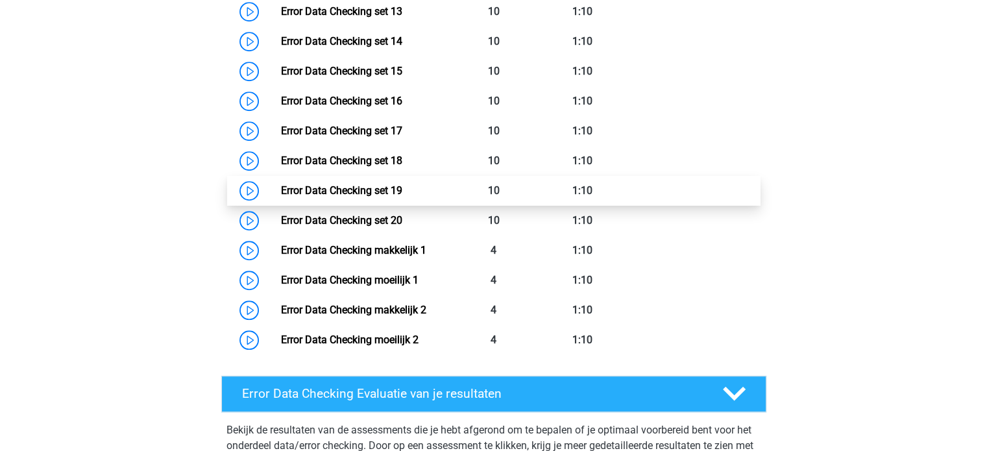
click at [281, 191] on link "Error Data Checking set 19" at bounding box center [341, 190] width 121 height 12
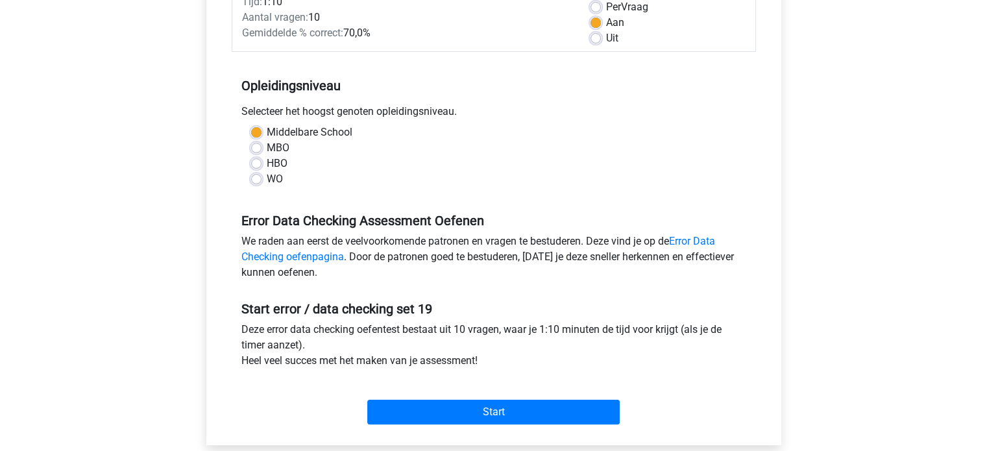
scroll to position [203, 0]
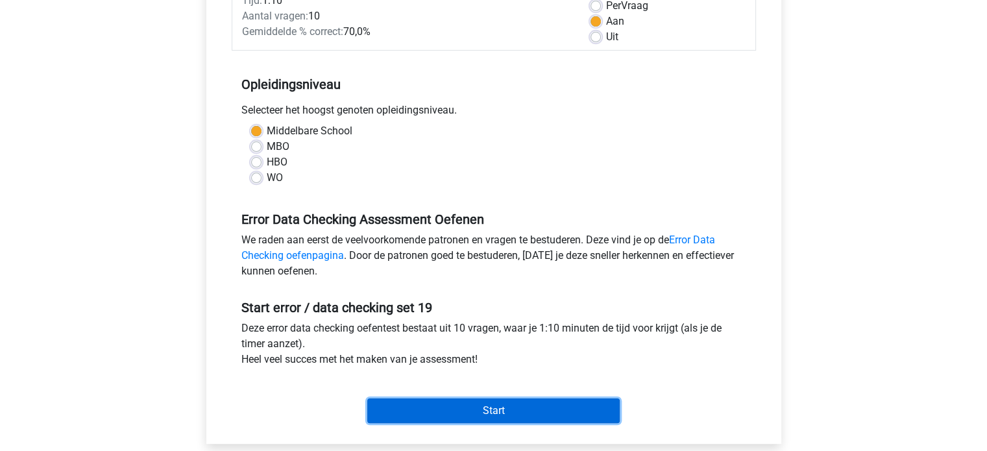
click at [527, 421] on input "Start" at bounding box center [493, 411] width 253 height 25
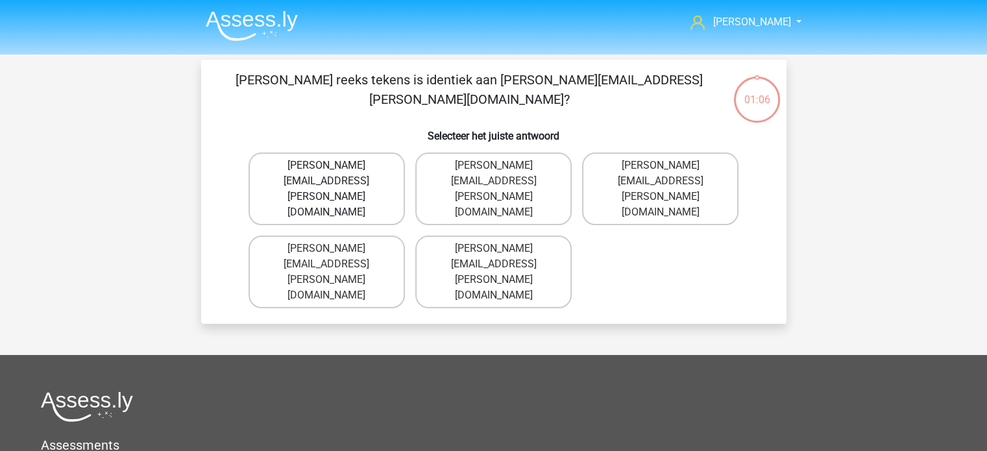
click at [351, 167] on label "Allice.Johnson@joinedmail.com.co" at bounding box center [327, 189] width 156 height 73
click at [335, 167] on input "Allice.Johnson@joinedmail.com.co" at bounding box center [331, 170] width 8 height 8
radio input "true"
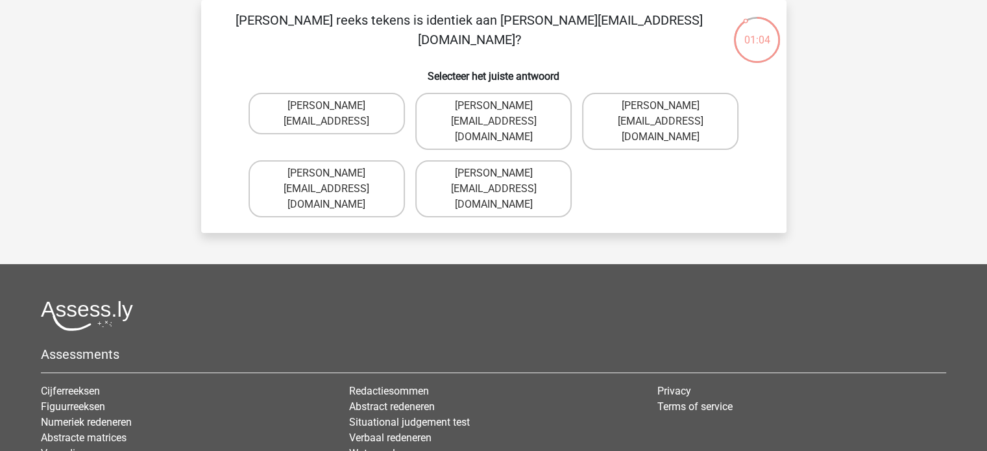
scroll to position [49, 0]
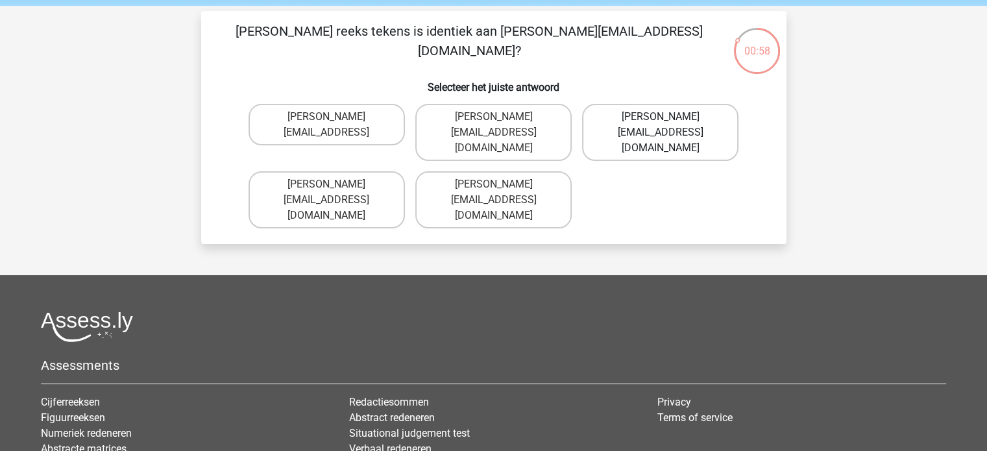
click at [622, 119] on label "Emilie-Land@email.com" at bounding box center [660, 132] width 156 height 57
click at [661, 119] on input "Emilie-Land@email.com" at bounding box center [665, 121] width 8 height 8
radio input "true"
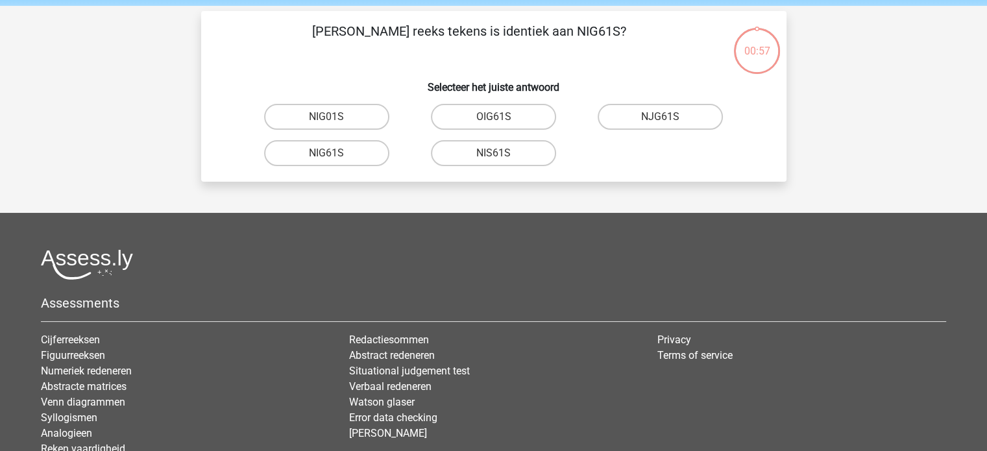
scroll to position [60, 0]
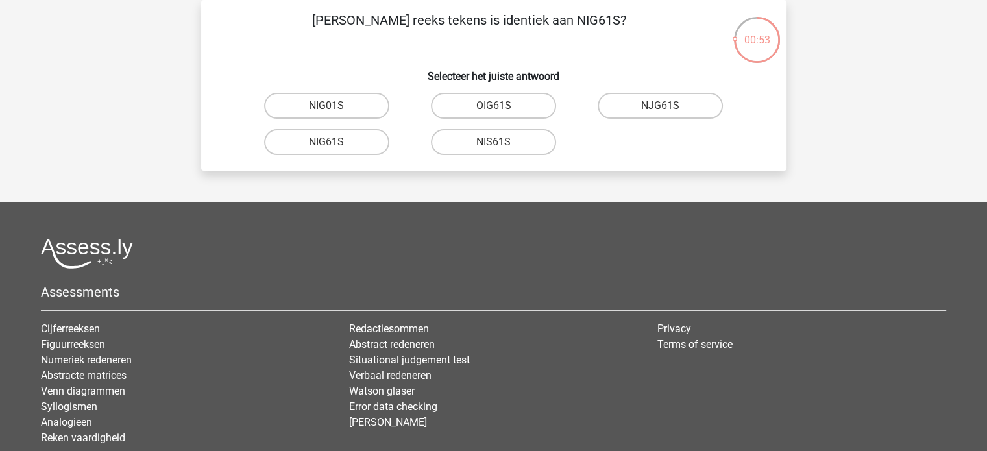
click at [328, 142] on input "NIG61S" at bounding box center [331, 146] width 8 height 8
radio input "true"
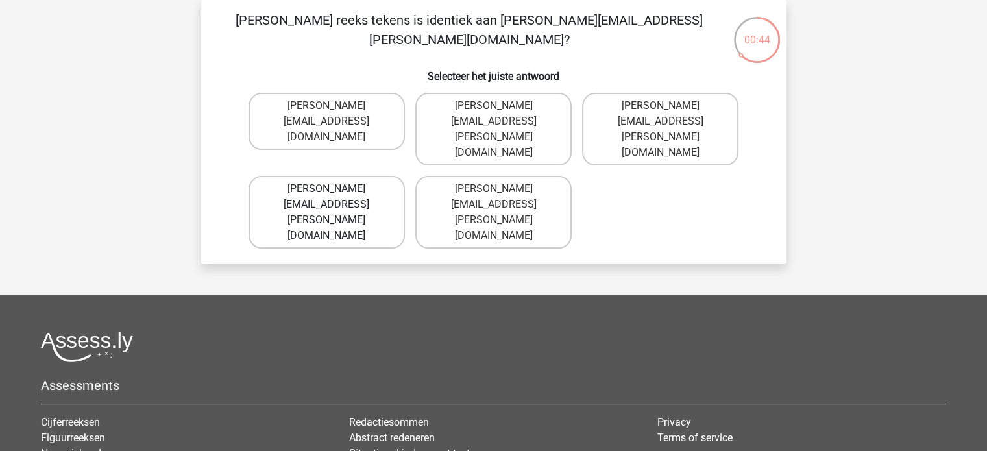
click at [343, 176] on label "Robert.Sadler@jointmail.com.uk" at bounding box center [327, 212] width 156 height 73
click at [335, 189] on input "Robert.Sadler@jointmail.com.uk" at bounding box center [331, 193] width 8 height 8
radio input "true"
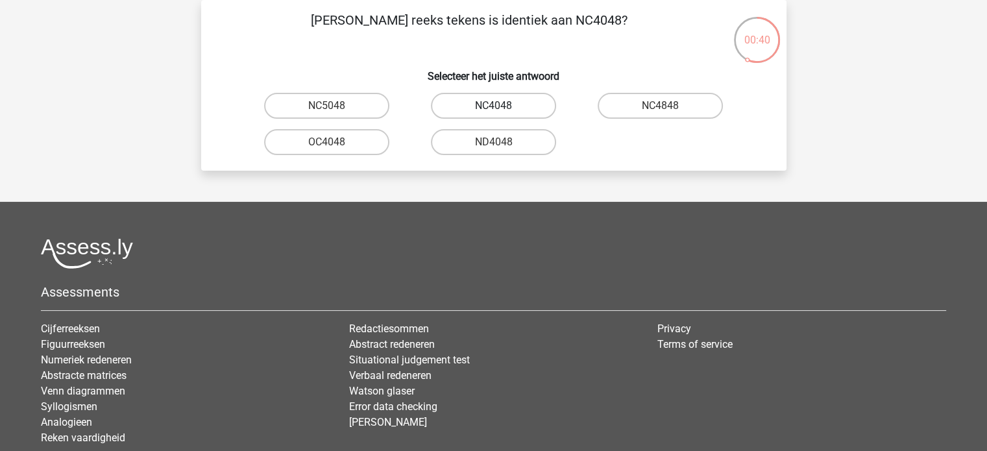
click at [490, 109] on label "NC4048" at bounding box center [493, 106] width 125 height 26
click at [493, 109] on input "NC4048" at bounding box center [497, 110] width 8 height 8
radio input "true"
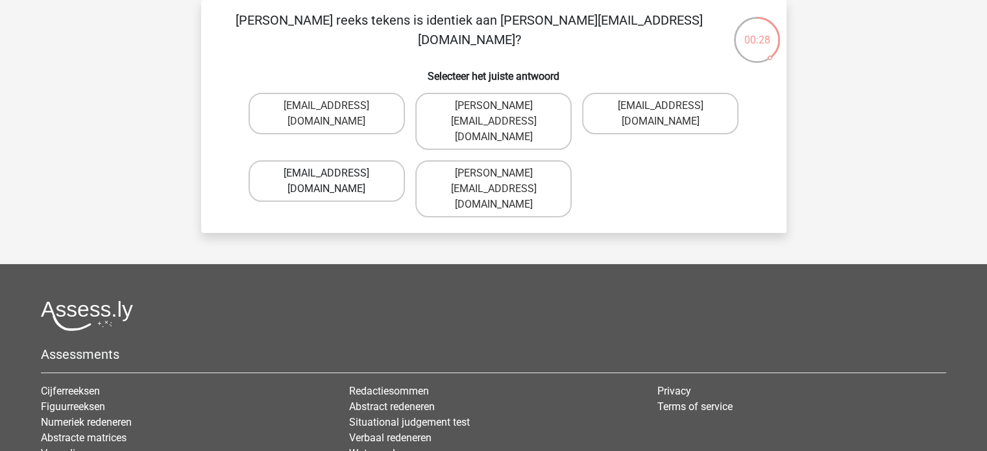
click at [343, 160] on label "Henry_Grey@memail.com.co" at bounding box center [327, 181] width 156 height 42
click at [335, 173] on input "Henry_Grey@memail.com.co" at bounding box center [331, 177] width 8 height 8
radio input "true"
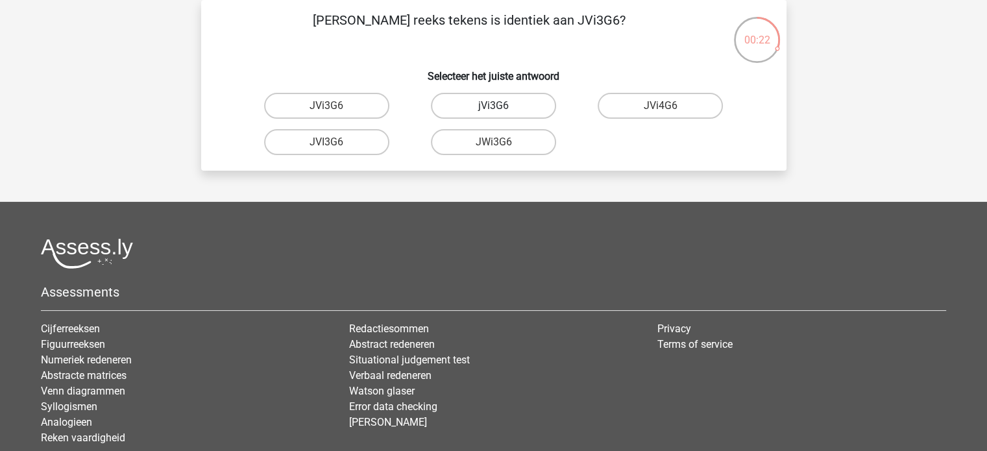
click at [504, 109] on label "jVi3G6" at bounding box center [493, 106] width 125 height 26
click at [502, 109] on input "jVi3G6" at bounding box center [497, 110] width 8 height 8
radio input "true"
click at [343, 101] on label "59905O" at bounding box center [326, 106] width 125 height 26
click at [335, 106] on input "59905O" at bounding box center [331, 110] width 8 height 8
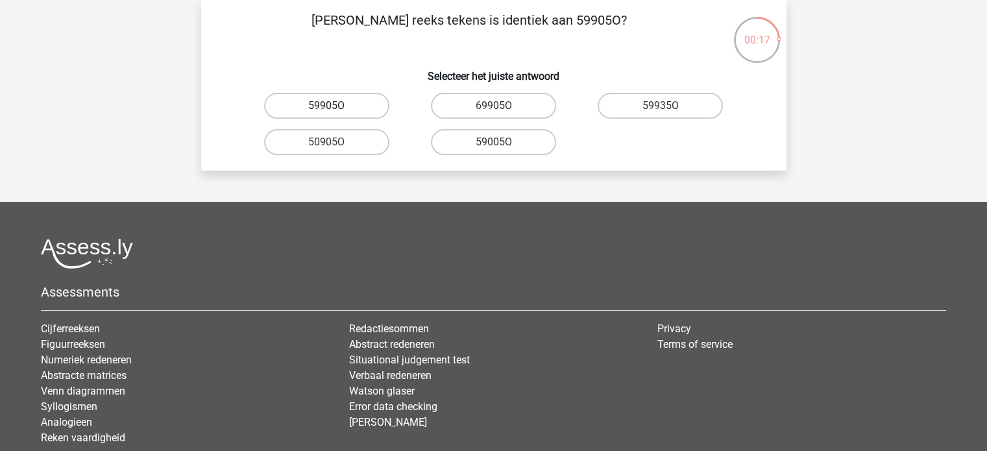
radio input "true"
click at [493, 106] on input "D00161" at bounding box center [497, 110] width 8 height 8
radio input "true"
click at [497, 101] on label "WSS00Q" at bounding box center [493, 106] width 125 height 26
click at [497, 106] on input "WSS00Q" at bounding box center [497, 110] width 8 height 8
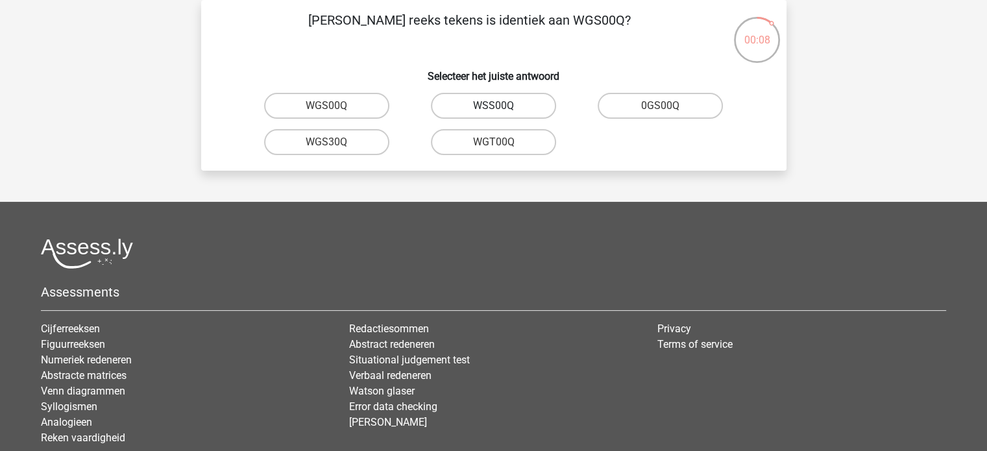
radio input "true"
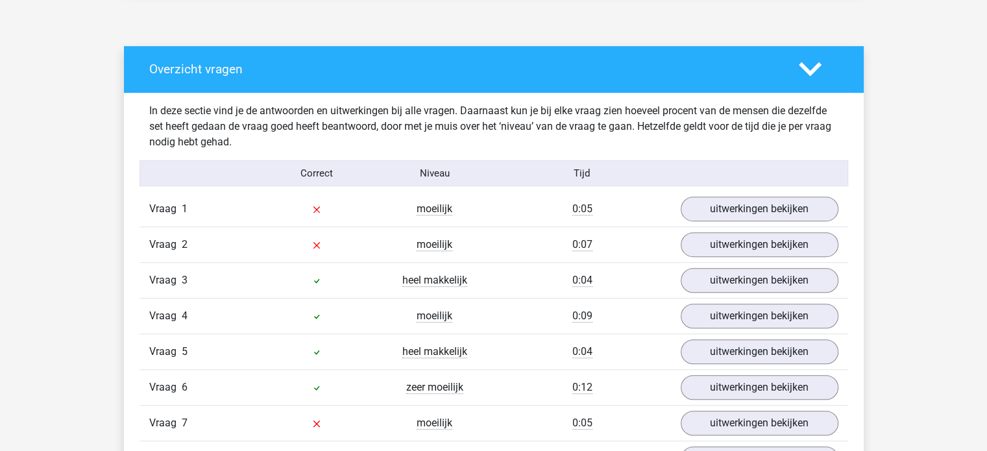
scroll to position [809, 0]
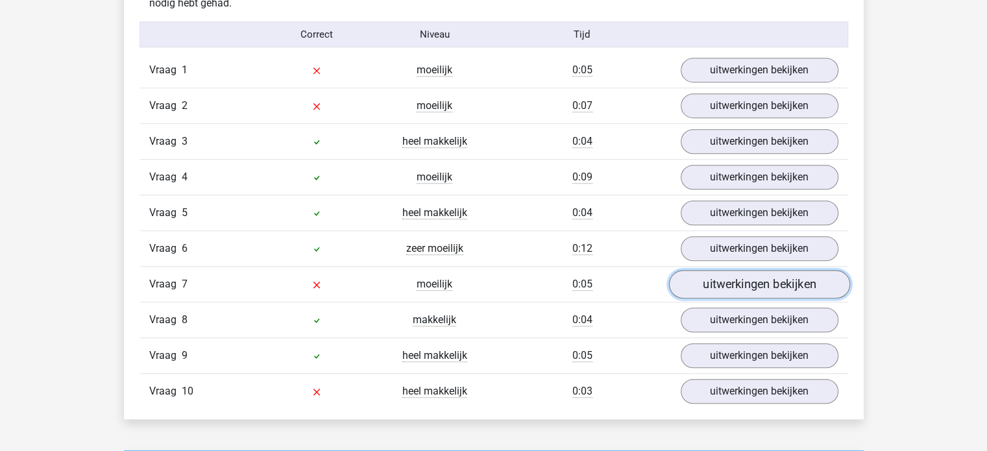
click at [787, 274] on link "uitwerkingen bekijken" at bounding box center [759, 285] width 181 height 29
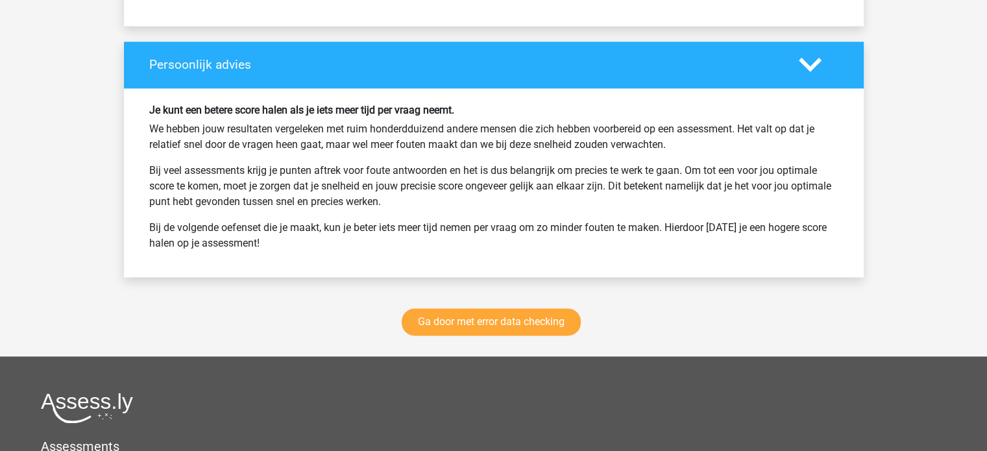
scroll to position [2119, 0]
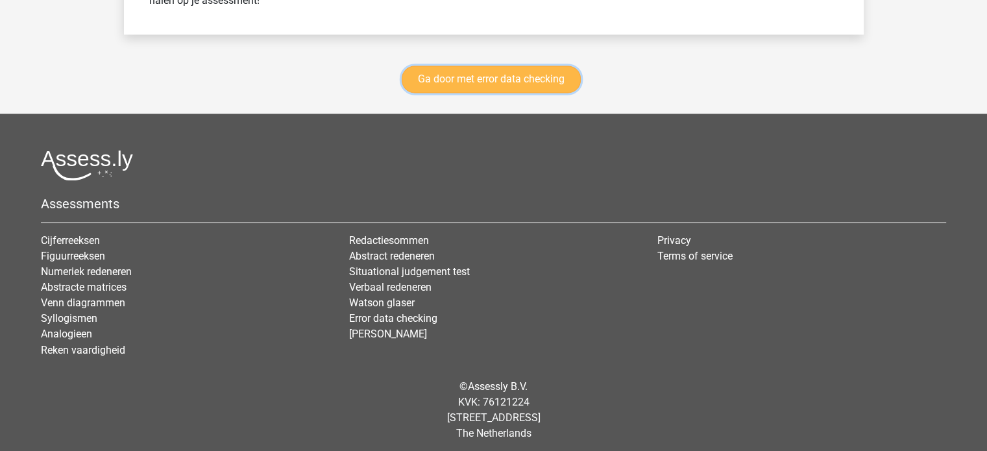
click at [494, 66] on link "Ga door met error data checking" at bounding box center [491, 79] width 179 height 27
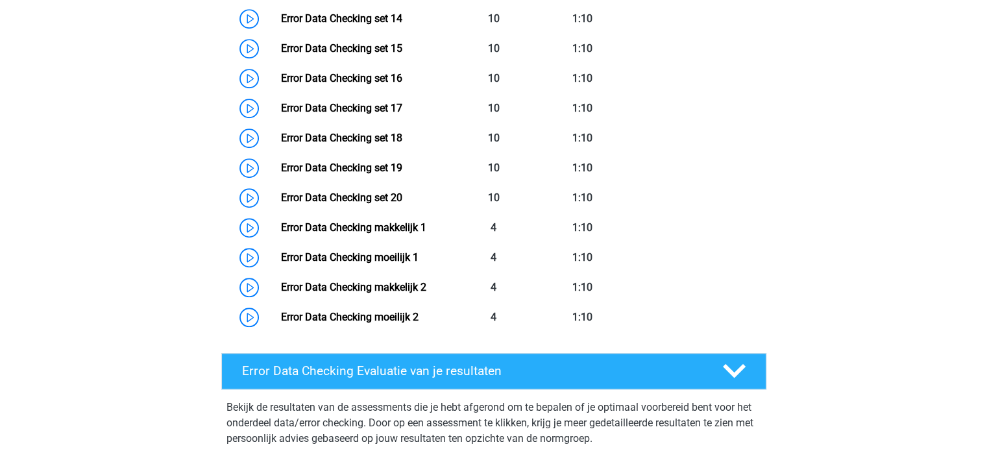
scroll to position [1057, 0]
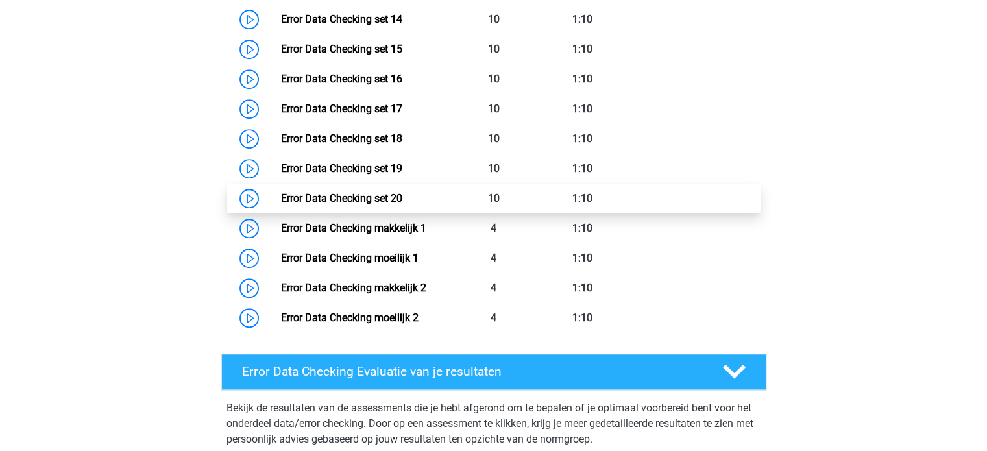
click at [281, 197] on link "Error Data Checking set 20" at bounding box center [341, 198] width 121 height 12
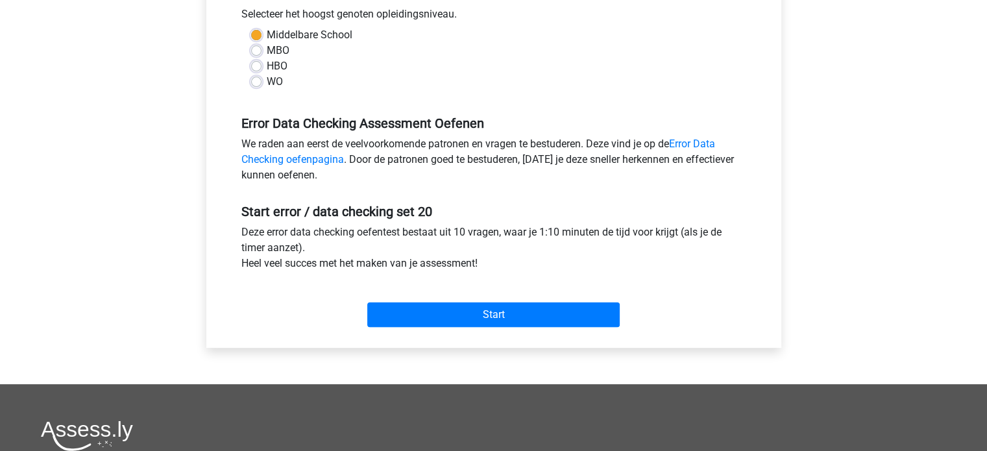
scroll to position [301, 0]
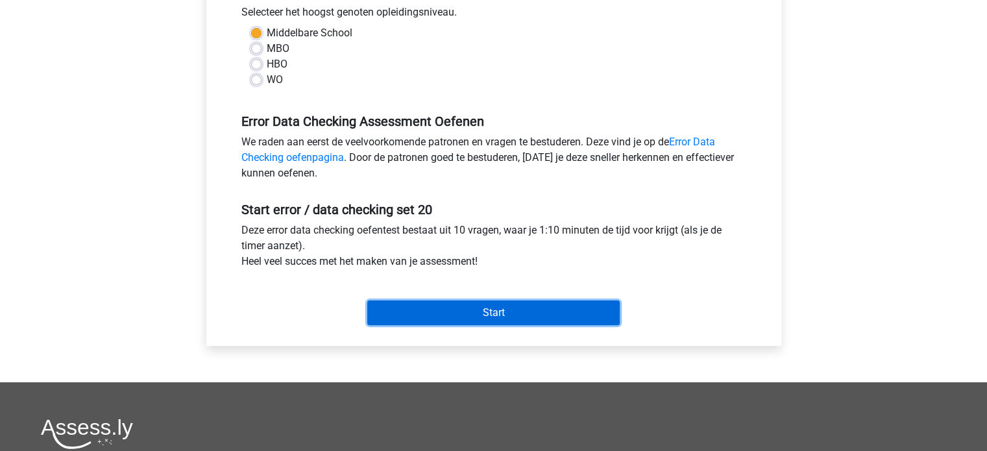
click at [480, 312] on input "Start" at bounding box center [493, 313] width 253 height 25
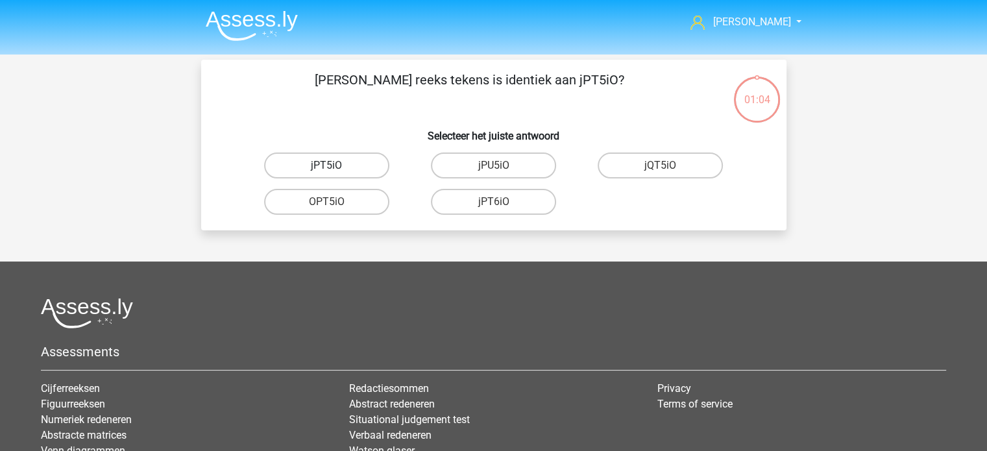
click at [360, 166] on label "jPT5iO" at bounding box center [326, 166] width 125 height 26
click at [335, 166] on input "jPT5iO" at bounding box center [331, 170] width 8 height 8
radio input "true"
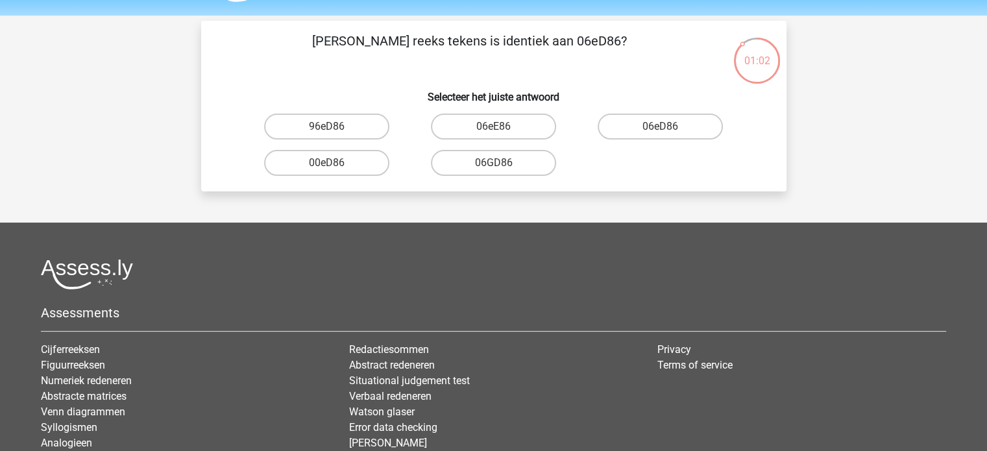
scroll to position [38, 0]
click at [671, 132] on label "06eD86" at bounding box center [660, 127] width 125 height 26
click at [669, 132] on input "06eD86" at bounding box center [665, 131] width 8 height 8
radio input "true"
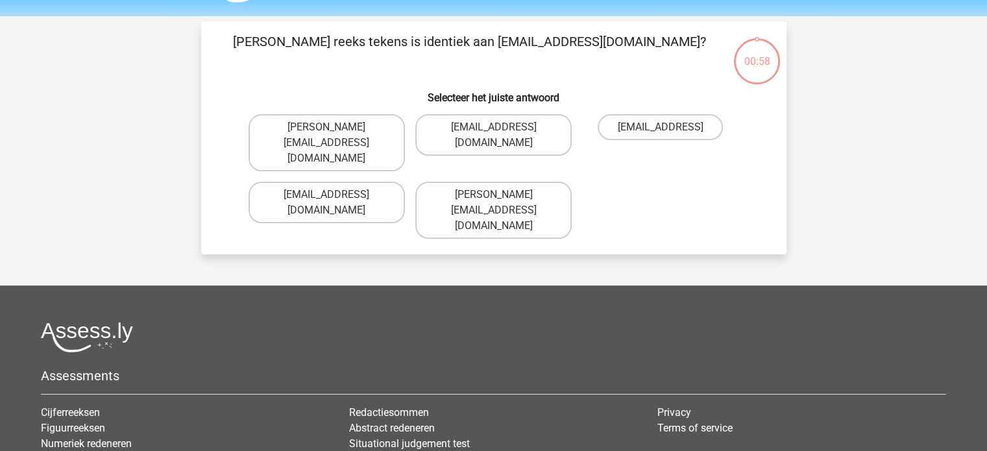
scroll to position [60, 0]
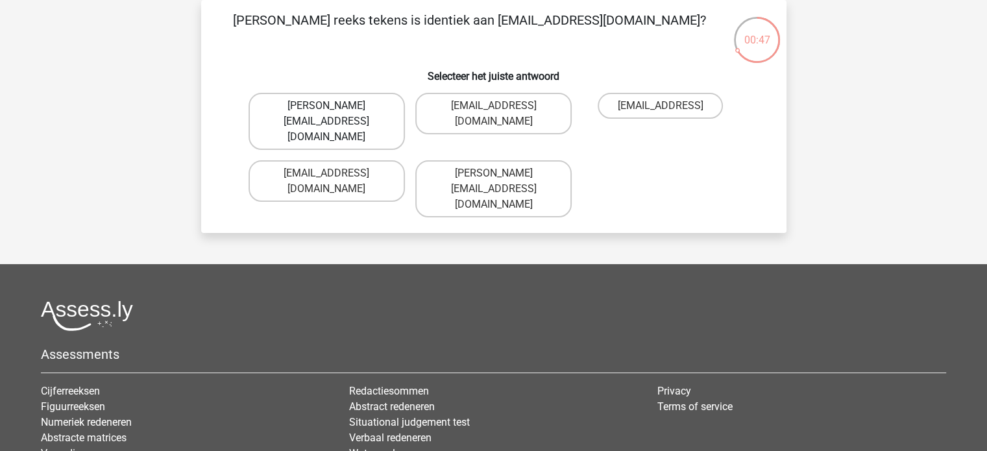
click at [325, 106] on label "Freia-Carroll@e-mail.com" at bounding box center [327, 121] width 156 height 57
click at [327, 106] on input "Freia-Carroll@e-mail.com" at bounding box center [331, 110] width 8 height 8
radio input "true"
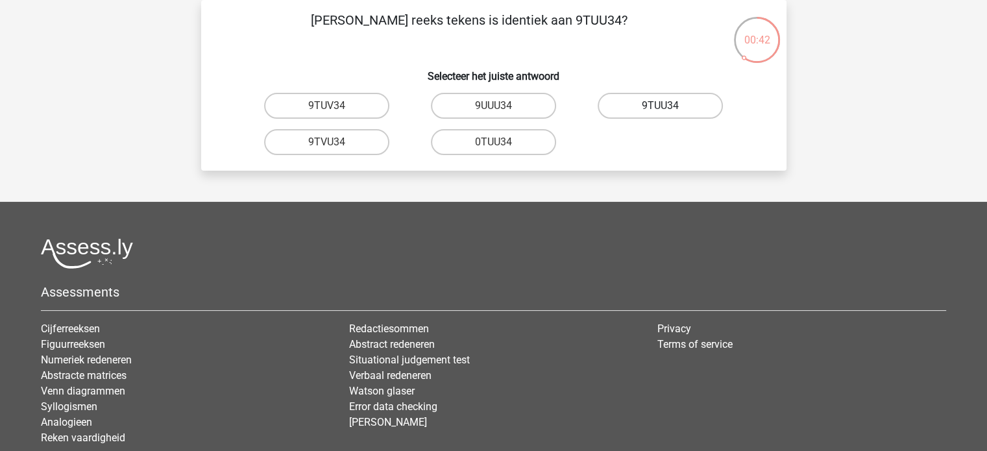
click at [646, 108] on label "9TUU34" at bounding box center [660, 106] width 125 height 26
click at [661, 108] on input "9TUU34" at bounding box center [665, 110] width 8 height 8
radio input "true"
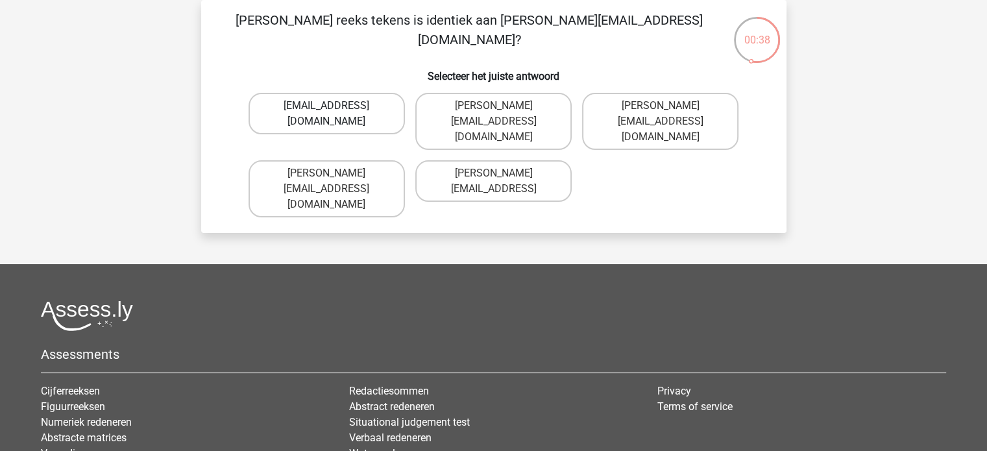
click at [352, 103] on label "Reace+Grey@Gmail.com" at bounding box center [327, 114] width 156 height 42
click at [335, 106] on input "Reace+Grey@Gmail.com" at bounding box center [331, 110] width 8 height 8
radio input "true"
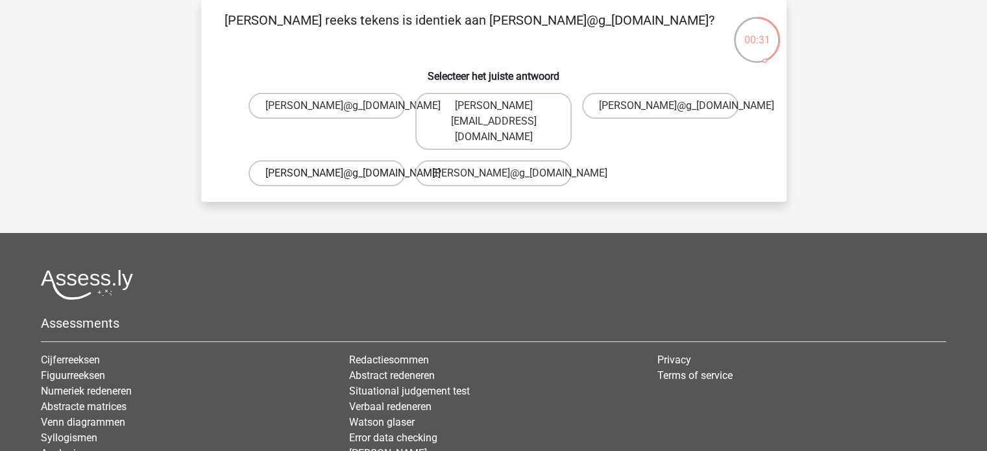
click at [301, 165] on label "Ivy-Patterson@g_mail.uk.co" at bounding box center [327, 173] width 156 height 26
click at [327, 173] on input "Ivy-Patterson@g_mail.uk.co" at bounding box center [331, 177] width 8 height 8
radio input "true"
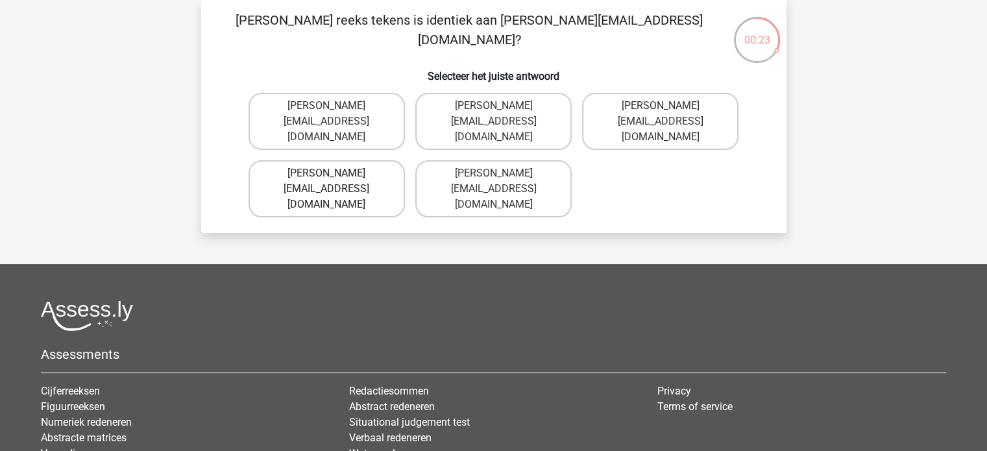
click at [325, 160] on label "Freddie+Grey@mailme.co.uk" at bounding box center [327, 188] width 156 height 57
click at [327, 173] on input "Freddie+Grey@mailme.co.uk" at bounding box center [331, 177] width 8 height 8
radio input "true"
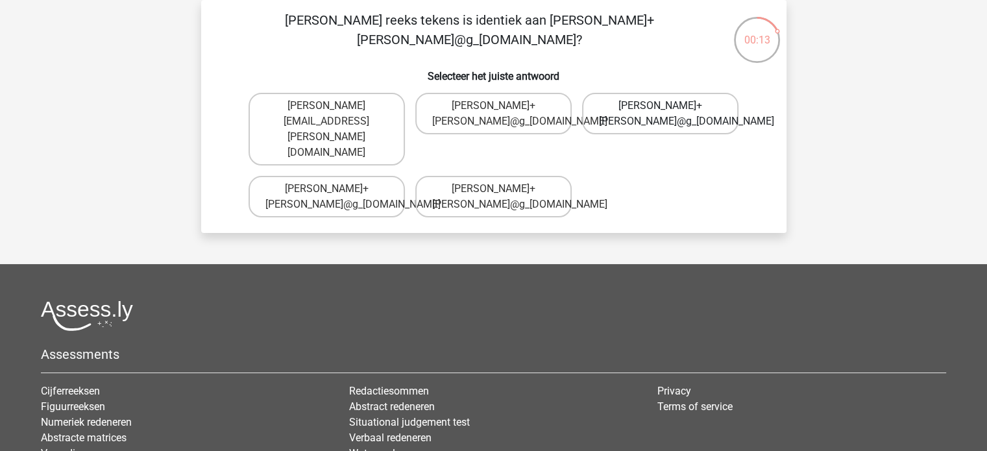
click at [608, 111] on label "Joe+Capenter@g_mail.co.uk" at bounding box center [660, 114] width 156 height 42
click at [661, 111] on input "Joe+Capenter@g_mail.co.uk" at bounding box center [665, 110] width 8 height 8
radio input "true"
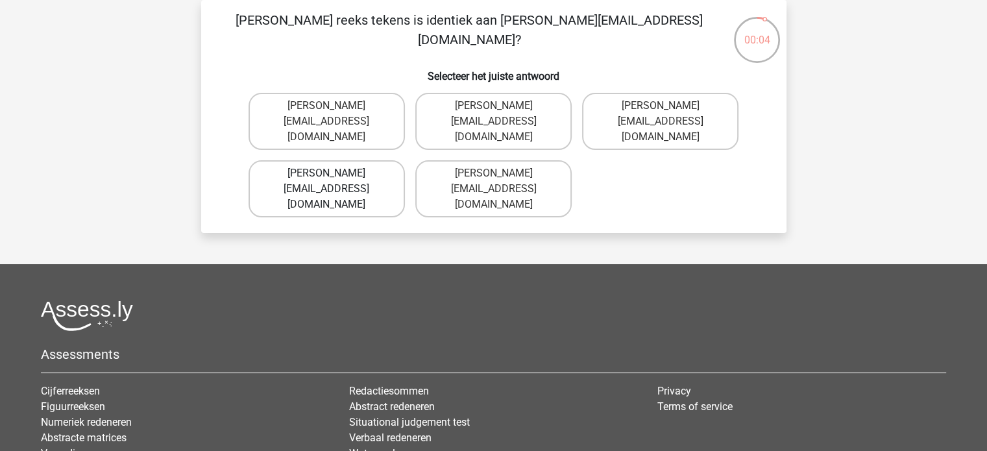
click at [358, 167] on label "Archy-Conley@joinmail.co.uk" at bounding box center [327, 188] width 156 height 57
click at [335, 173] on input "Archy-Conley@joinmail.co.uk" at bounding box center [331, 177] width 8 height 8
radio input "true"
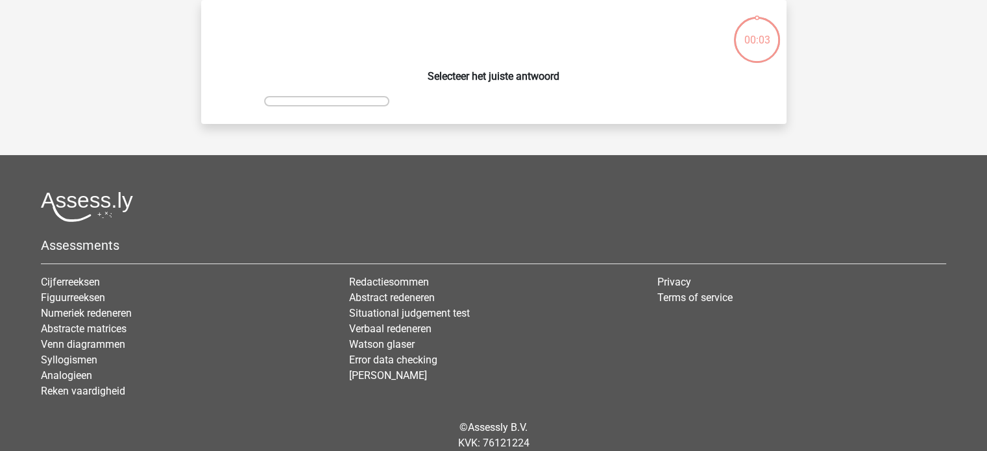
scroll to position [0, 0]
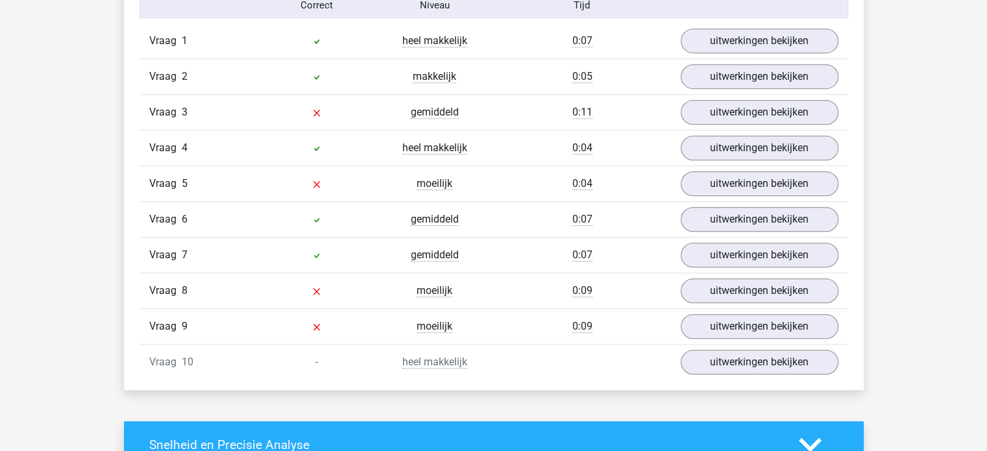
scroll to position [843, 0]
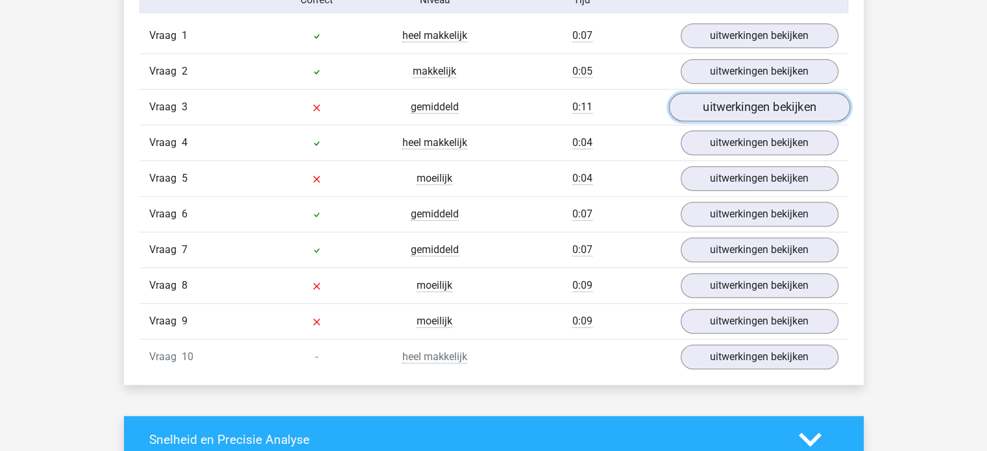
click at [738, 102] on link "uitwerkingen bekijken" at bounding box center [759, 107] width 181 height 29
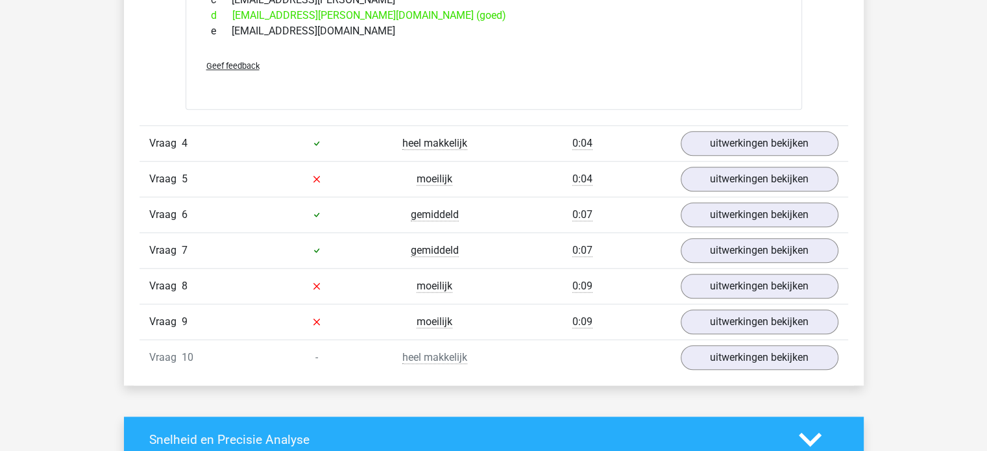
scroll to position [1066, 0]
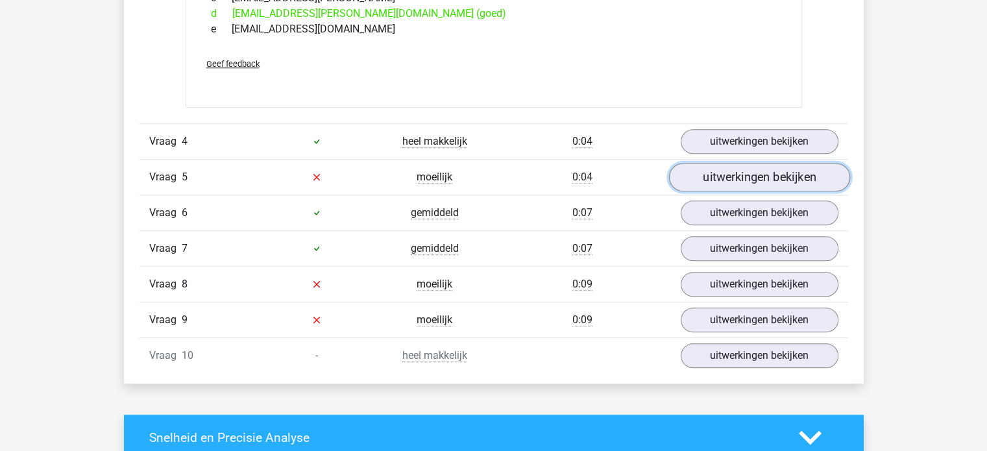
click at [754, 177] on link "uitwerkingen bekijken" at bounding box center [759, 177] width 181 height 29
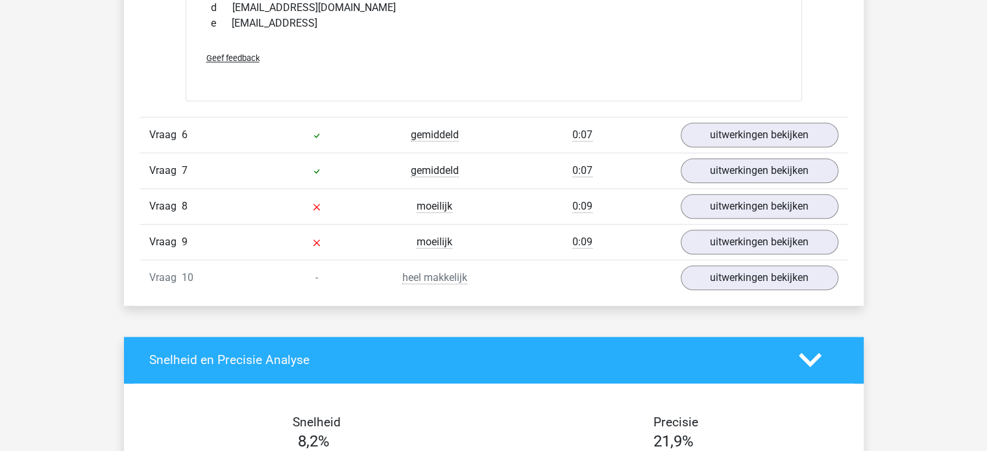
scroll to position [1371, 0]
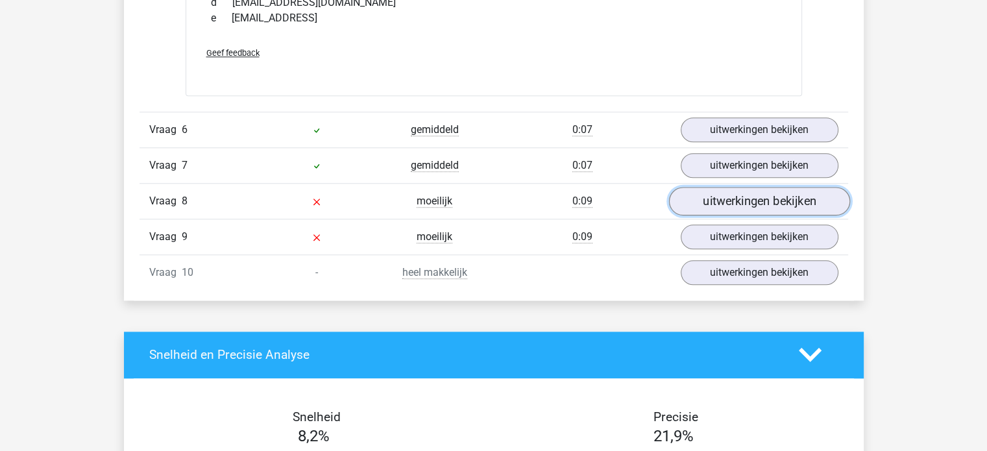
click at [751, 189] on link "uitwerkingen bekijken" at bounding box center [759, 201] width 181 height 29
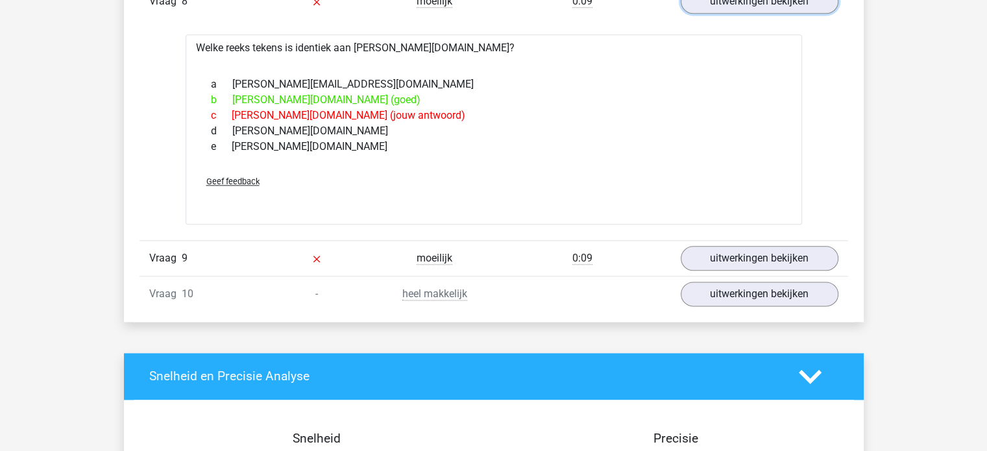
scroll to position [1573, 0]
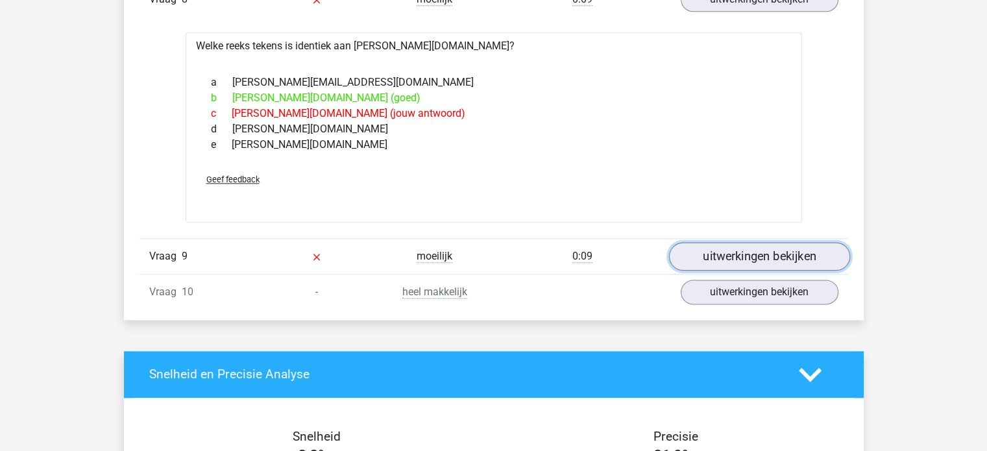
click at [752, 264] on link "uitwerkingen bekijken" at bounding box center [759, 256] width 181 height 29
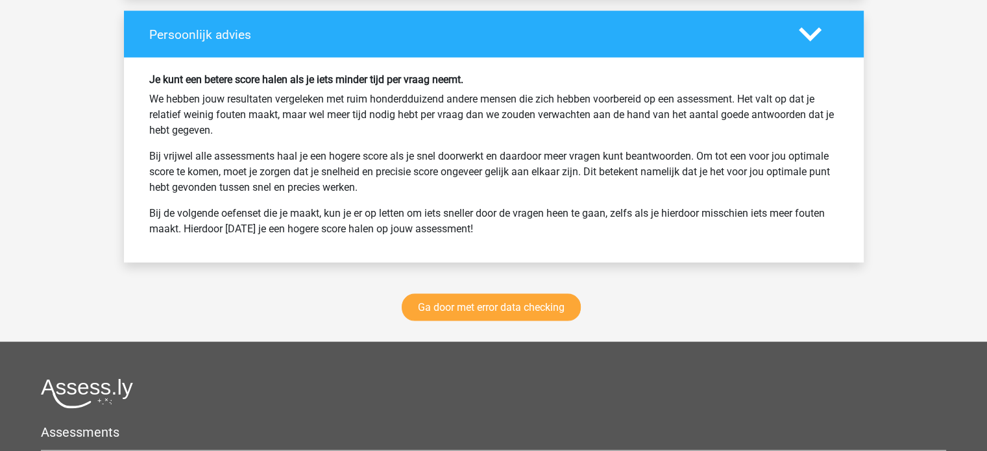
scroll to position [2569, 0]
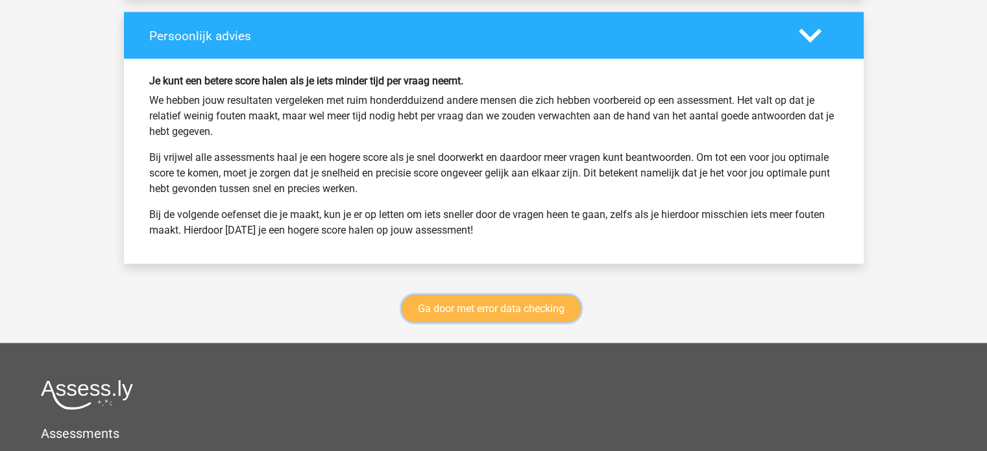
click at [508, 304] on link "Ga door met error data checking" at bounding box center [491, 308] width 179 height 27
